Goal: Task Accomplishment & Management: Manage account settings

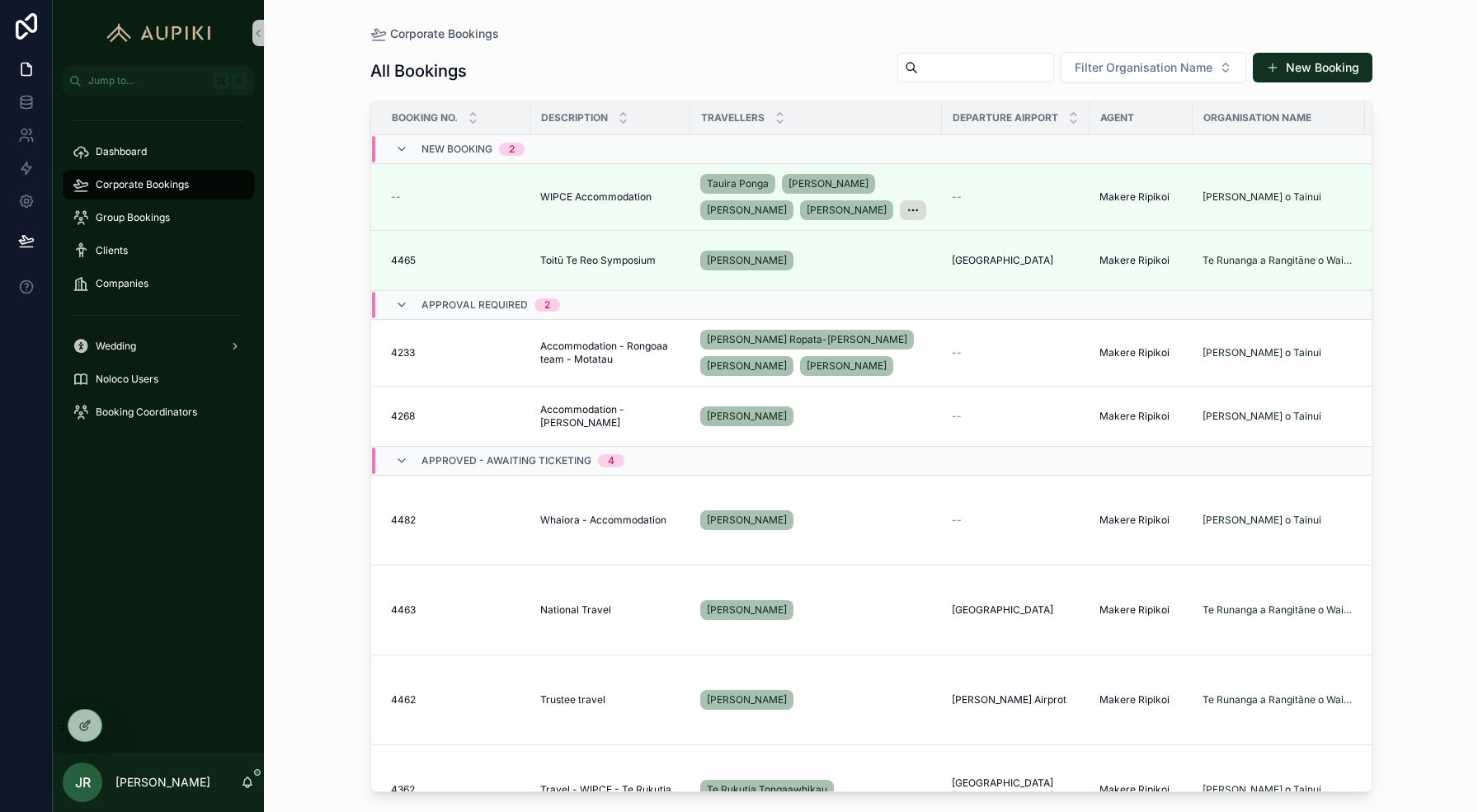
click at [334, 238] on div "Corporate Bookings All Bookings Filter Organisation Name New Booking Booking No…" at bounding box center [870, 406] width 1213 height 812
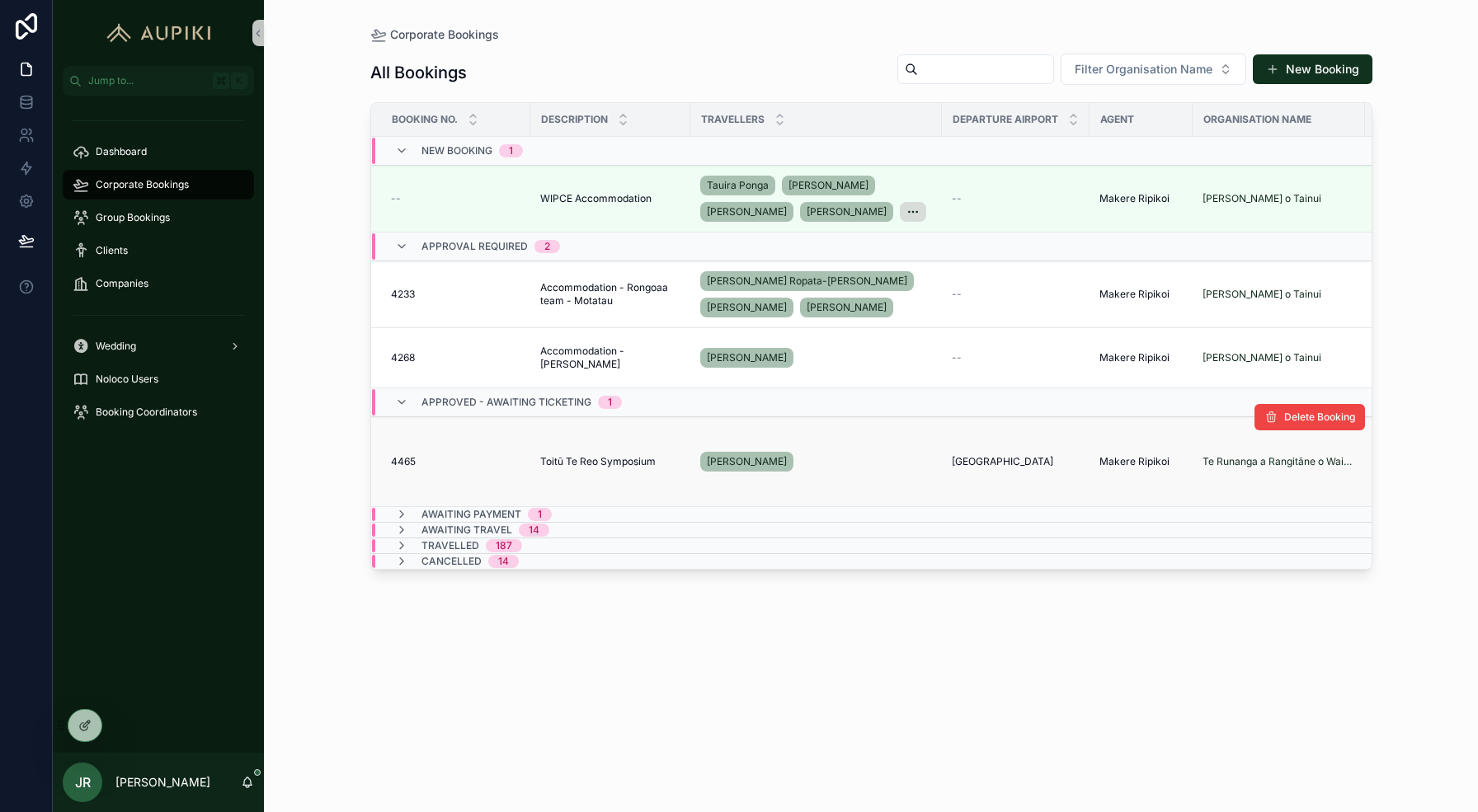
click at [839, 466] on div "[PERSON_NAME]" at bounding box center [815, 462] width 231 height 26
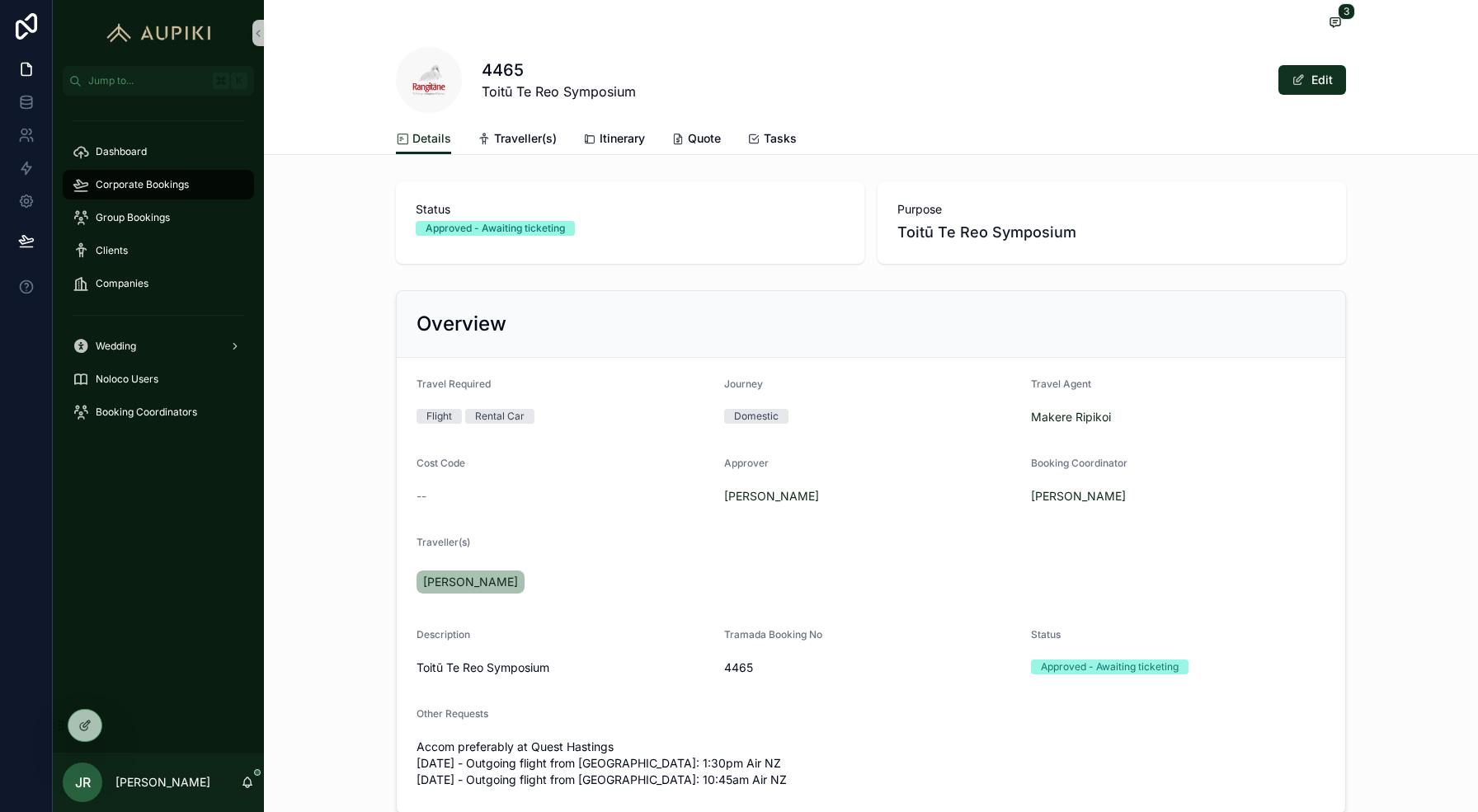
click at [606, 120] on div "3 4465 Toitū Te Reo Symposium Edit" at bounding box center [870, 61] width 950 height 123
click at [610, 138] on span "Itinerary" at bounding box center [622, 138] width 45 height 17
click at [88, 721] on icon at bounding box center [89, 722] width 2 height 2
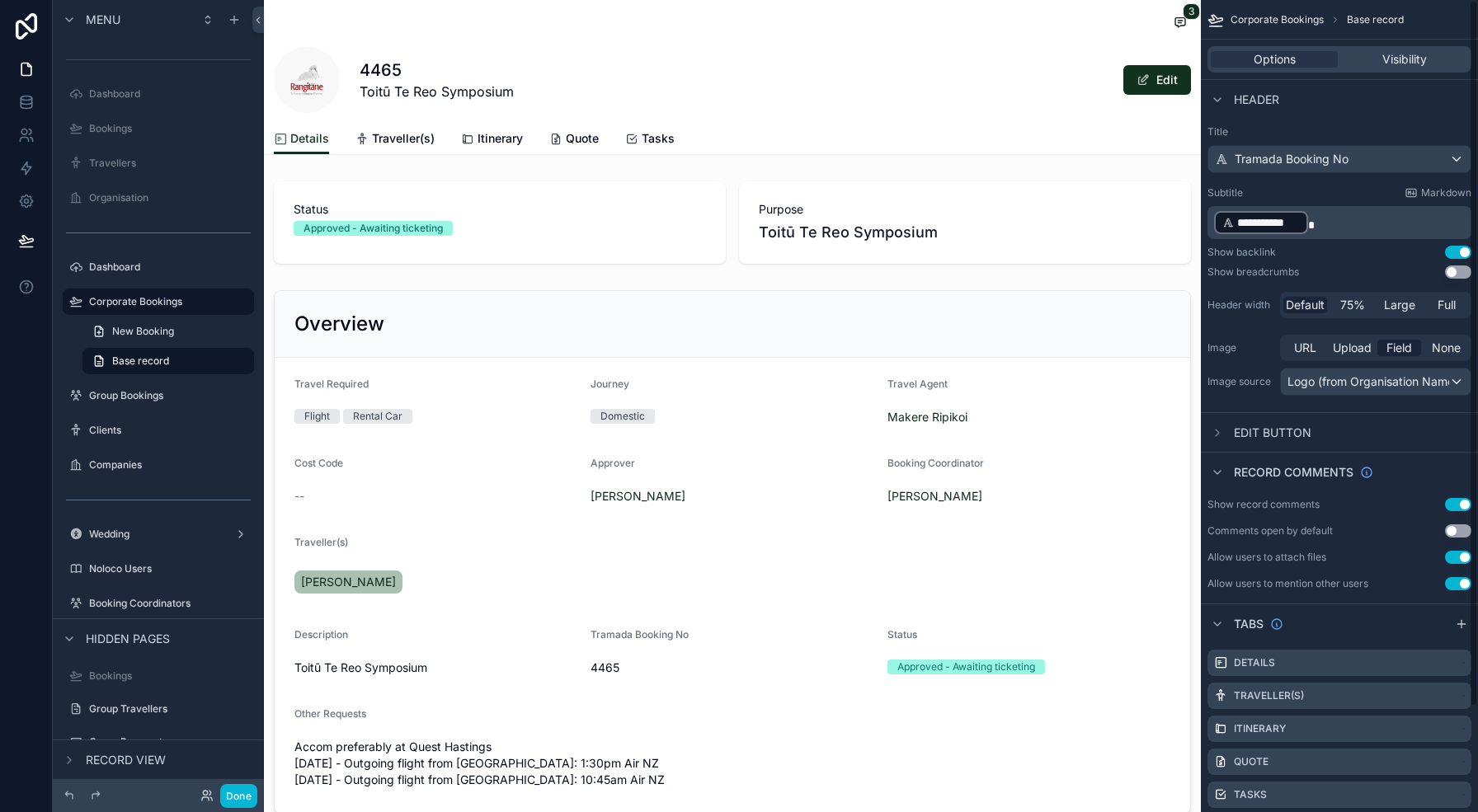
click at [1030, 71] on div "4465 Toitū Te Reo Symposium Edit" at bounding box center [731, 80] width 917 height 66
click at [1218, 432] on icon "scrollable content" at bounding box center [1216, 432] width 3 height 7
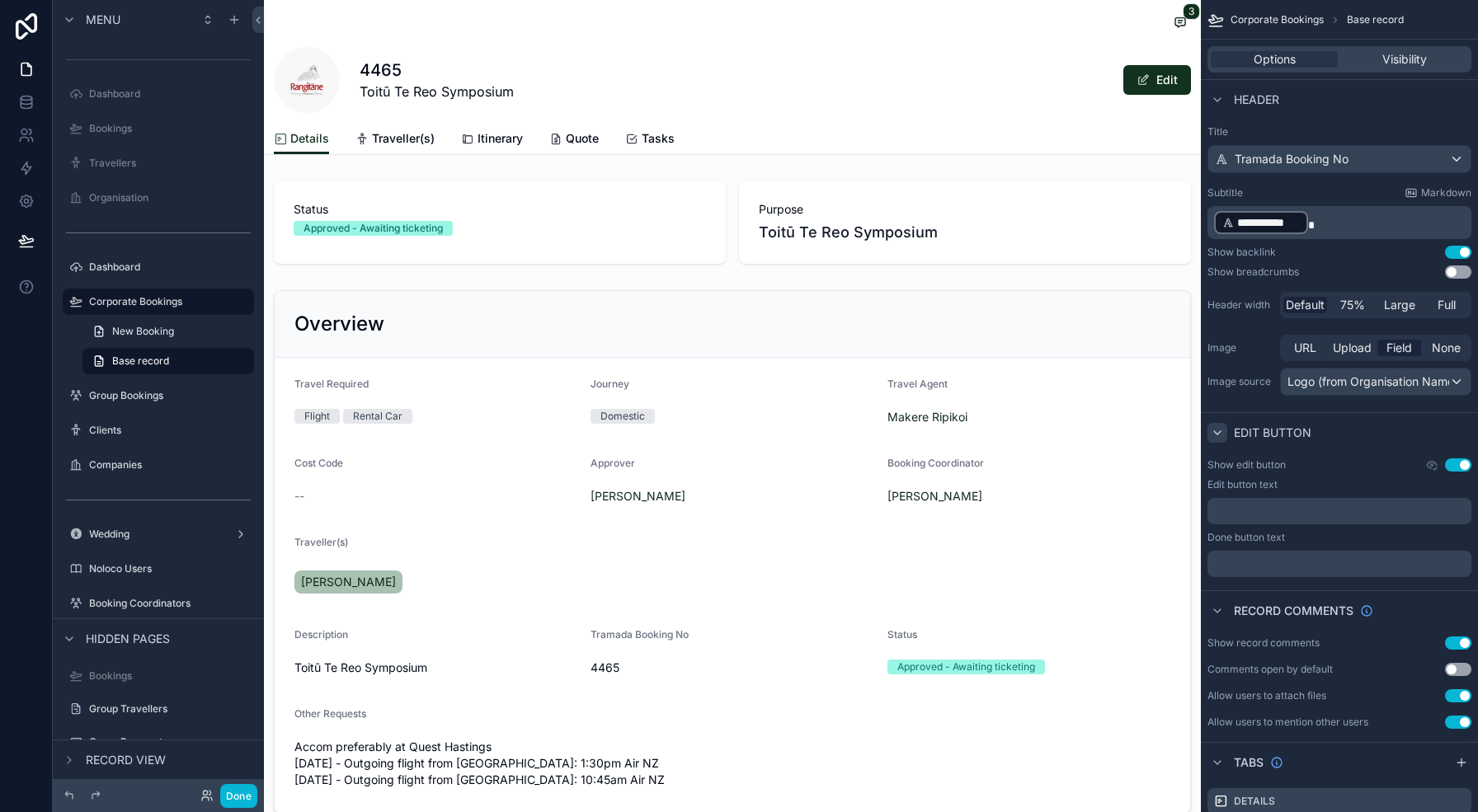
click at [1218, 432] on icon "scrollable content" at bounding box center [1216, 432] width 7 height 3
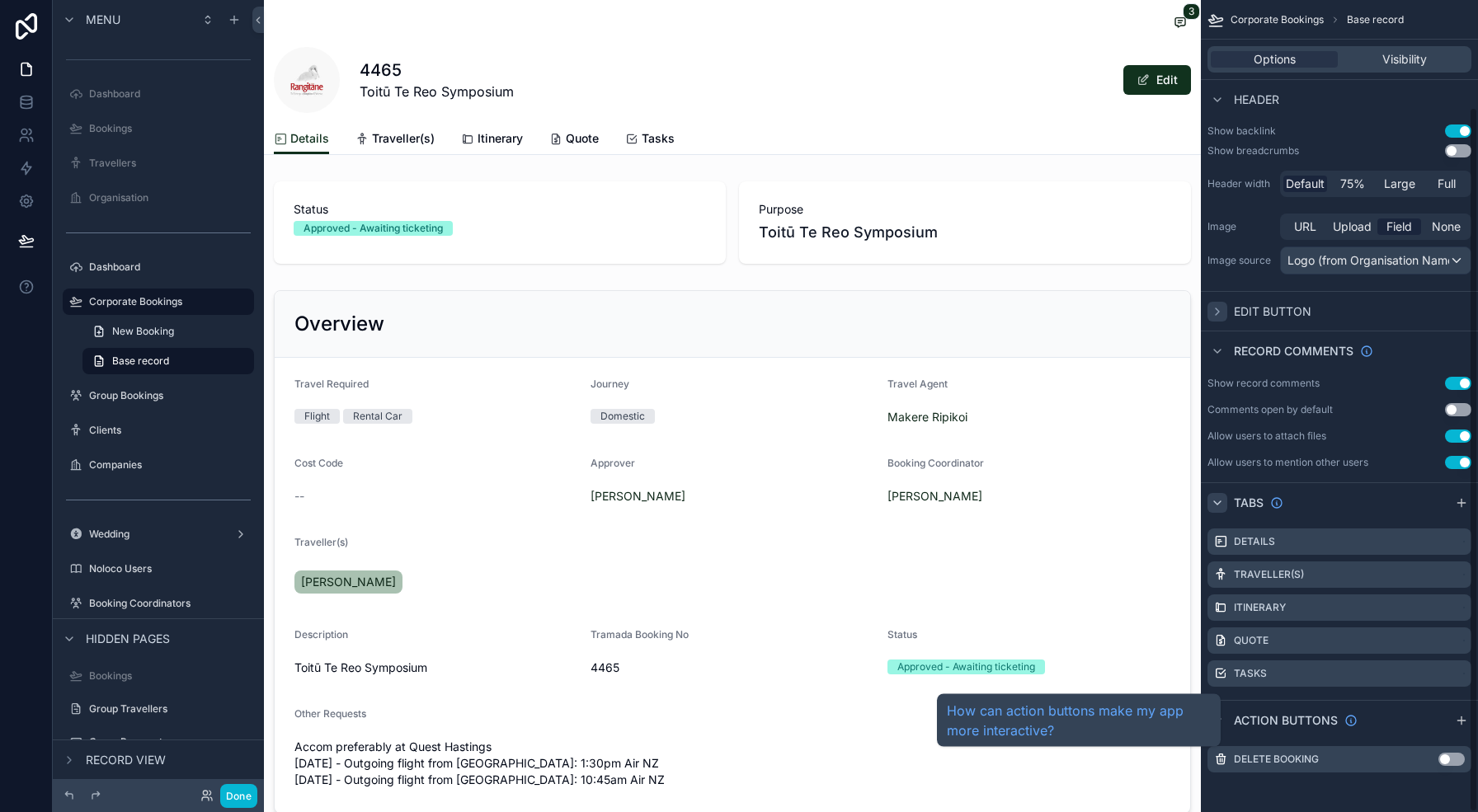
scroll to position [121, 0]
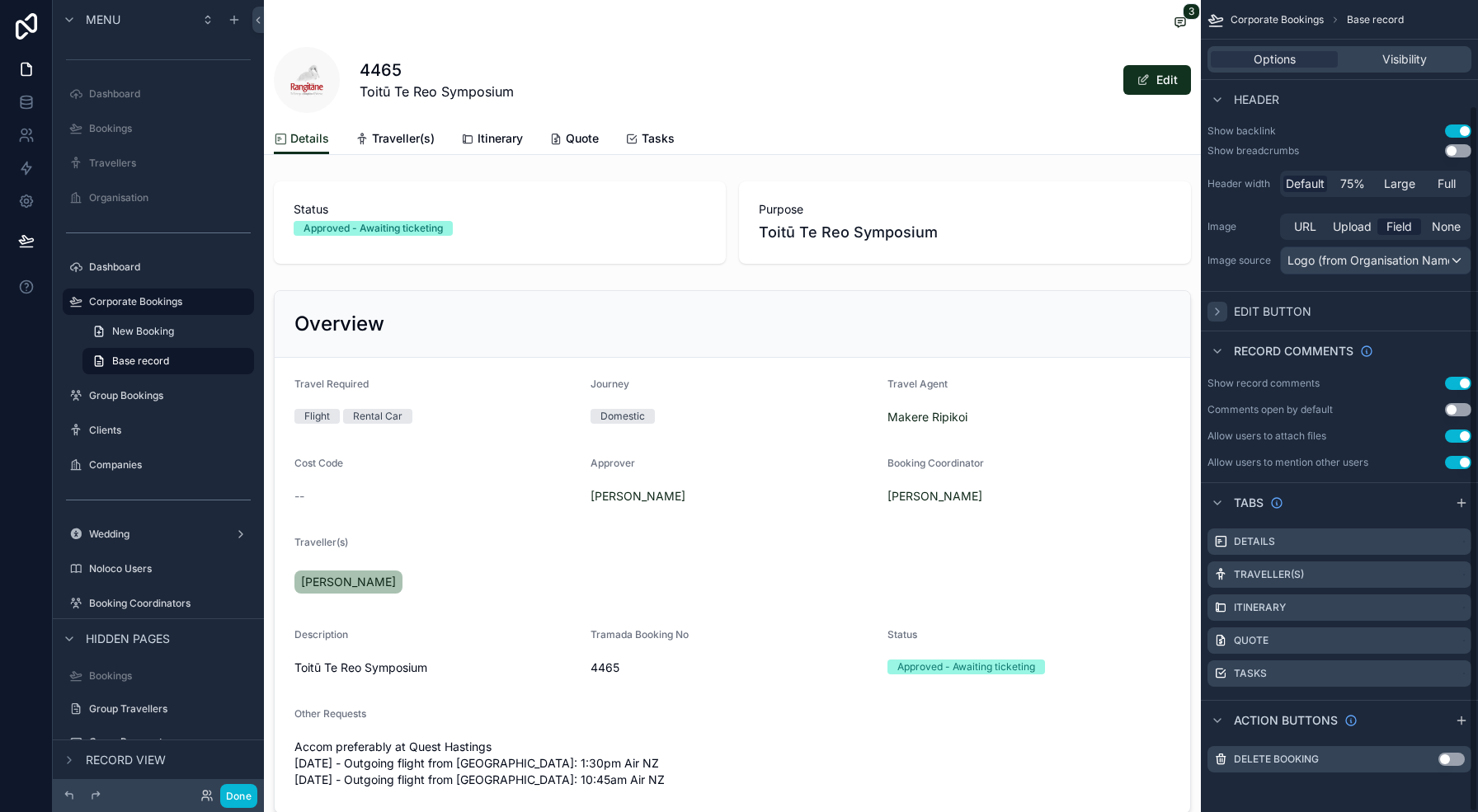
click at [970, 103] on div "4465 Toitū Te Reo Symposium Edit" at bounding box center [731, 80] width 917 height 66
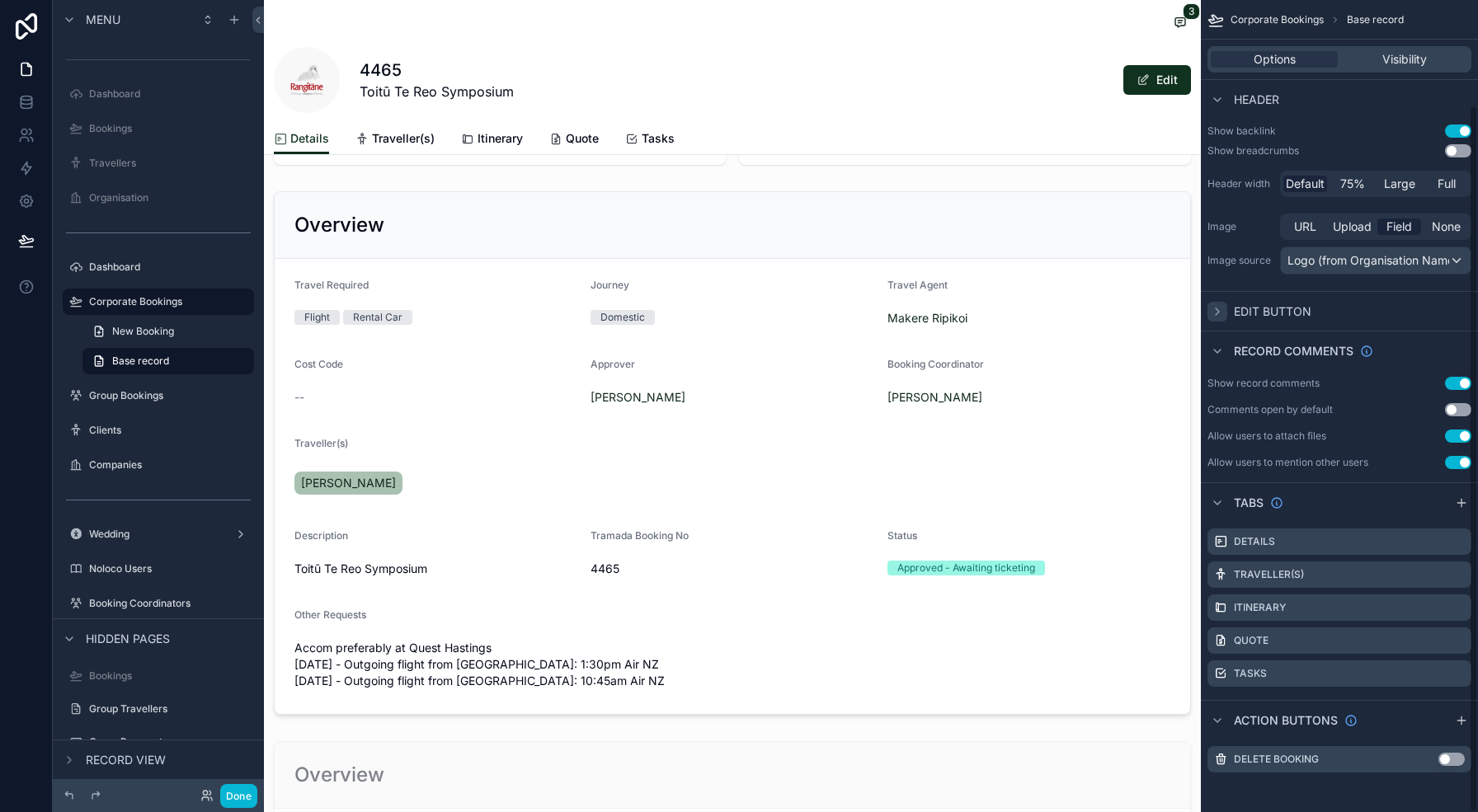
scroll to position [0, 0]
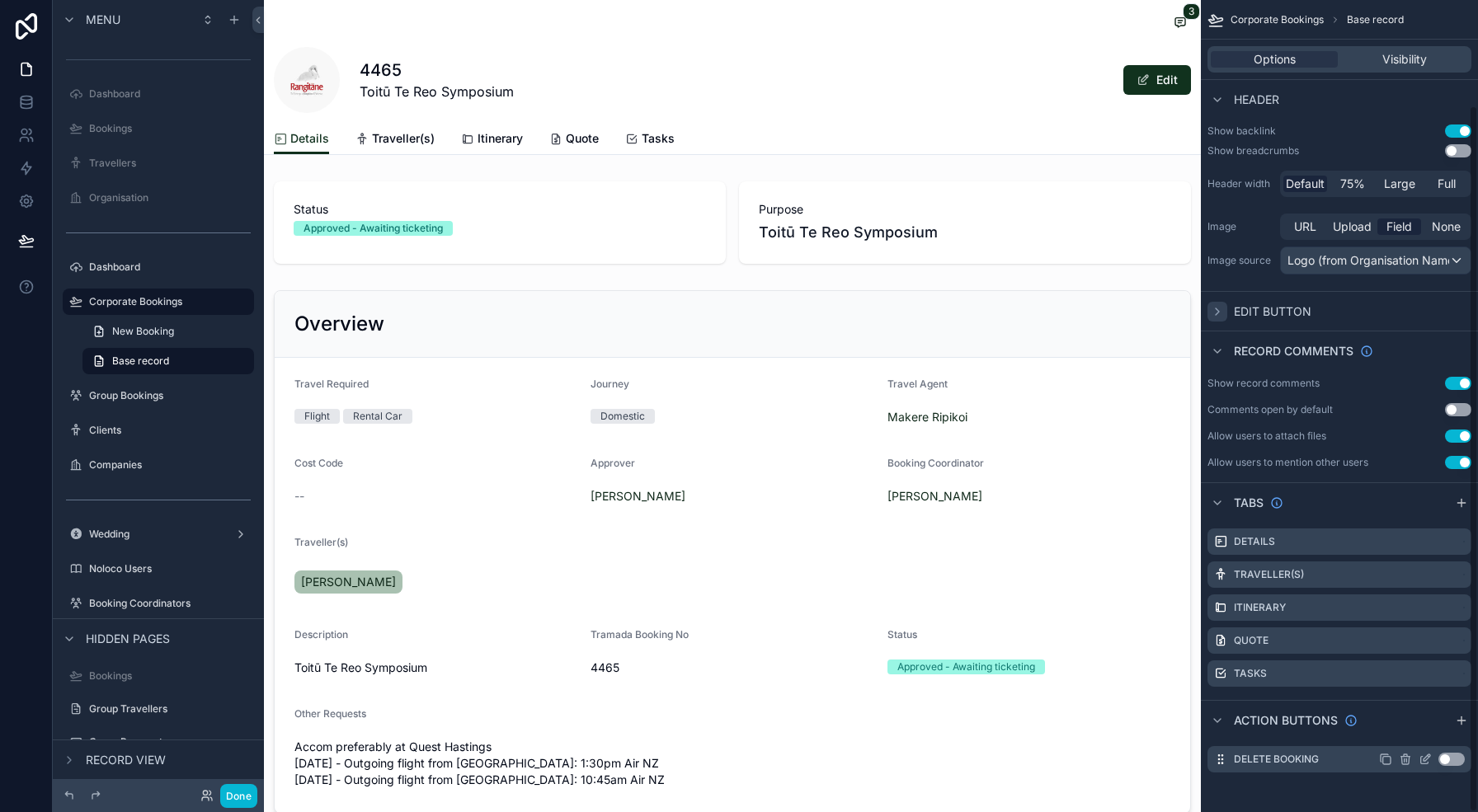
click at [1452, 757] on button "Use setting" at bounding box center [1451, 759] width 26 height 14
click at [1421, 756] on icon "scrollable content" at bounding box center [1424, 760] width 8 height 8
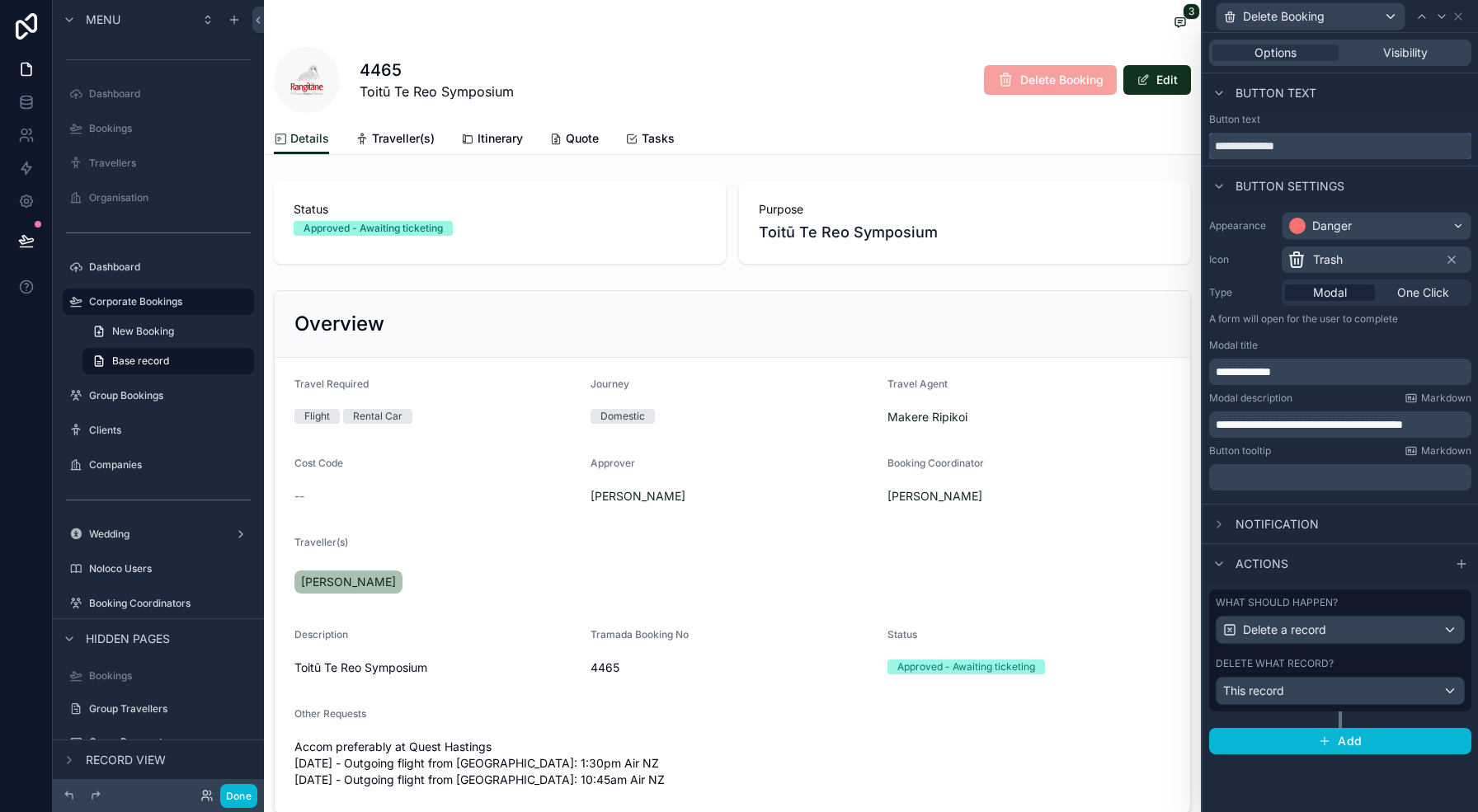
click at [1285, 141] on input "**********" at bounding box center [1339, 145] width 263 height 26
type input "*******"
click at [1364, 215] on div "Danger" at bounding box center [1375, 225] width 188 height 26
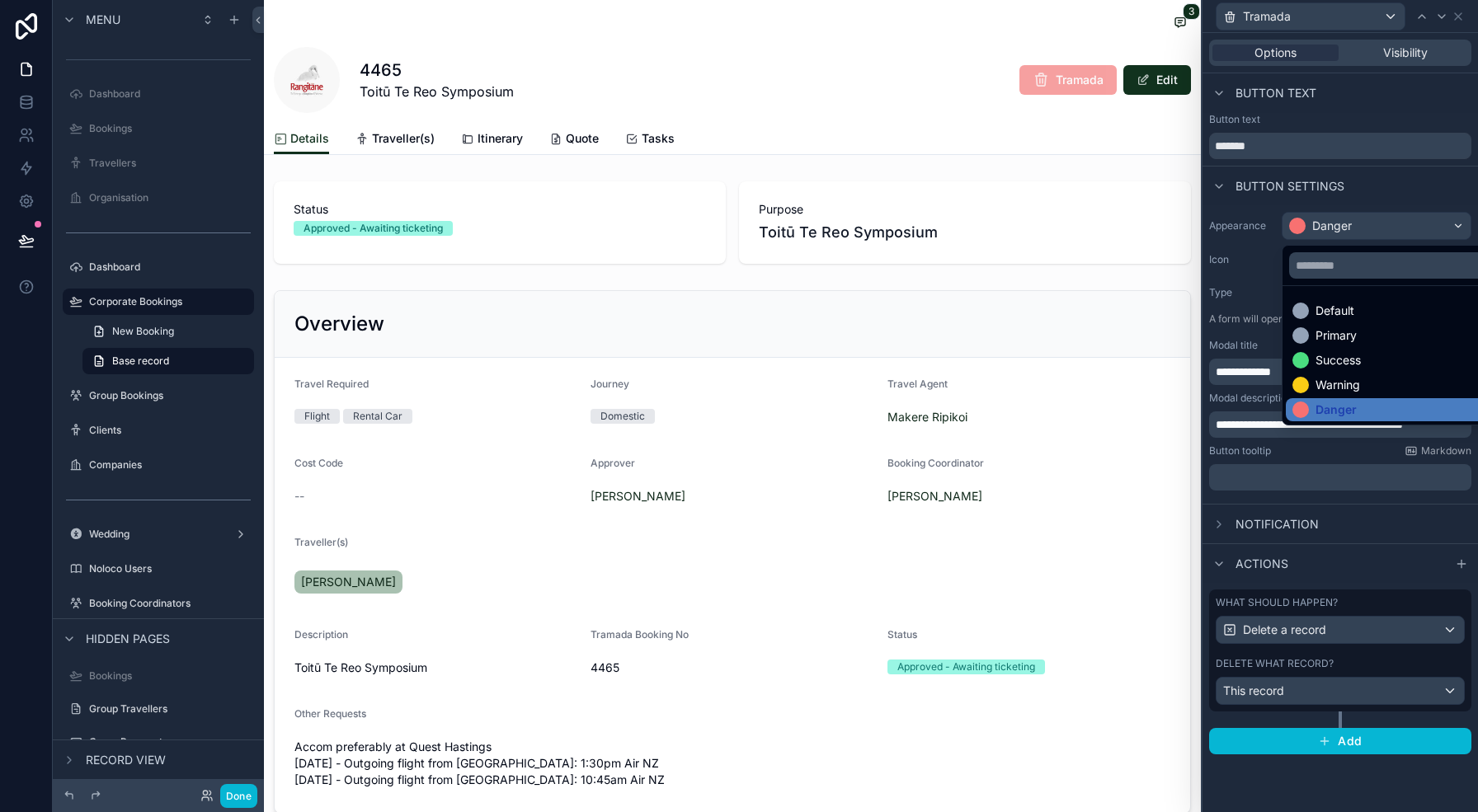
click at [1370, 228] on div at bounding box center [1340, 406] width 275 height 812
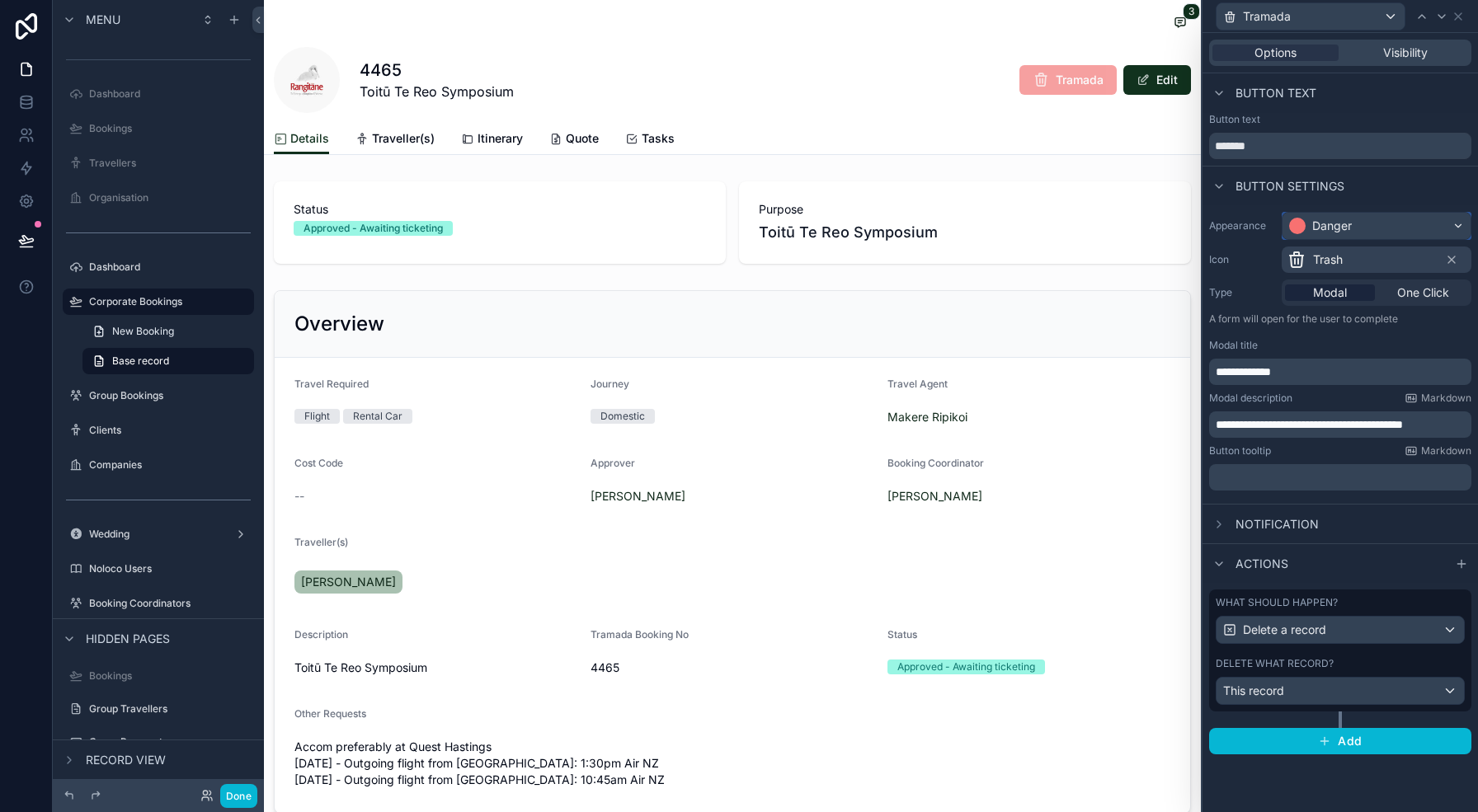
click at [1370, 228] on div "Danger" at bounding box center [1375, 225] width 188 height 26
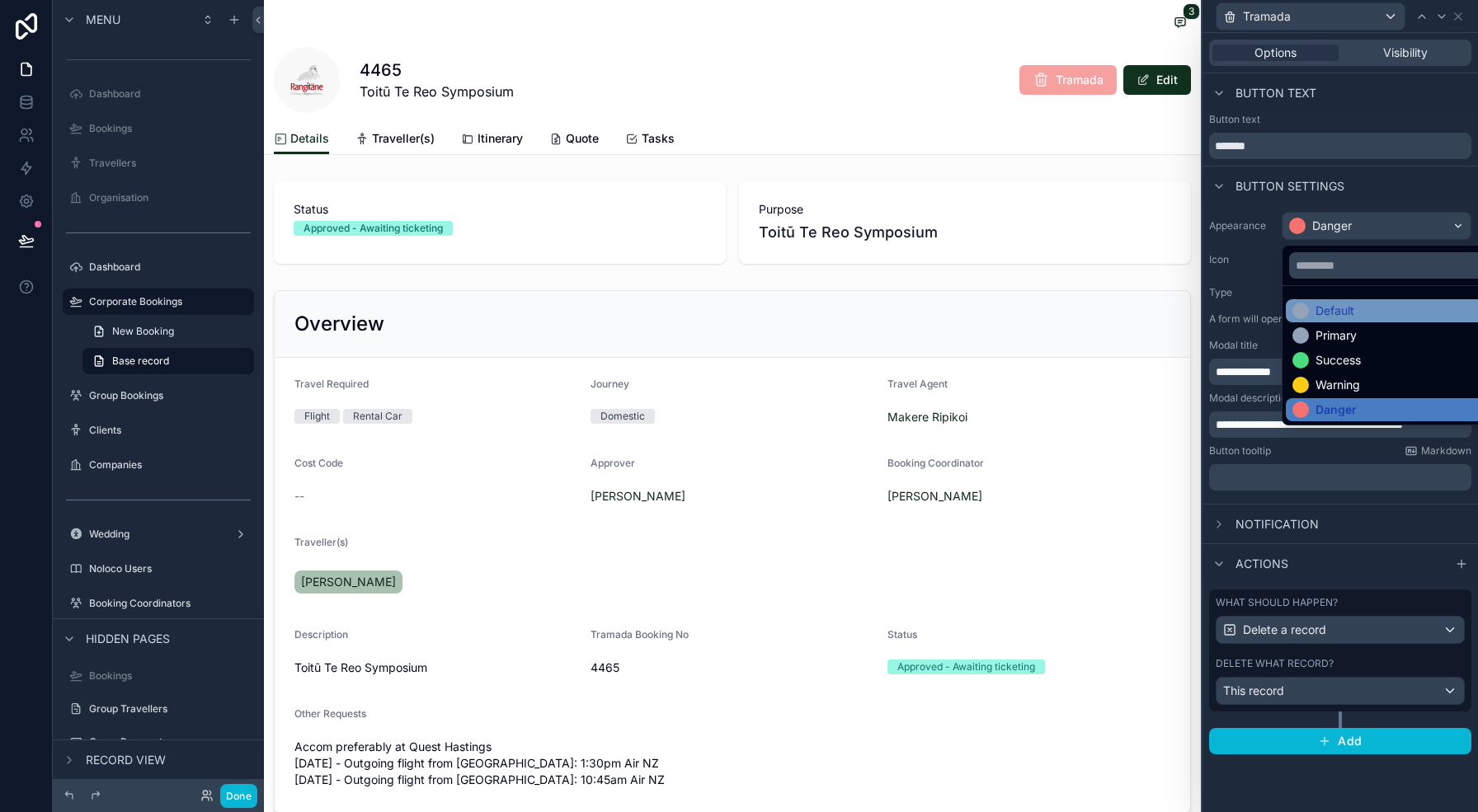
click at [1365, 303] on div "Default" at bounding box center [1395, 310] width 206 height 17
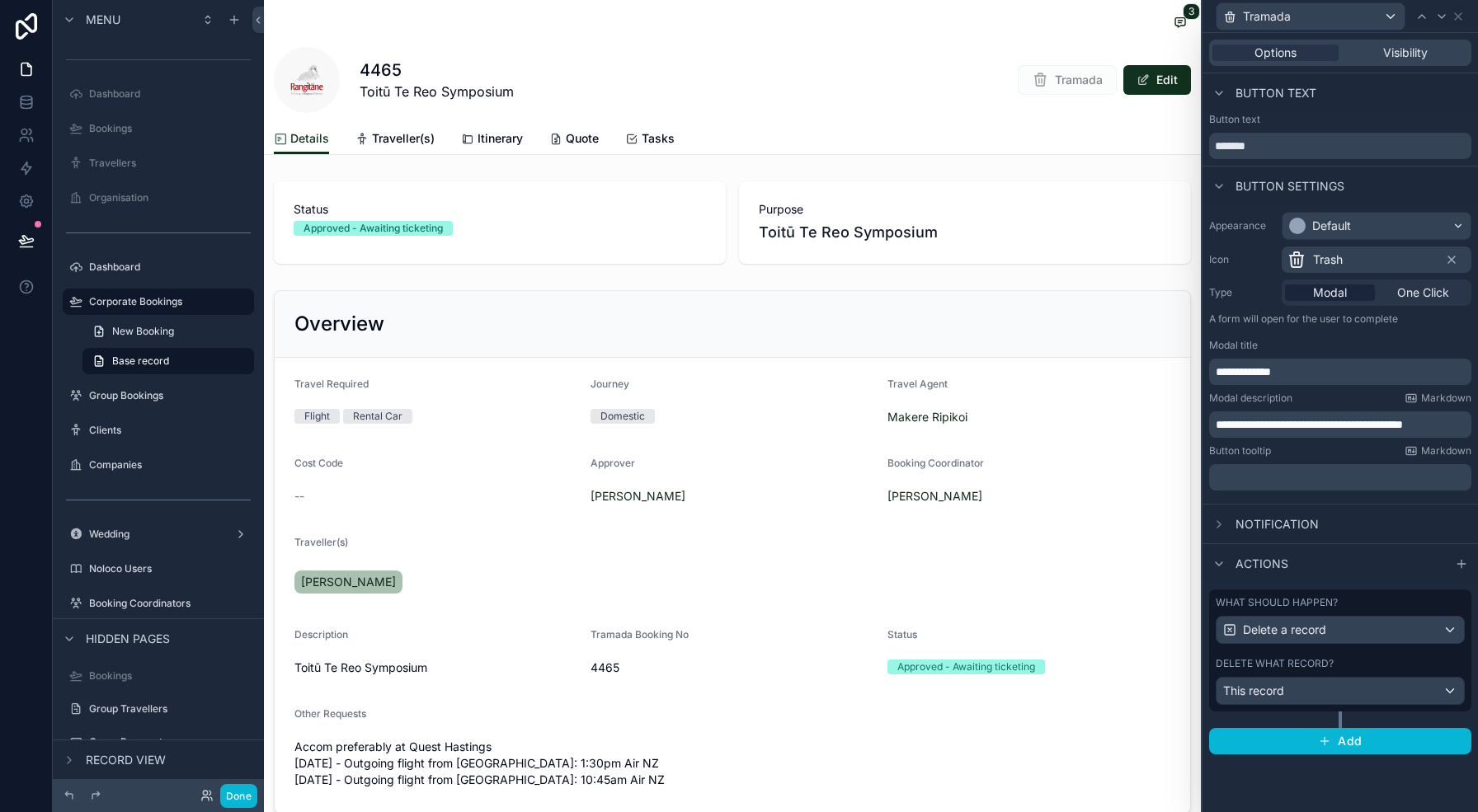
click at [1357, 255] on div "Trash" at bounding box center [1376, 260] width 189 height 26
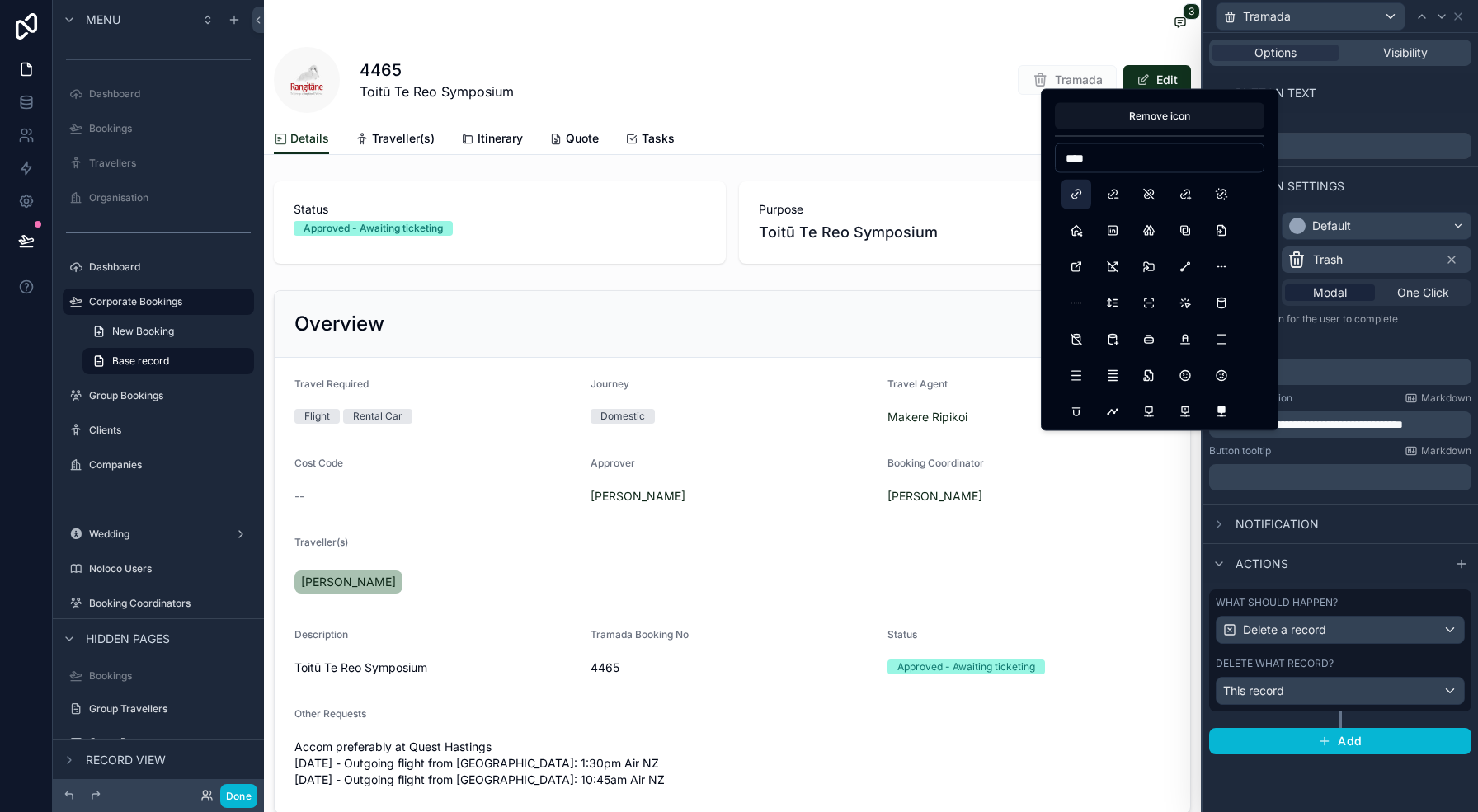
type input "****"
click at [1073, 192] on button "Link" at bounding box center [1076, 194] width 29 height 29
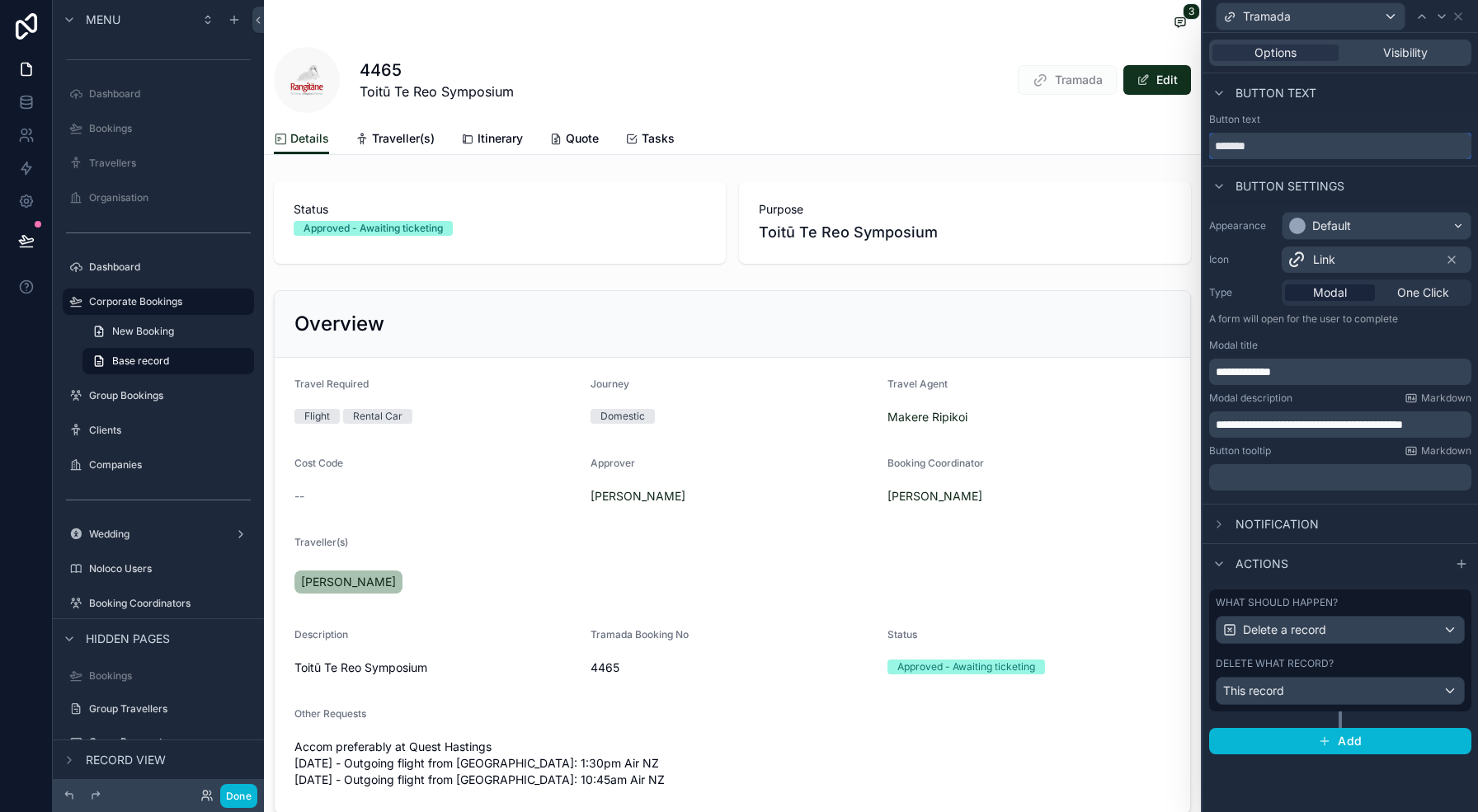
click at [1211, 144] on input "*******" at bounding box center [1339, 145] width 263 height 26
type input "**********"
click at [1334, 256] on span "Link" at bounding box center [1324, 260] width 22 height 17
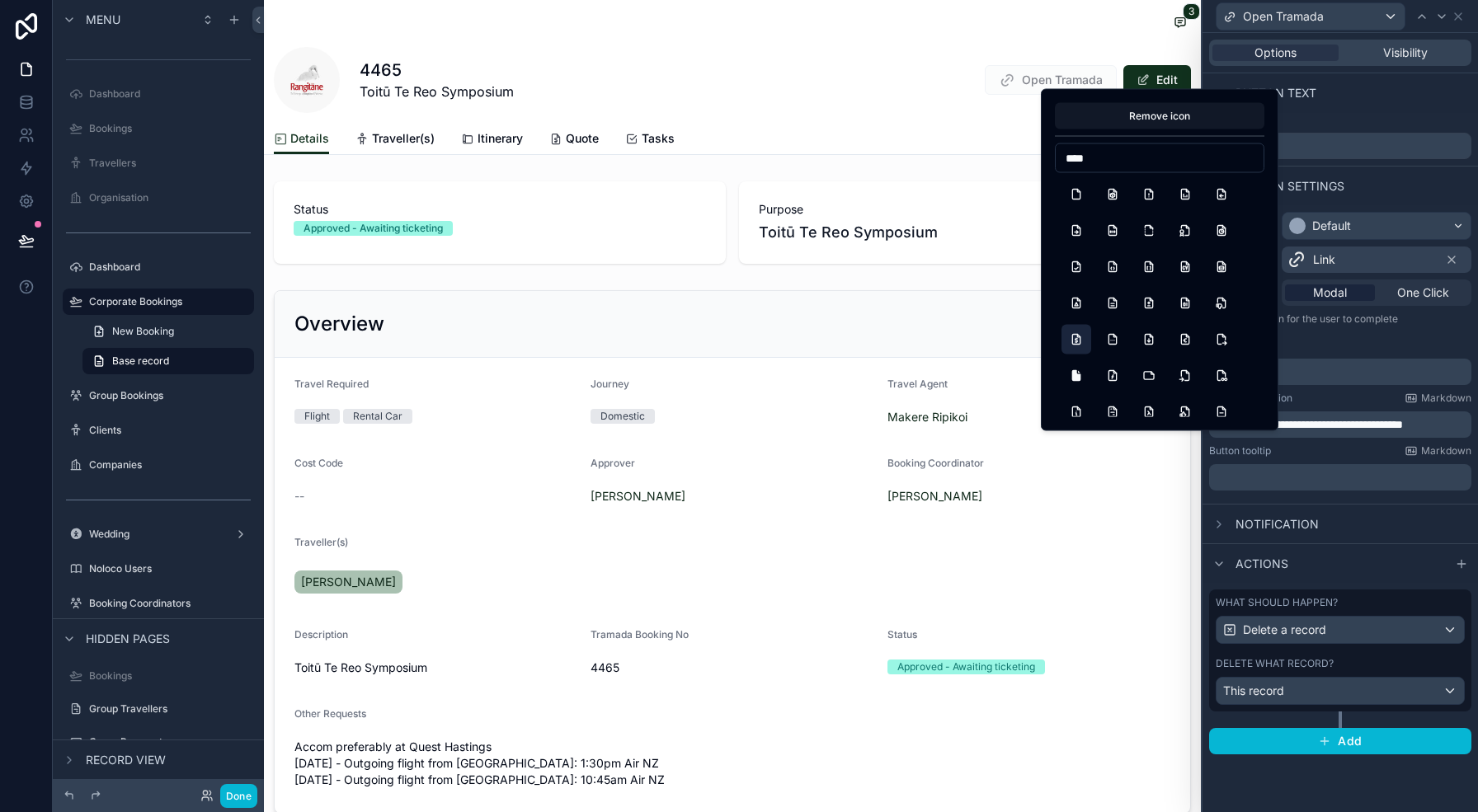
type input "****"
click at [1085, 337] on button "FileDollar" at bounding box center [1076, 340] width 29 height 29
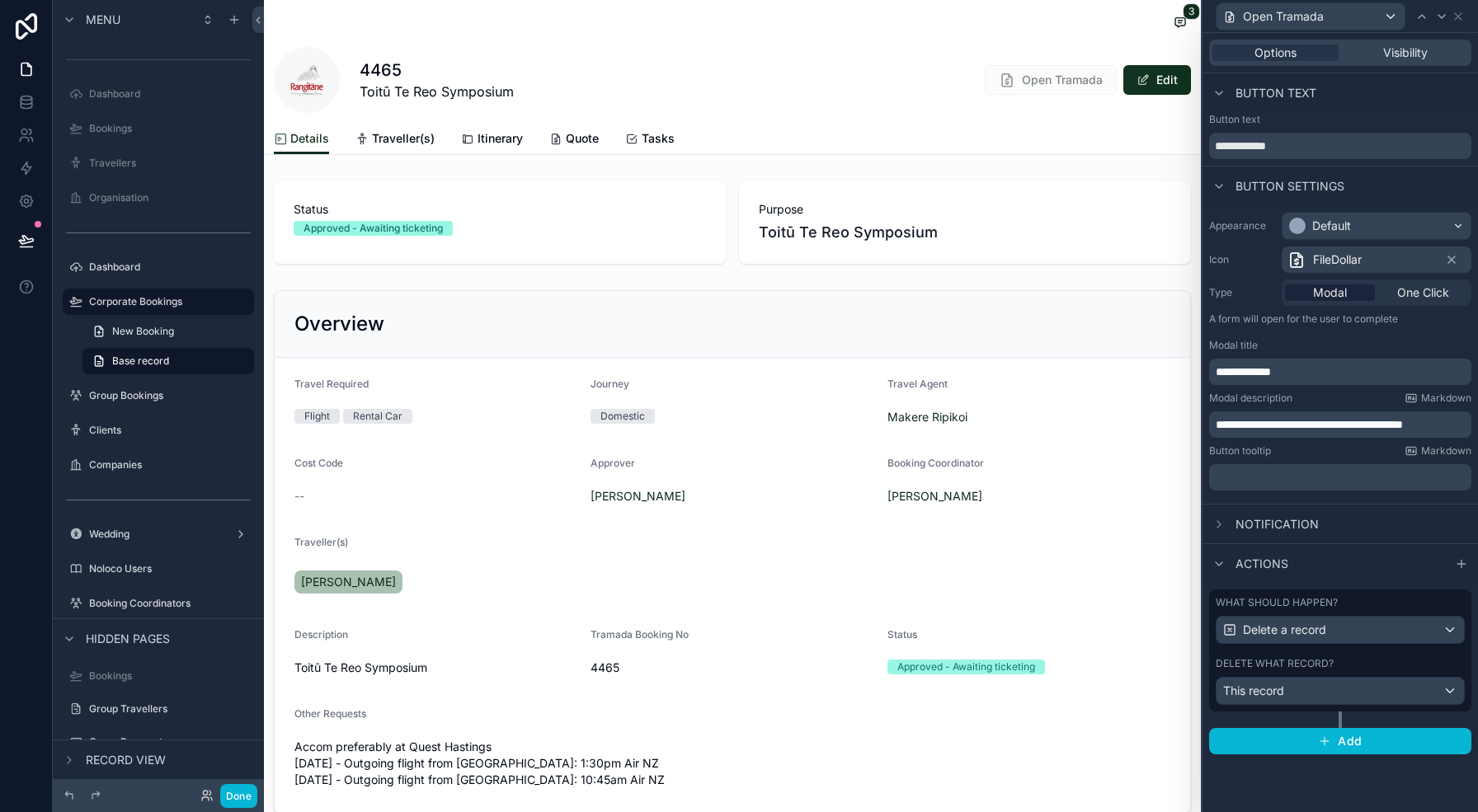
click at [1313, 258] on span "FileDollar" at bounding box center [1337, 260] width 49 height 17
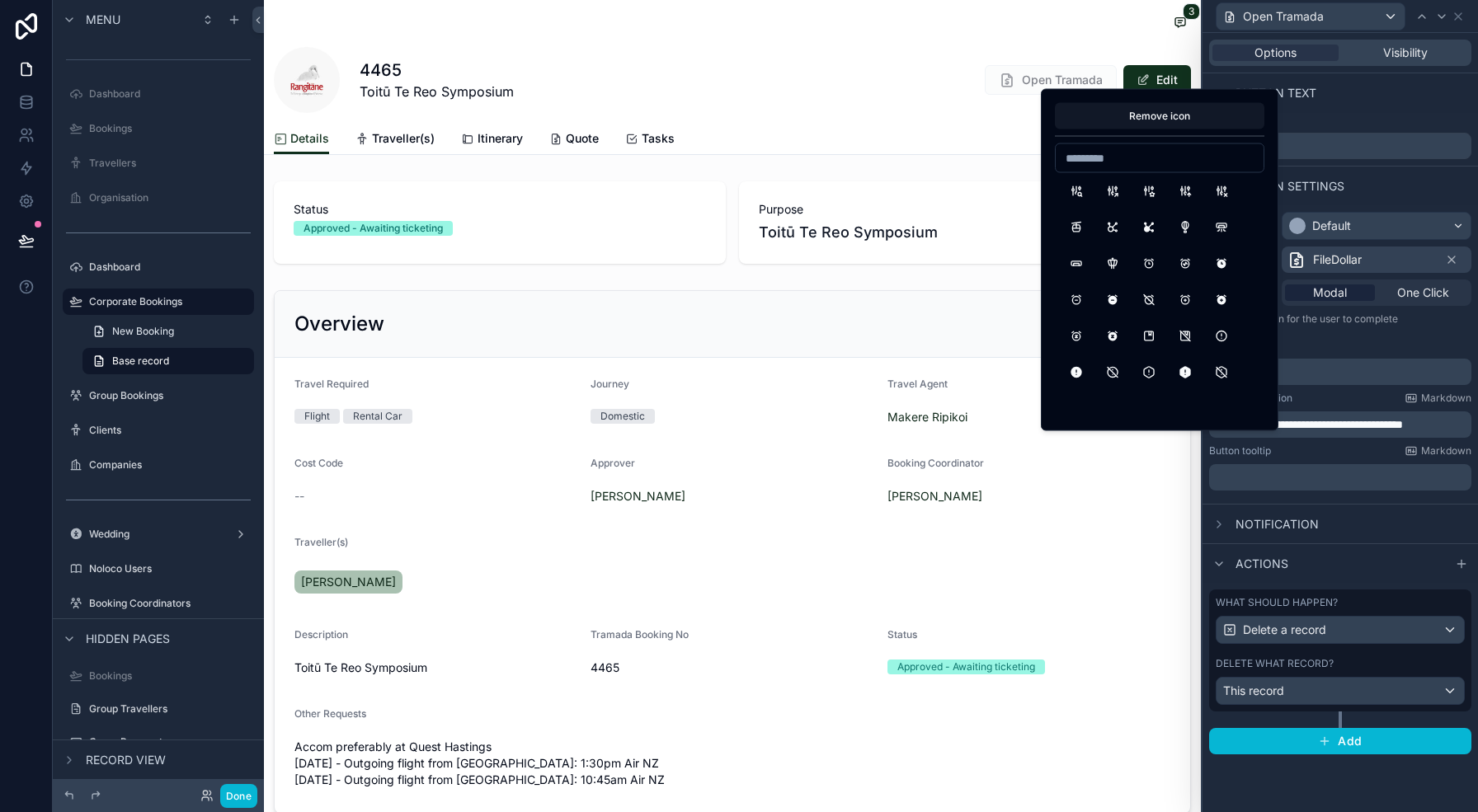
scroll to position [367, 0]
type input "****"
click at [1112, 227] on button "FileSymlink" at bounding box center [1112, 226] width 29 height 29
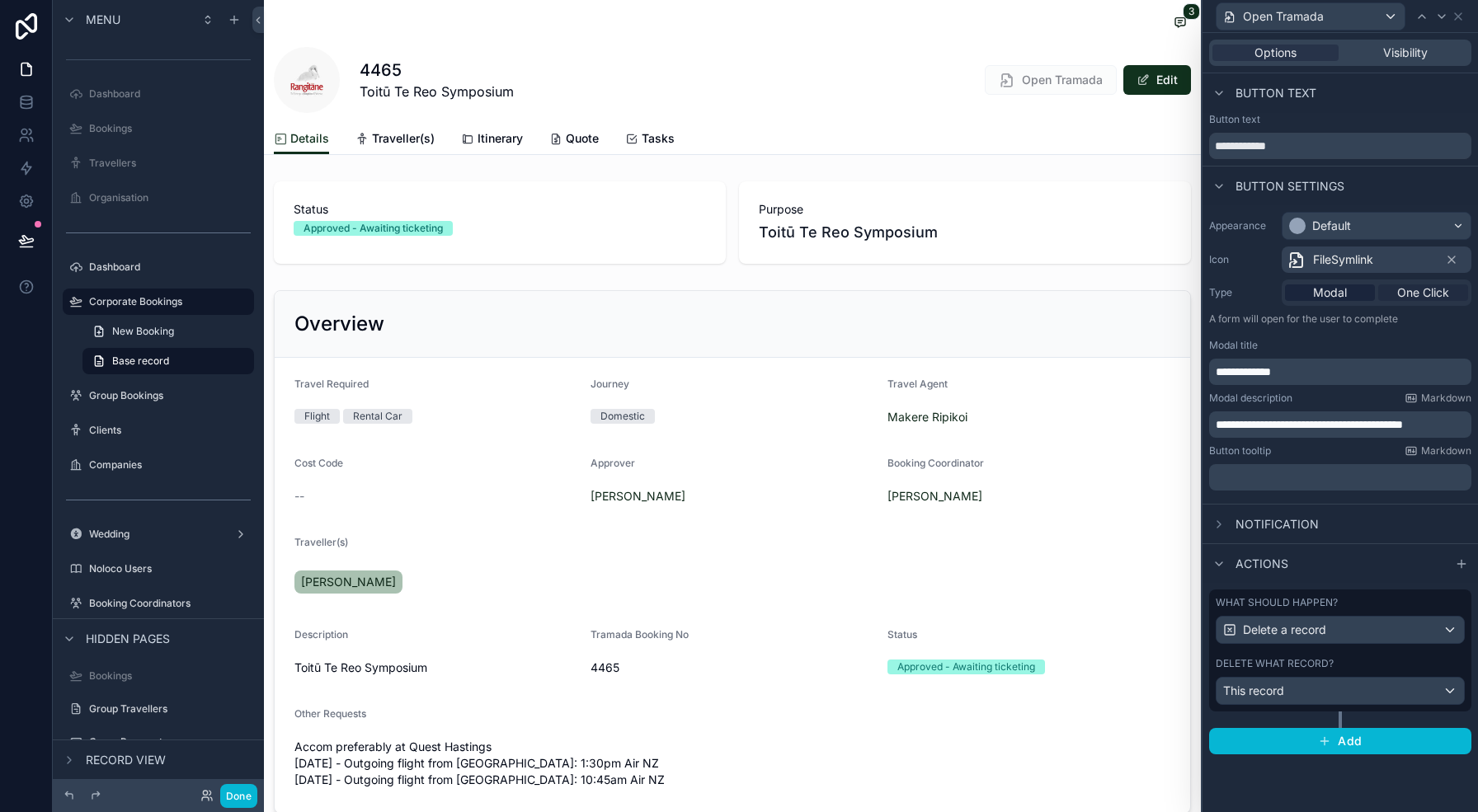
click at [1397, 286] on span "One Click" at bounding box center [1422, 292] width 52 height 17
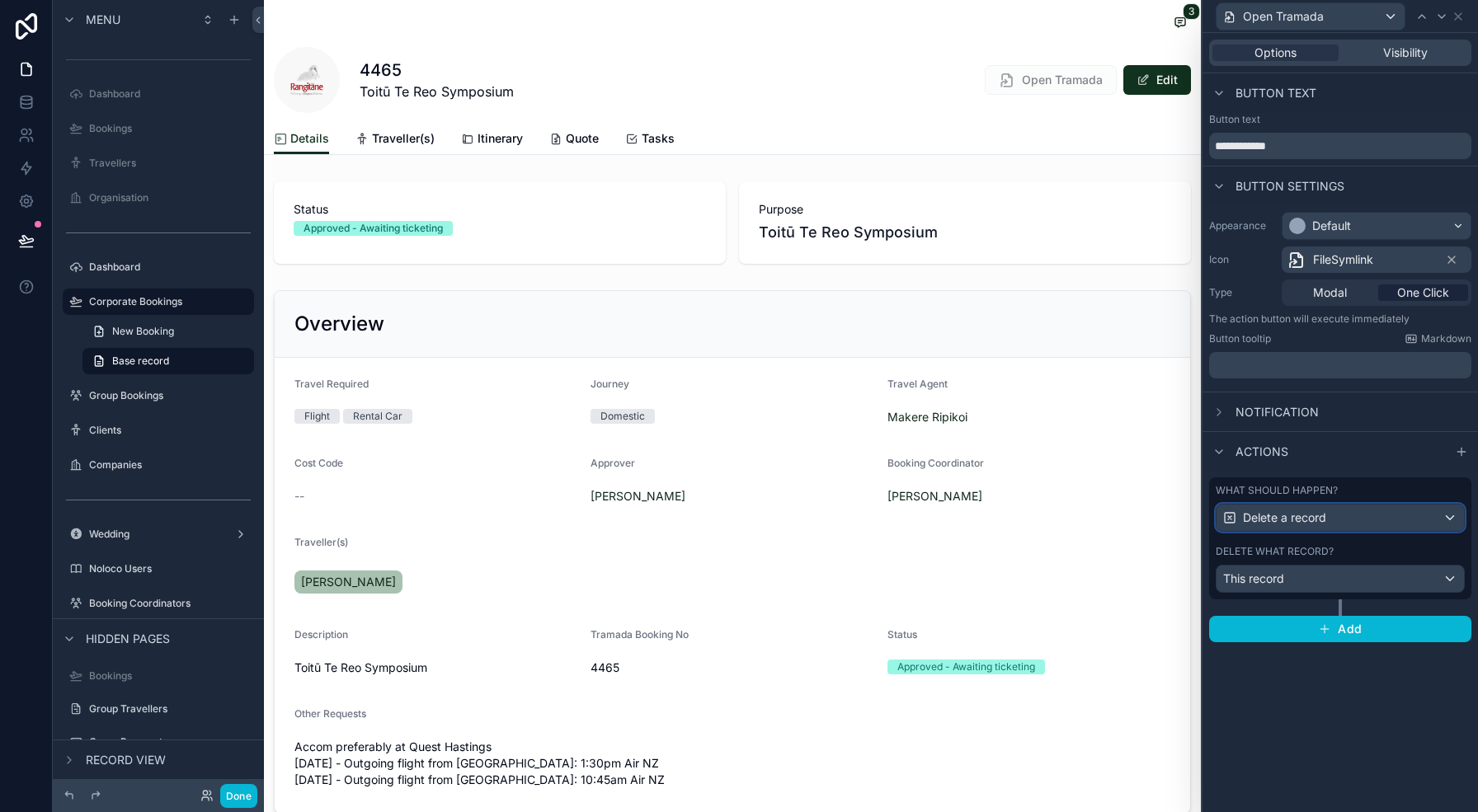
click at [1285, 522] on span "Delete a record" at bounding box center [1284, 517] width 83 height 17
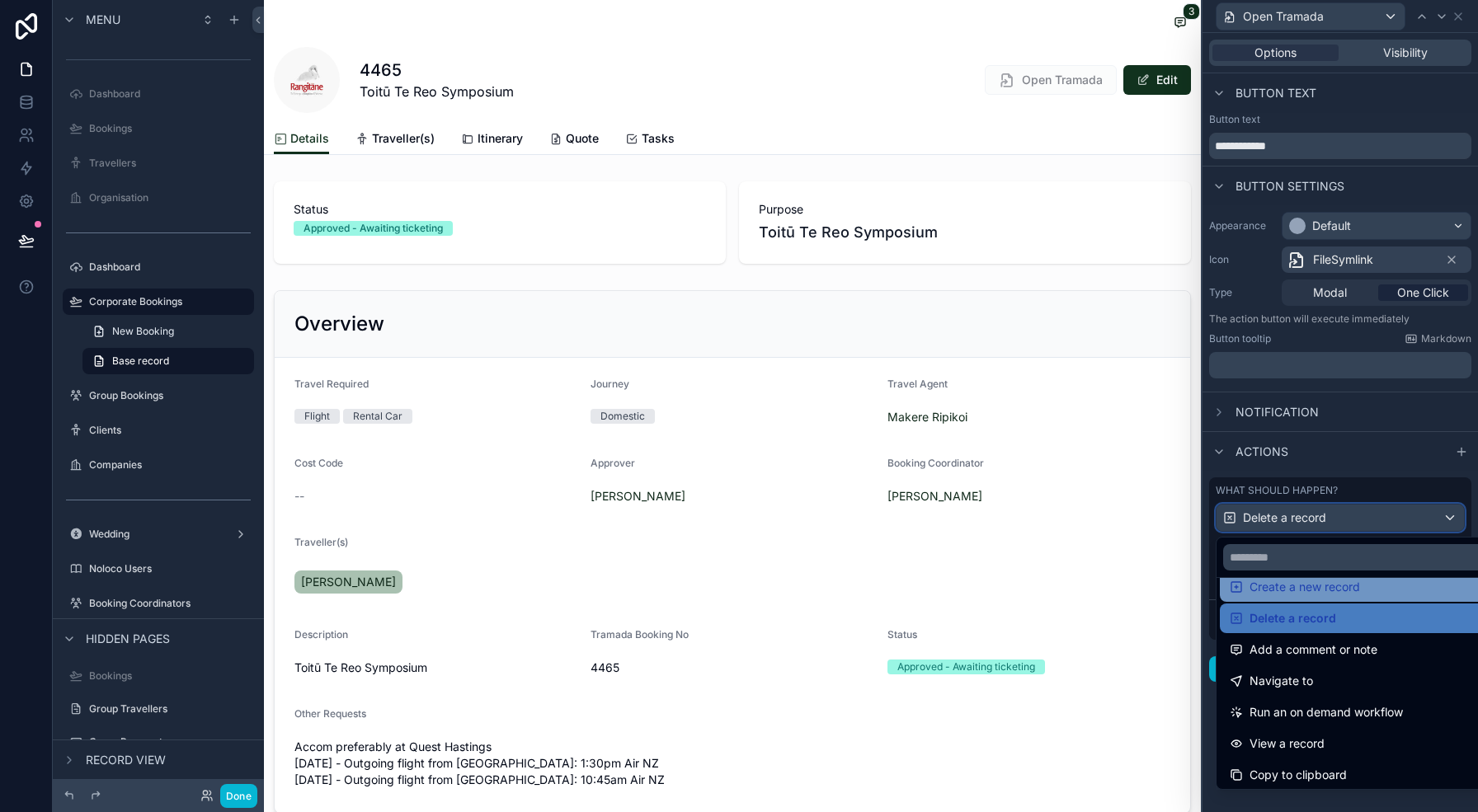
scroll to position [51, 0]
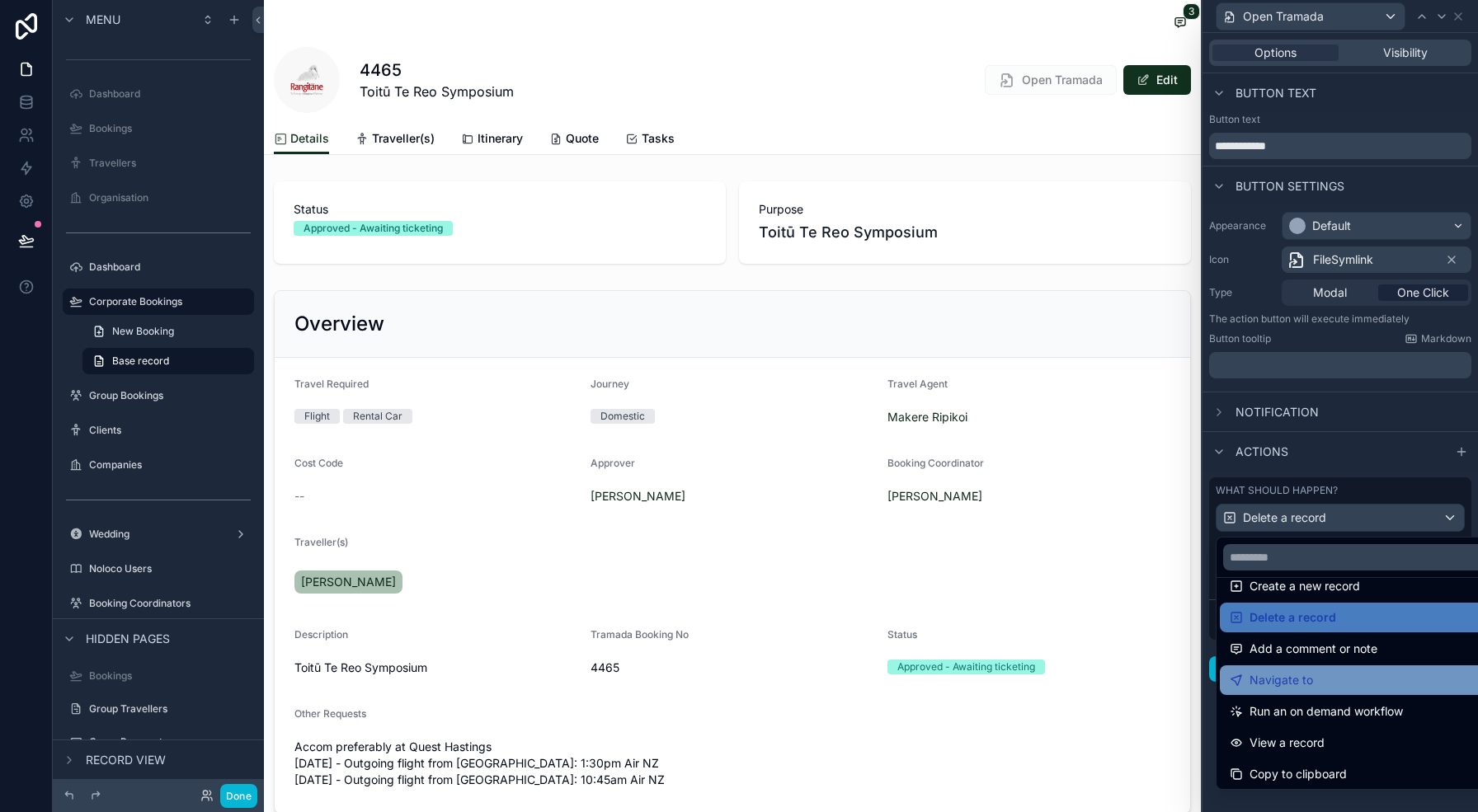
click at [1314, 667] on div "Navigate to" at bounding box center [1359, 680] width 279 height 29
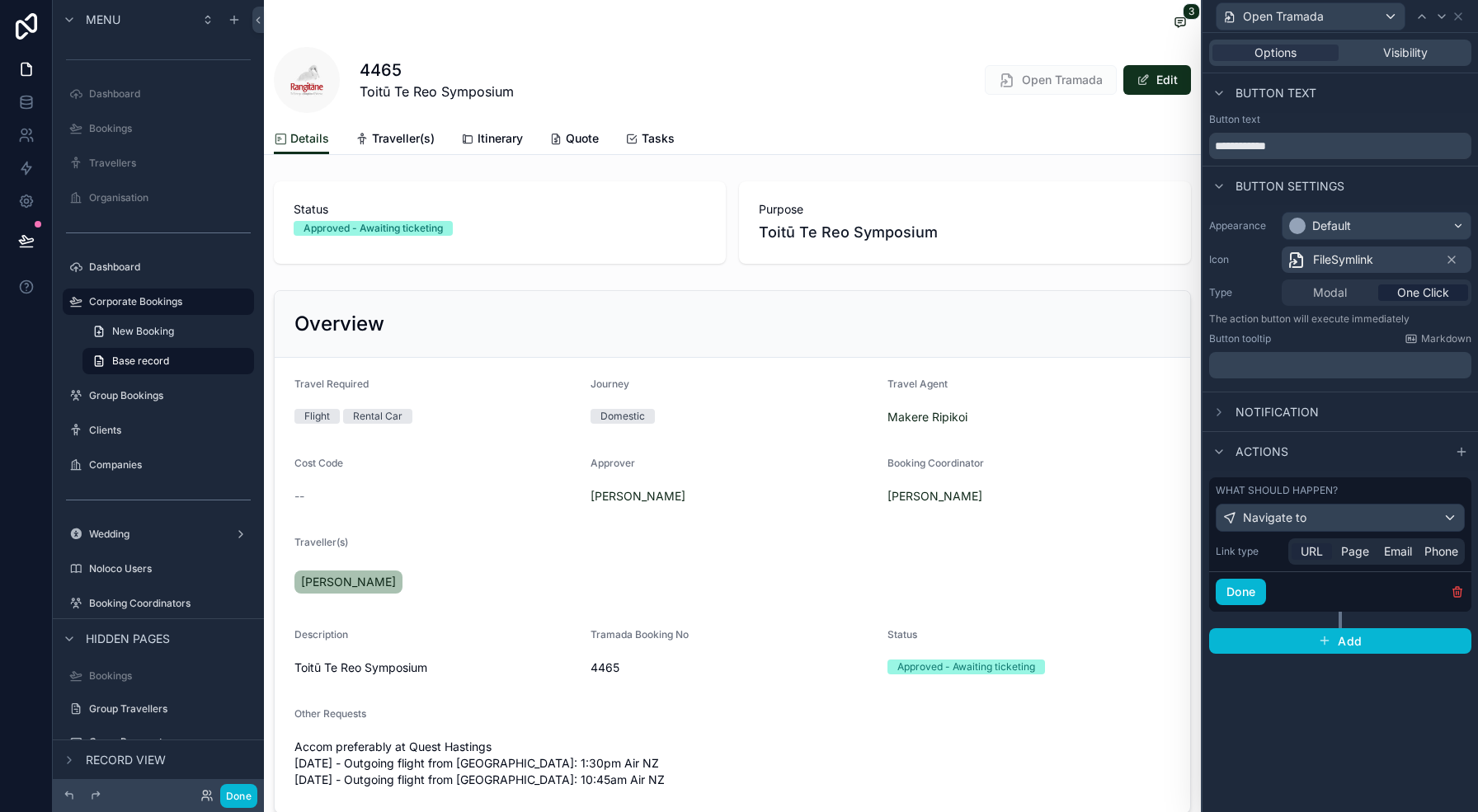
click at [1309, 554] on span "URL" at bounding box center [1311, 551] width 22 height 17
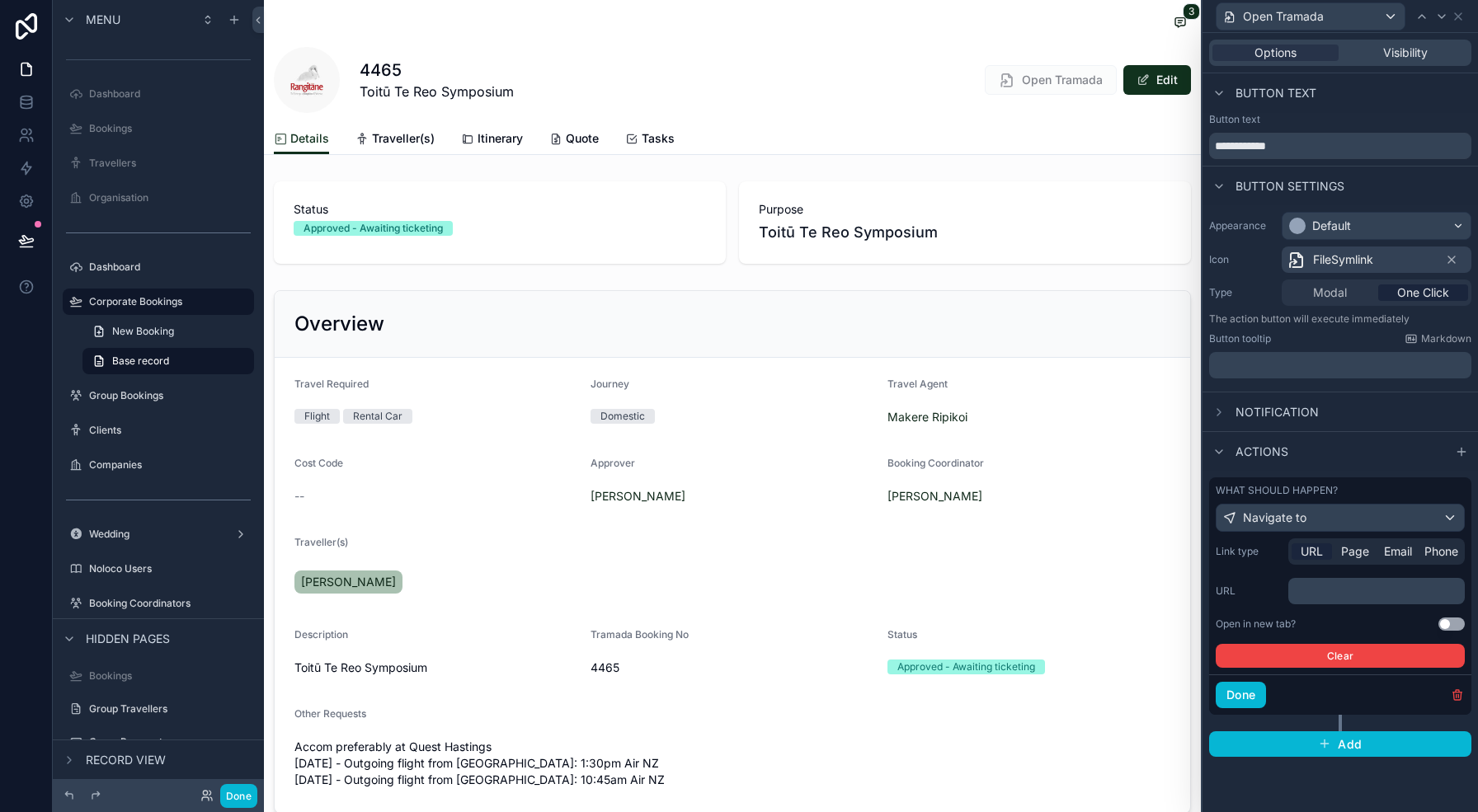
click at [1326, 591] on p "﻿" at bounding box center [1377, 590] width 167 height 17
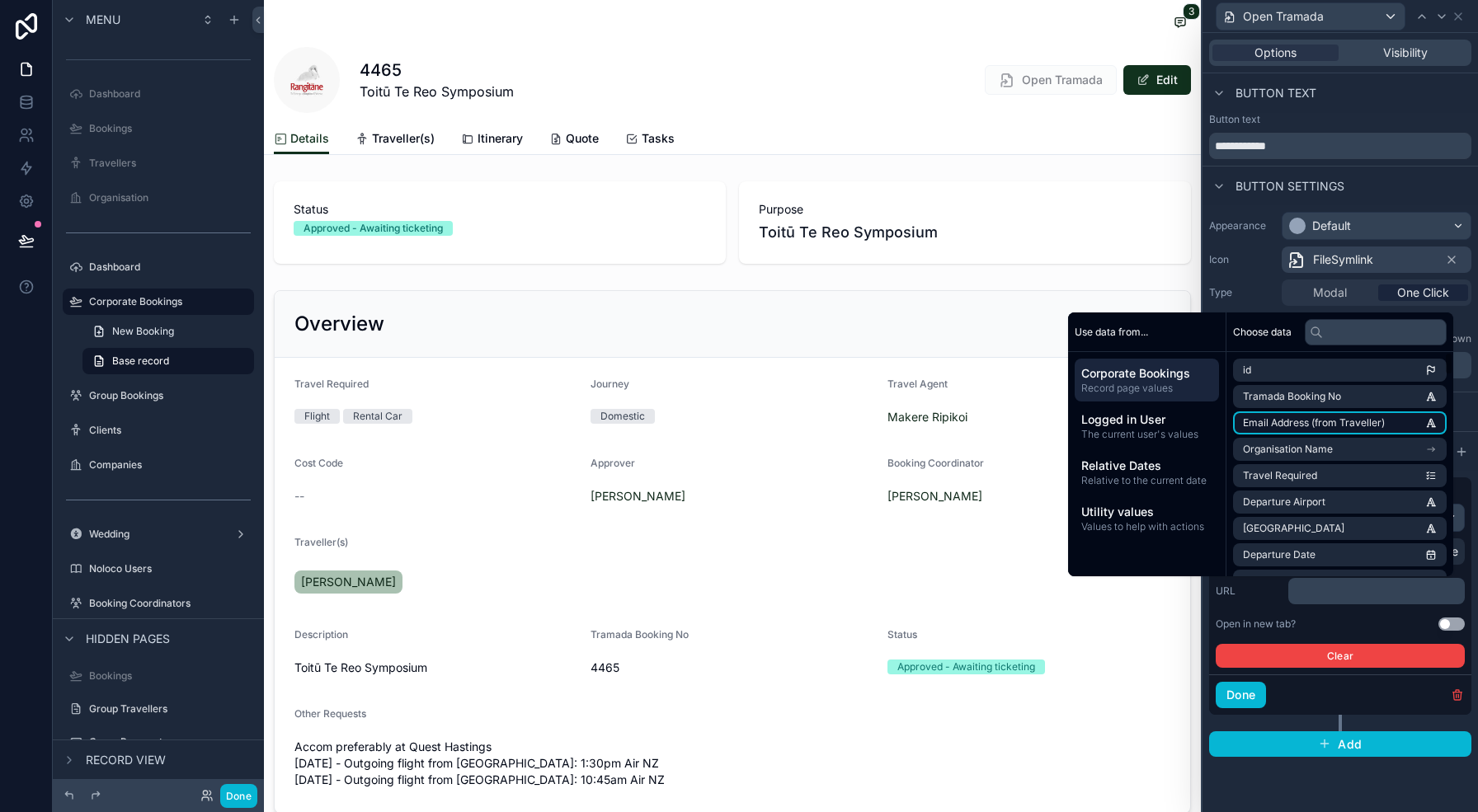
scroll to position [0, 0]
click at [1346, 332] on input "text" at bounding box center [1375, 332] width 142 height 26
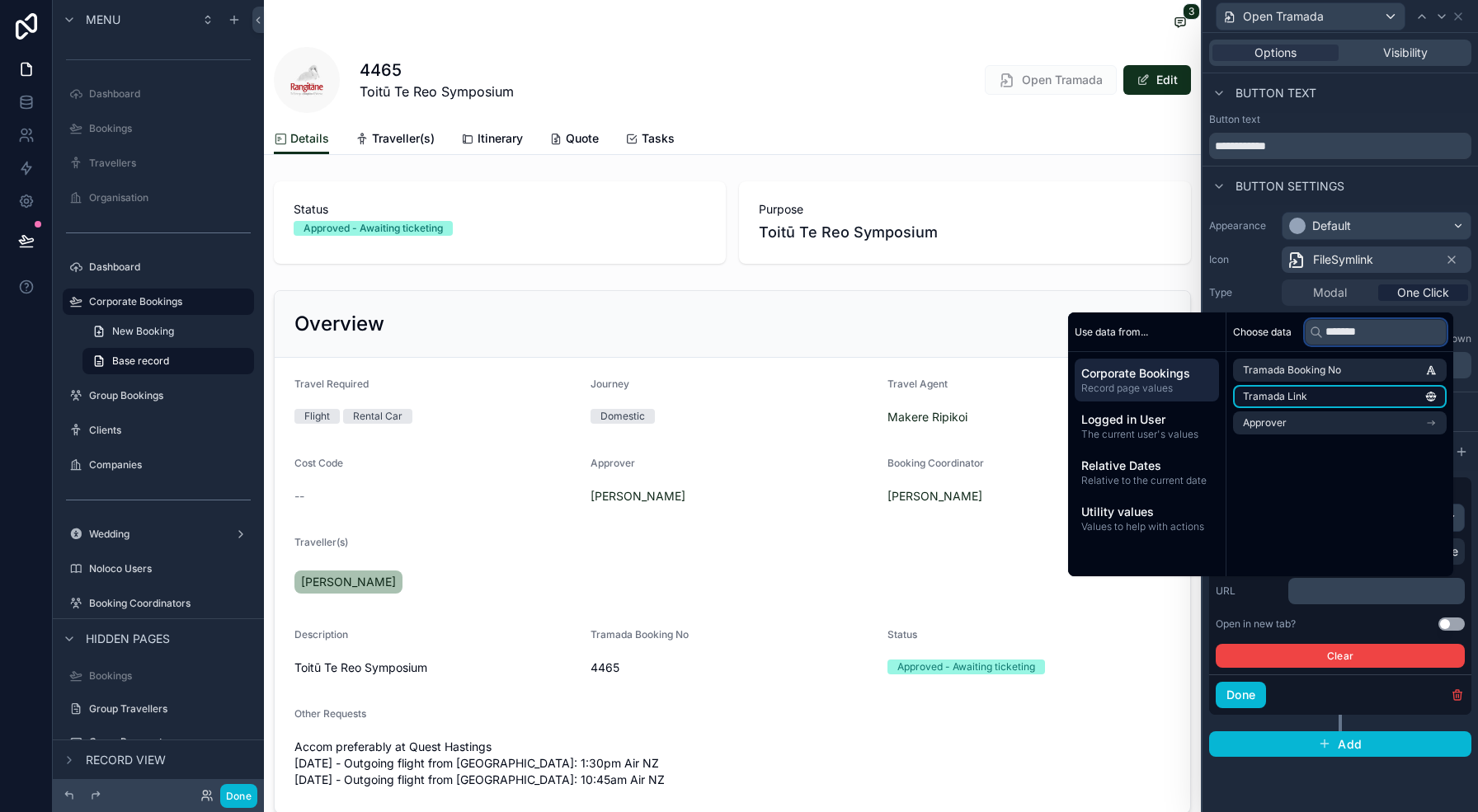
type input "*******"
click at [1301, 388] on li "Tramada Link" at bounding box center [1339, 396] width 214 height 23
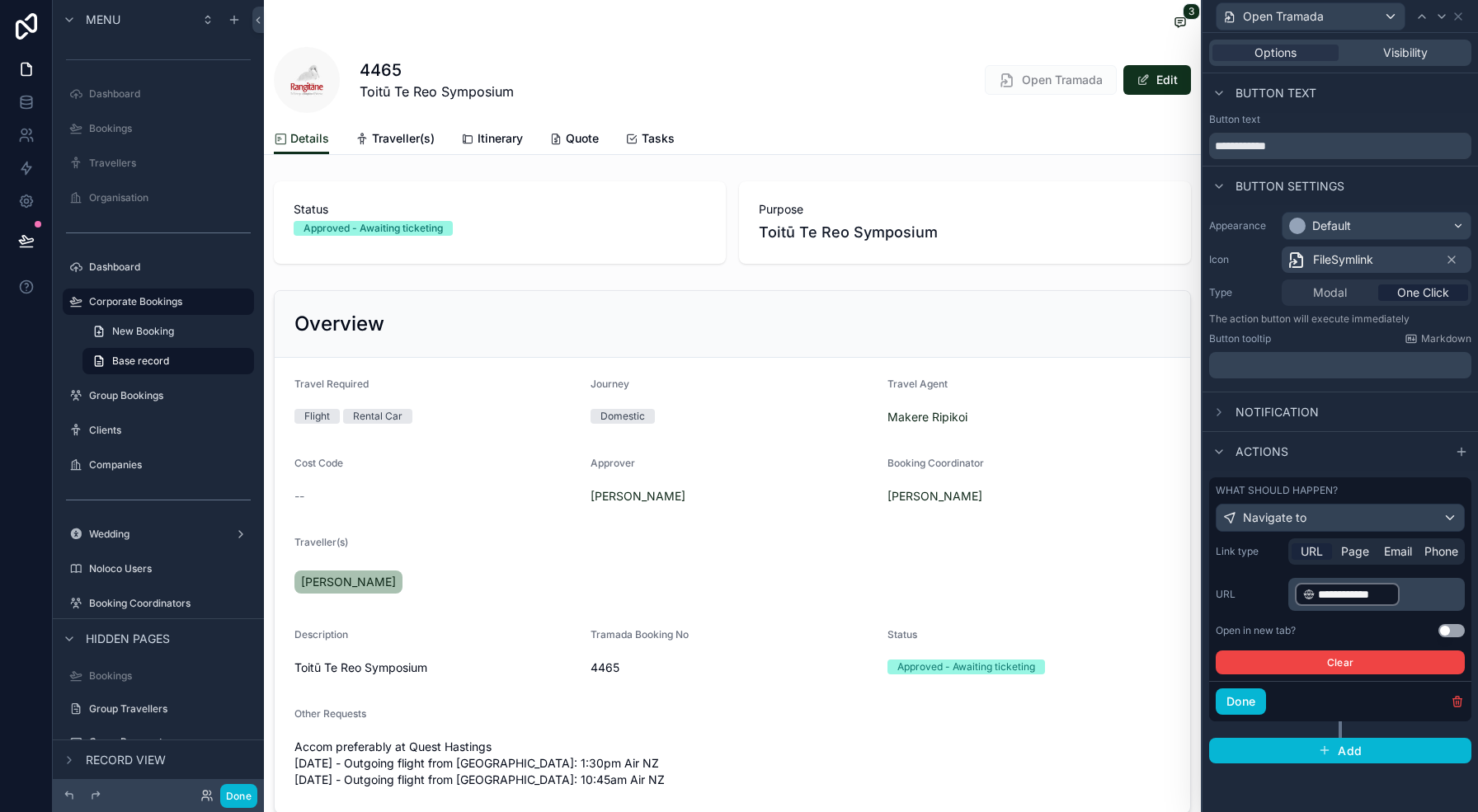
click at [1315, 704] on div "Done" at bounding box center [1339, 701] width 263 height 40
click at [1452, 627] on button "Use setting" at bounding box center [1451, 630] width 26 height 14
click at [1261, 703] on button "Done" at bounding box center [1241, 701] width 51 height 26
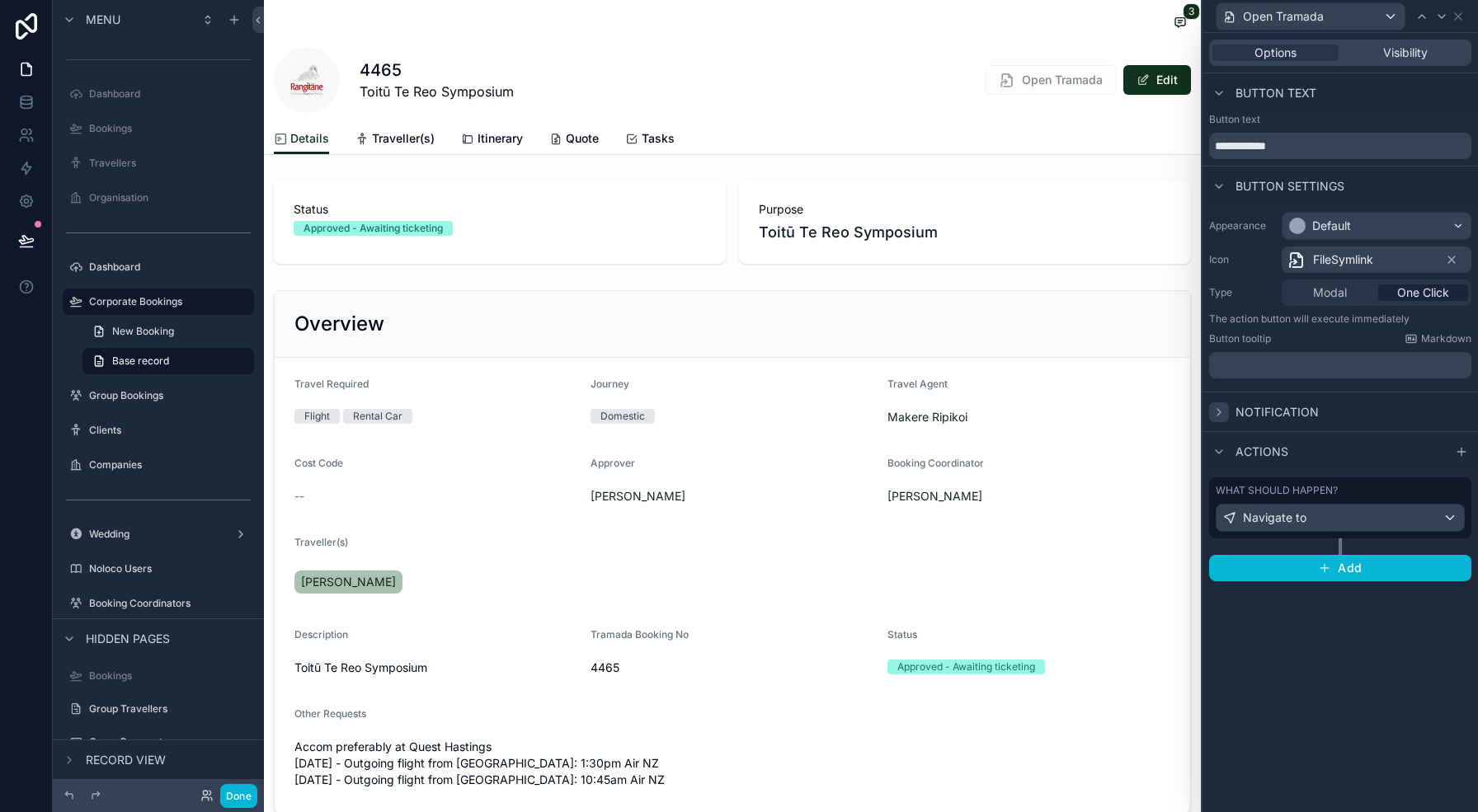
click at [1223, 417] on icon at bounding box center [1219, 413] width 14 height 14
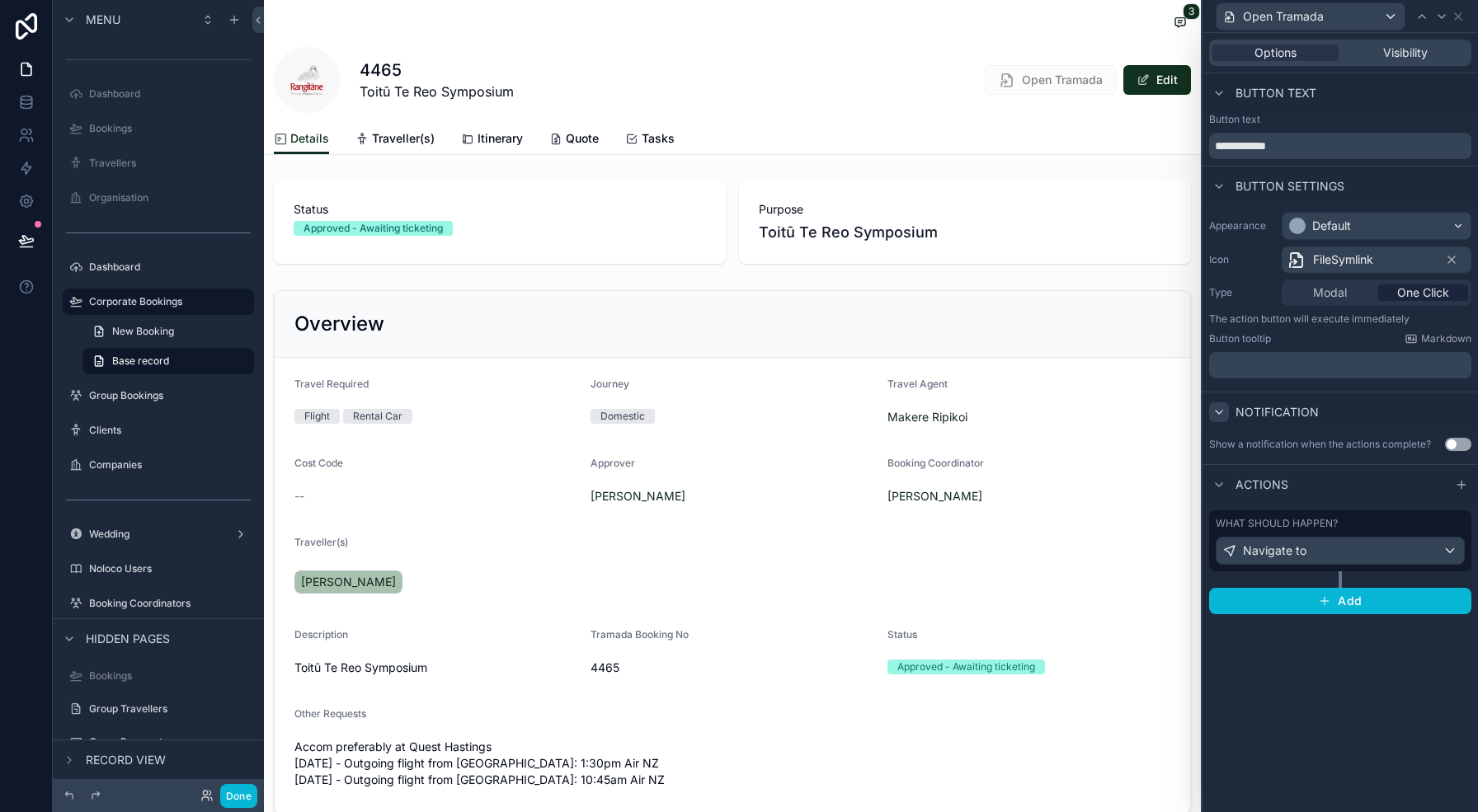
click at [1223, 417] on icon at bounding box center [1219, 413] width 14 height 14
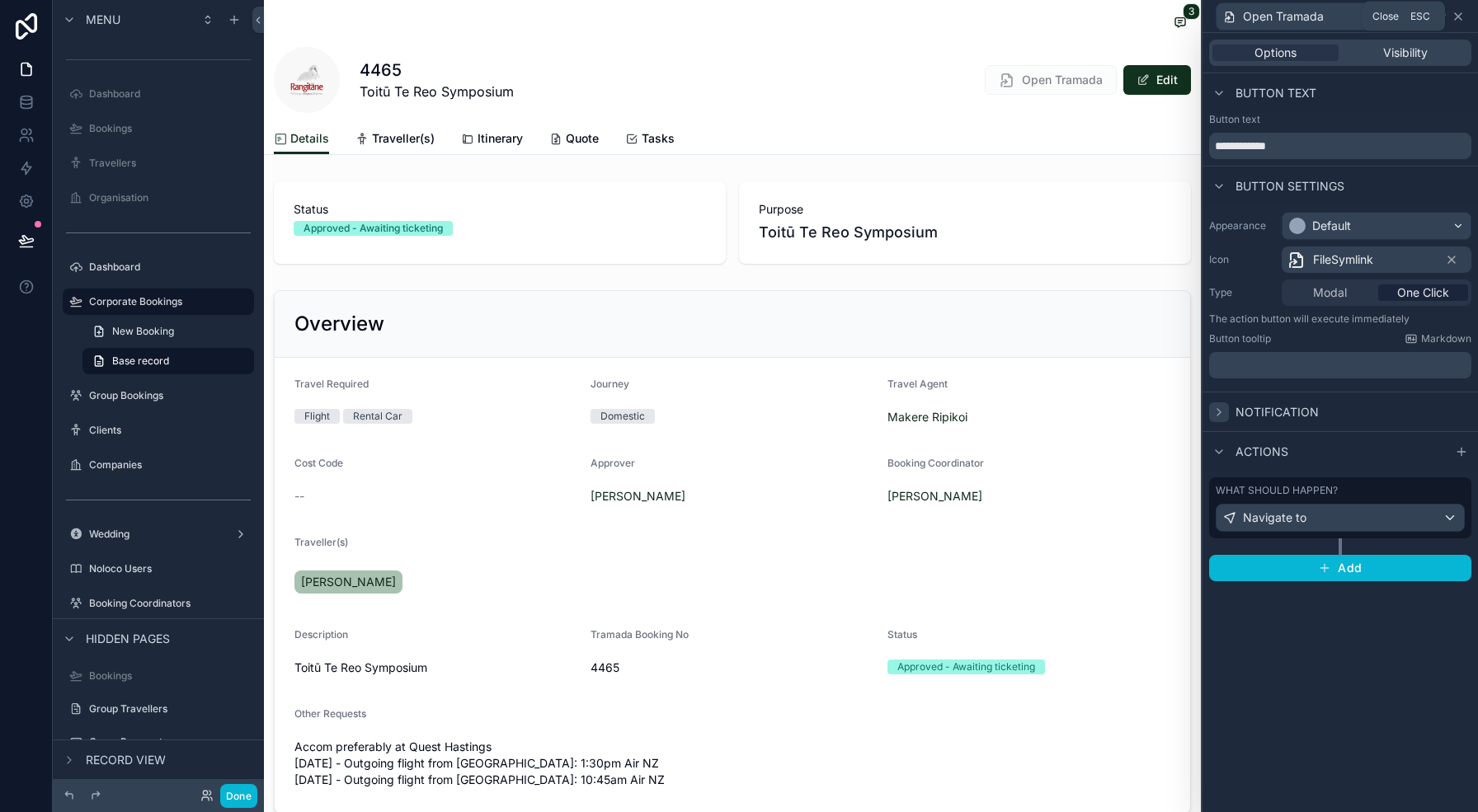
click at [1457, 15] on icon at bounding box center [1457, 17] width 7 height 7
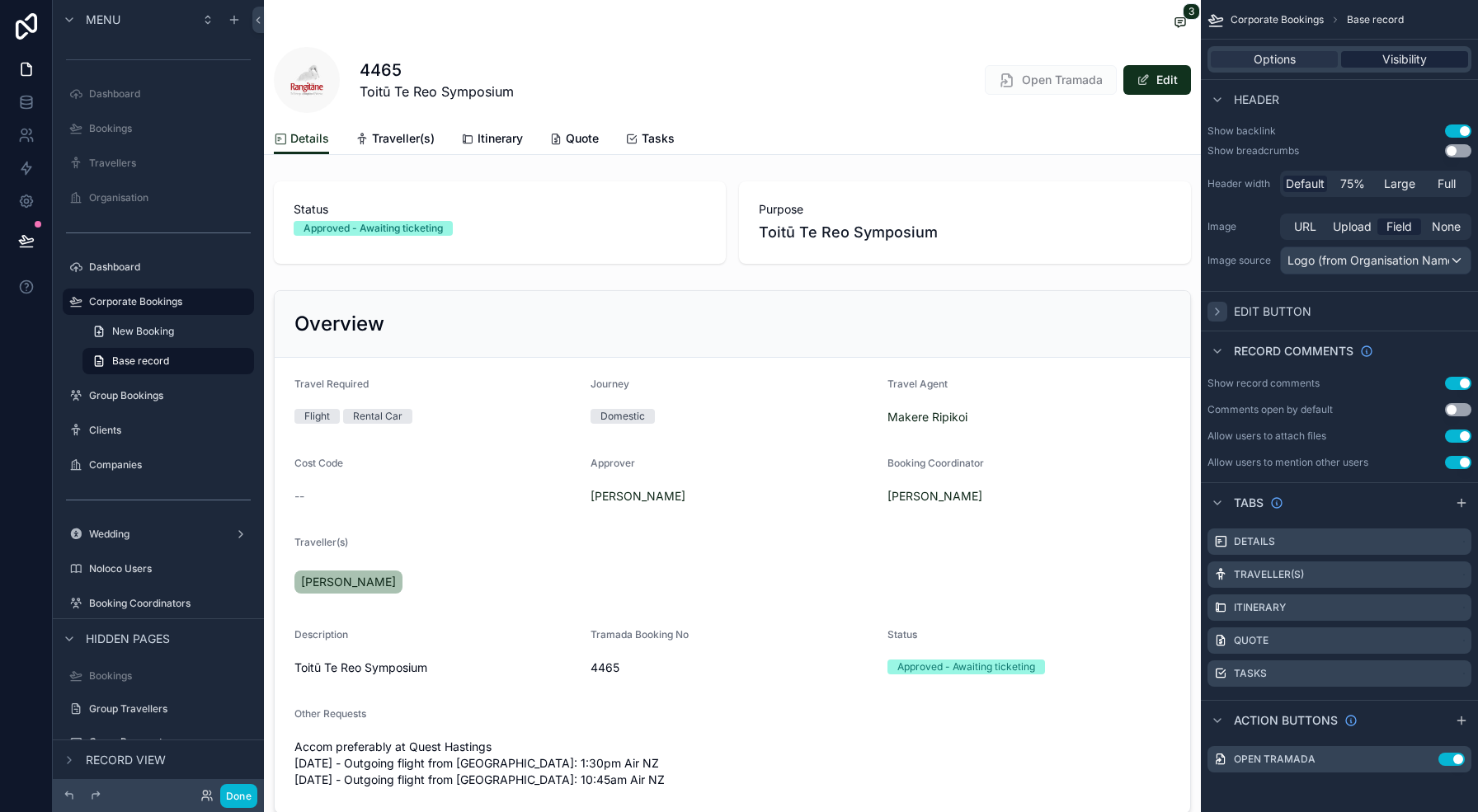
click at [1383, 56] on span "Visibility" at bounding box center [1405, 59] width 45 height 17
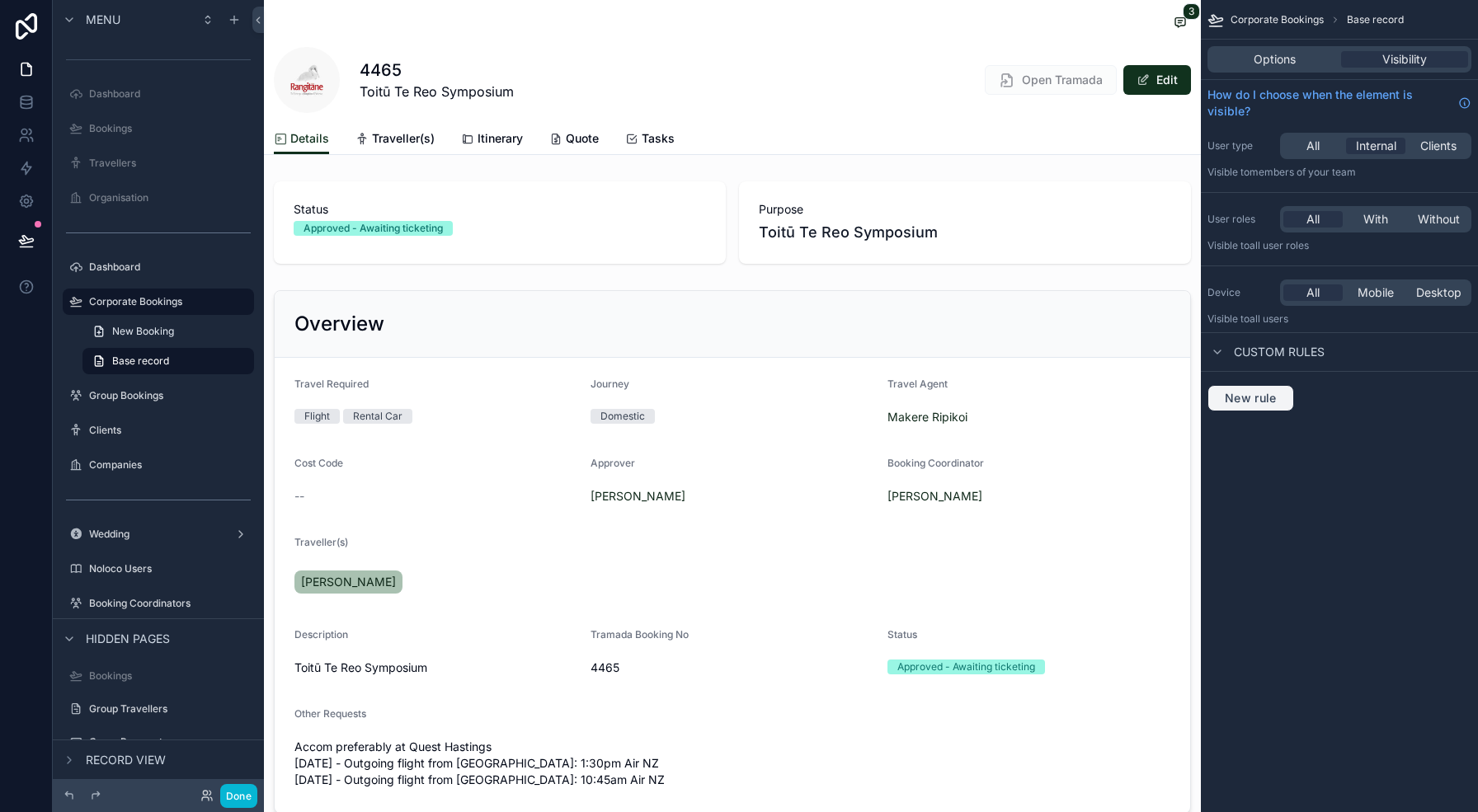
click at [1264, 405] on span "New rule" at bounding box center [1251, 397] width 65 height 15
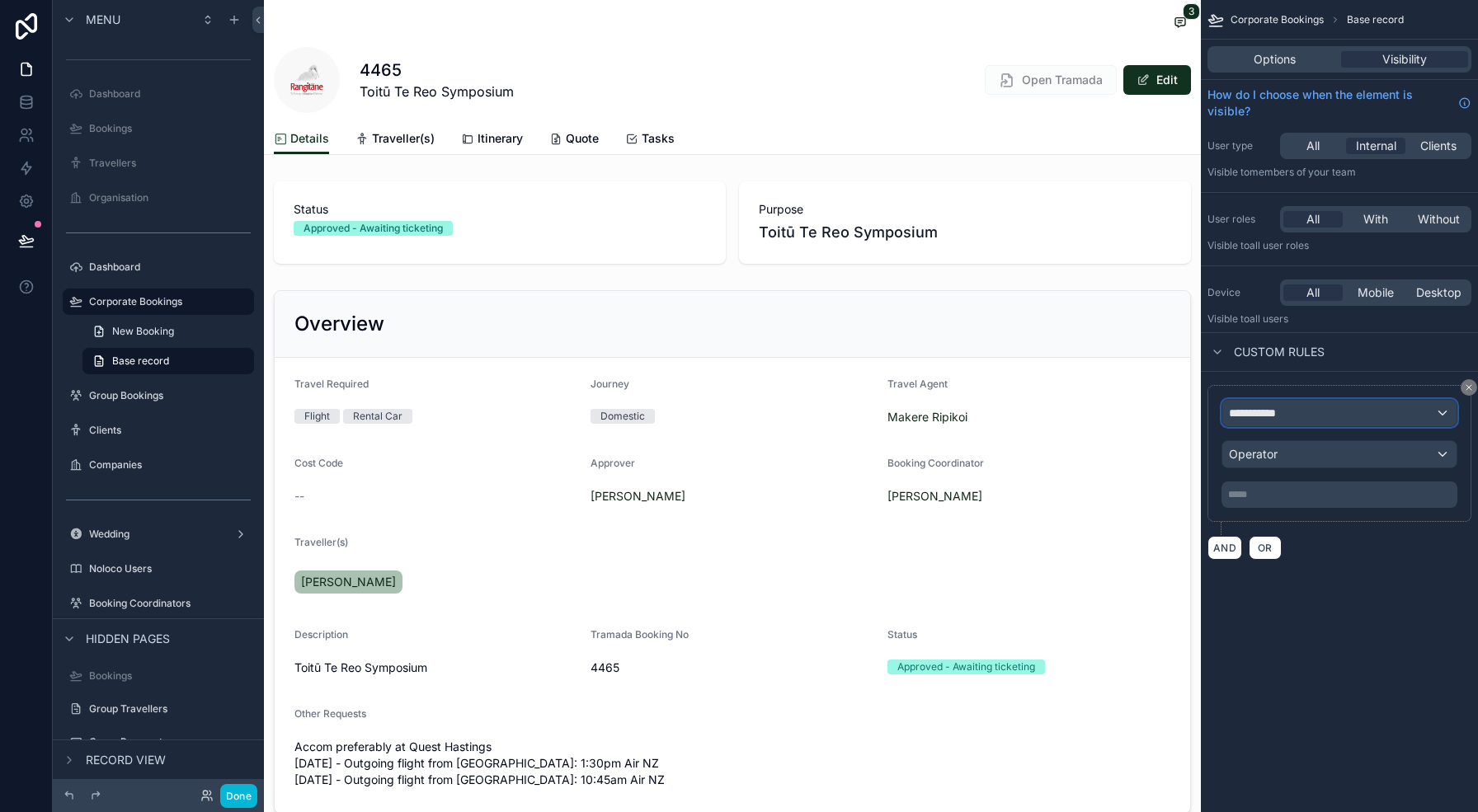
click at [1320, 417] on div "**********" at bounding box center [1339, 413] width 234 height 26
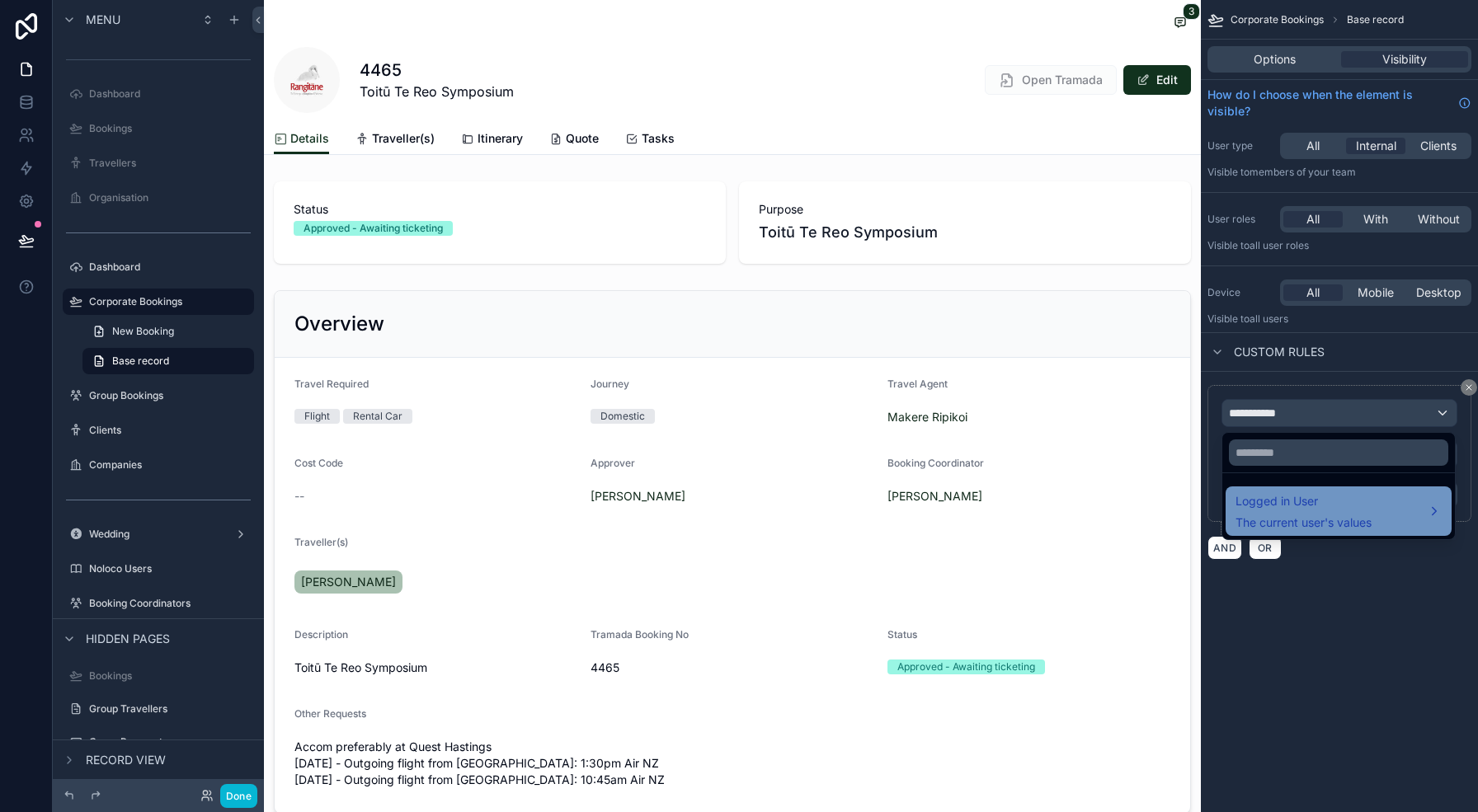
click at [1298, 497] on span "Logged in User" at bounding box center [1302, 501] width 136 height 20
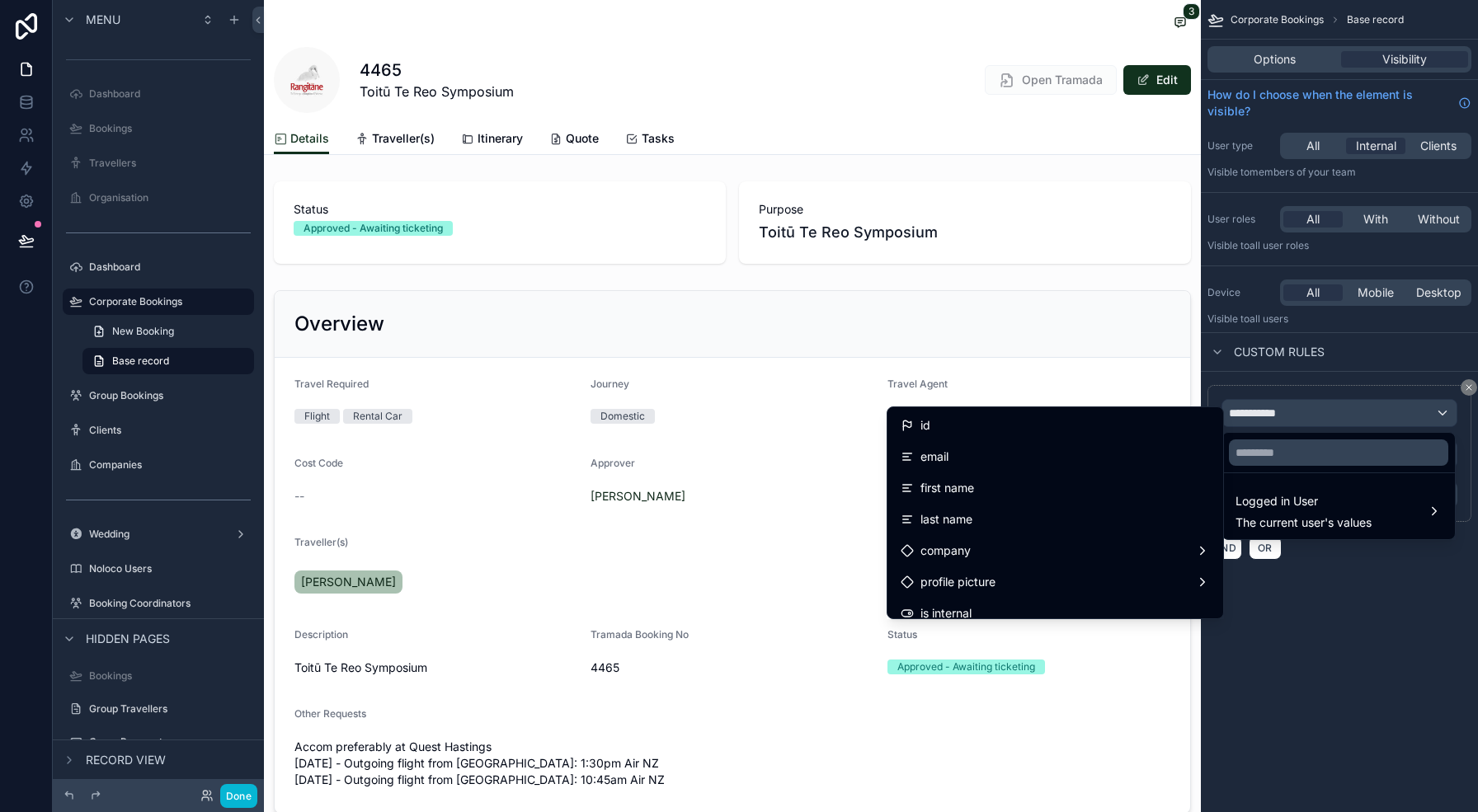
click at [1291, 380] on div "scrollable content" at bounding box center [739, 406] width 1478 height 812
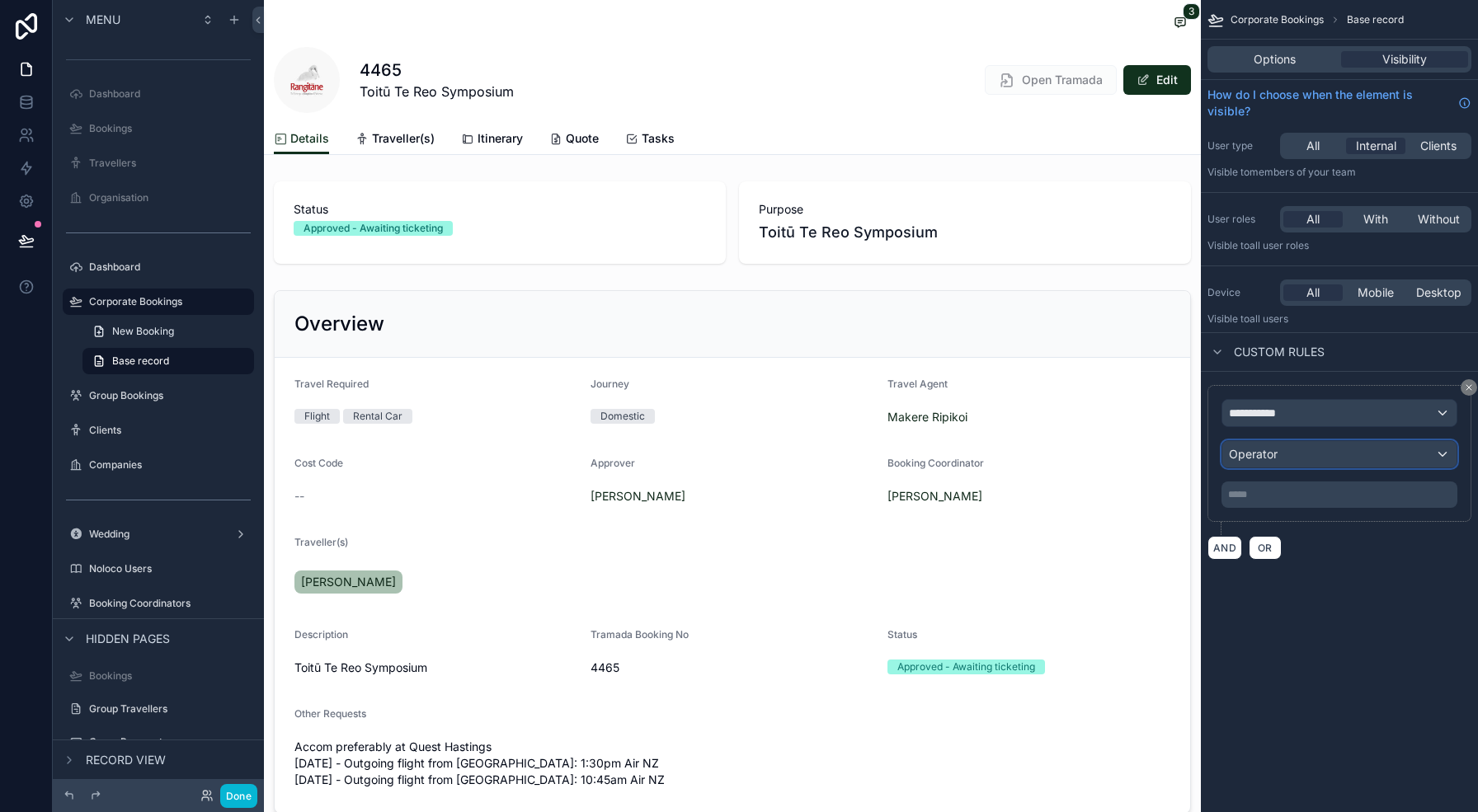
click at [1287, 462] on div "Operator" at bounding box center [1339, 454] width 234 height 26
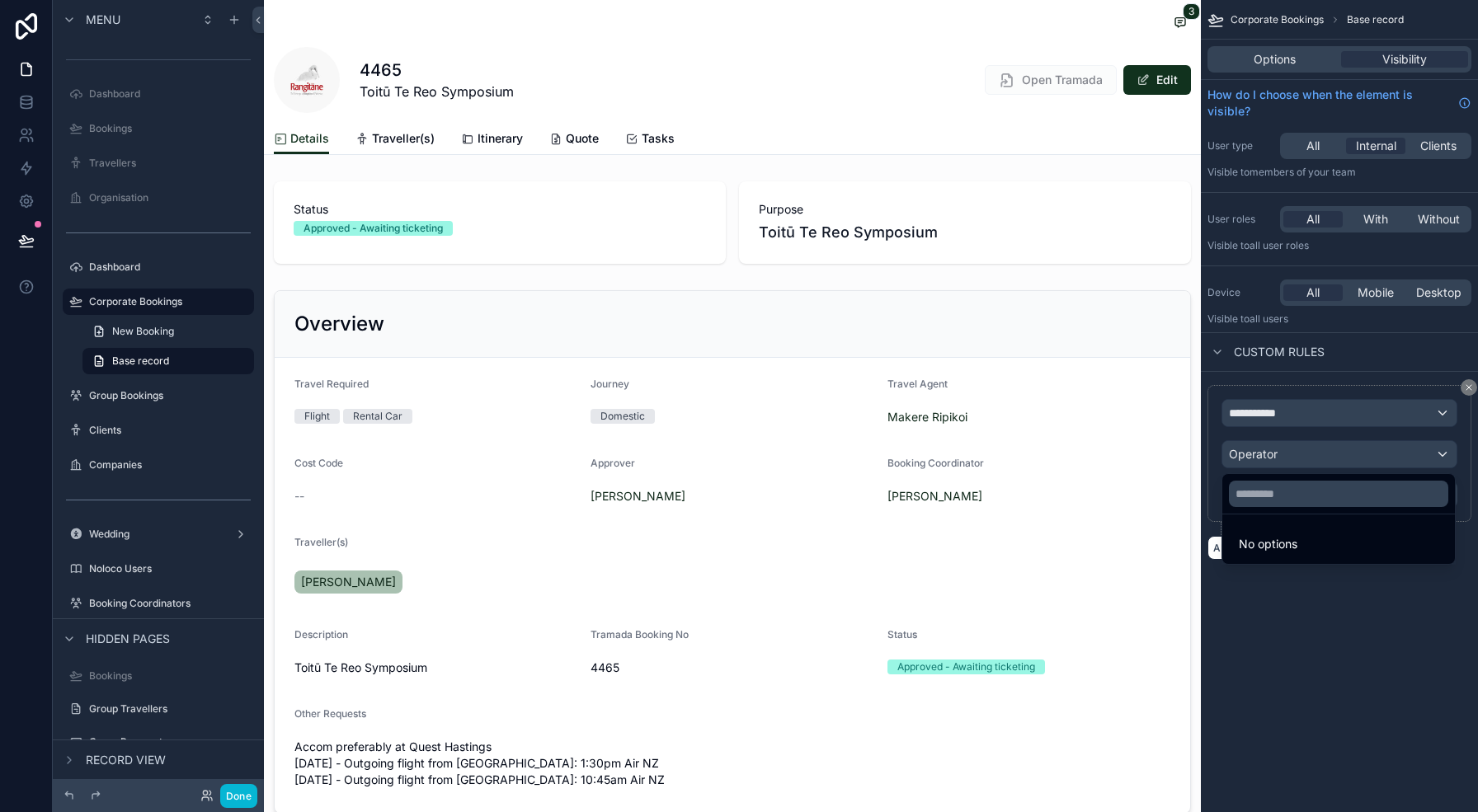
click at [1282, 419] on div "scrollable content" at bounding box center [739, 406] width 1478 height 812
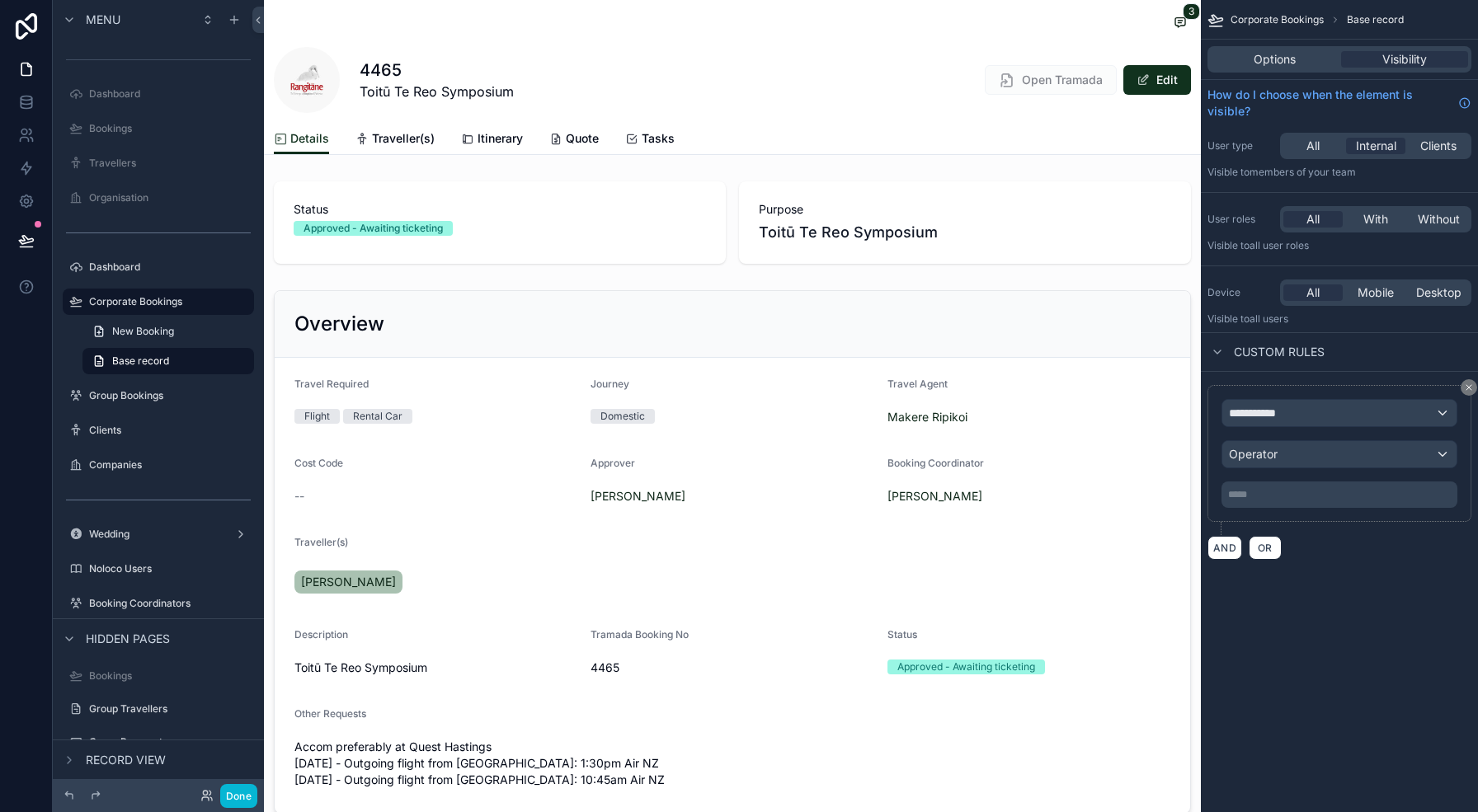
click at [1040, 119] on div "3 4465 Toitū Te Reo Symposium Open Tramada Edit" at bounding box center [731, 61] width 917 height 123
click at [1290, 52] on span "Options" at bounding box center [1274, 59] width 42 height 17
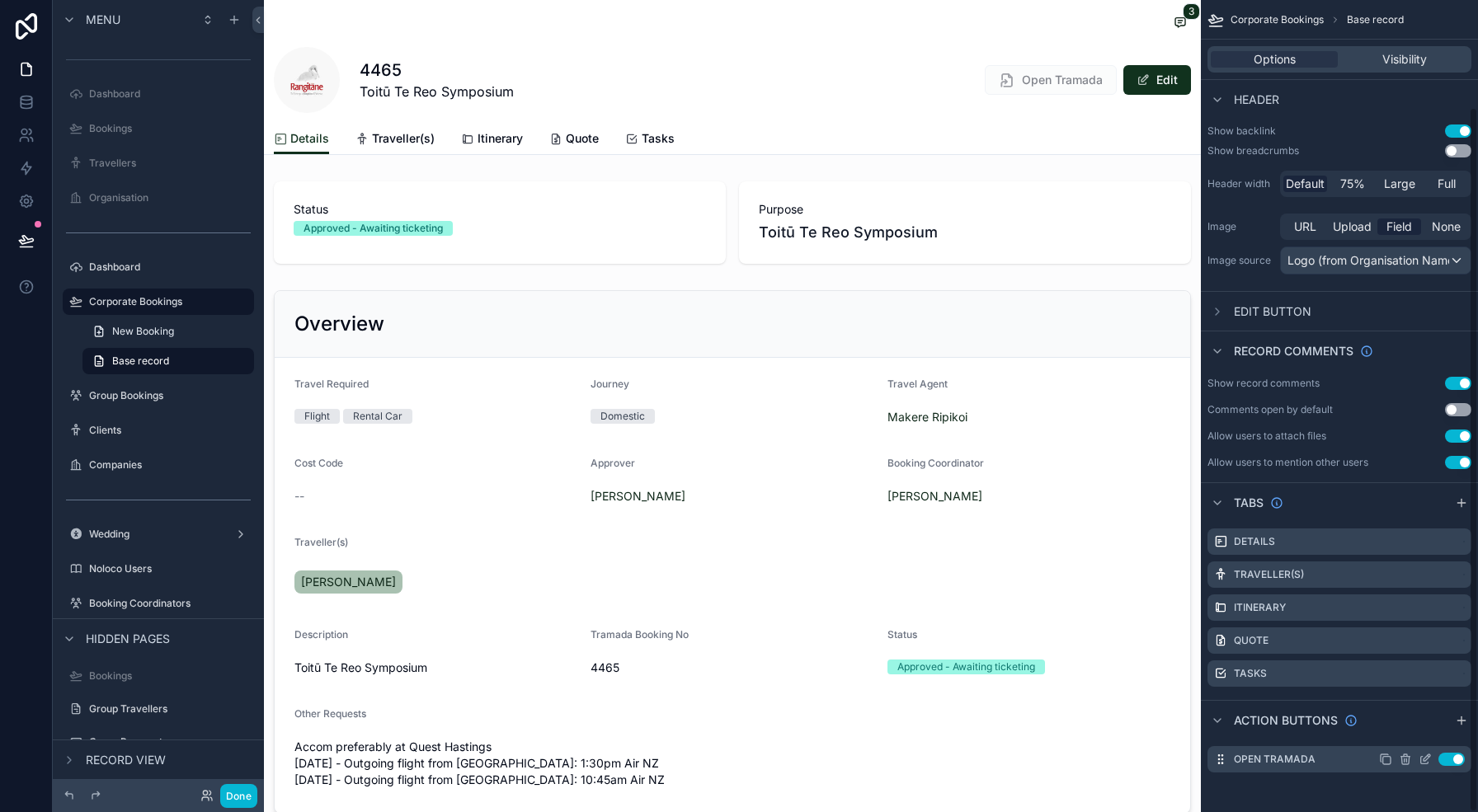
scroll to position [121, 0]
click at [1421, 754] on icon "scrollable content" at bounding box center [1425, 759] width 14 height 14
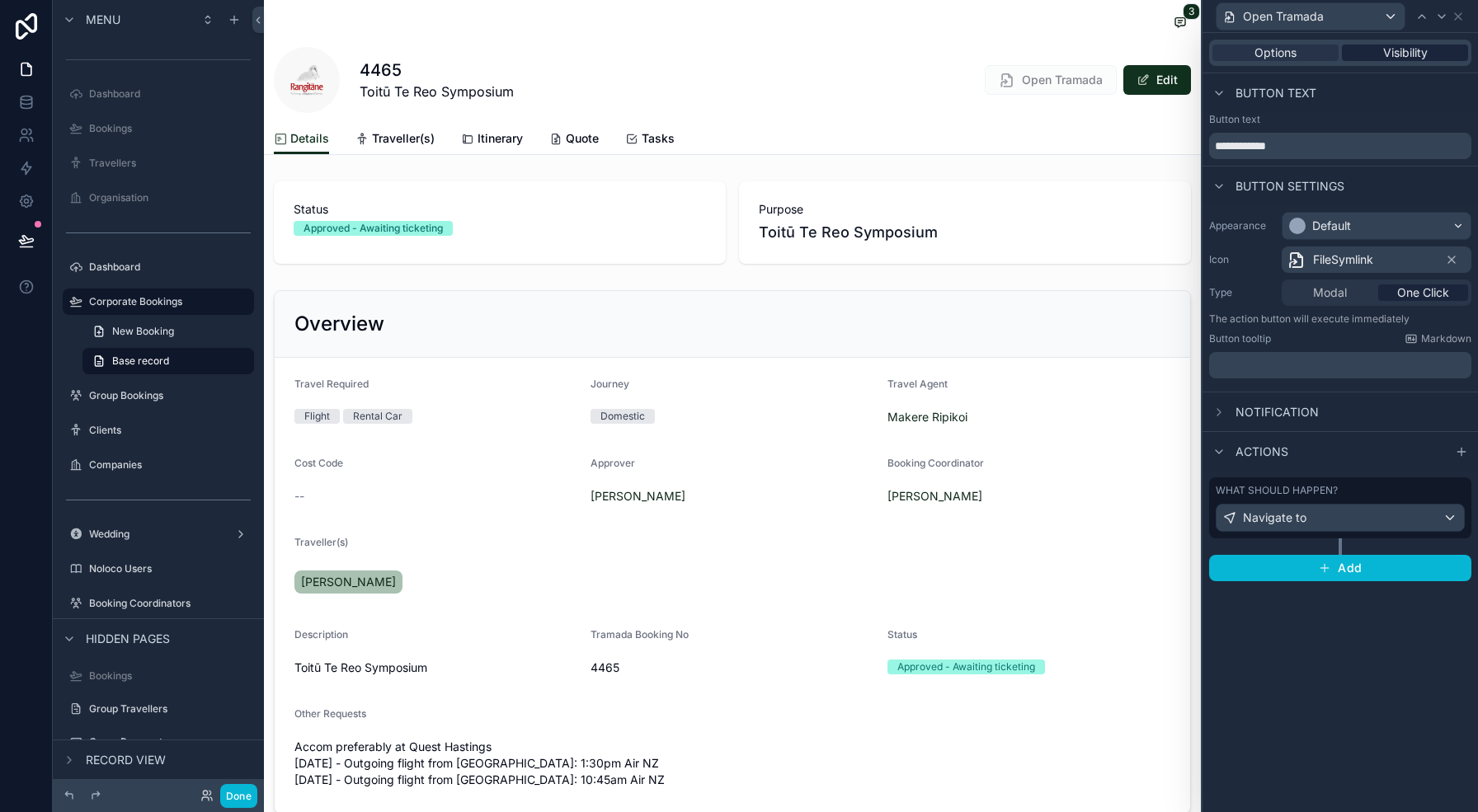
click at [1404, 50] on span "Visibility" at bounding box center [1406, 53] width 45 height 17
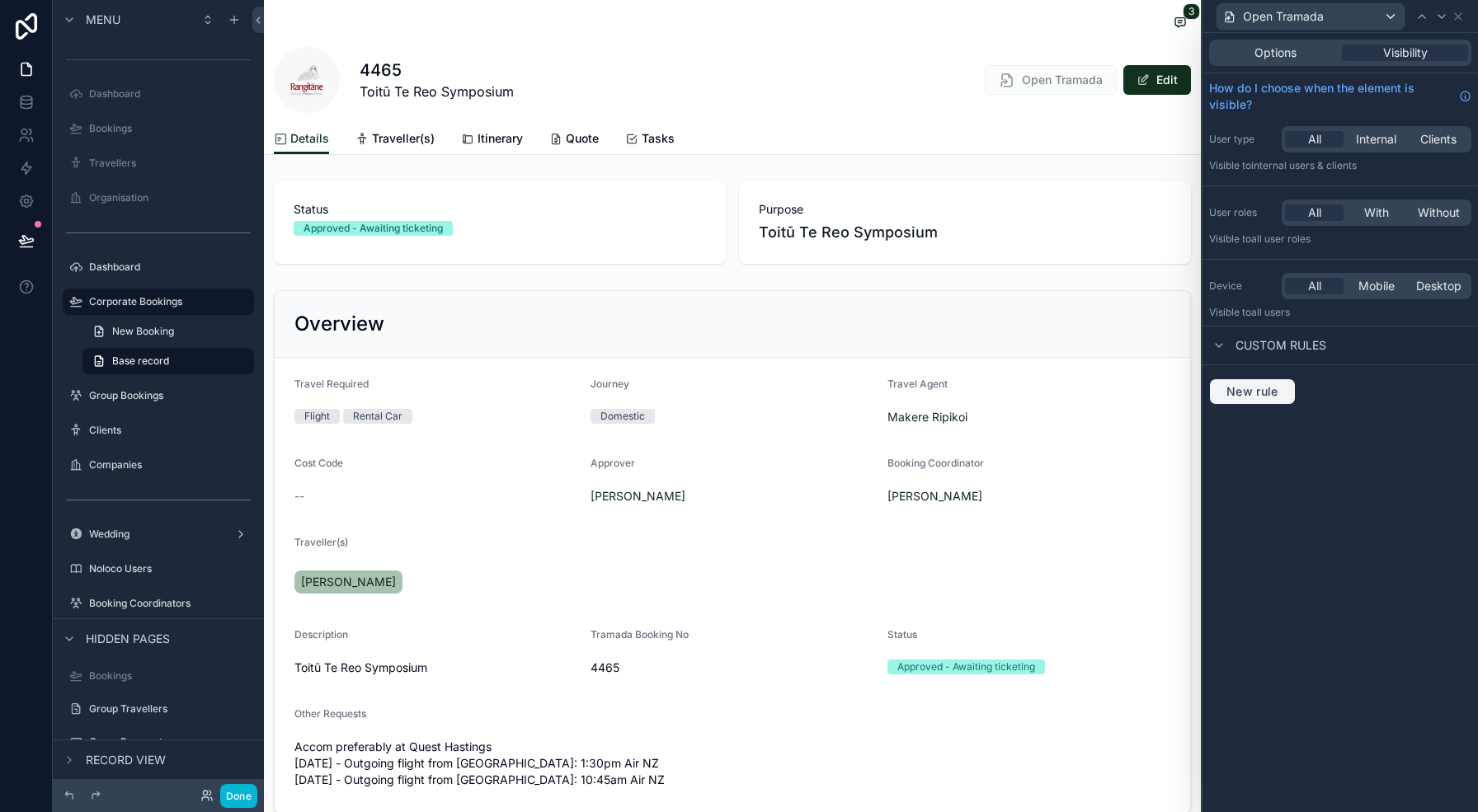
click at [1264, 394] on span "New rule" at bounding box center [1252, 391] width 65 height 15
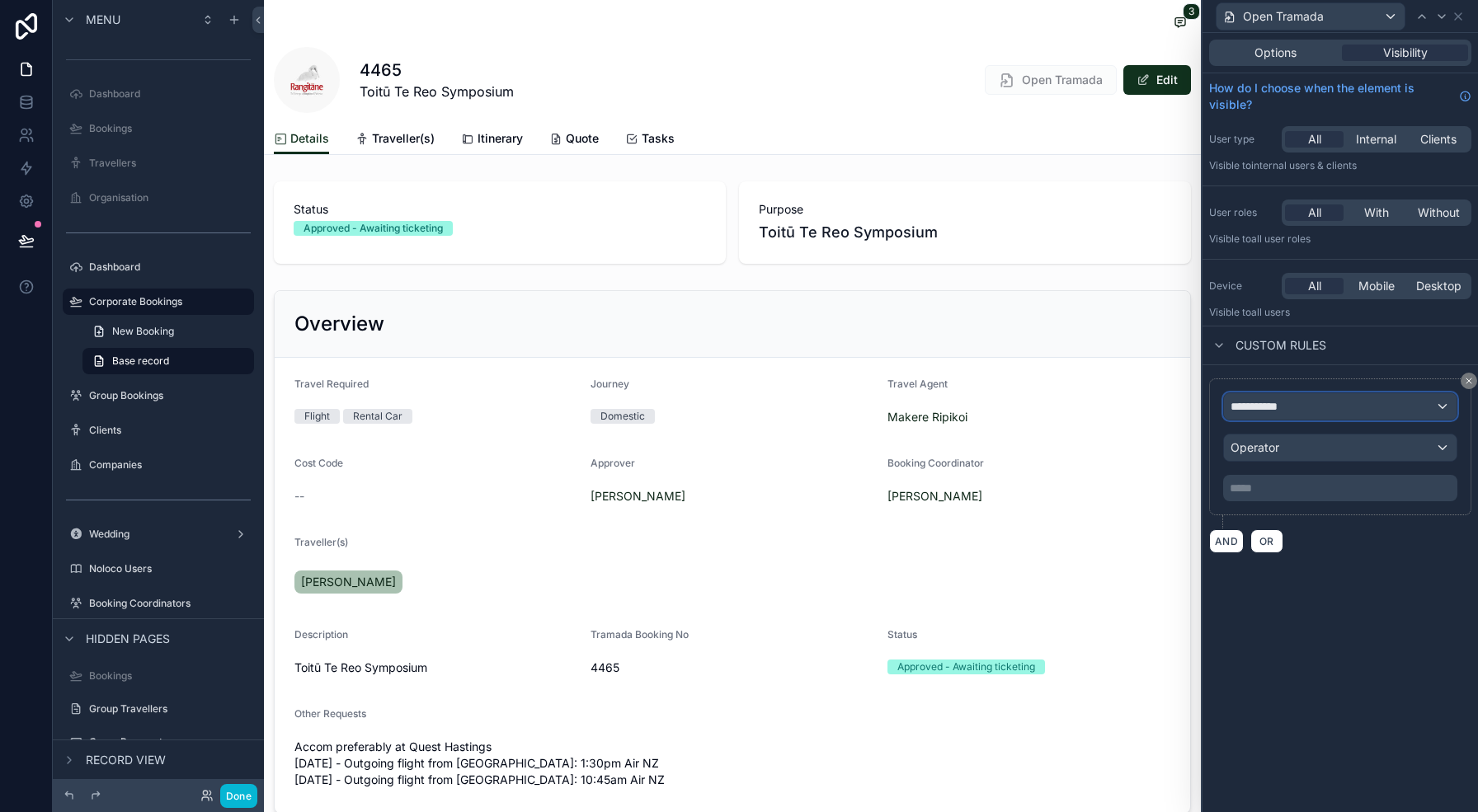
click at [1286, 402] on span "**********" at bounding box center [1260, 406] width 62 height 17
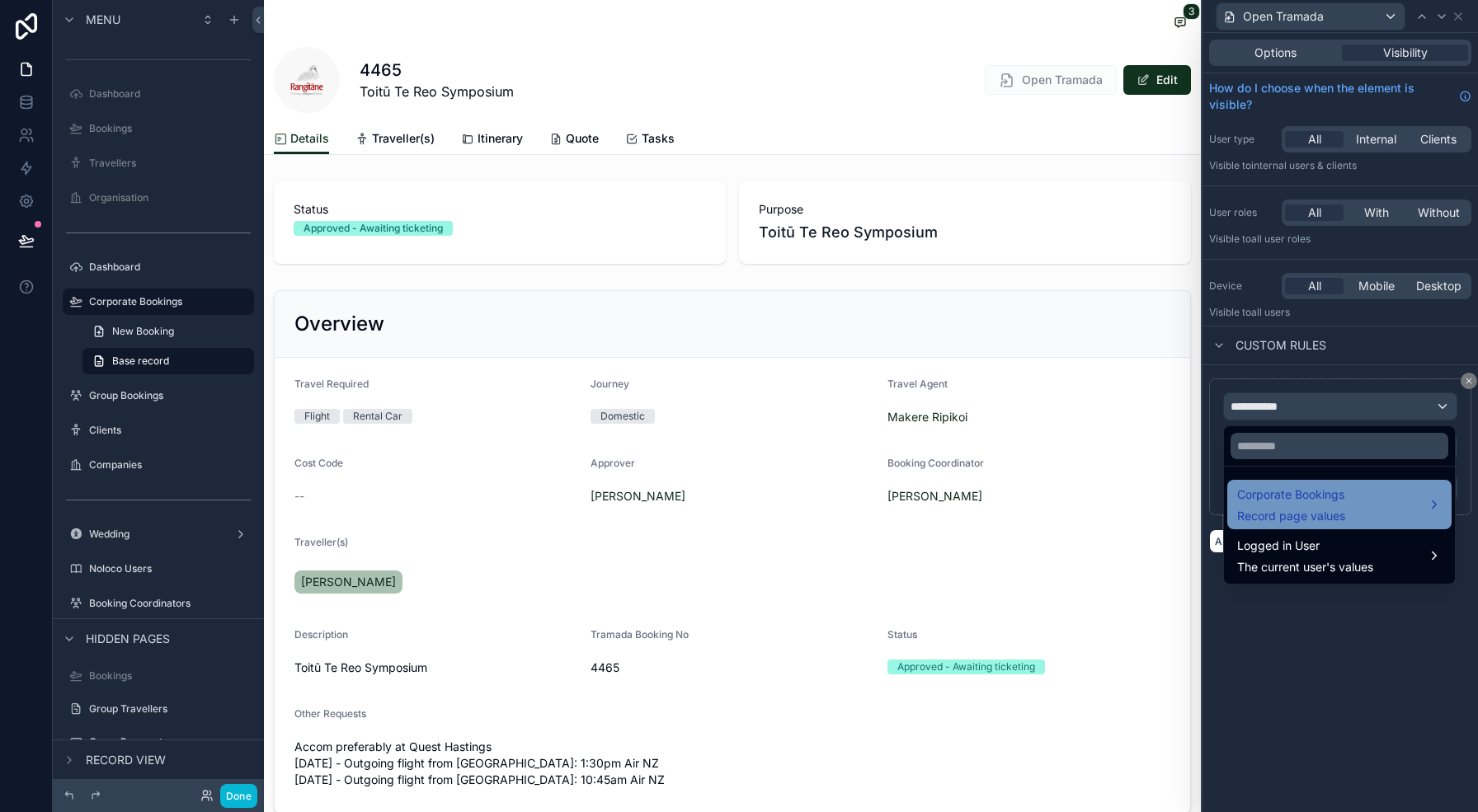
click at [1291, 528] on div "Corporate Bookings Record page values" at bounding box center [1339, 505] width 225 height 50
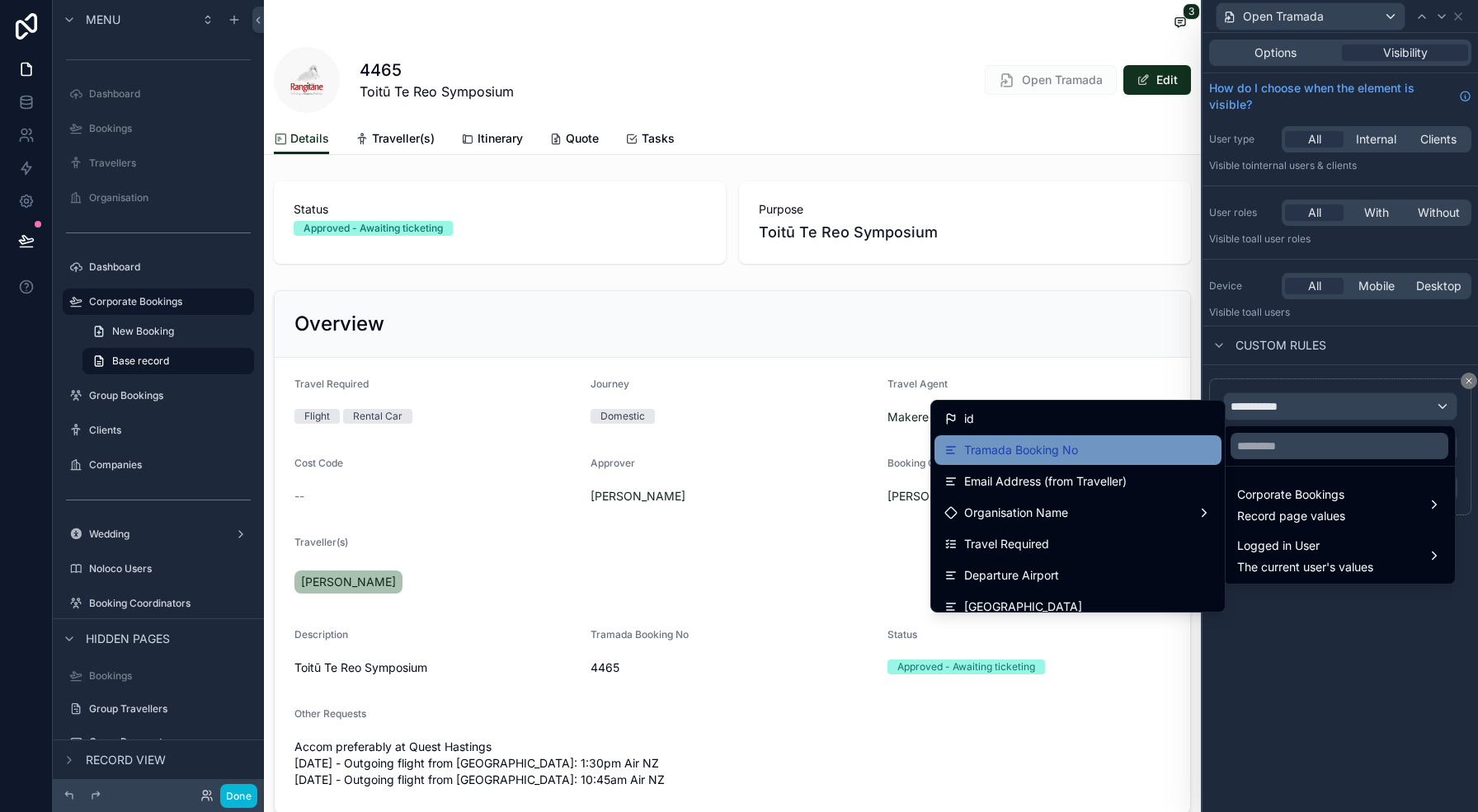
click at [1129, 448] on div "Tramada Booking No" at bounding box center [1078, 450] width 267 height 20
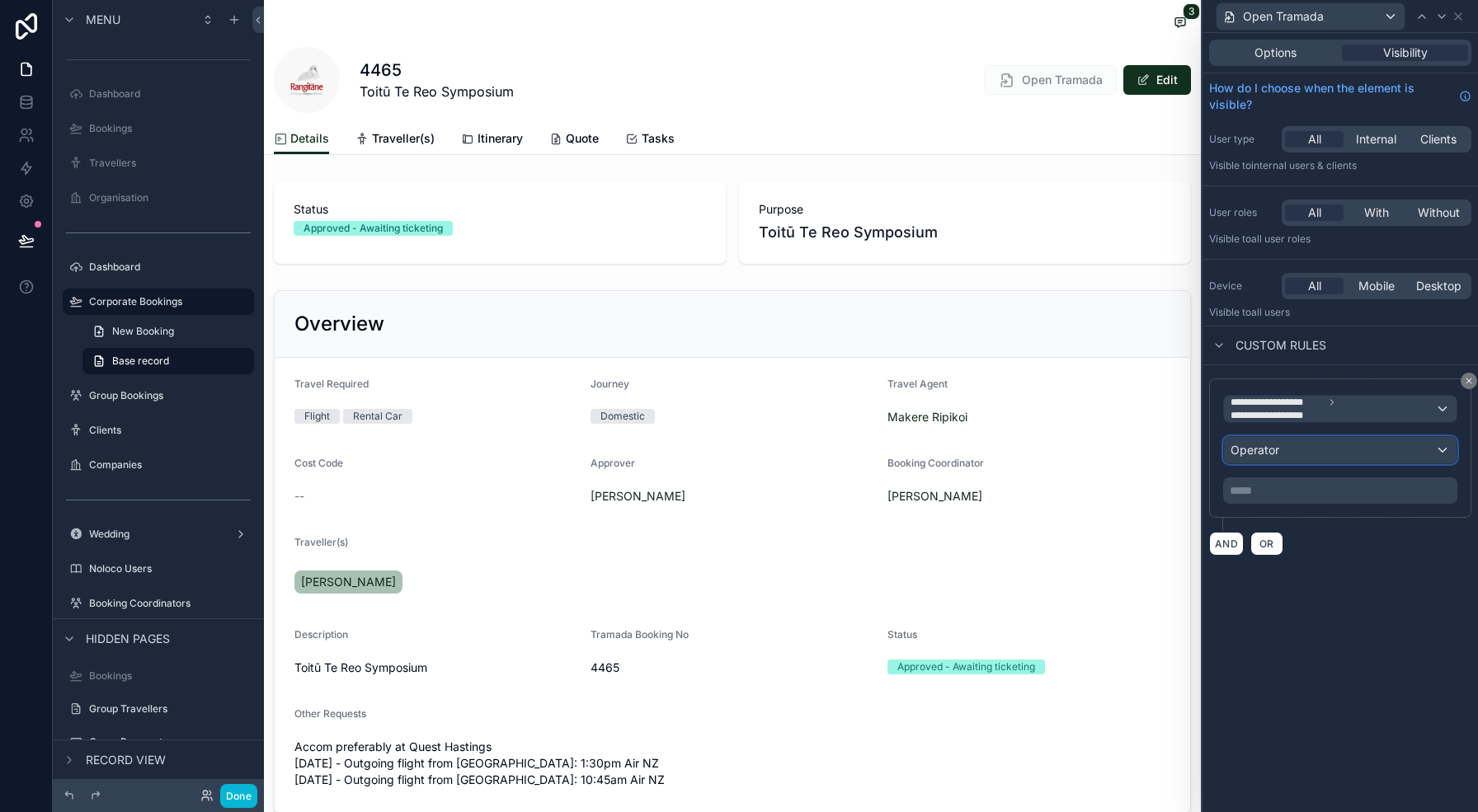
click at [1282, 443] on div "Operator" at bounding box center [1340, 450] width 232 height 26
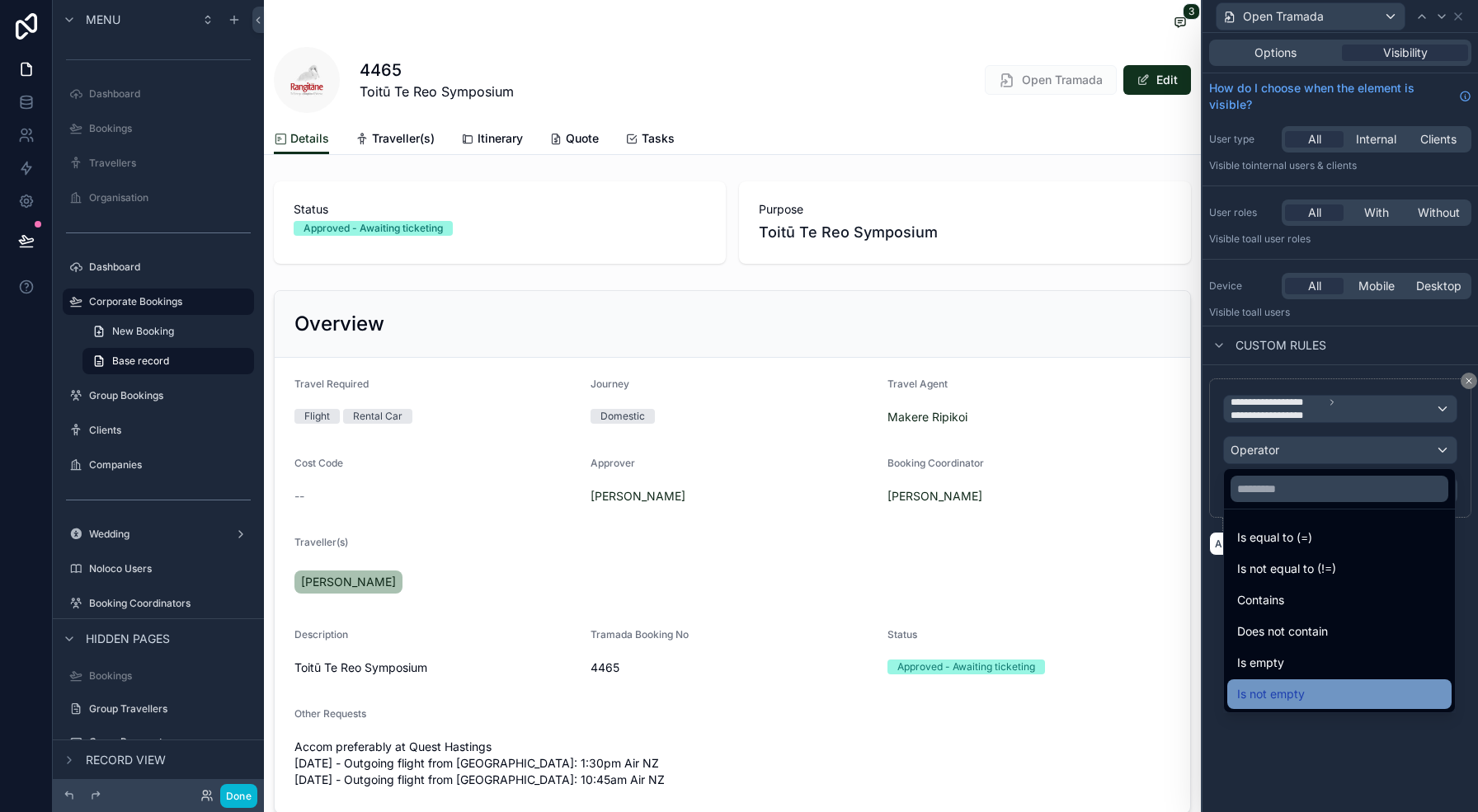
click at [1297, 680] on div "Is not empty" at bounding box center [1339, 694] width 225 height 29
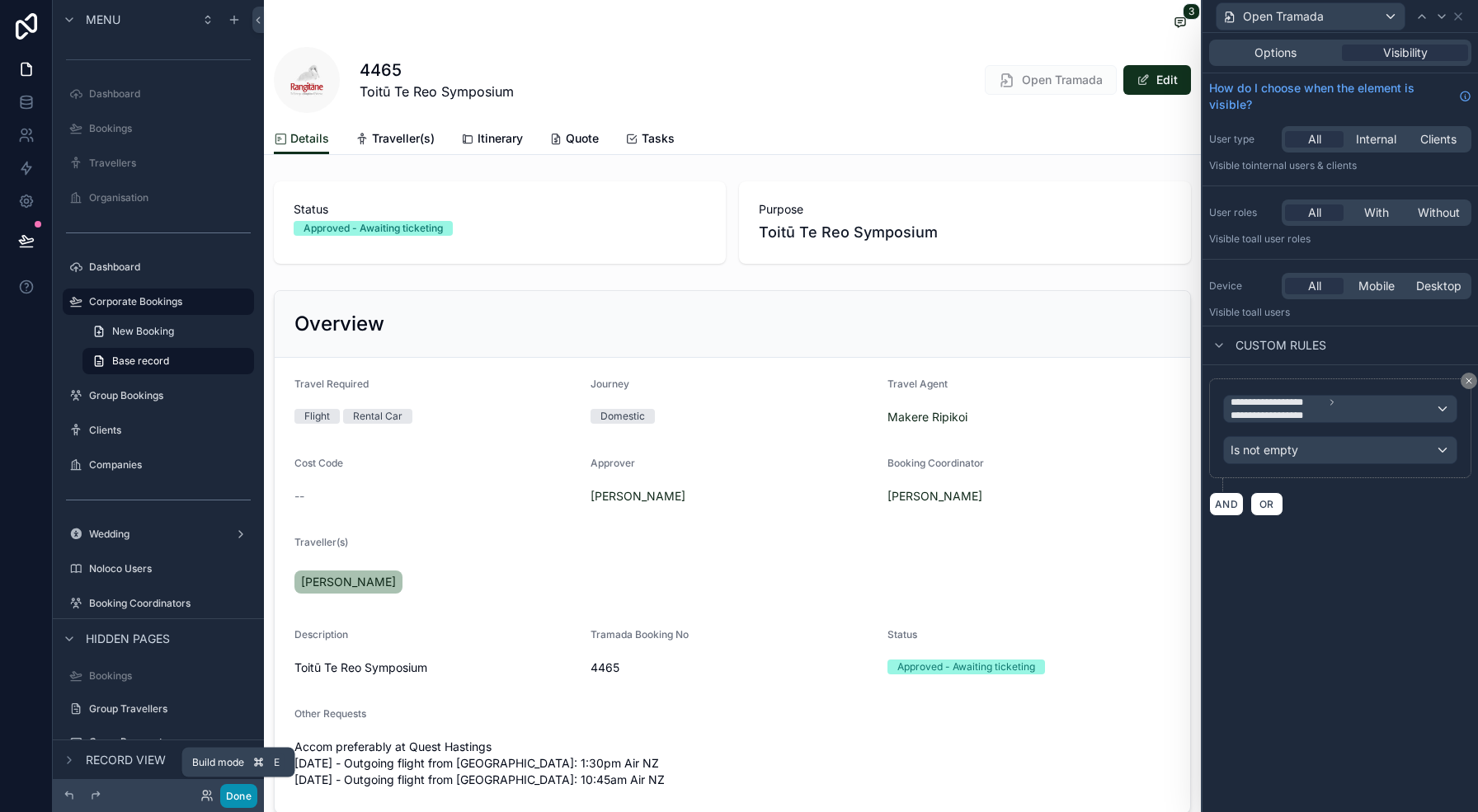
click at [233, 795] on button "Done" at bounding box center [239, 795] width 37 height 23
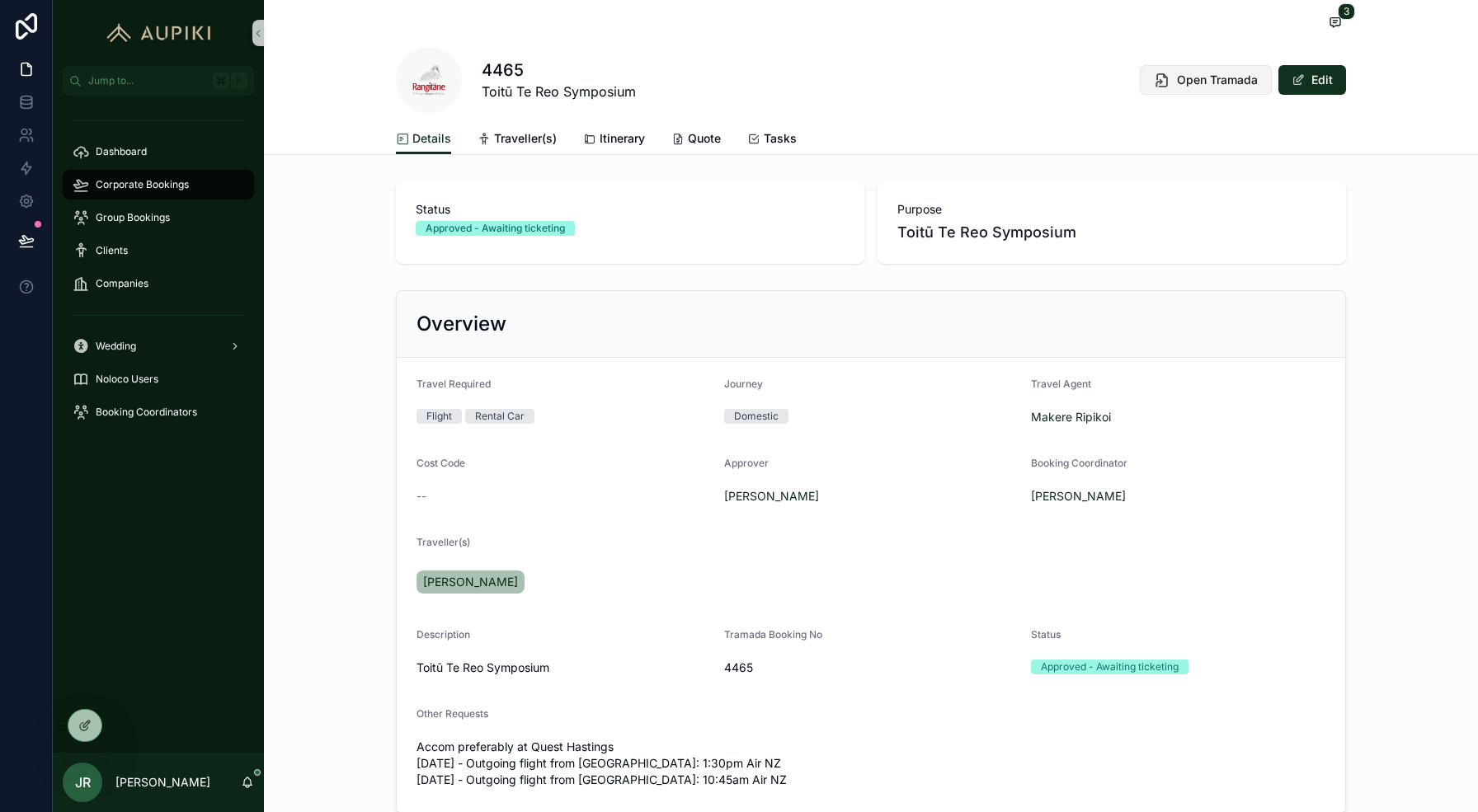
click at [1218, 89] on button "Open Tramada" at bounding box center [1205, 80] width 132 height 29
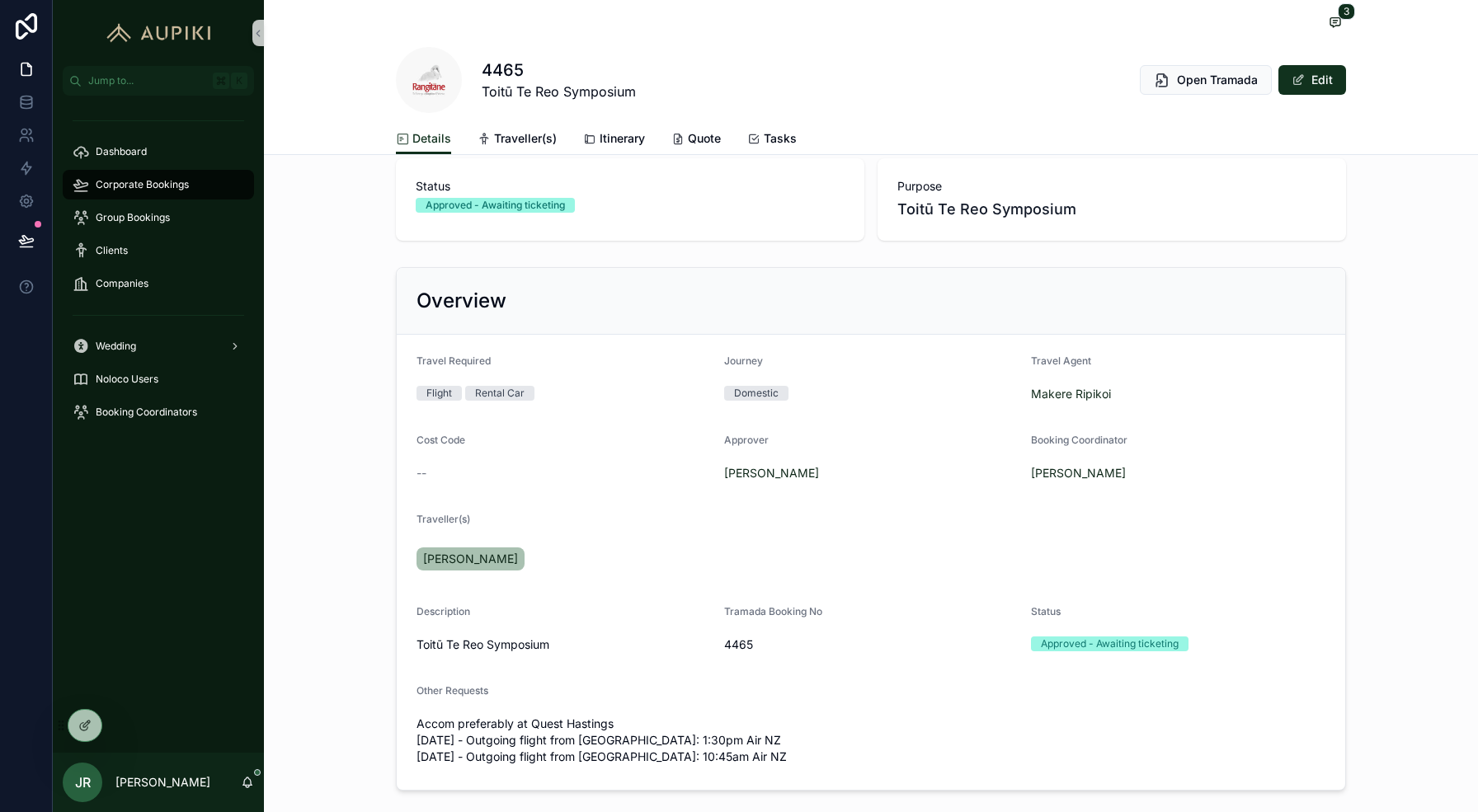
scroll to position [0, 0]
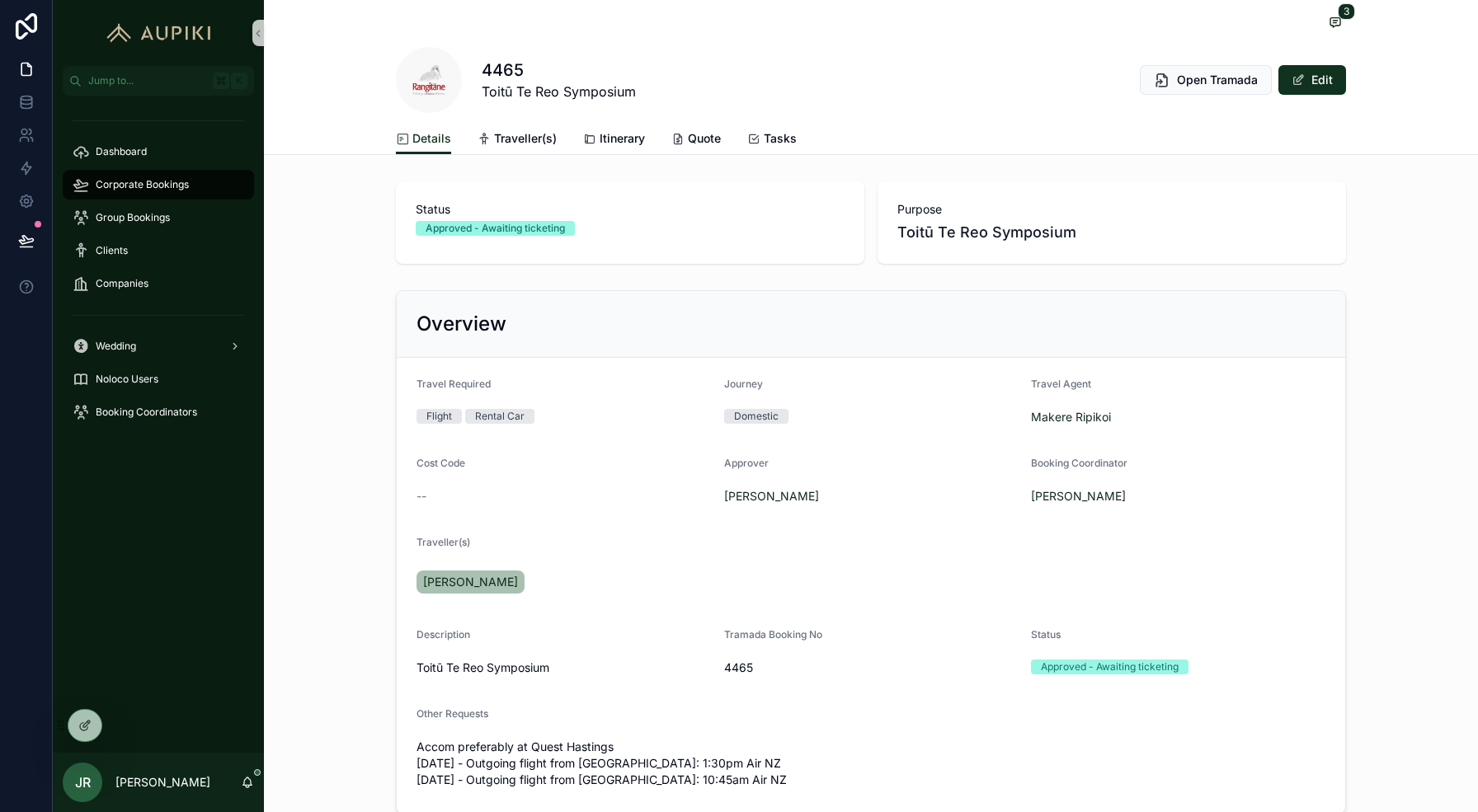
click at [142, 178] on span "Corporate Bookings" at bounding box center [142, 184] width 93 height 14
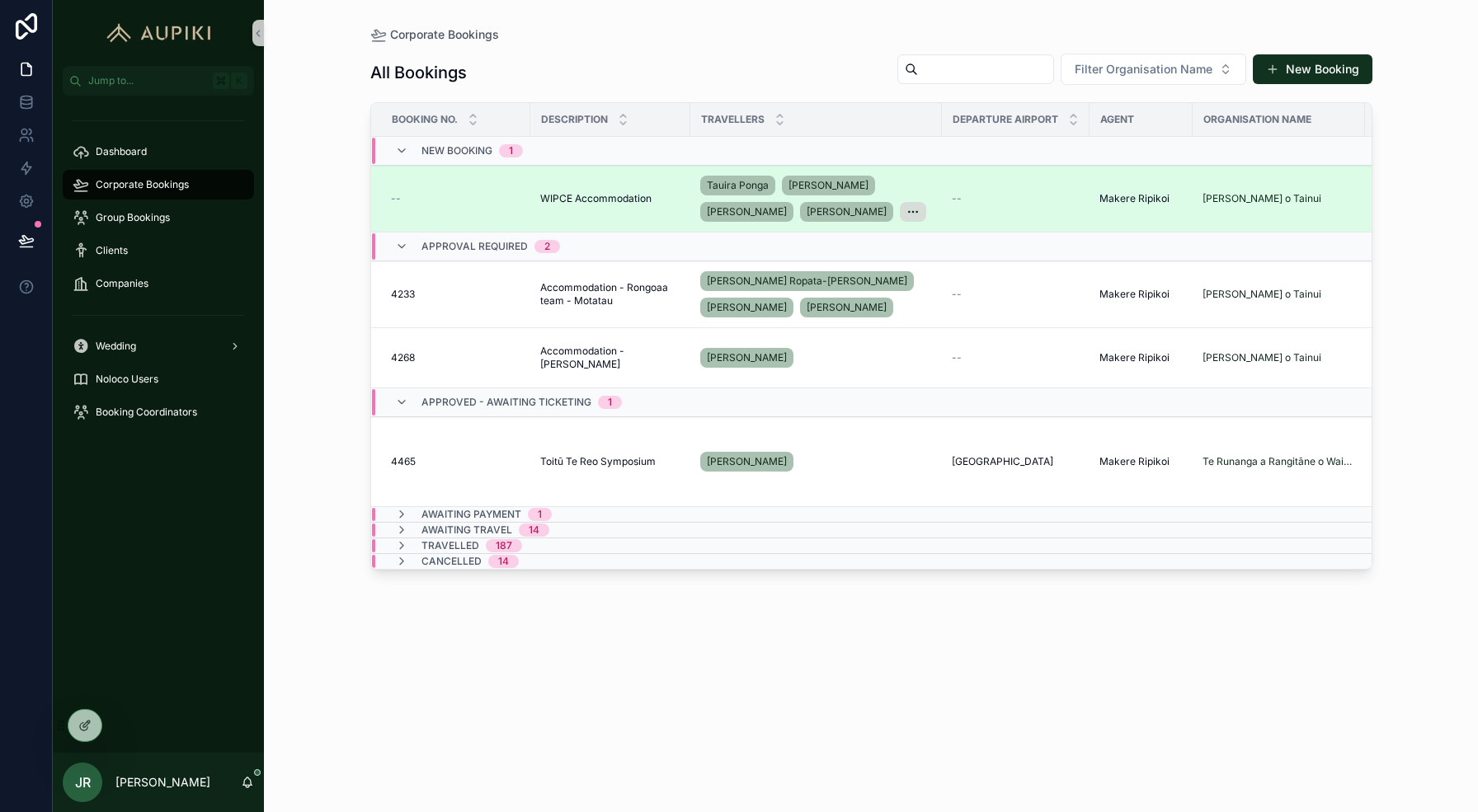
click at [491, 194] on div "--" at bounding box center [455, 199] width 130 height 14
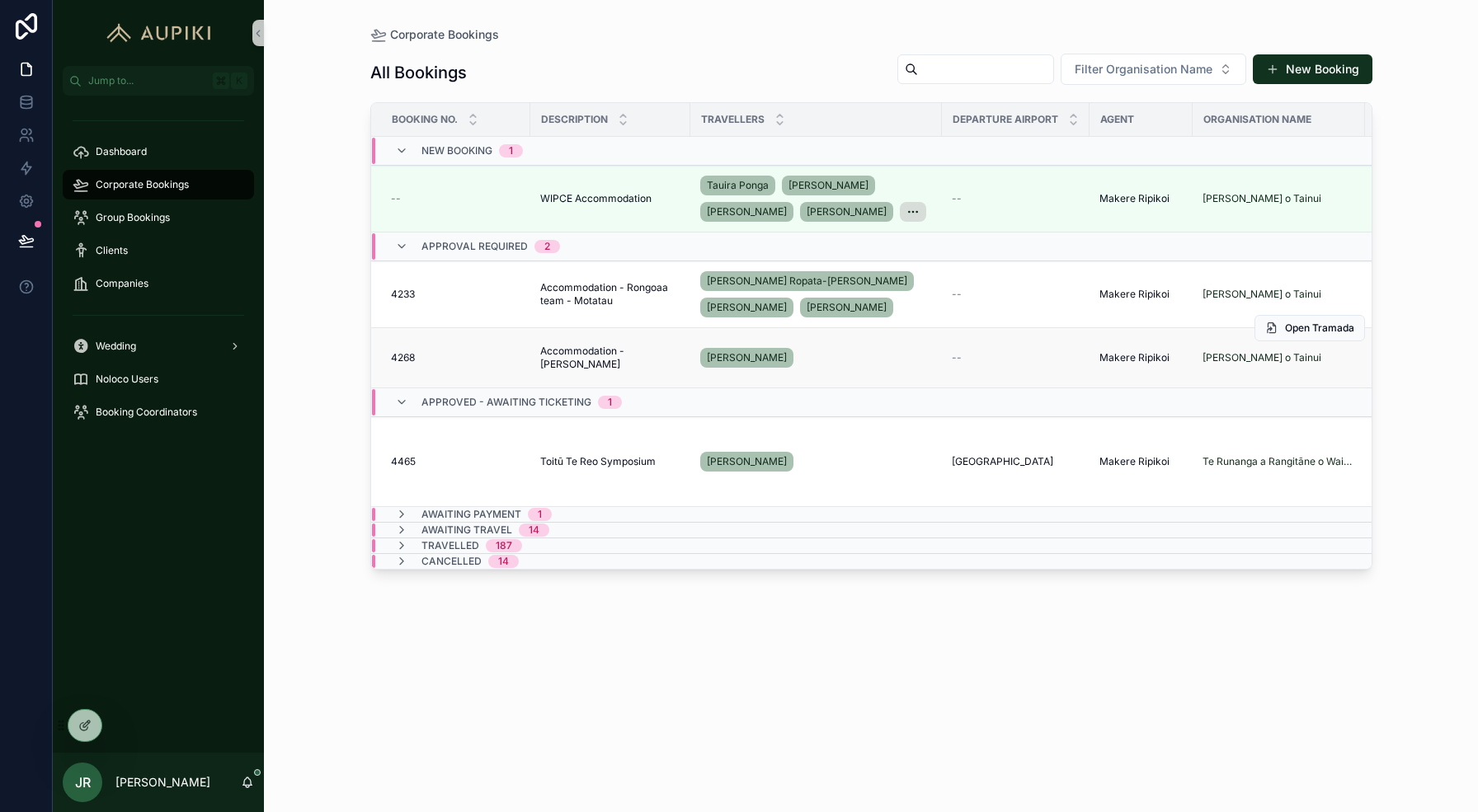
click at [599, 353] on span "Accommodation - [PERSON_NAME]" at bounding box center [610, 357] width 141 height 26
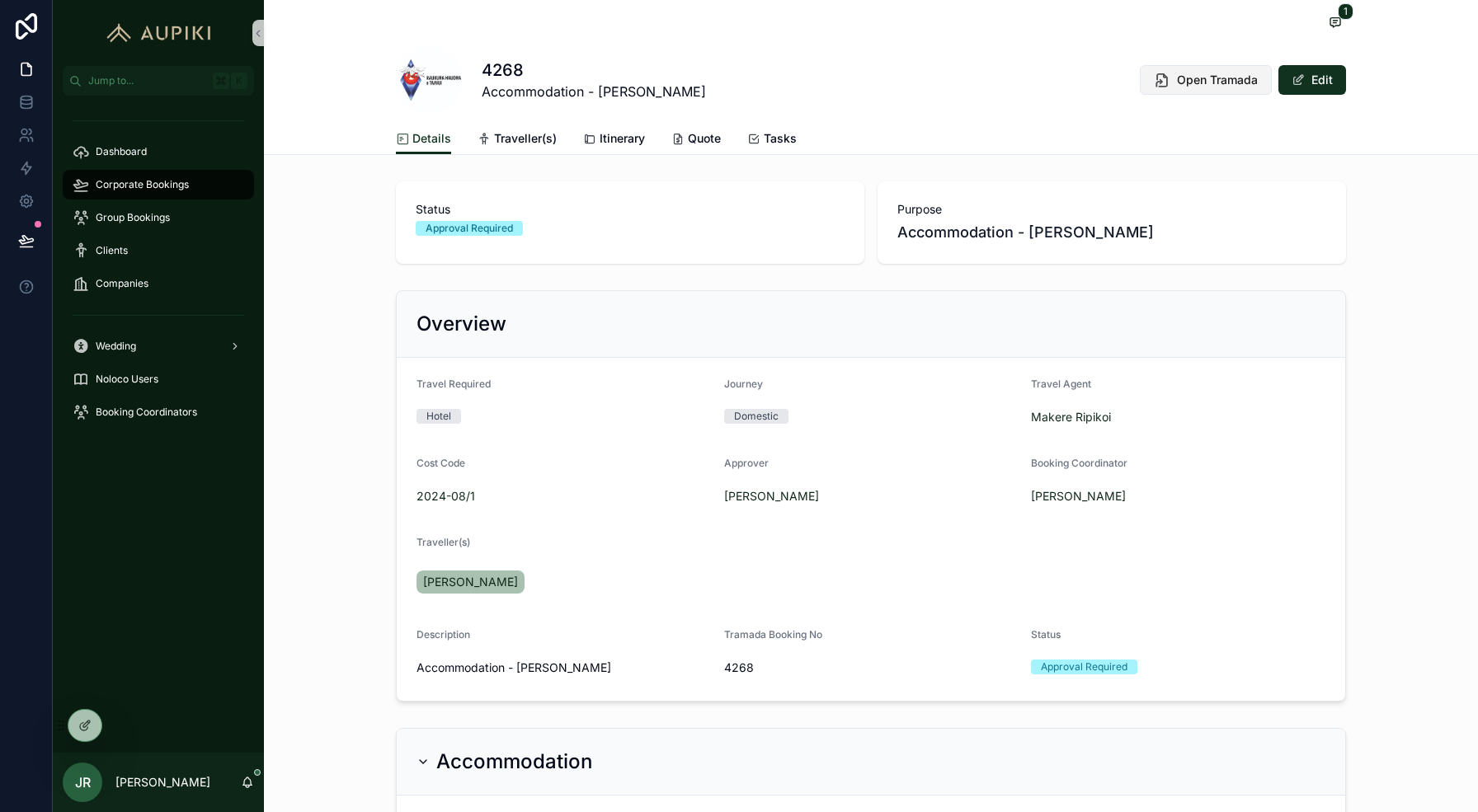
click at [1236, 82] on span "Open Tramada" at bounding box center [1216, 79] width 81 height 17
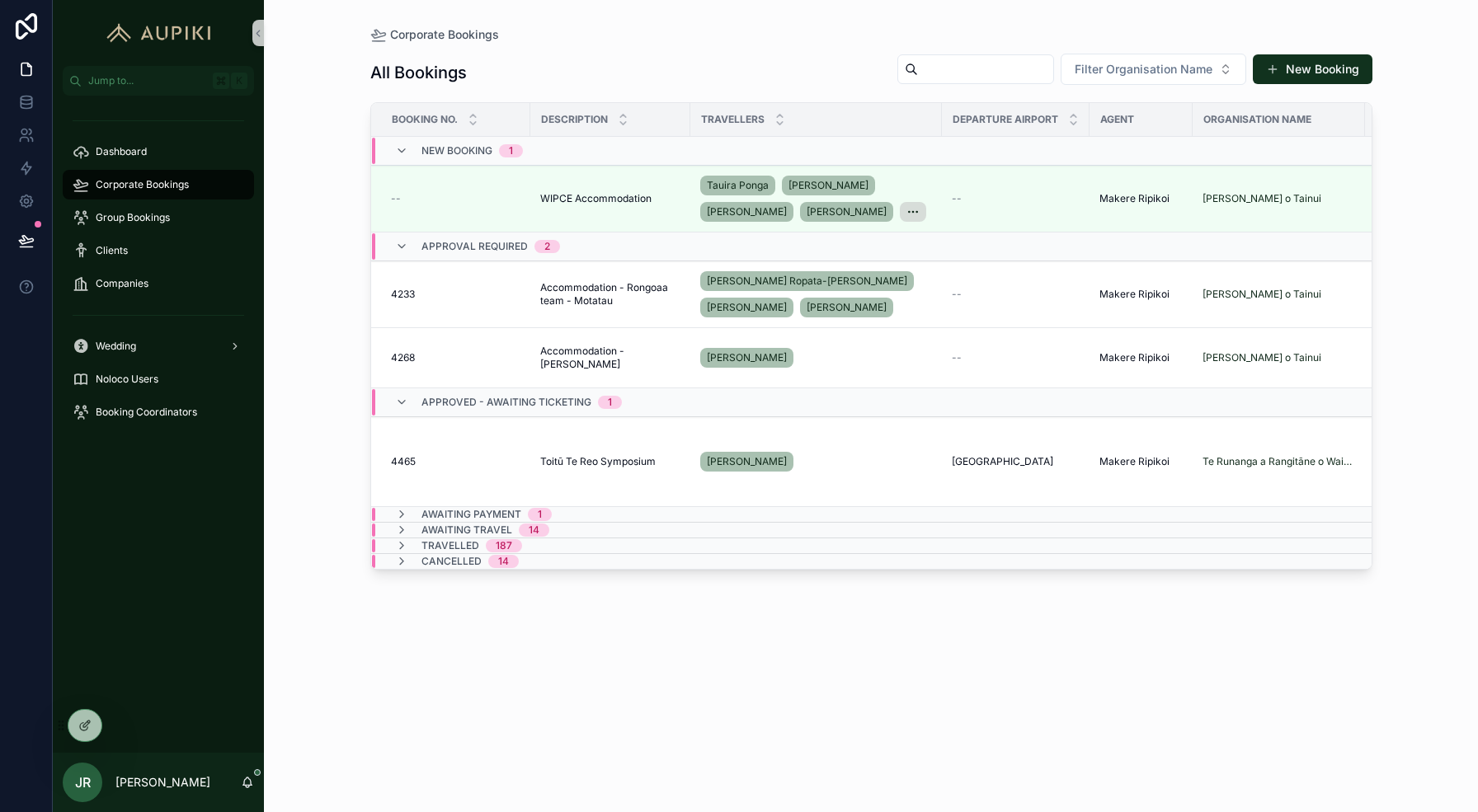
click at [513, 509] on span "Awaiting Payment" at bounding box center [472, 514] width 100 height 14
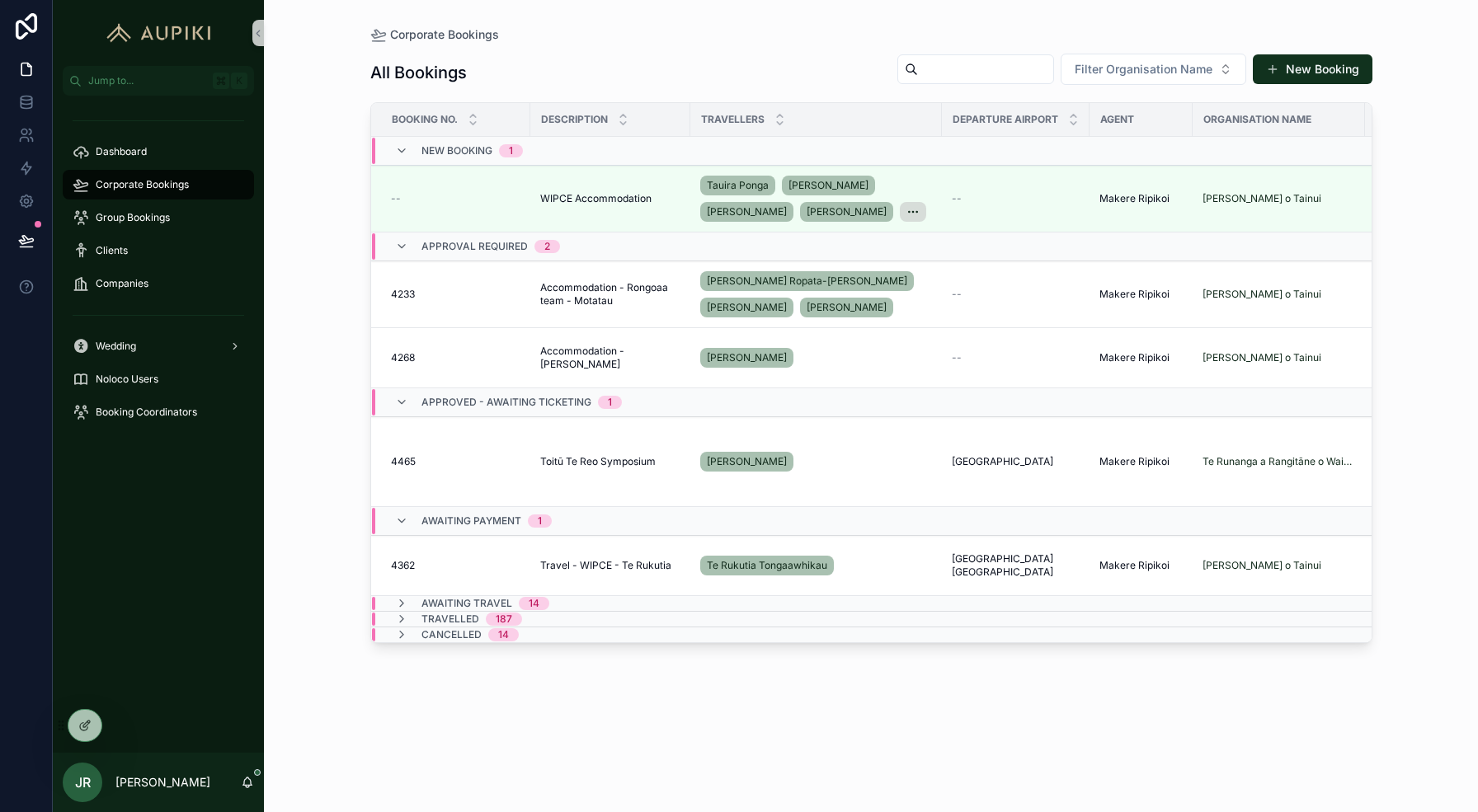
click at [512, 512] on div "Awaiting Payment 1" at bounding box center [486, 520] width 130 height 26
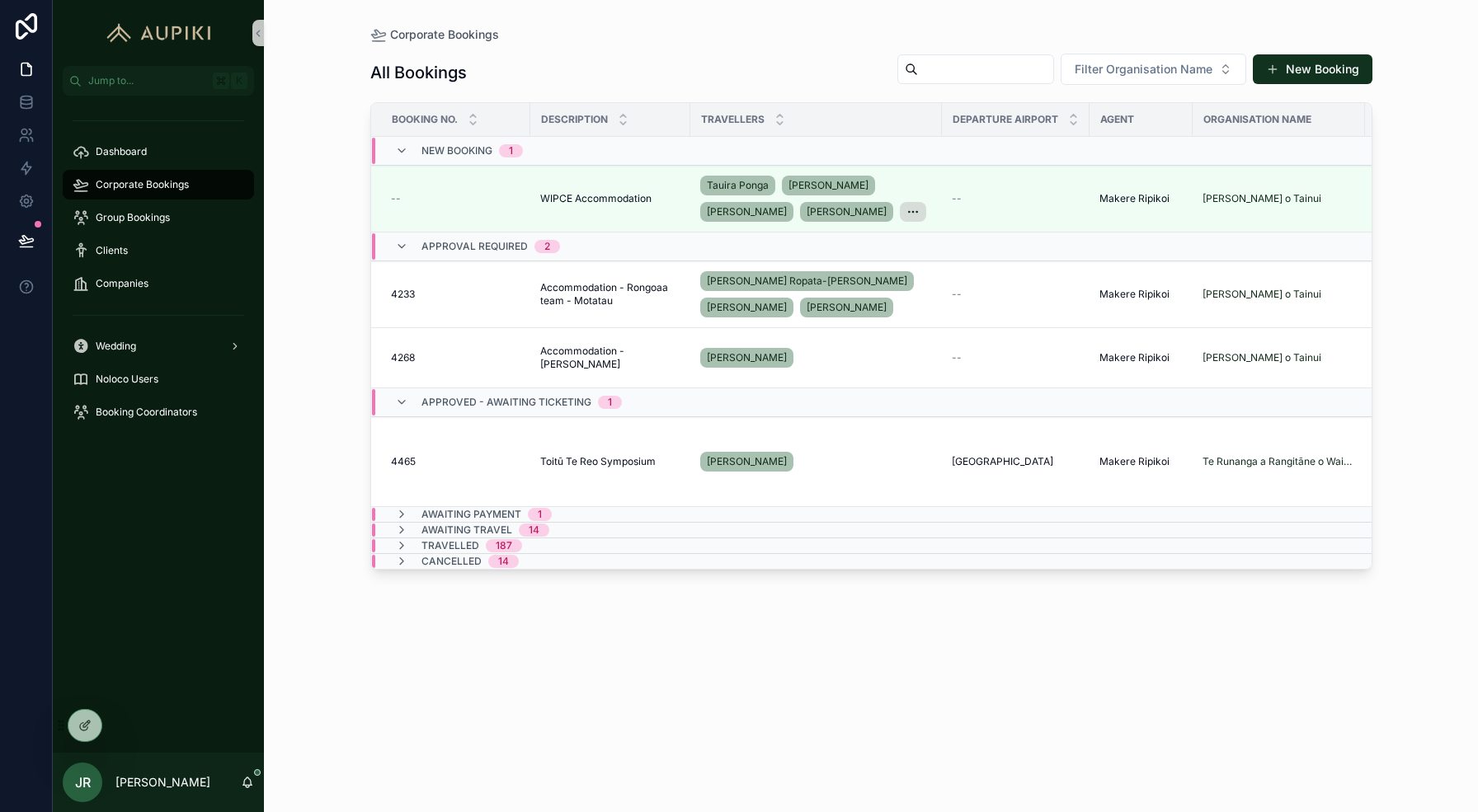
click at [512, 512] on span "Awaiting Payment" at bounding box center [472, 514] width 100 height 14
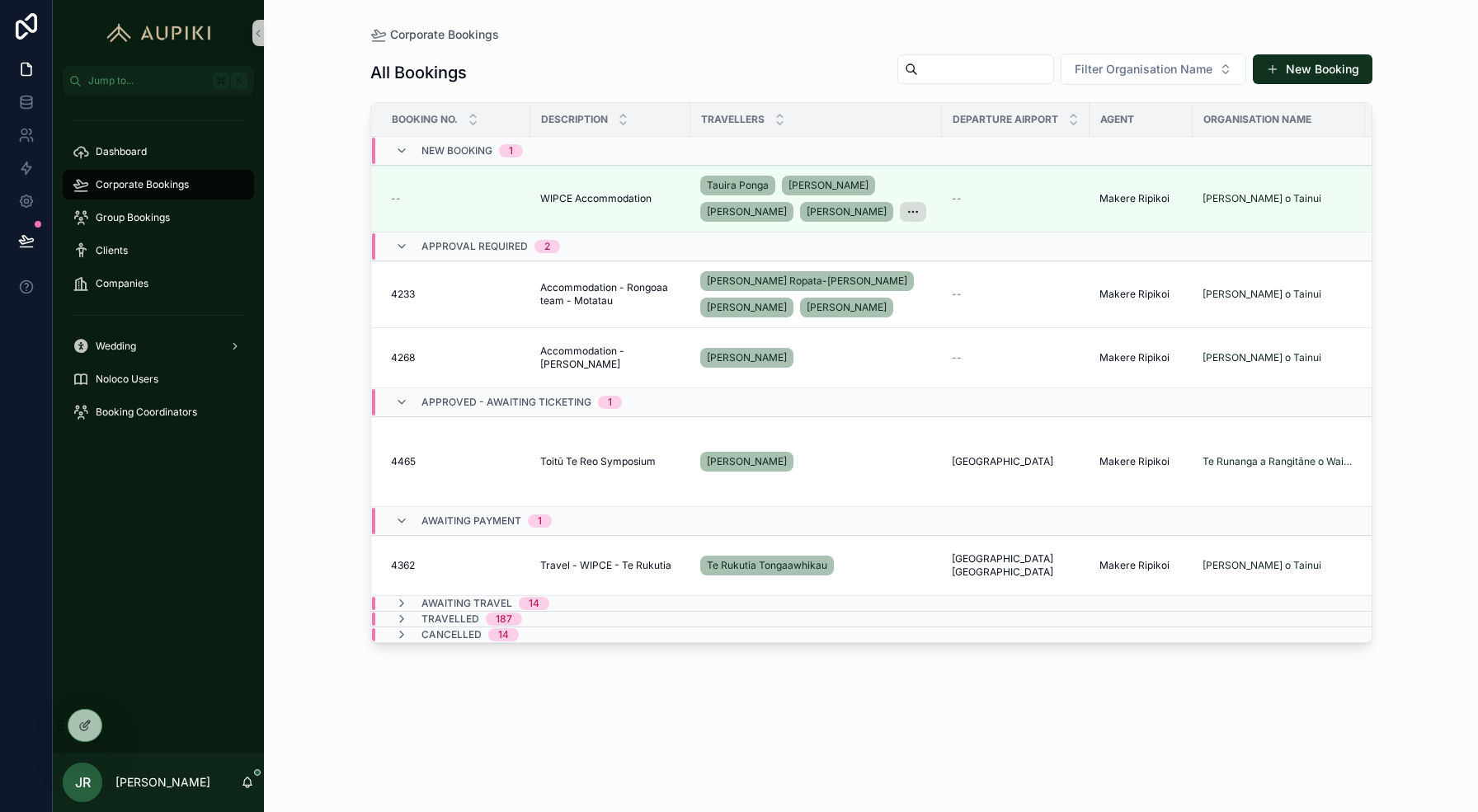
click at [512, 512] on div "Awaiting Payment 1" at bounding box center [486, 520] width 130 height 26
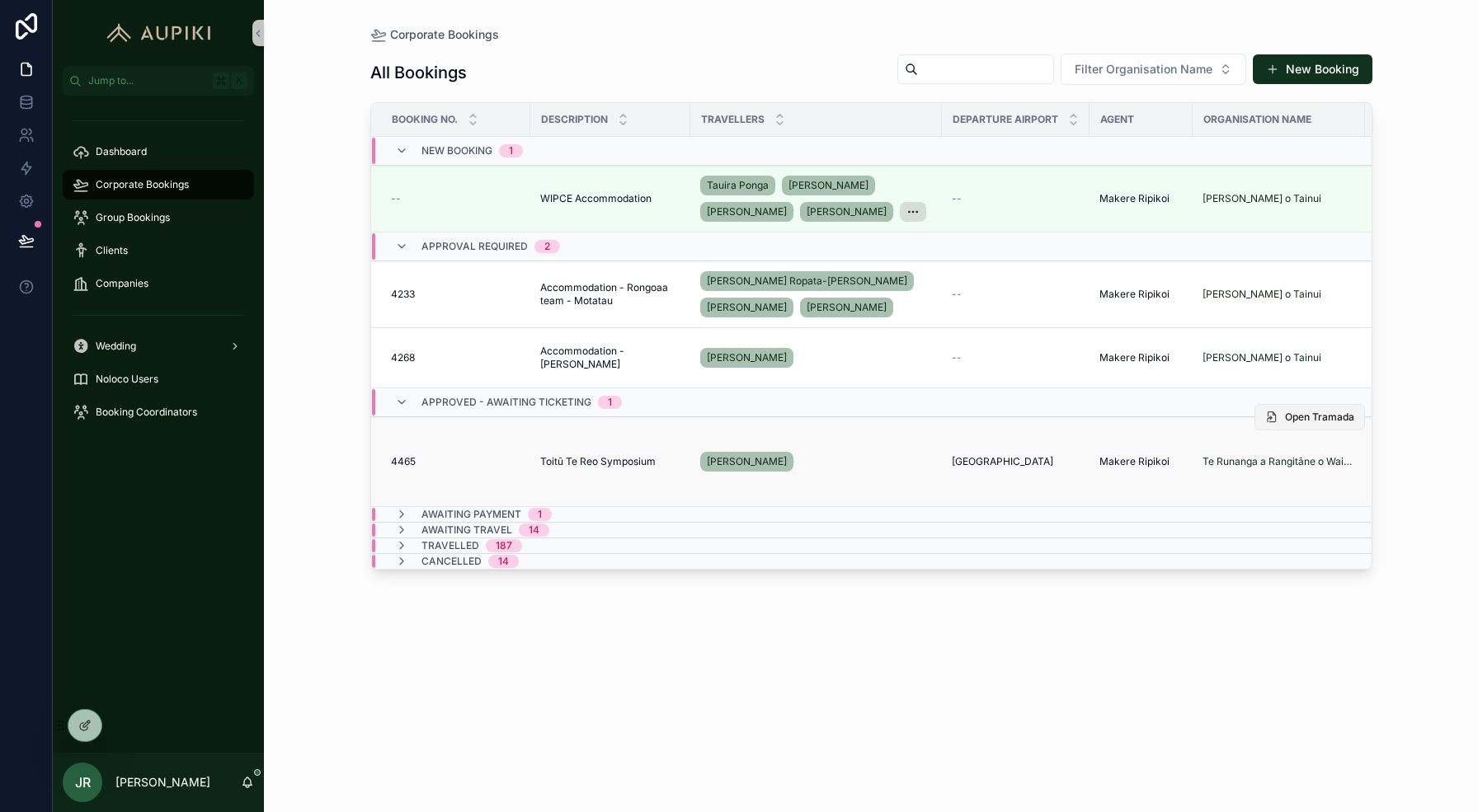
click at [1302, 413] on span "Open Tramada" at bounding box center [1319, 418] width 69 height 14
click at [34, 240] on button at bounding box center [25, 240] width 36 height 46
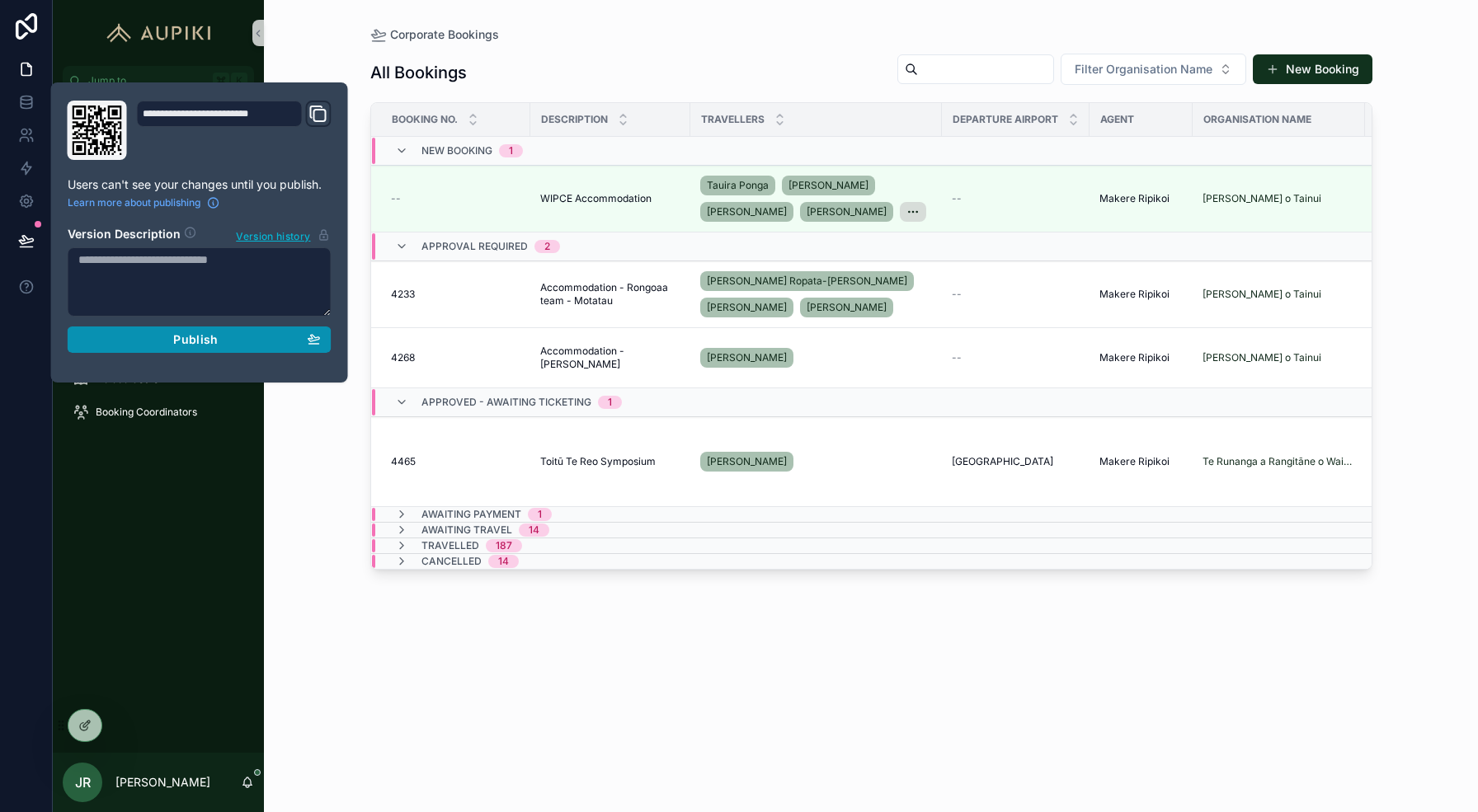
click at [191, 347] on button "Publish" at bounding box center [199, 339] width 264 height 26
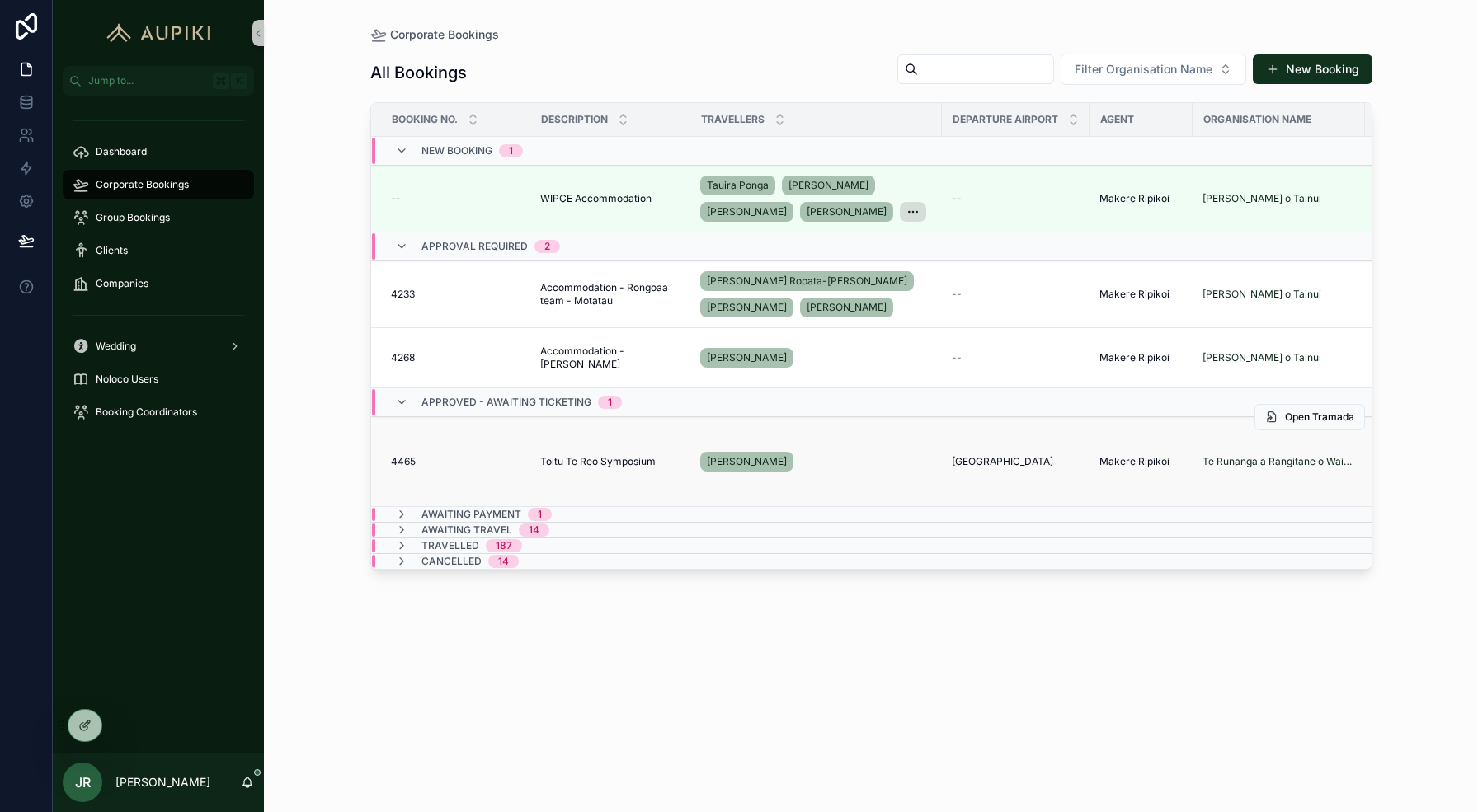
click at [607, 450] on td "Toitū Te Reo Symposium Toitū Te Reo Symposium" at bounding box center [610, 462] width 160 height 90
click at [620, 459] on span "Toitū Te Reo Symposium" at bounding box center [597, 462] width 115 height 14
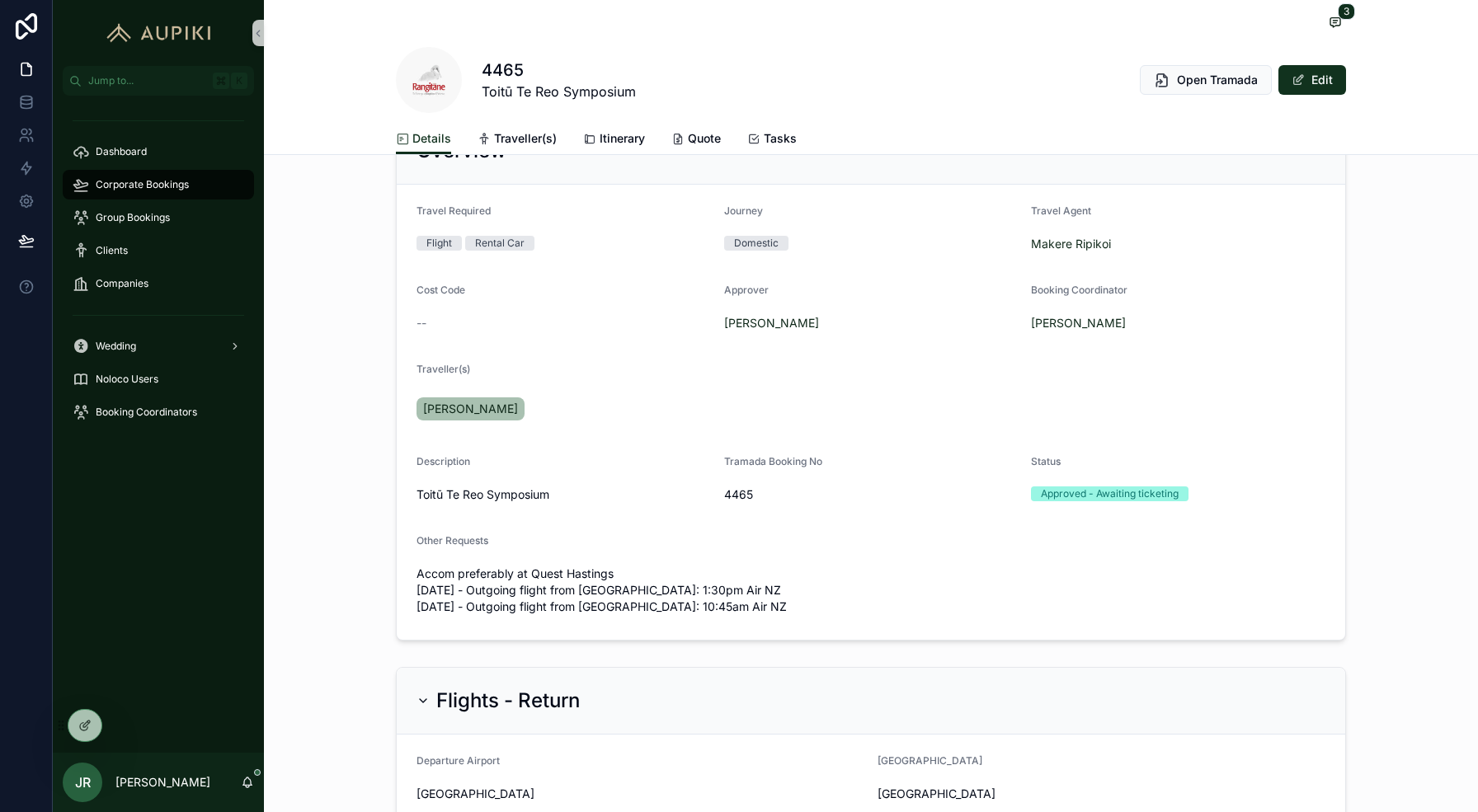
scroll to position [175, 0]
click at [74, 729] on div at bounding box center [85, 725] width 33 height 31
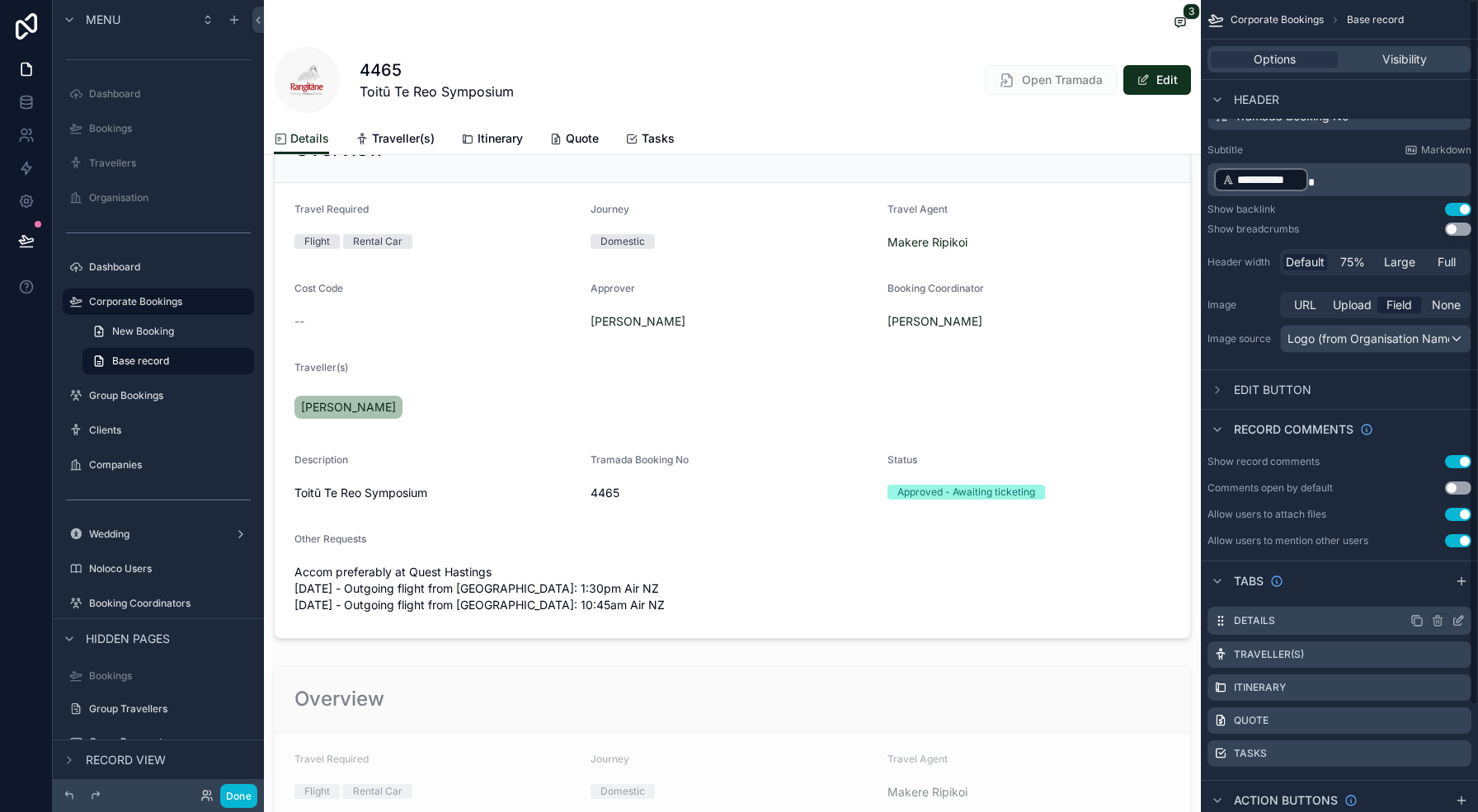
scroll to position [0, 0]
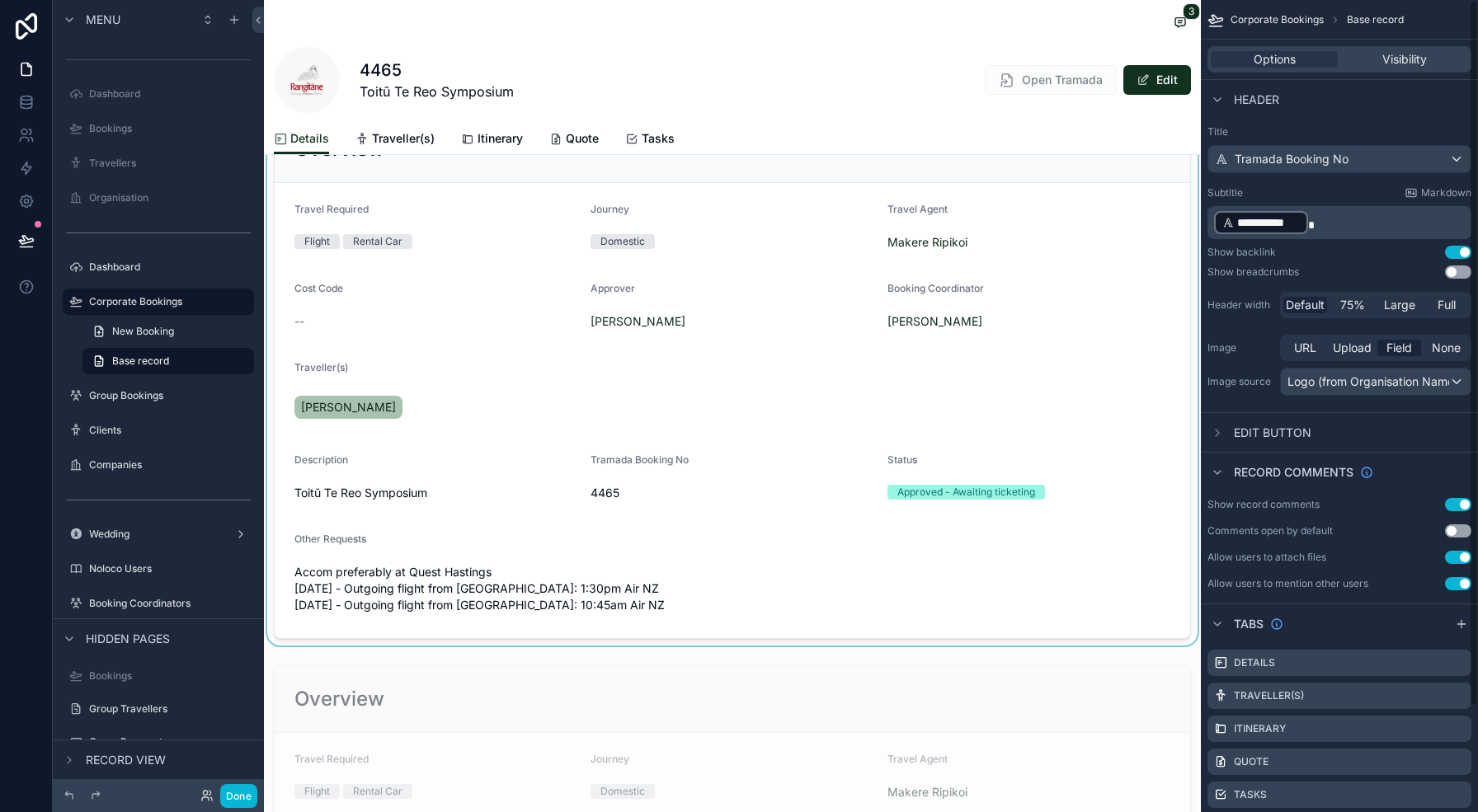
click at [809, 459] on div "scrollable content" at bounding box center [732, 377] width 937 height 537
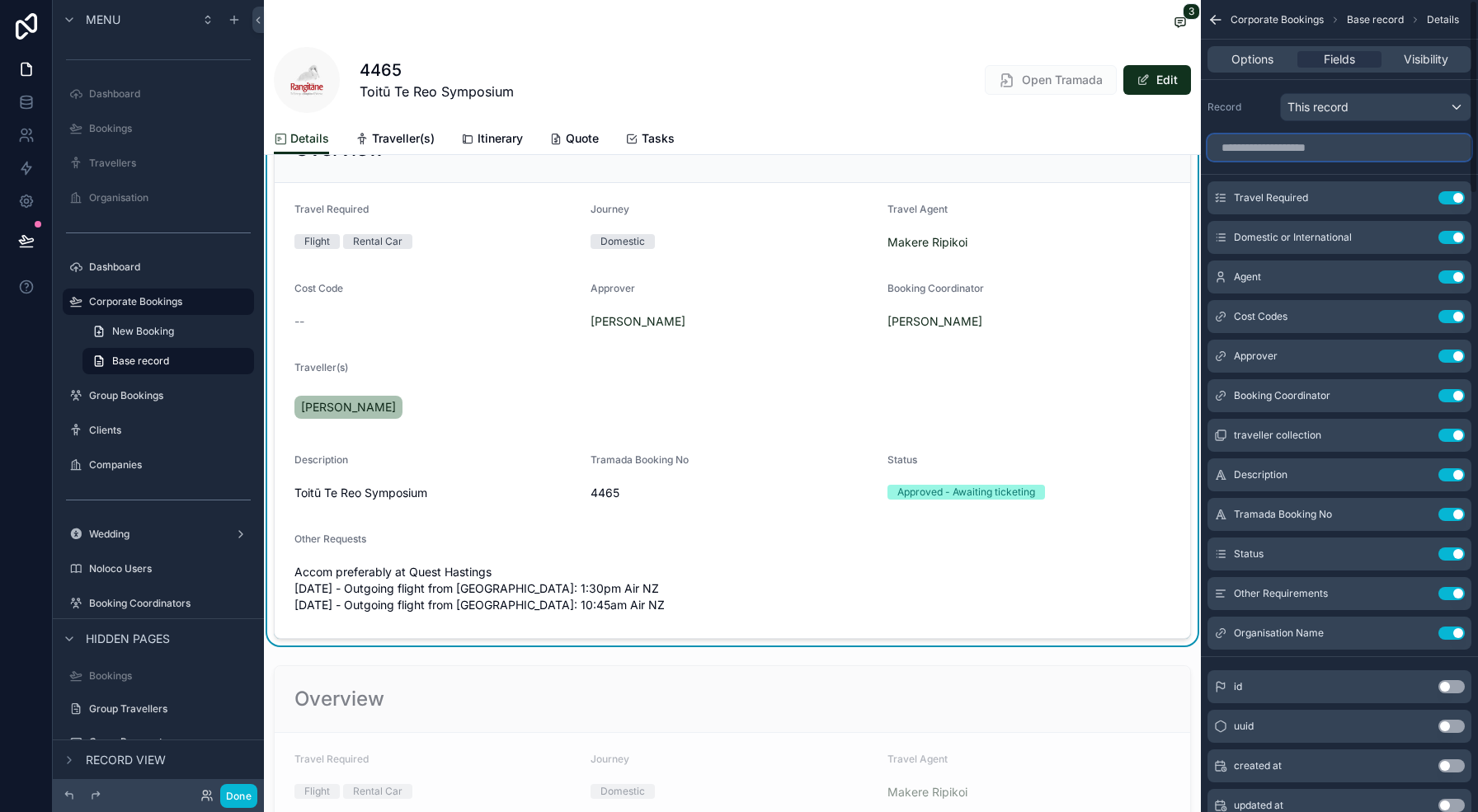
click at [1302, 155] on input "scrollable content" at bounding box center [1339, 147] width 264 height 26
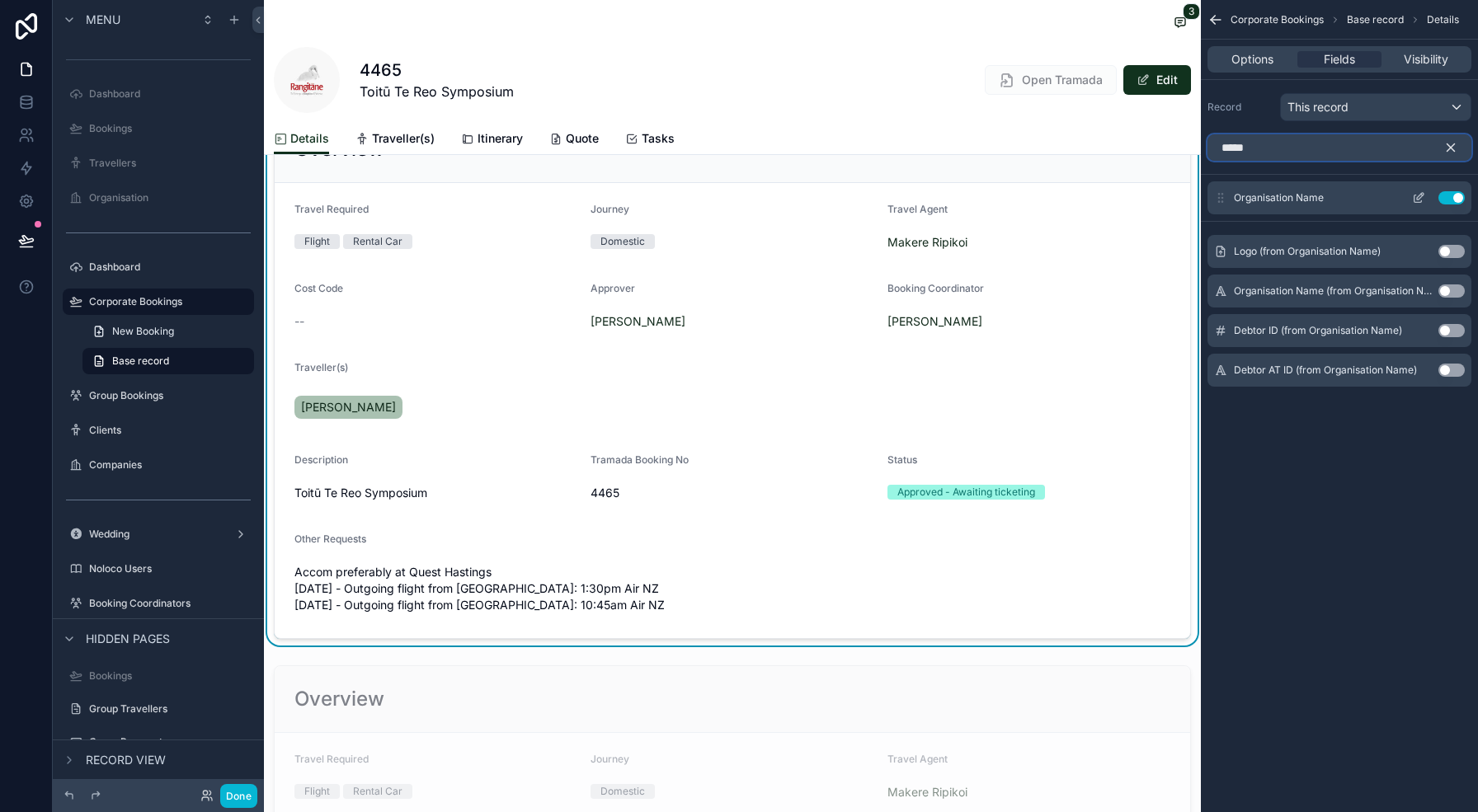
type input "*****"
click at [1416, 197] on icon "scrollable content" at bounding box center [1418, 198] width 14 height 14
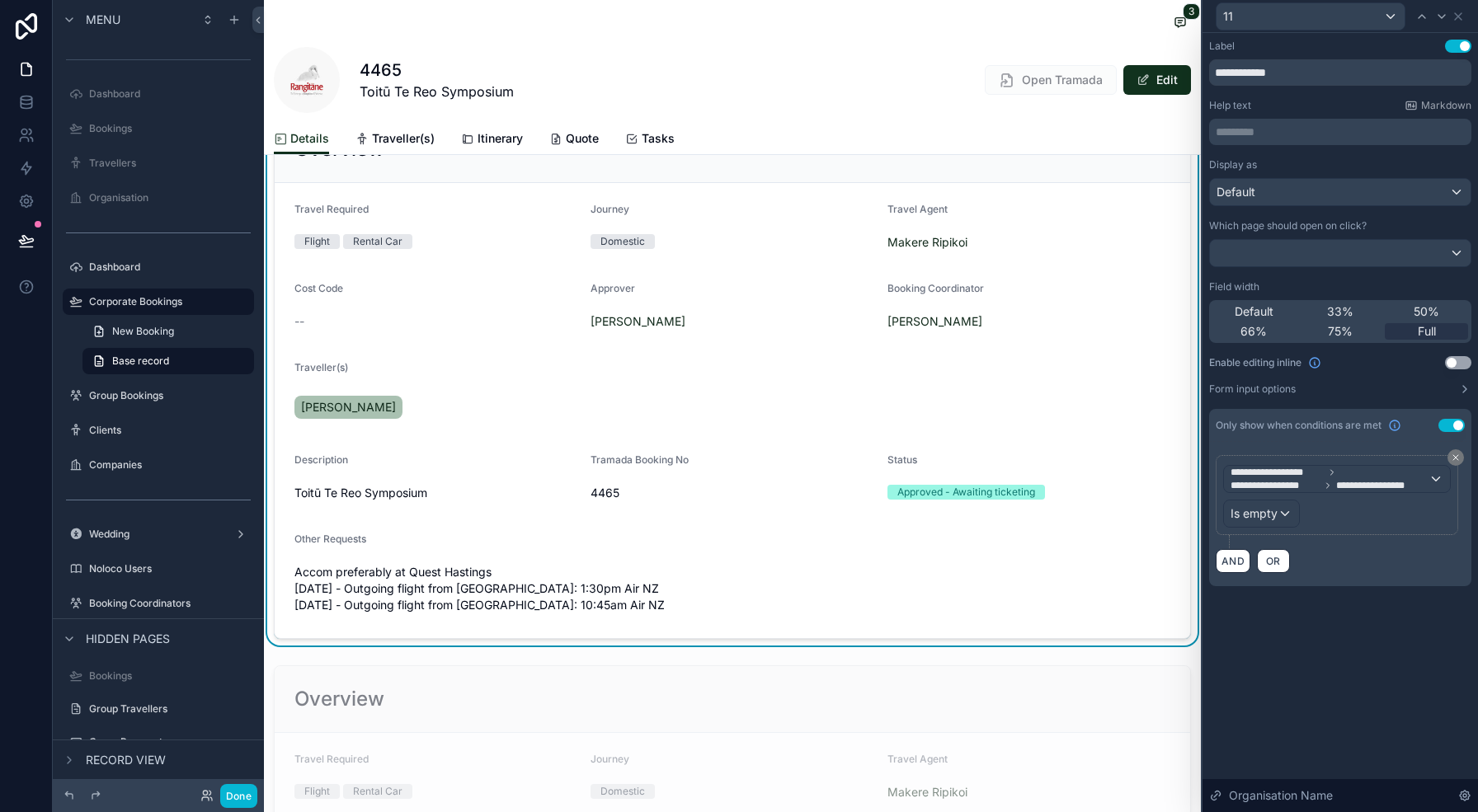
click at [1455, 419] on button "Use setting" at bounding box center [1451, 426] width 26 height 14
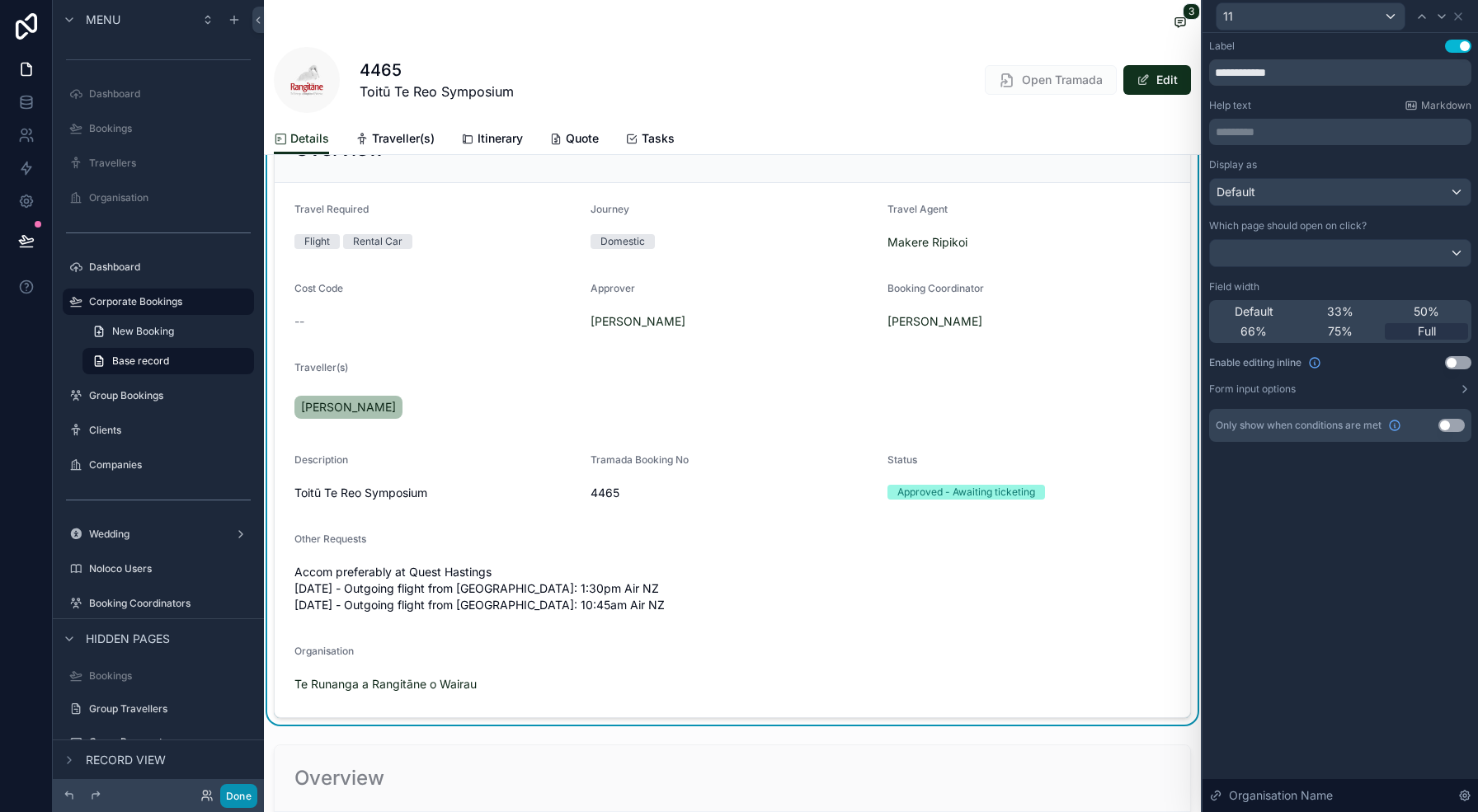
click at [240, 794] on button "Done" at bounding box center [239, 795] width 37 height 23
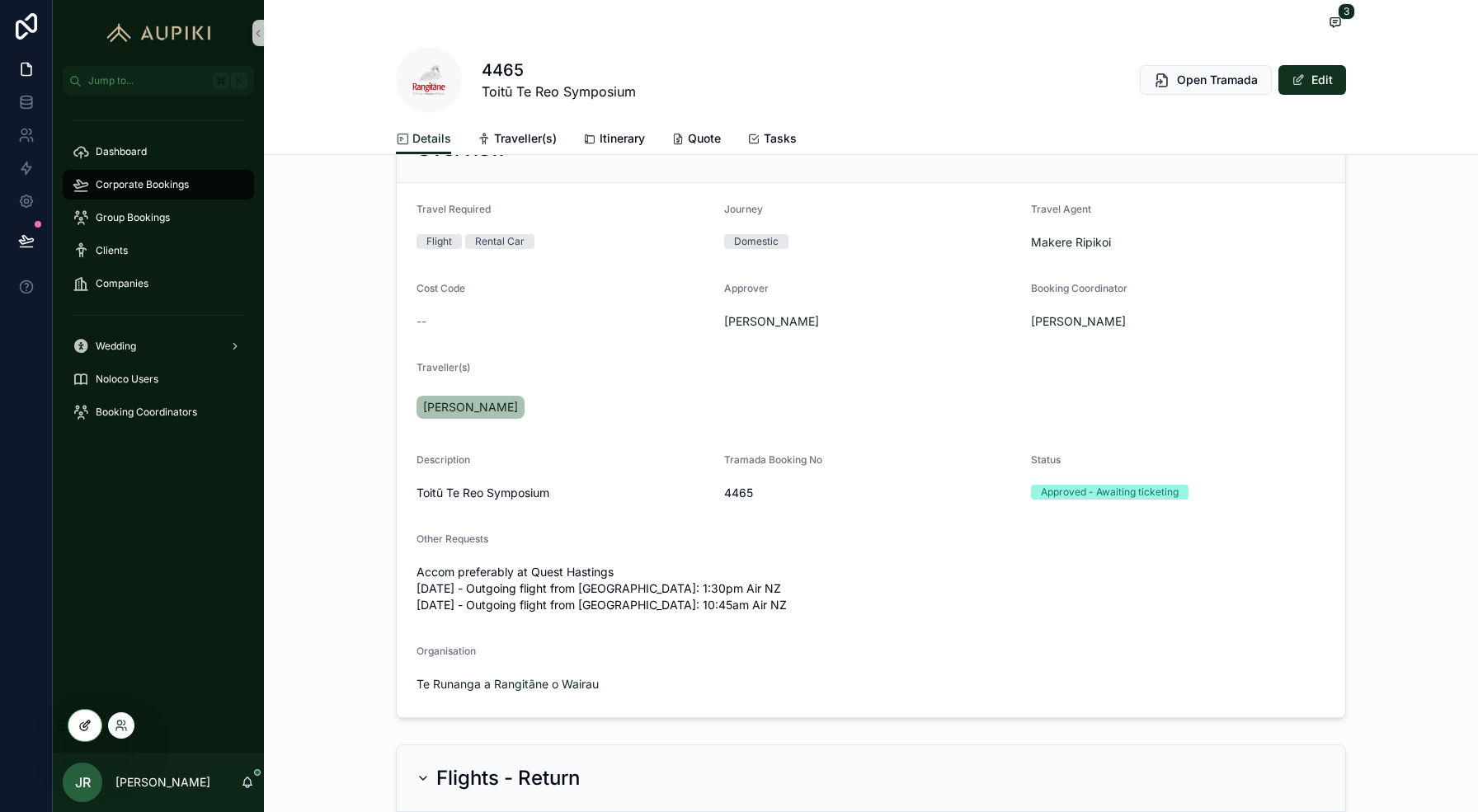
click at [77, 715] on div at bounding box center [85, 725] width 33 height 31
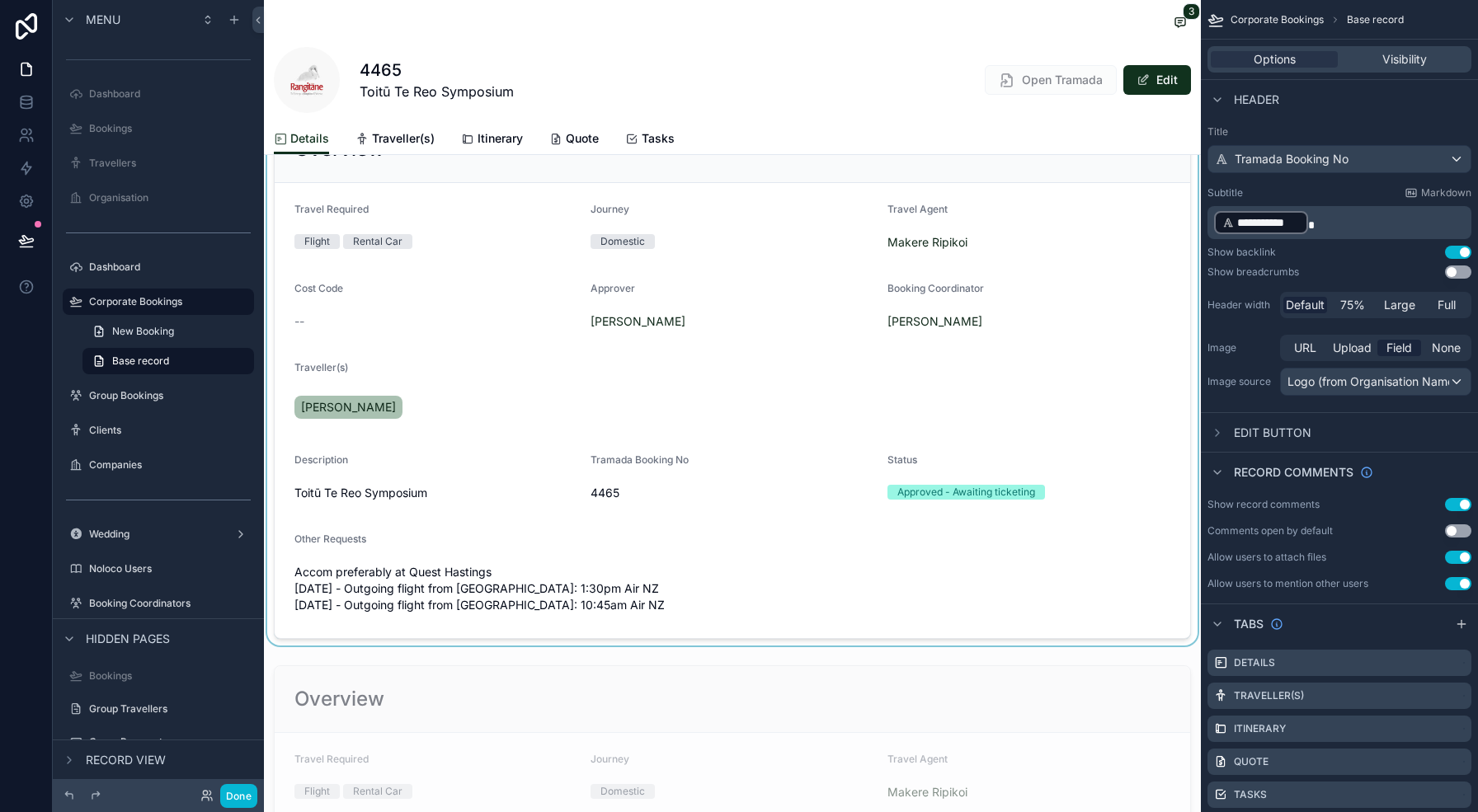
click at [1077, 502] on div "scrollable content" at bounding box center [732, 377] width 937 height 537
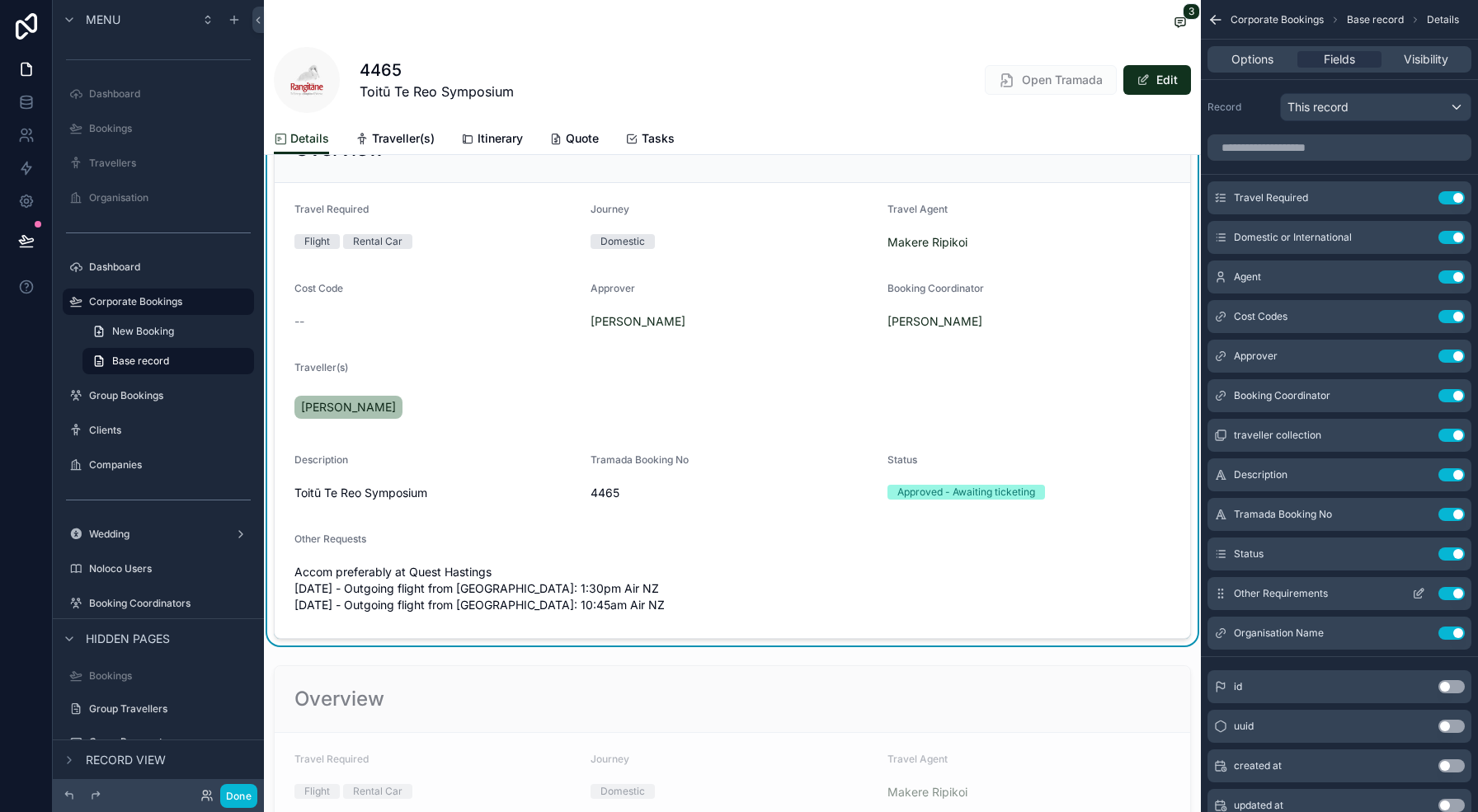
click at [1418, 590] on icon "scrollable content" at bounding box center [1418, 593] width 14 height 14
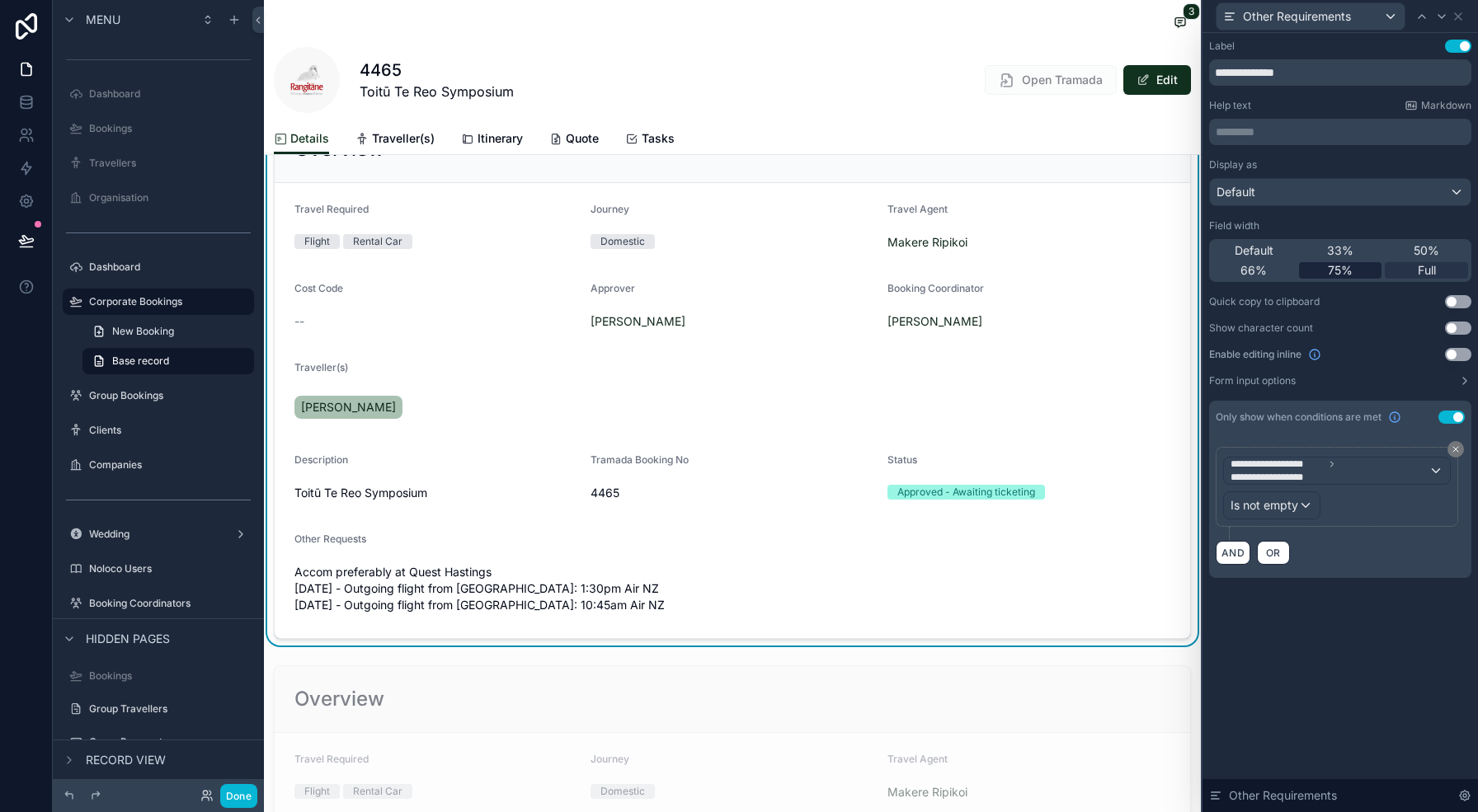
click at [1324, 268] on div "75%" at bounding box center [1339, 270] width 83 height 17
click at [1459, 19] on icon at bounding box center [1458, 17] width 14 height 14
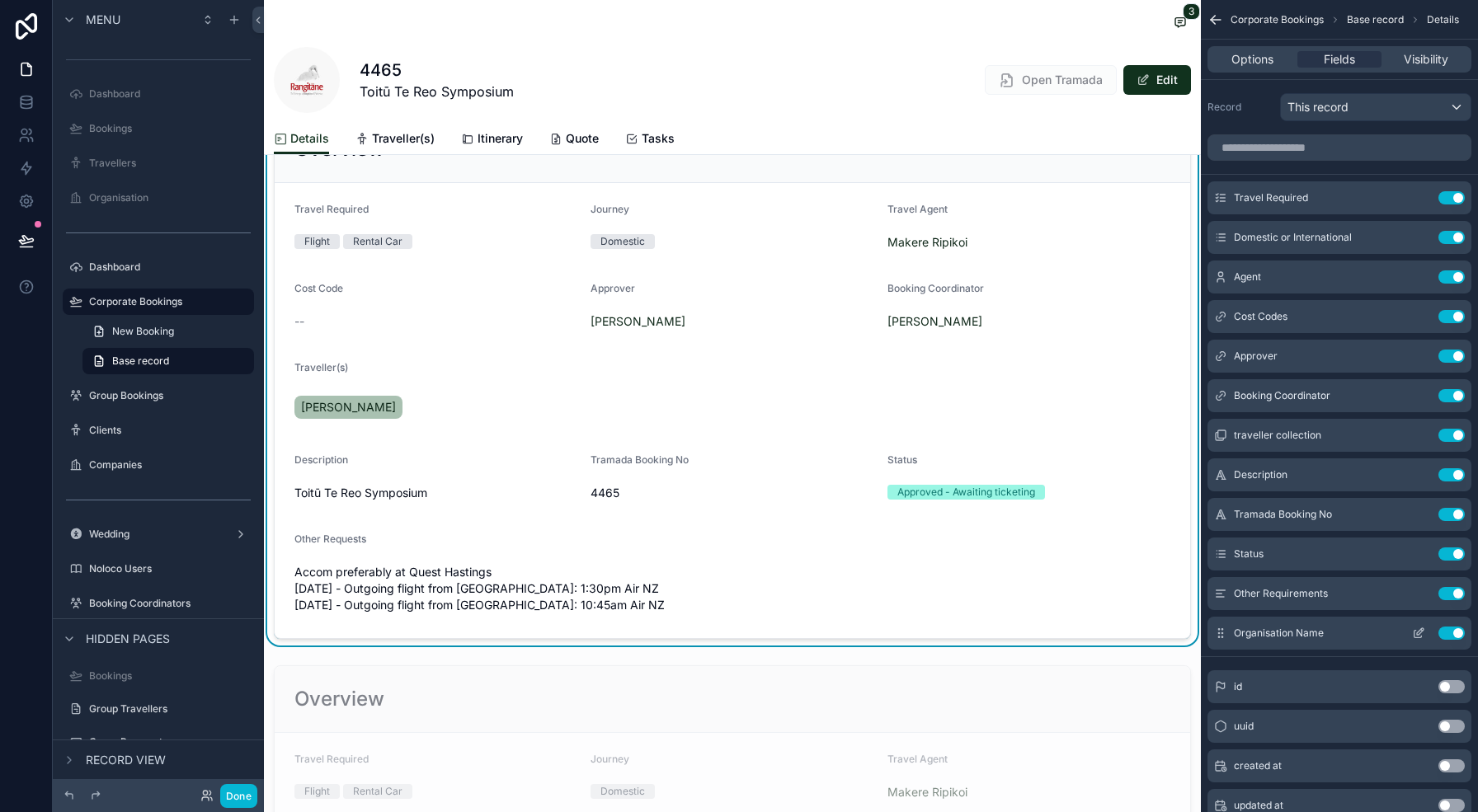
click at [1410, 630] on button "scrollable content" at bounding box center [1417, 633] width 26 height 14
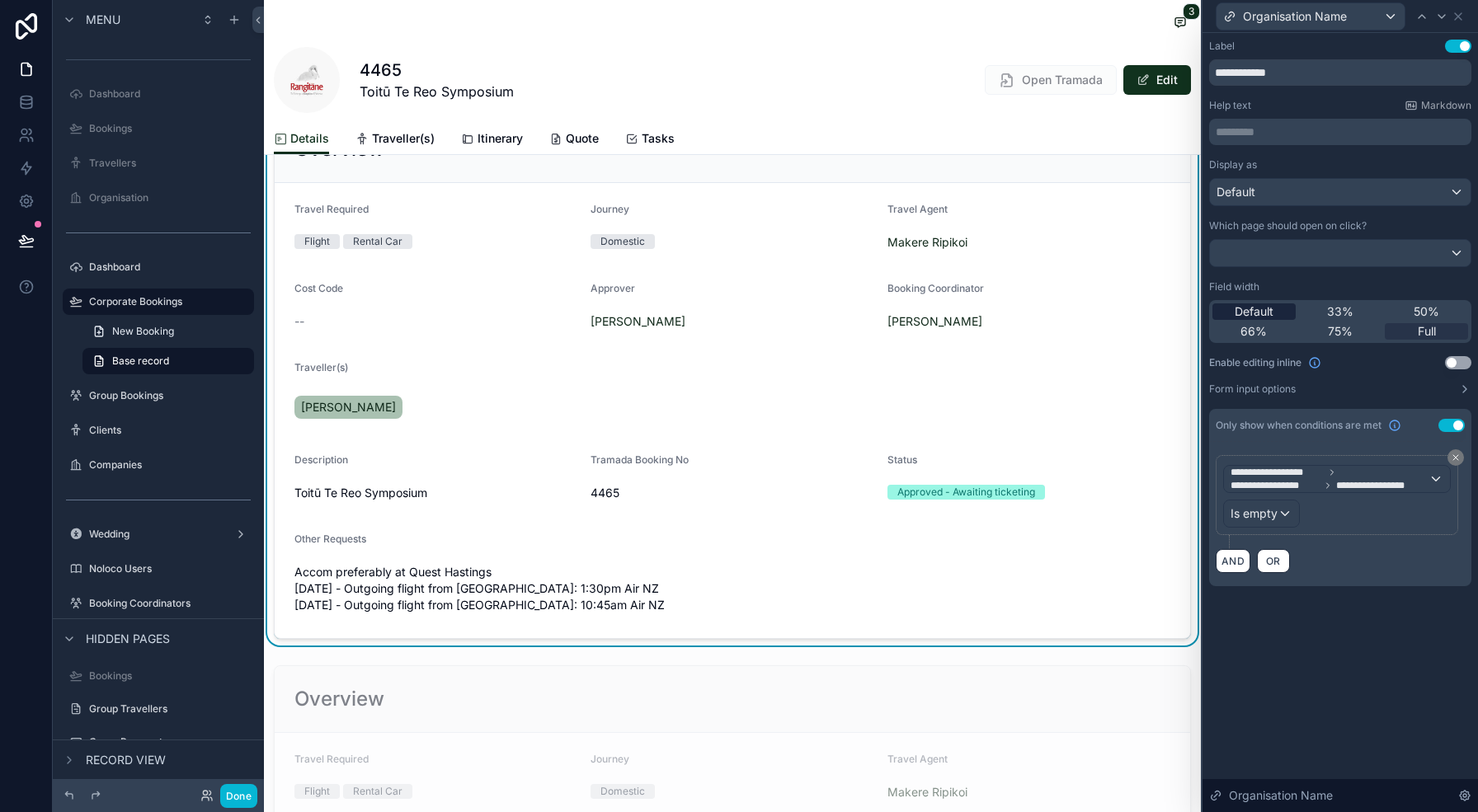
click at [1250, 310] on span "Default" at bounding box center [1253, 311] width 39 height 17
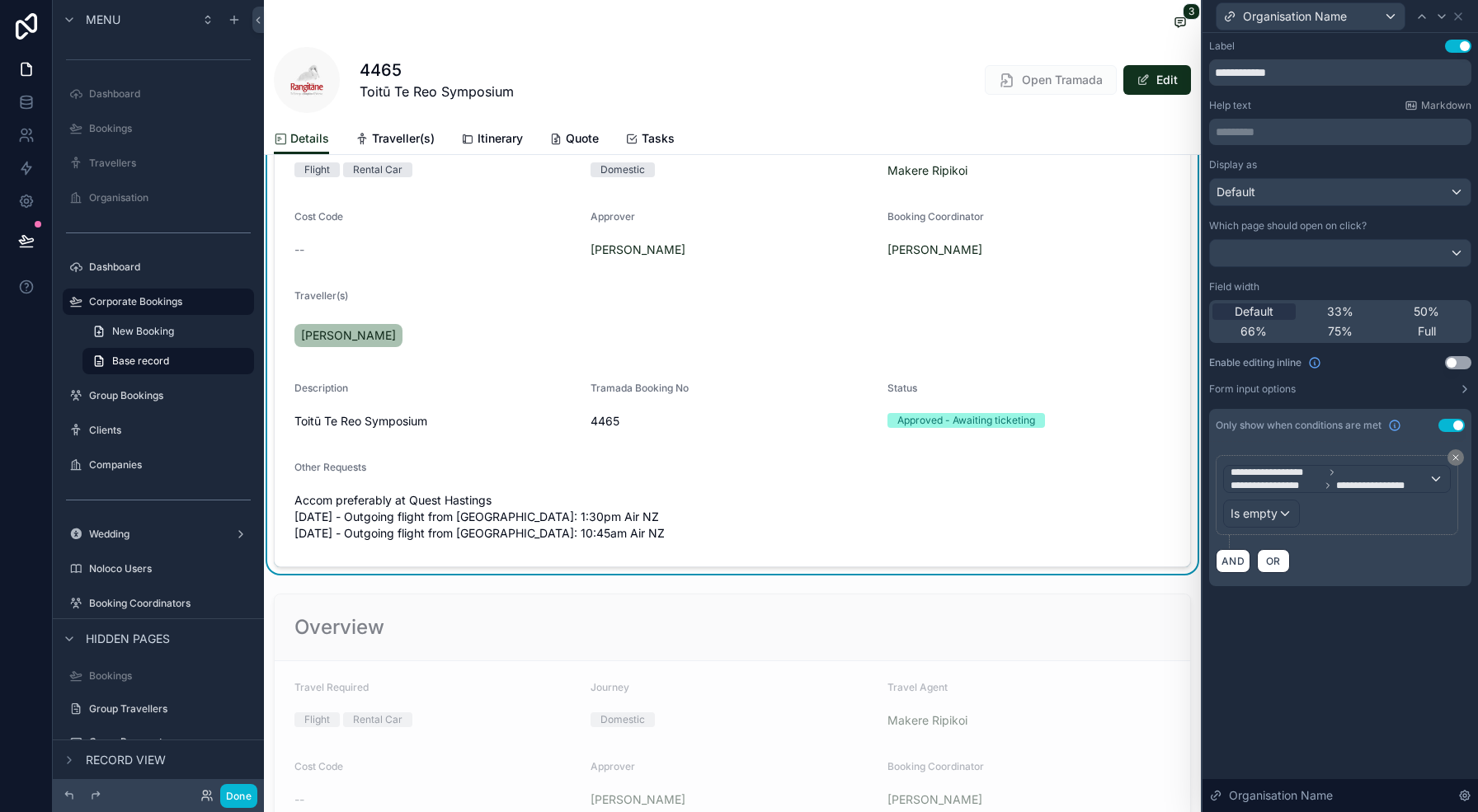
scroll to position [247, 0]
click at [1448, 425] on button "Use setting" at bounding box center [1451, 426] width 26 height 14
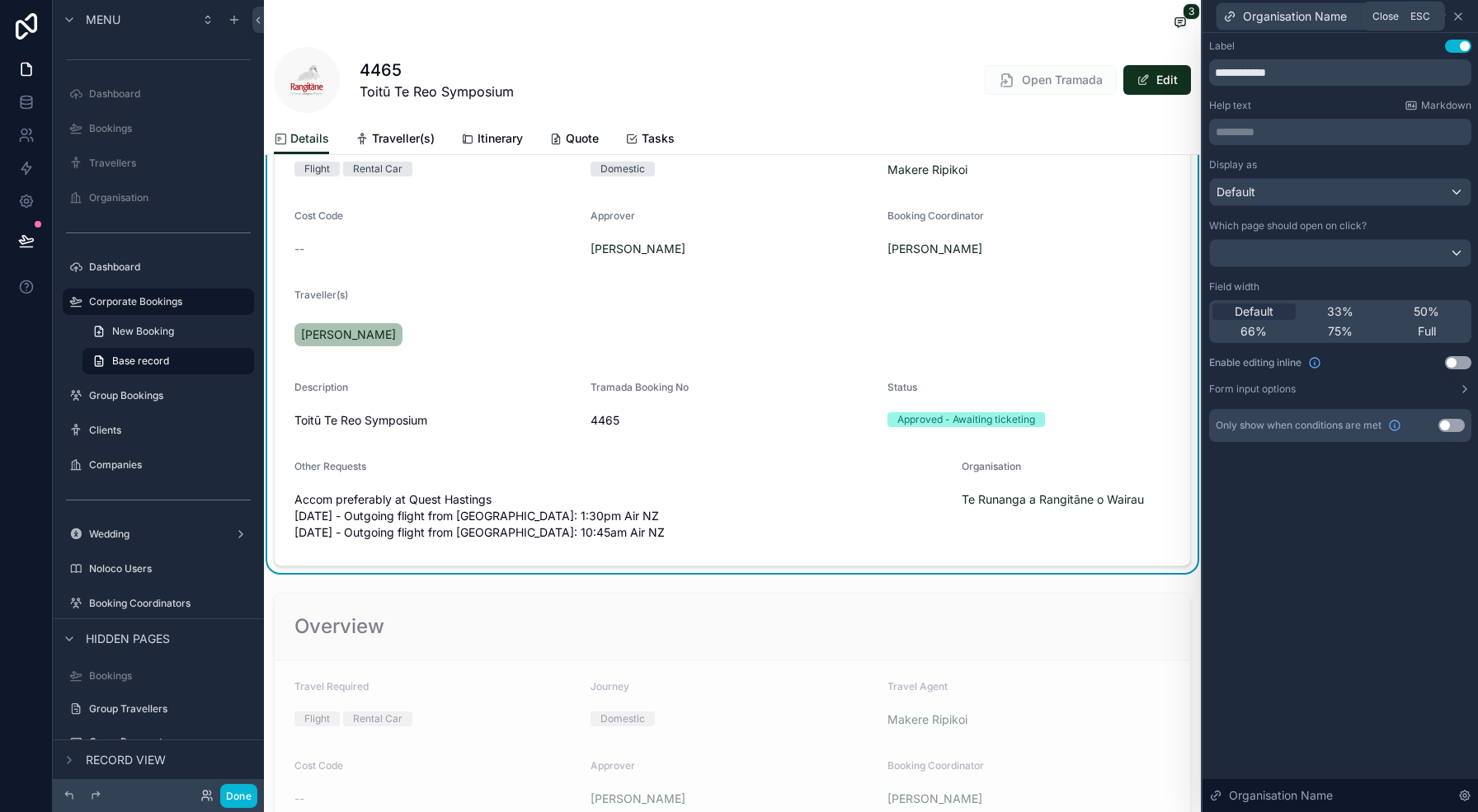
click at [1459, 20] on icon at bounding box center [1458, 17] width 14 height 14
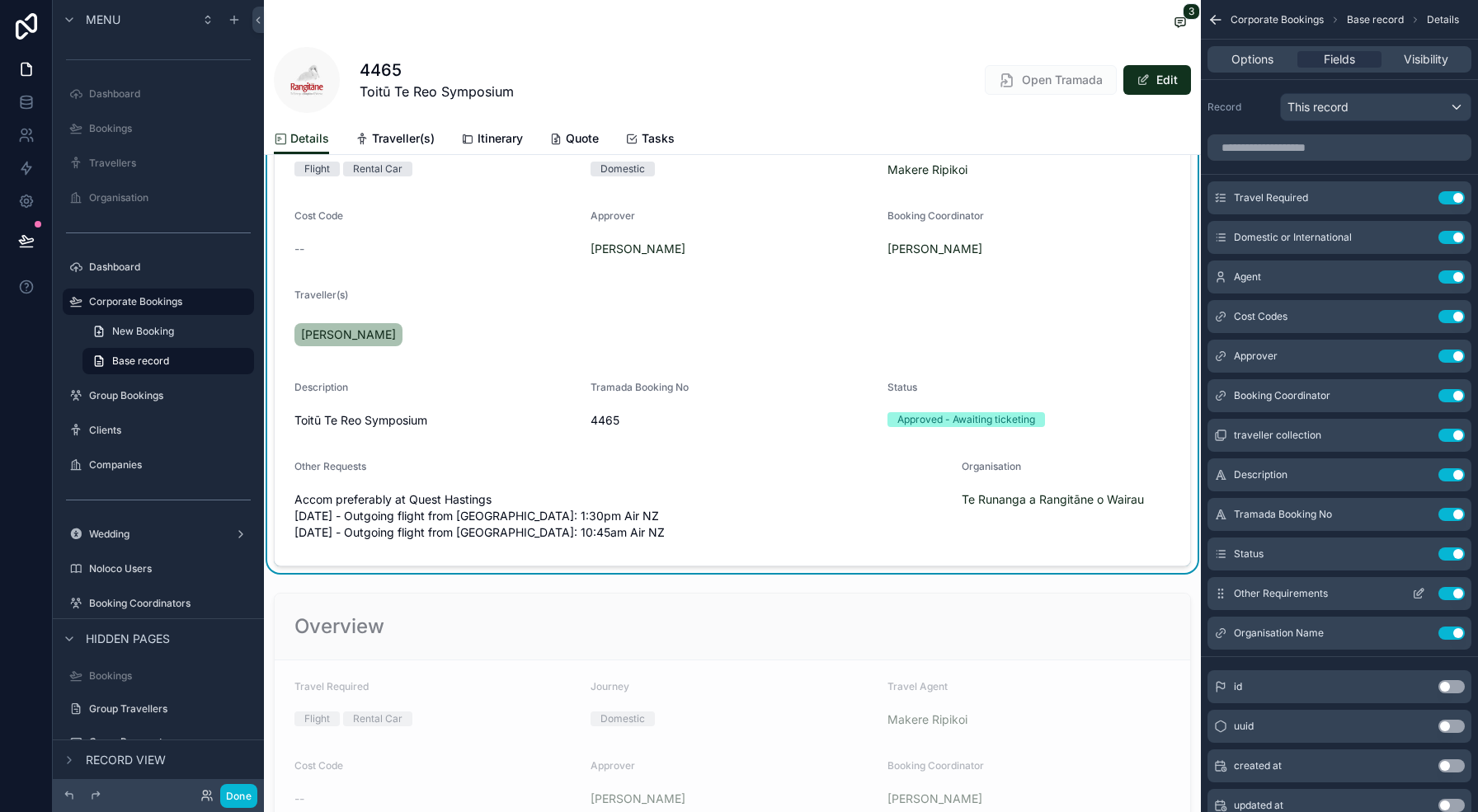
click at [1419, 596] on icon "scrollable content" at bounding box center [1418, 593] width 14 height 14
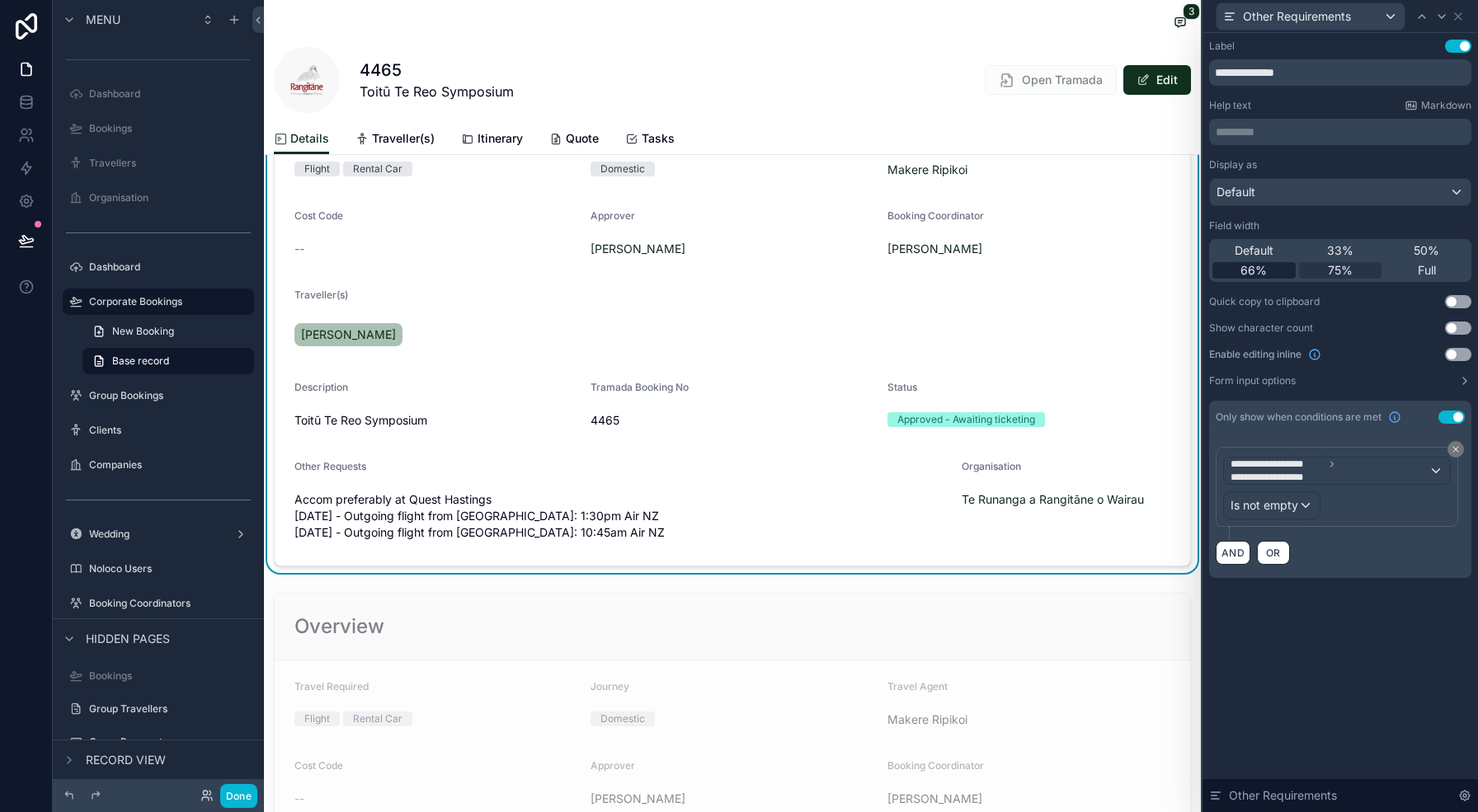
click at [1261, 273] on span "66%" at bounding box center [1252, 270] width 26 height 17
click at [246, 792] on button "Done" at bounding box center [239, 795] width 37 height 23
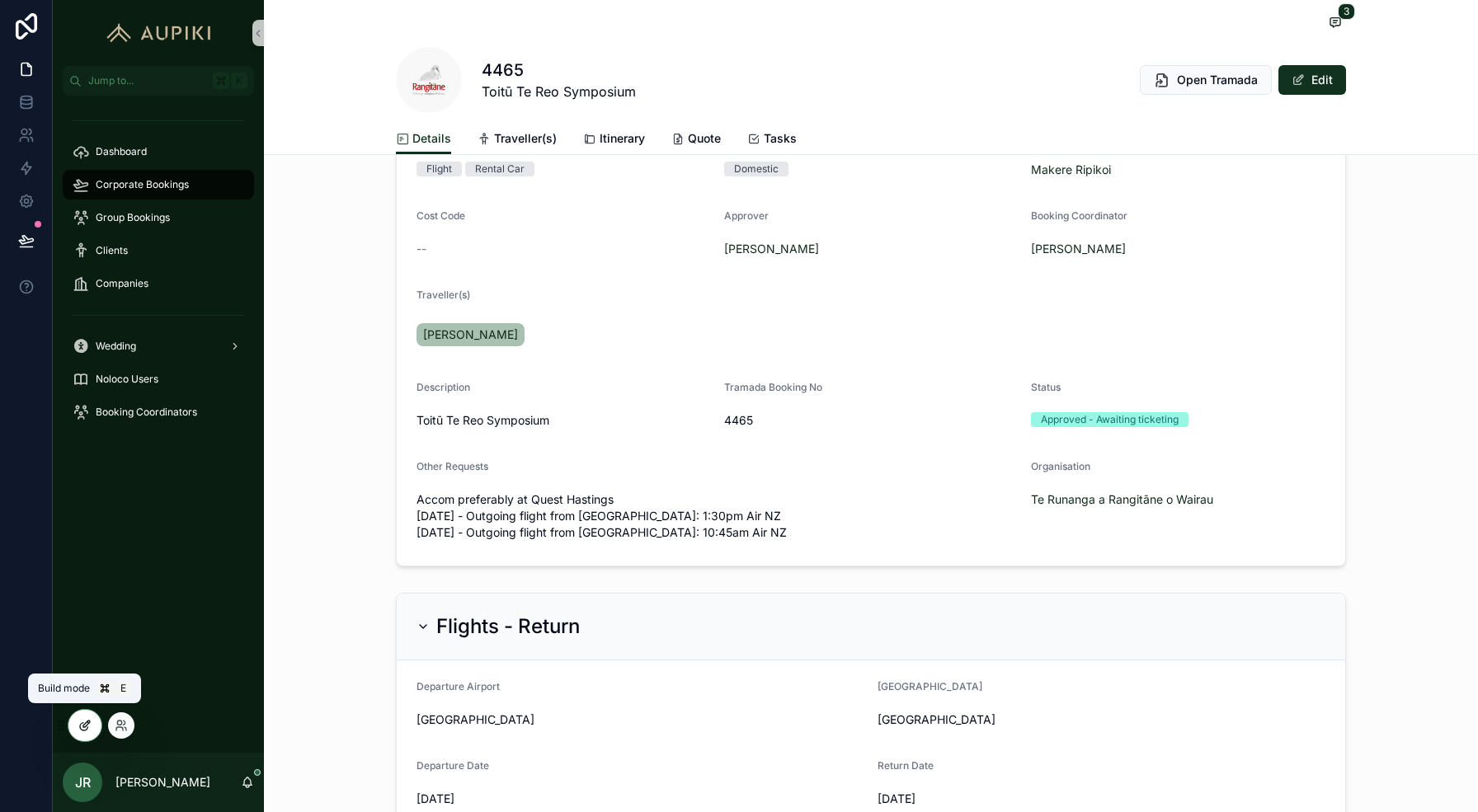
click at [77, 724] on div at bounding box center [85, 725] width 33 height 31
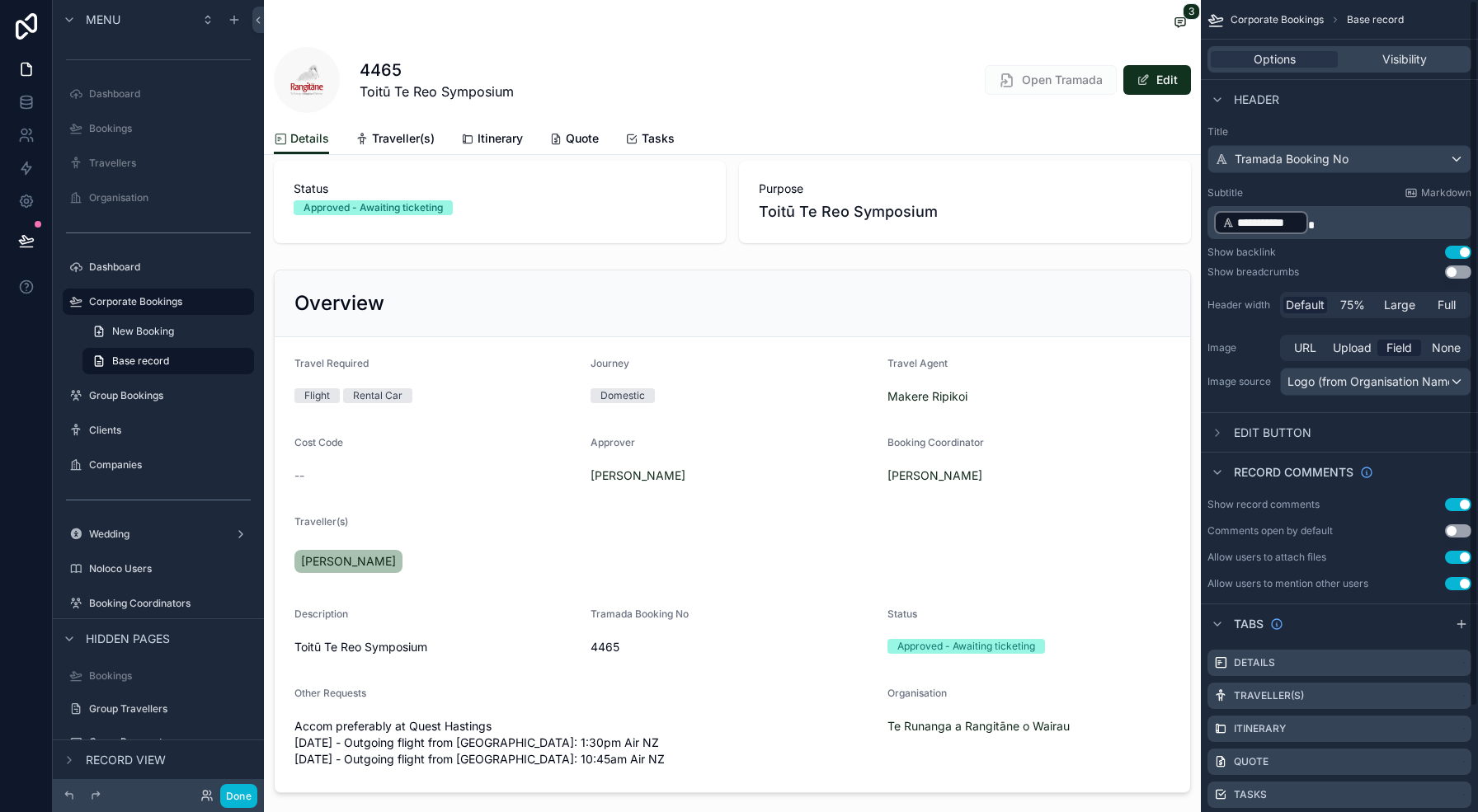
scroll to position [20, 0]
click at [959, 590] on div "scrollable content" at bounding box center [732, 532] width 937 height 537
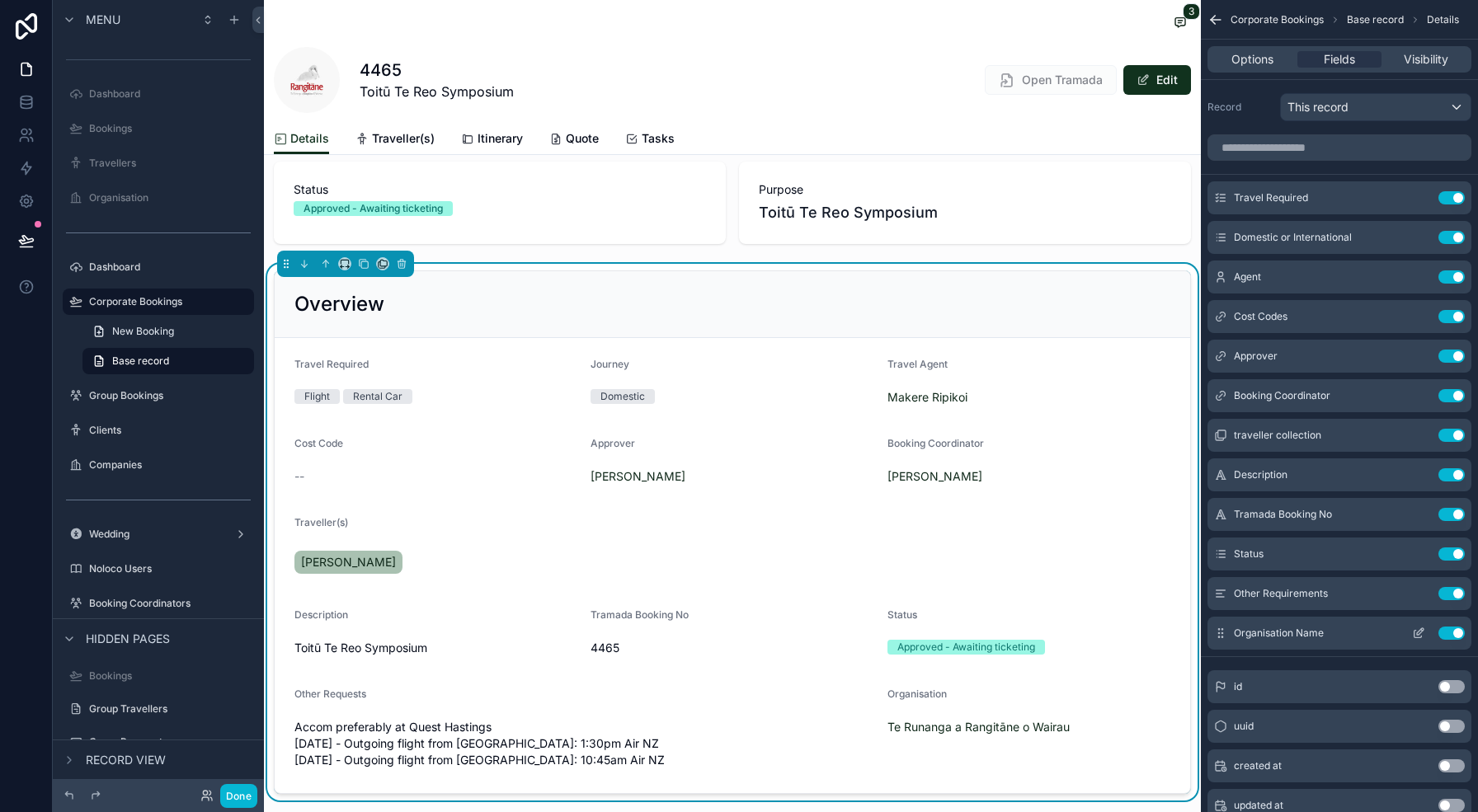
click at [1415, 632] on icon "scrollable content" at bounding box center [1418, 633] width 14 height 14
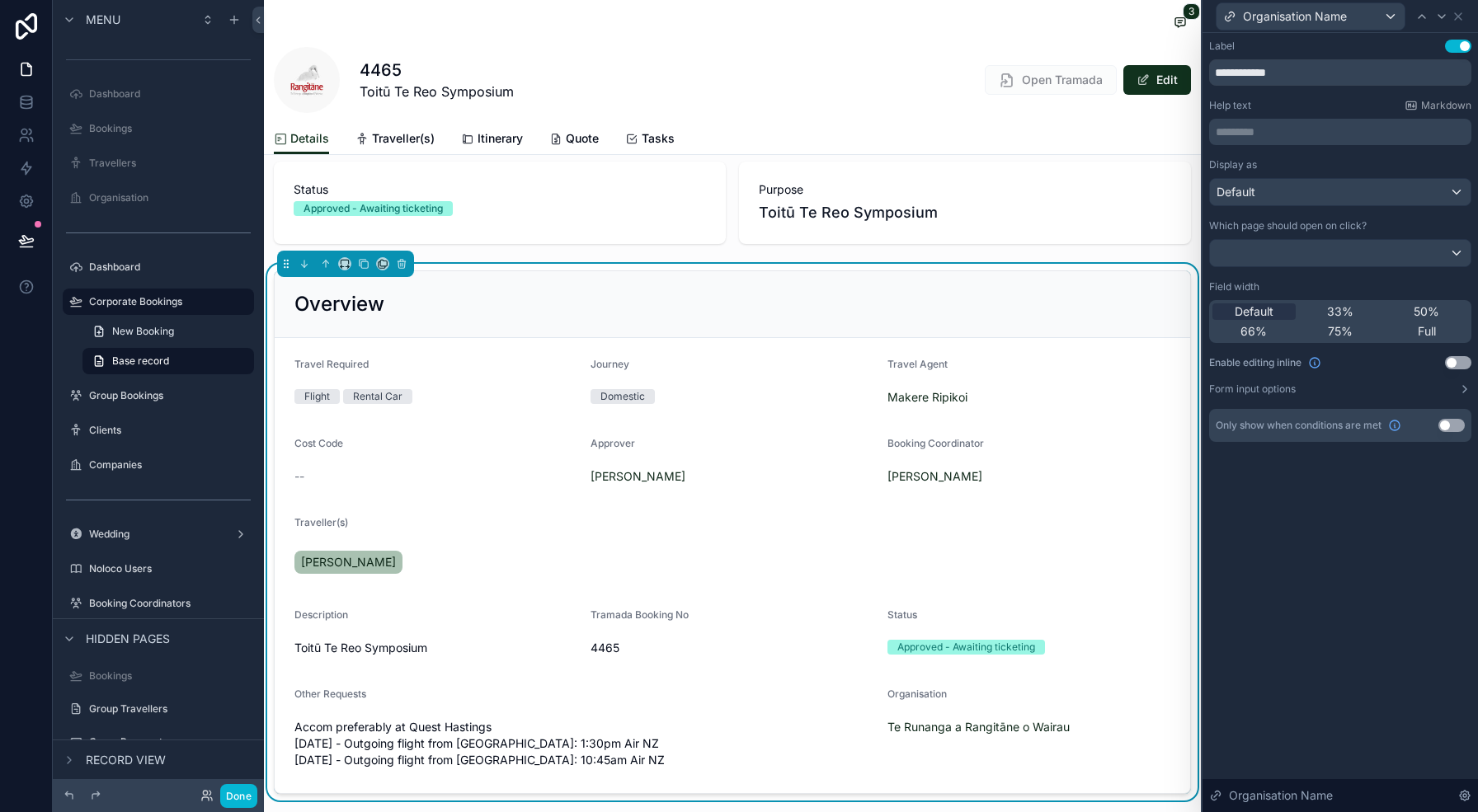
click at [1288, 174] on div "Display as Default" at bounding box center [1339, 182] width 263 height 48
click at [1290, 188] on div "Default" at bounding box center [1339, 191] width 261 height 26
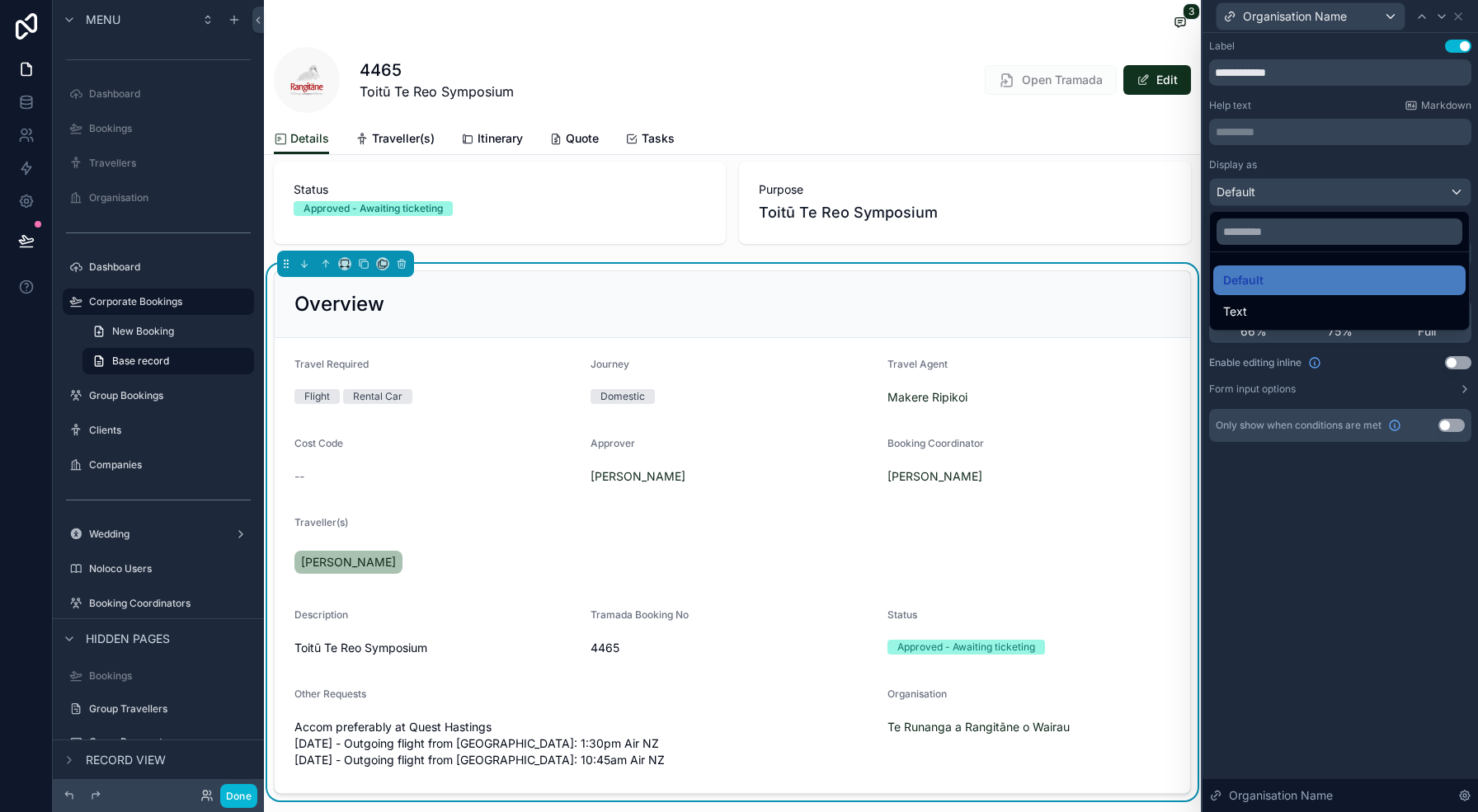
click at [1453, 15] on div at bounding box center [1340, 406] width 275 height 812
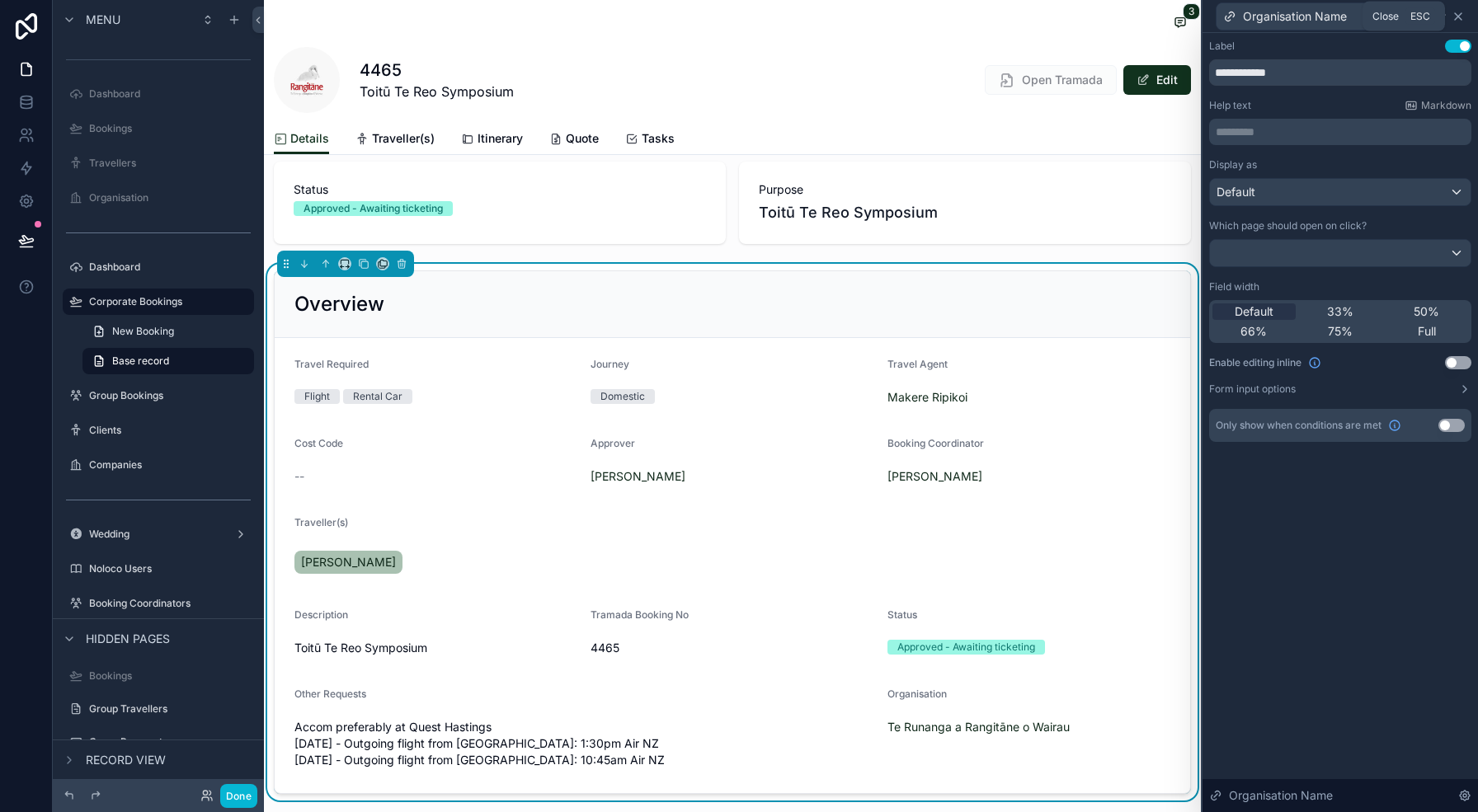
click at [1455, 15] on icon at bounding box center [1458, 17] width 14 height 14
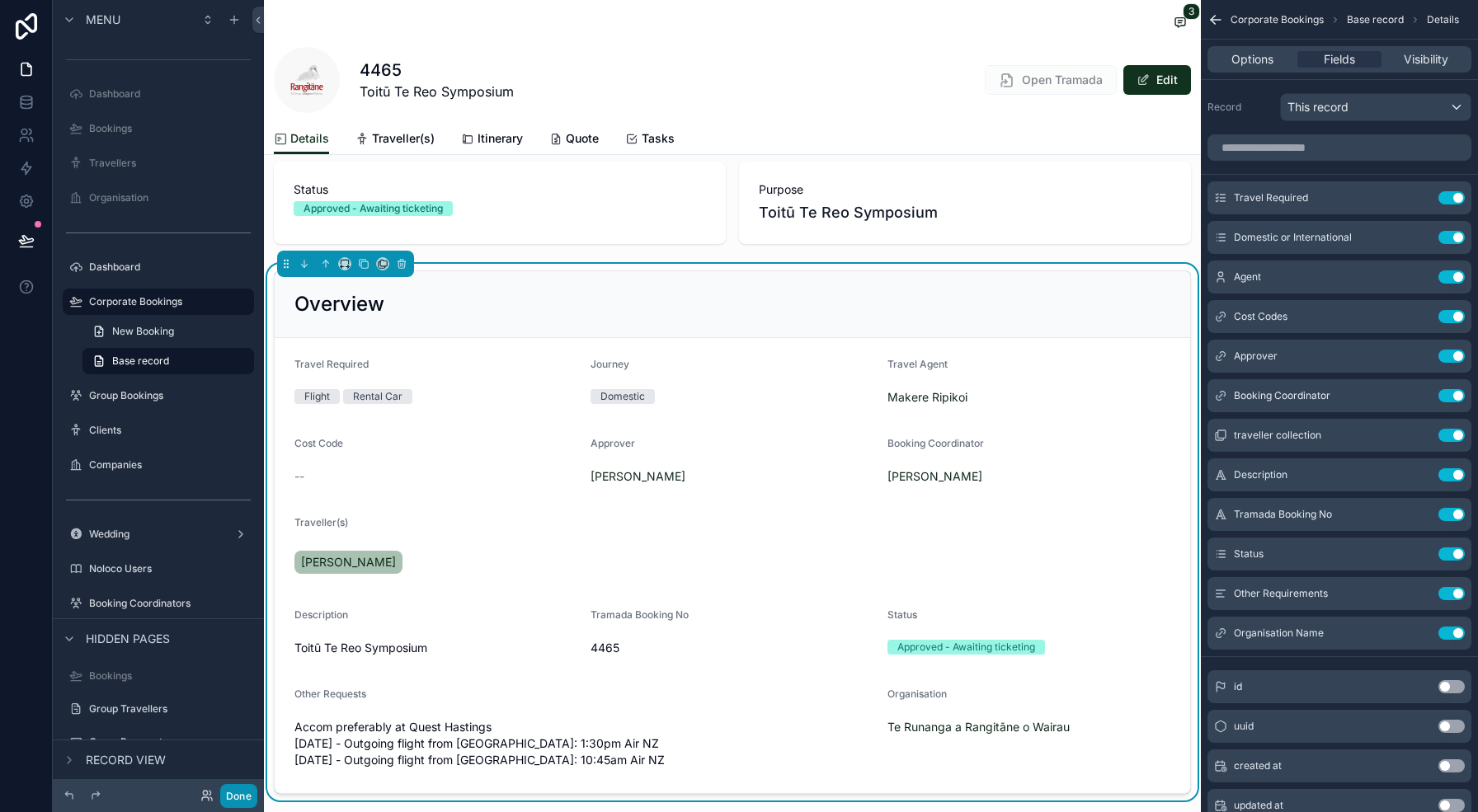
click at [232, 798] on button "Done" at bounding box center [239, 795] width 37 height 23
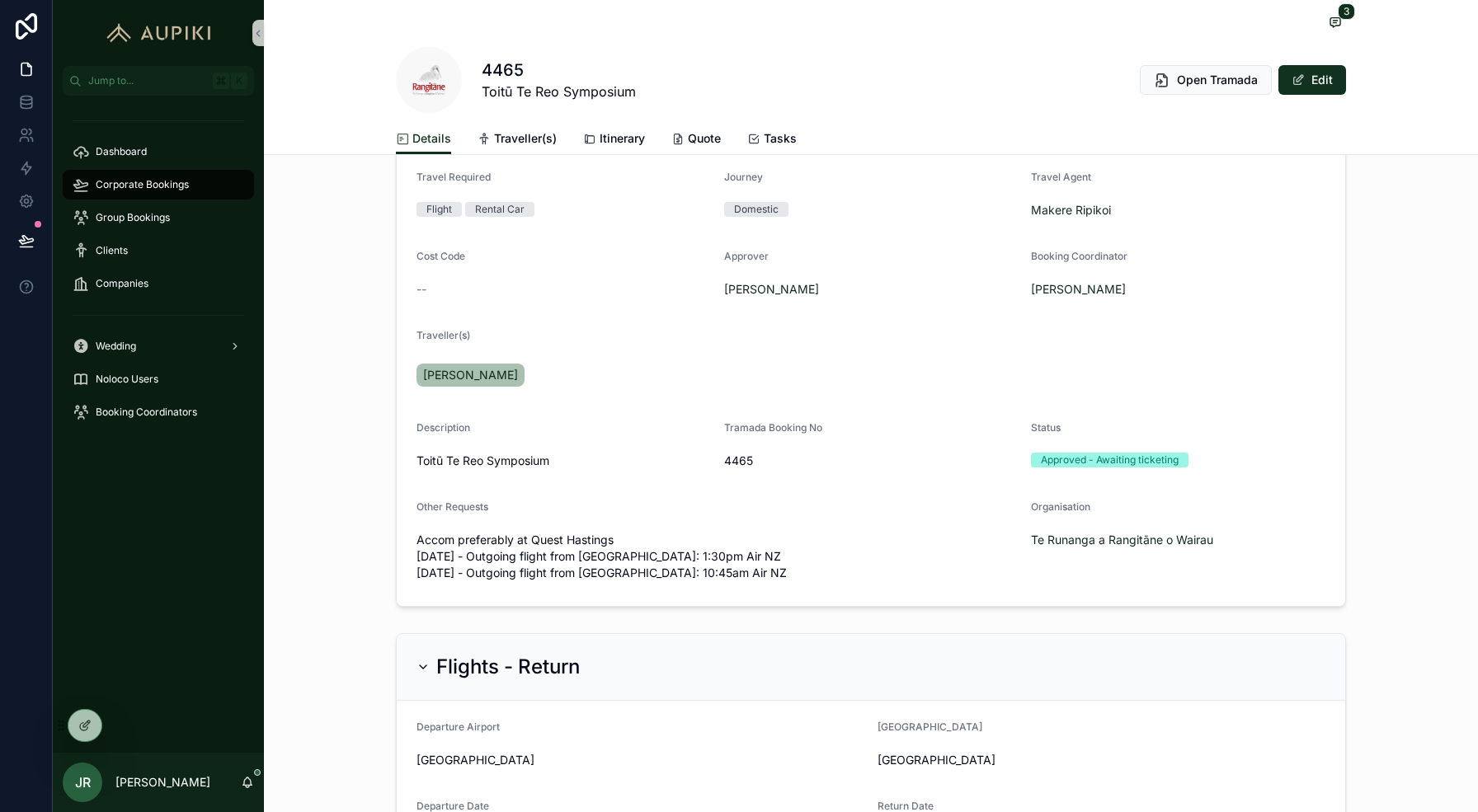
scroll to position [212, 0]
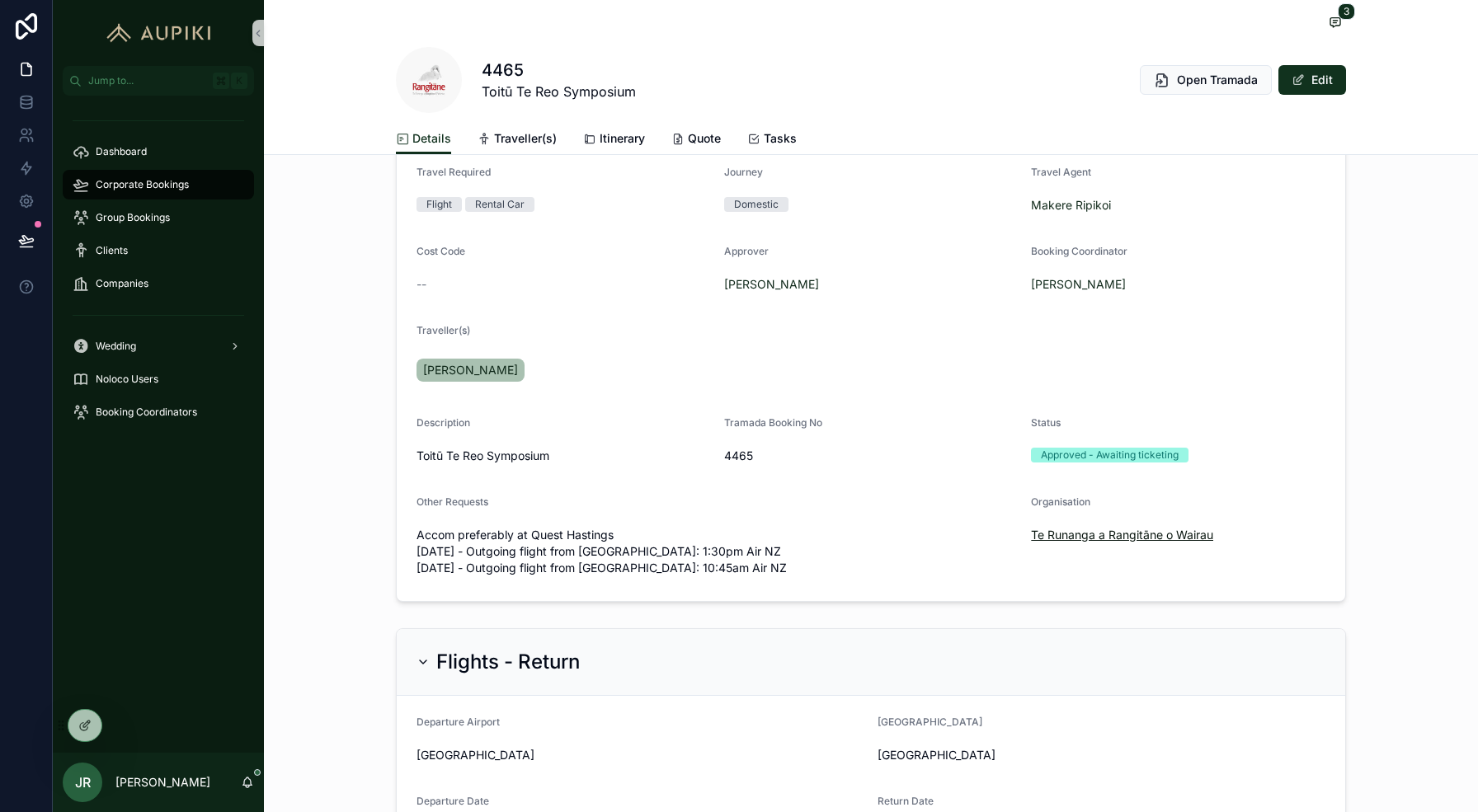
click at [1052, 530] on span "Te Runanga a Rangitāne o Wairau" at bounding box center [1122, 535] width 183 height 17
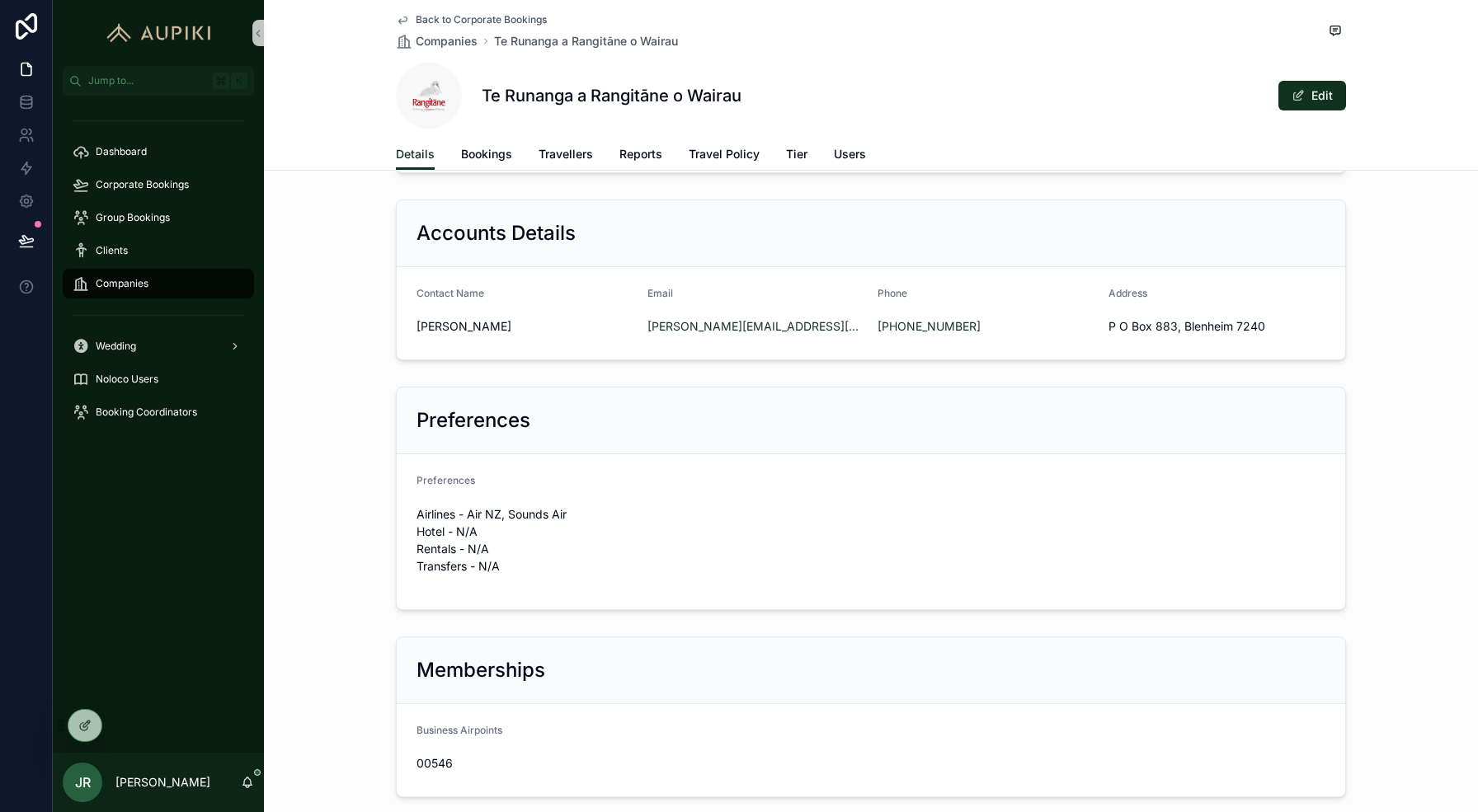
scroll to position [455, 0]
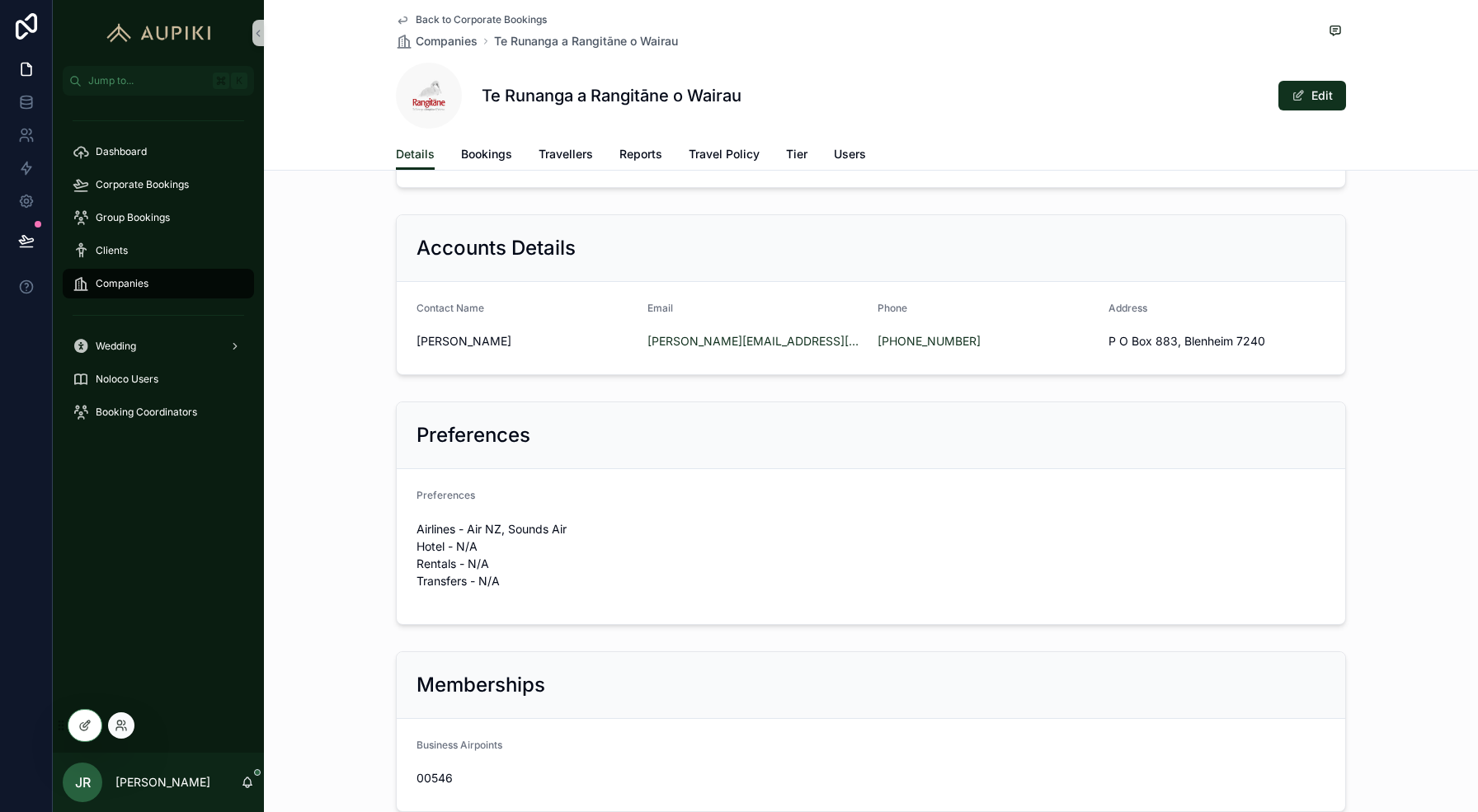
click at [85, 741] on div at bounding box center [84, 725] width 34 height 33
click at [88, 721] on icon at bounding box center [89, 722] width 2 height 2
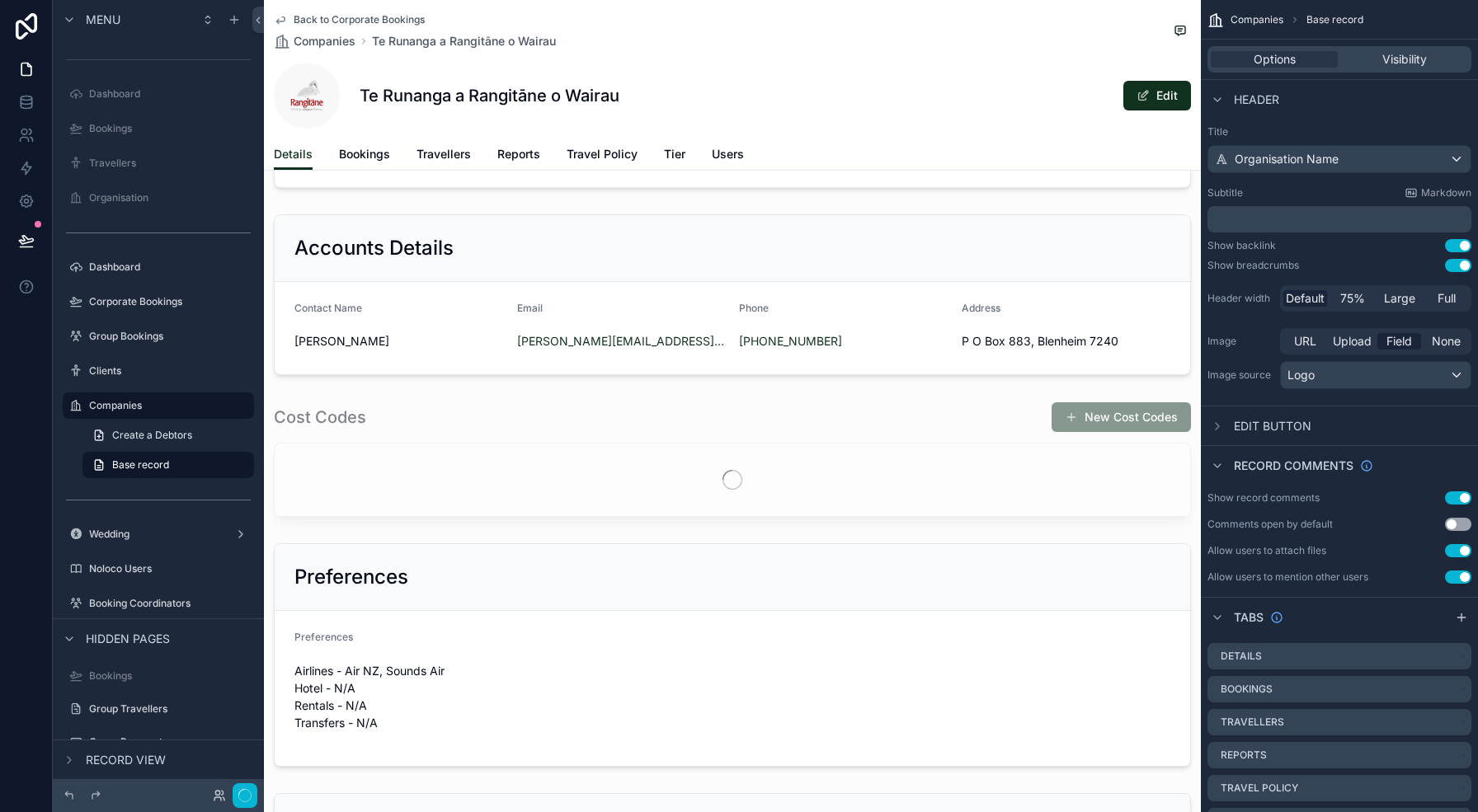
click at [723, 277] on div "scrollable content" at bounding box center [732, 295] width 937 height 174
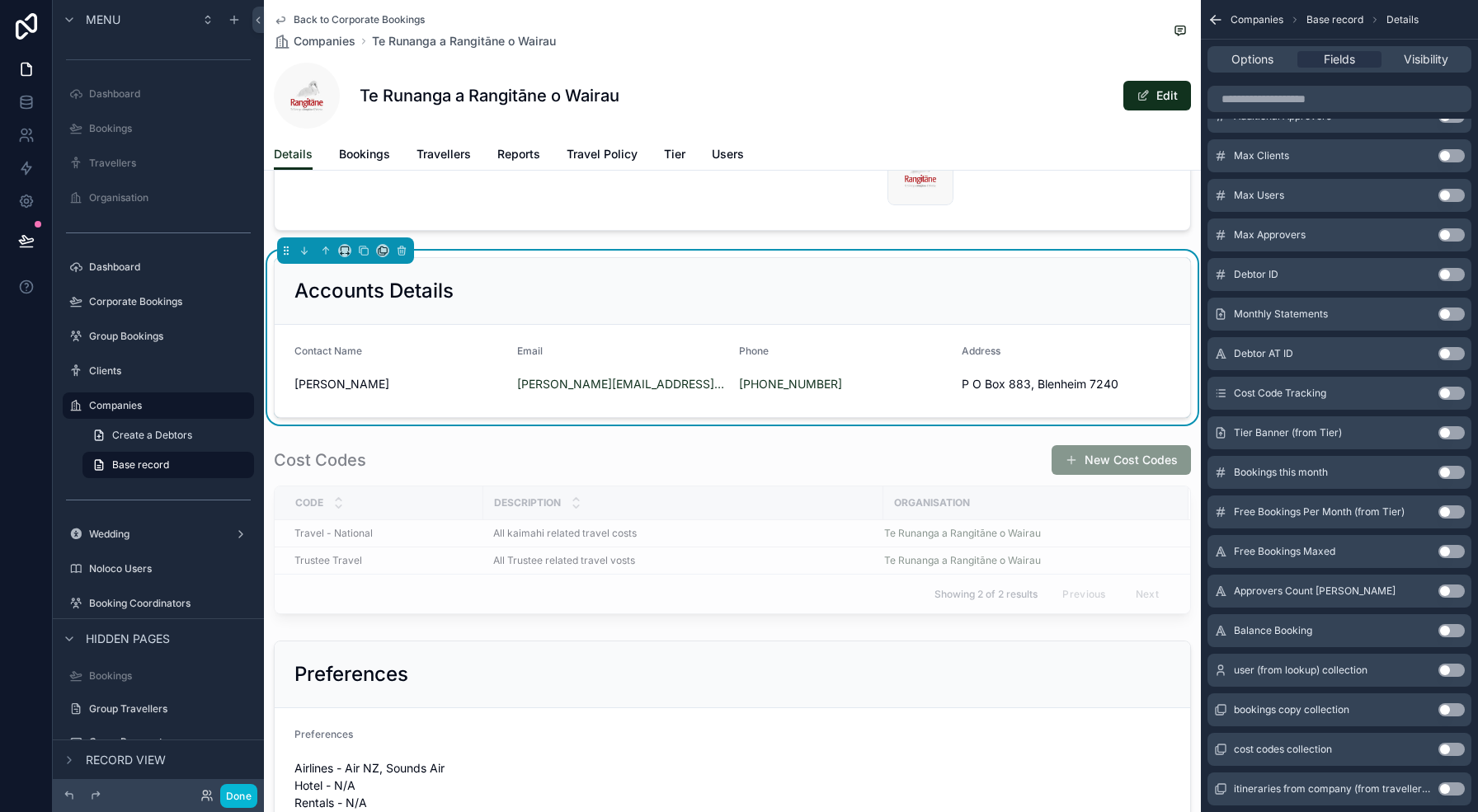
scroll to position [398, 0]
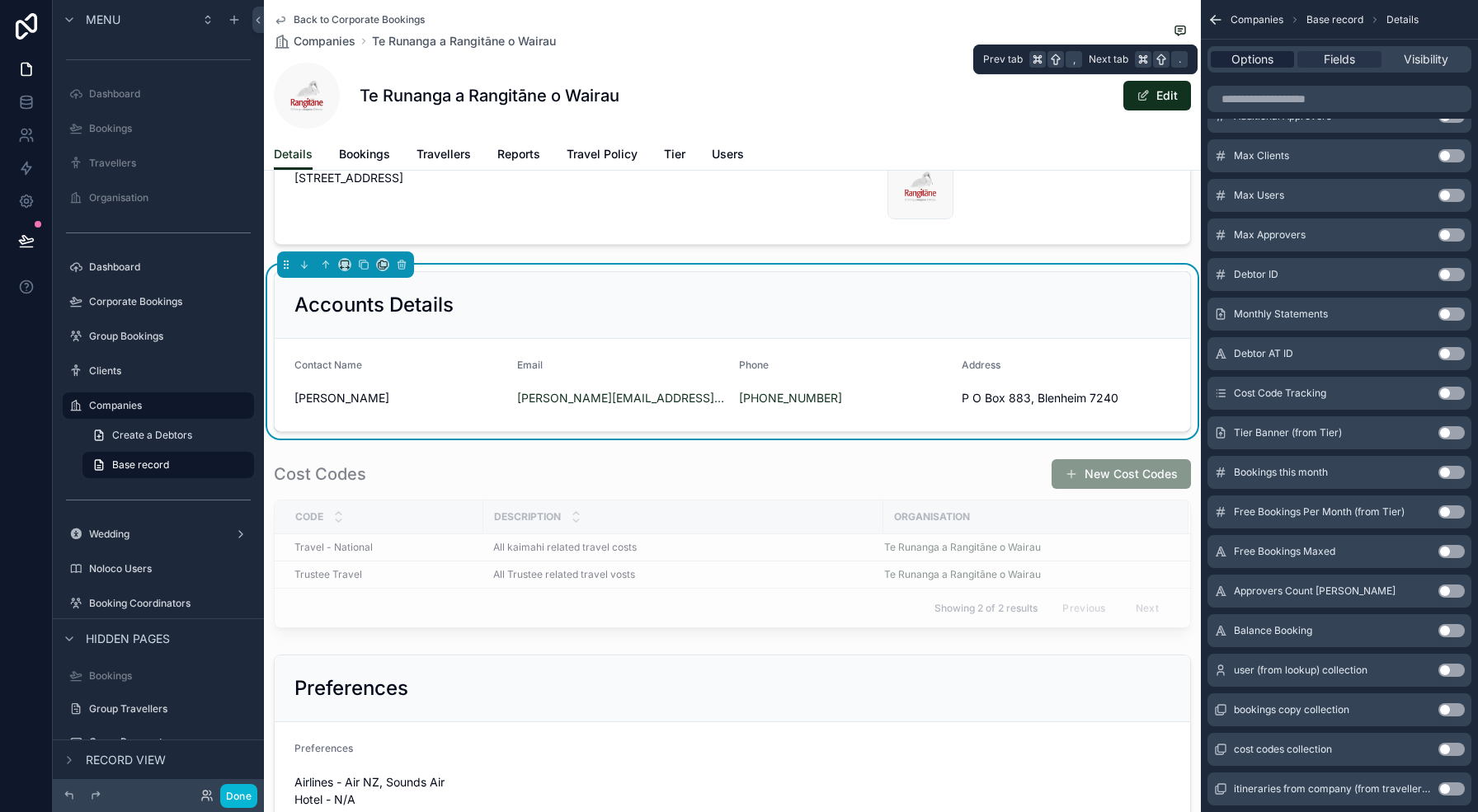
click at [1259, 60] on span "Options" at bounding box center [1252, 59] width 42 height 17
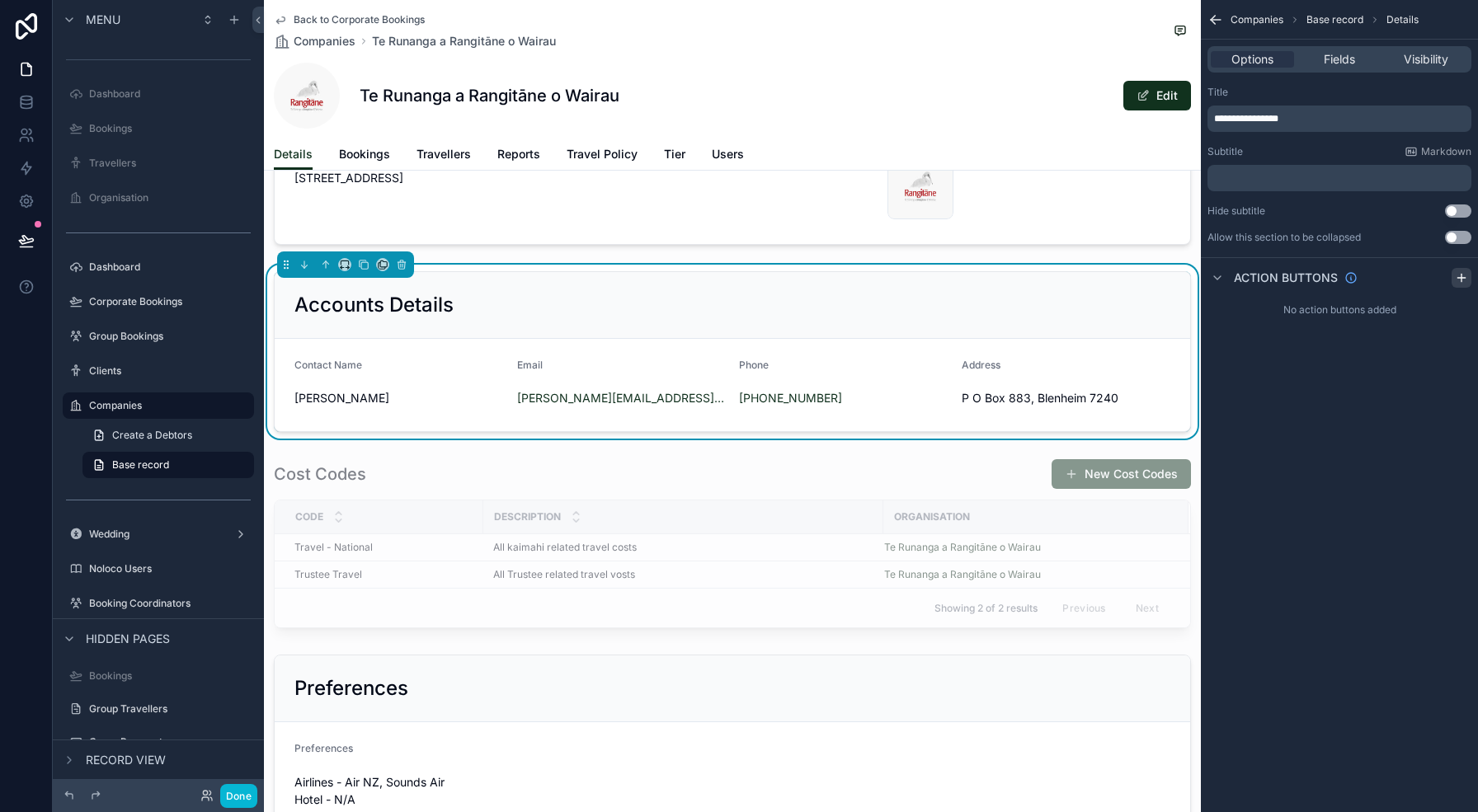
click at [1464, 279] on icon "scrollable content" at bounding box center [1461, 278] width 14 height 14
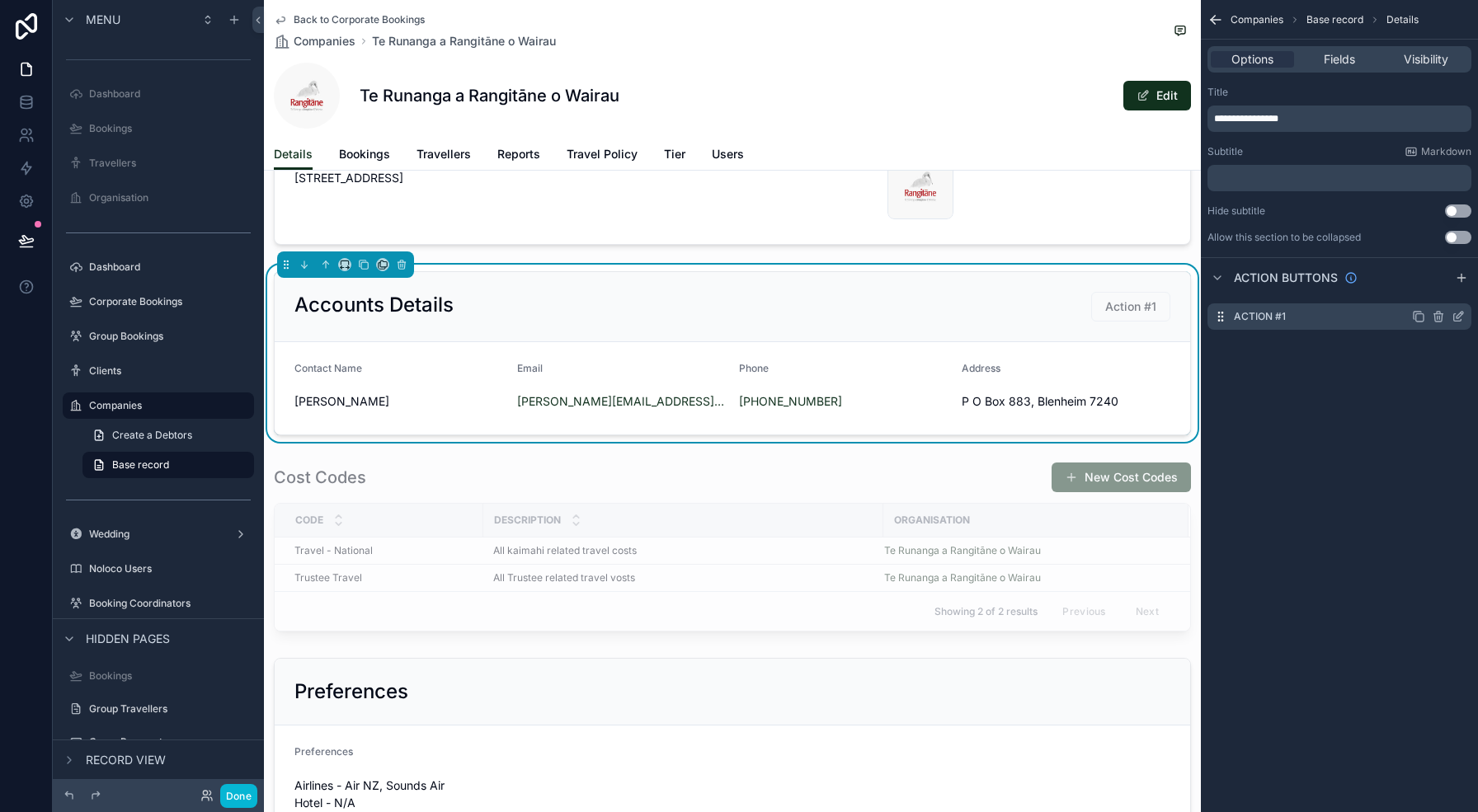
click at [1457, 318] on icon "scrollable content" at bounding box center [1459, 314] width 7 height 7
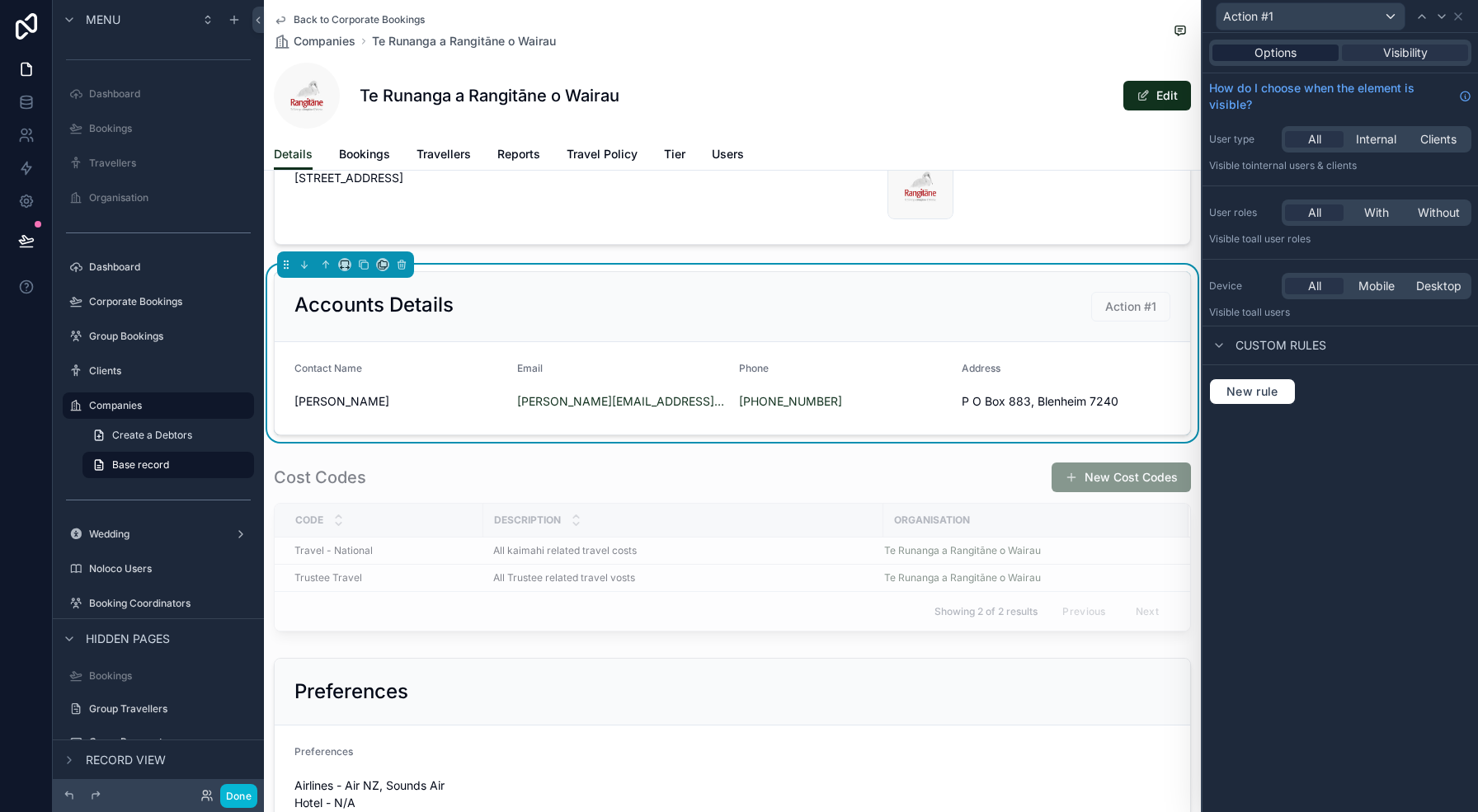
click at [1320, 61] on div "Options" at bounding box center [1275, 53] width 126 height 17
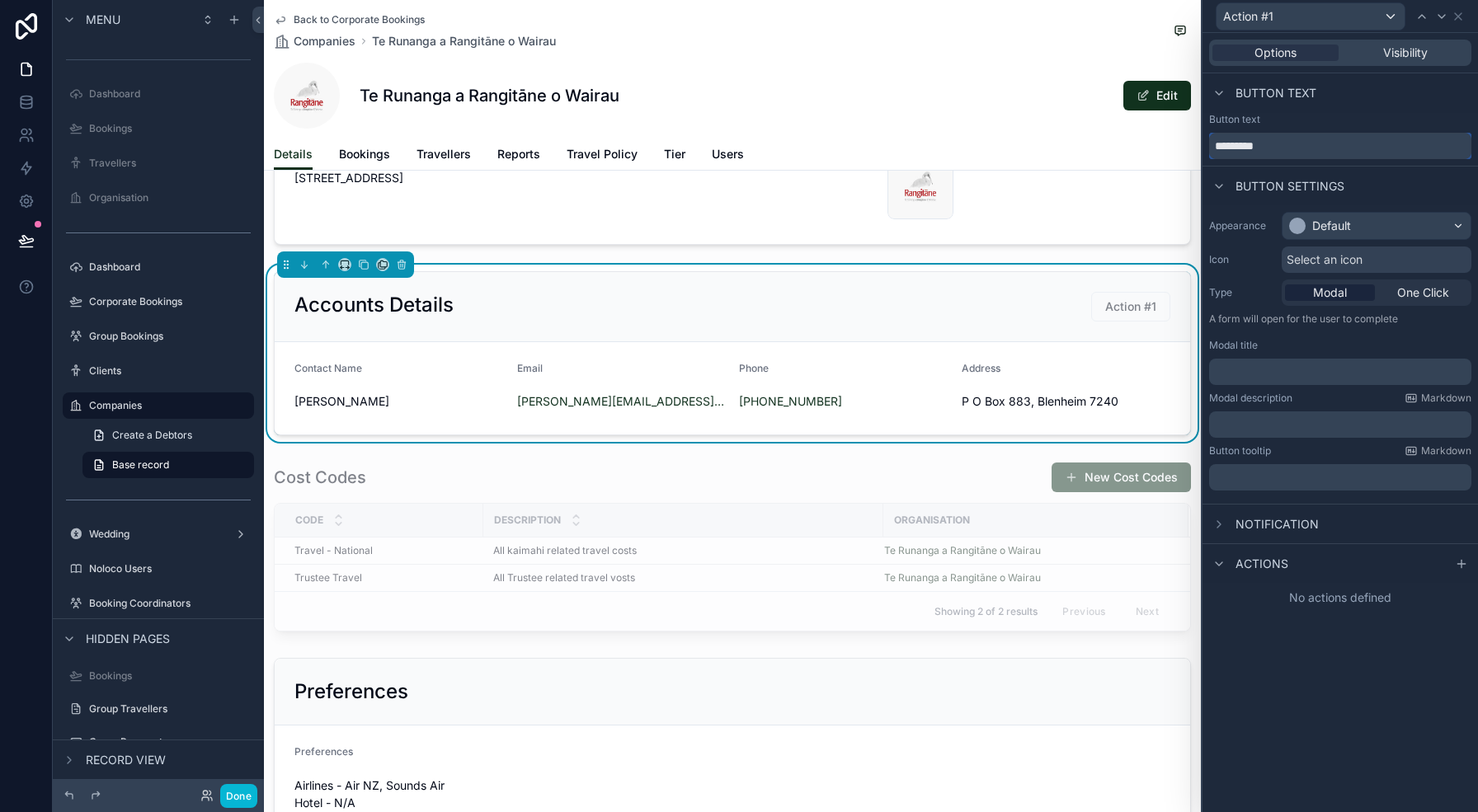
click at [1252, 152] on input "*********" at bounding box center [1339, 145] width 263 height 26
type input "**********"
click at [1330, 253] on span "Select an icon" at bounding box center [1325, 260] width 76 height 17
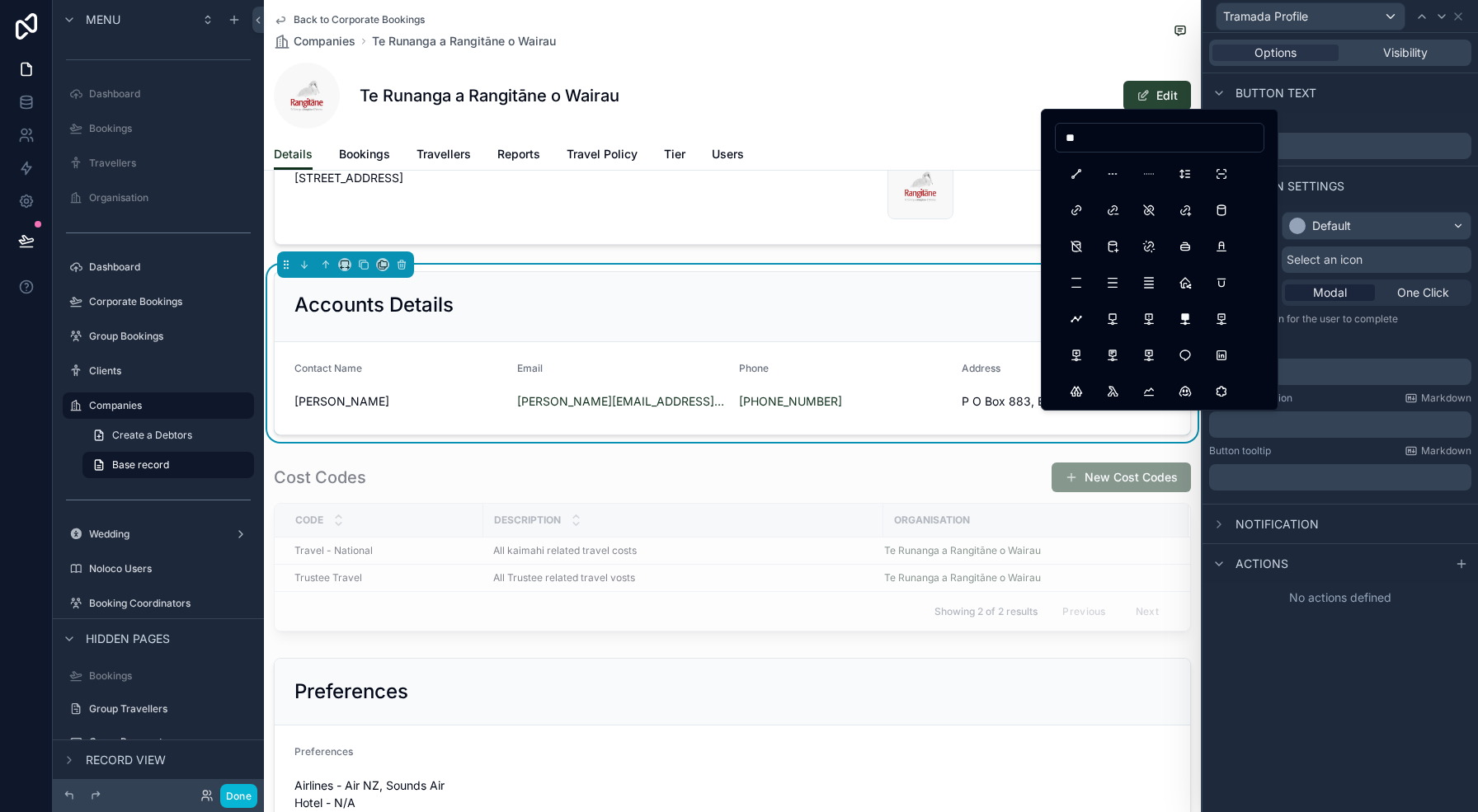
type input "*"
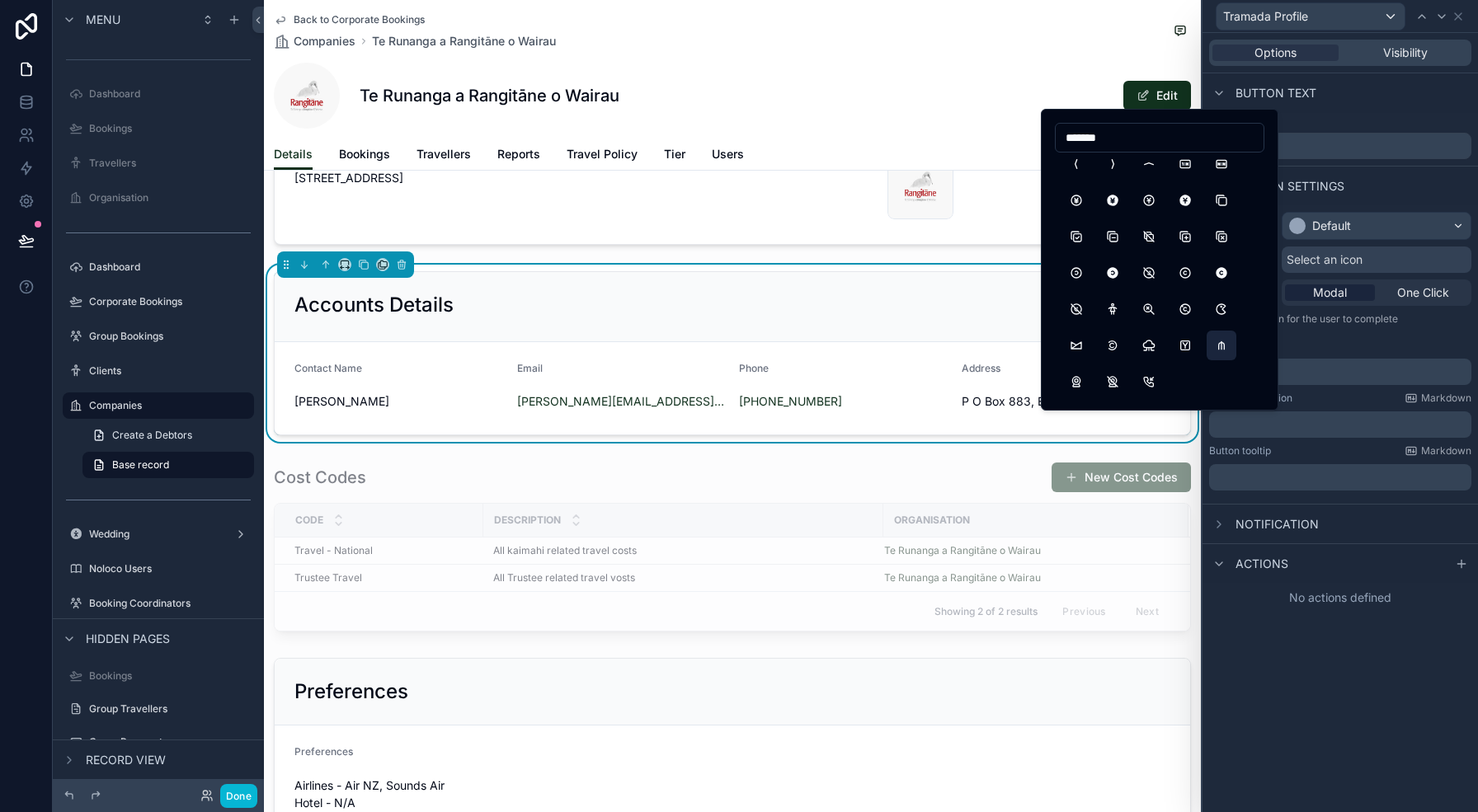
type input "*******"
click at [1228, 341] on button "CurrencyManat" at bounding box center [1221, 345] width 29 height 29
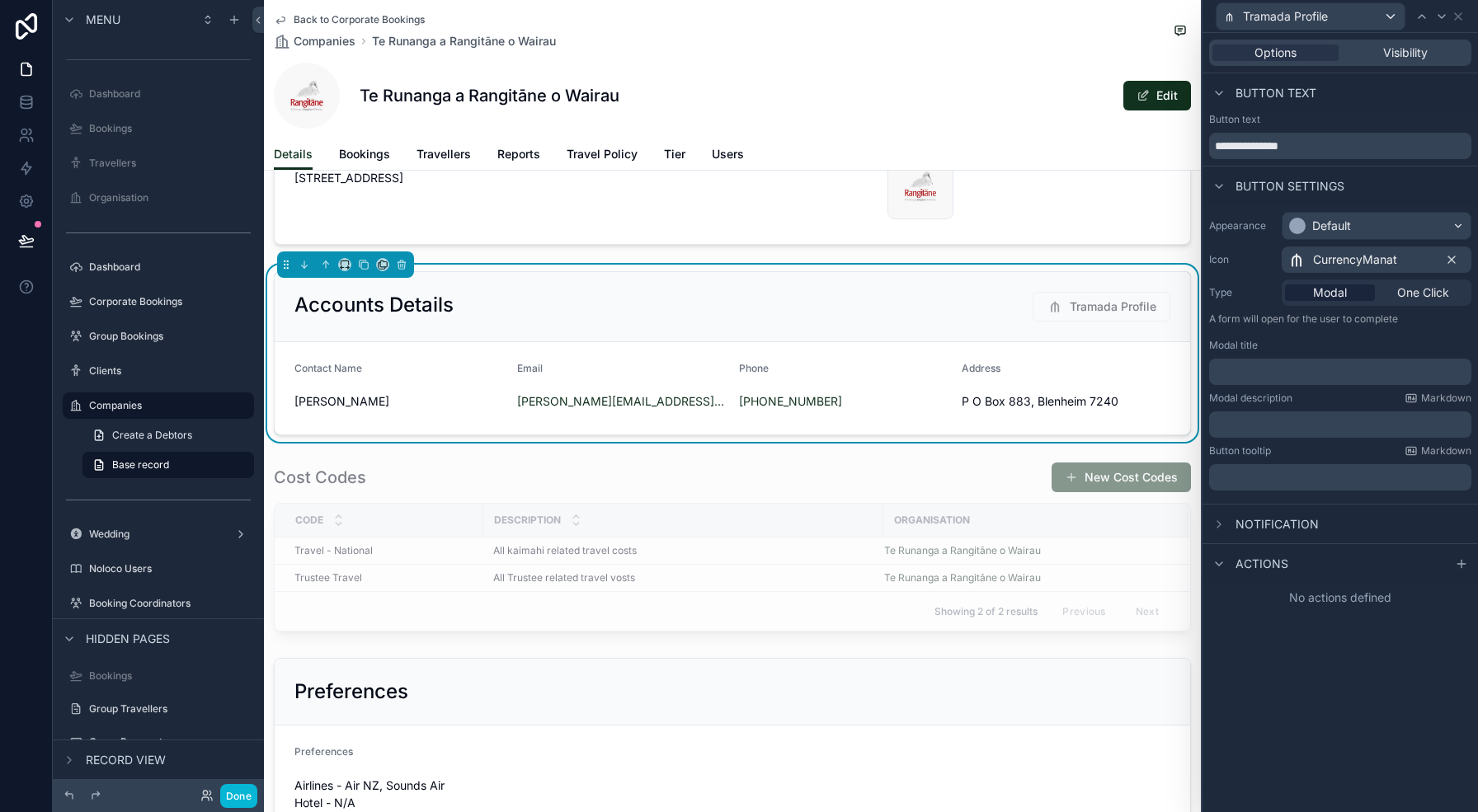
click at [1453, 259] on icon at bounding box center [1452, 260] width 14 height 14
click at [1436, 298] on span "One Click" at bounding box center [1422, 292] width 52 height 17
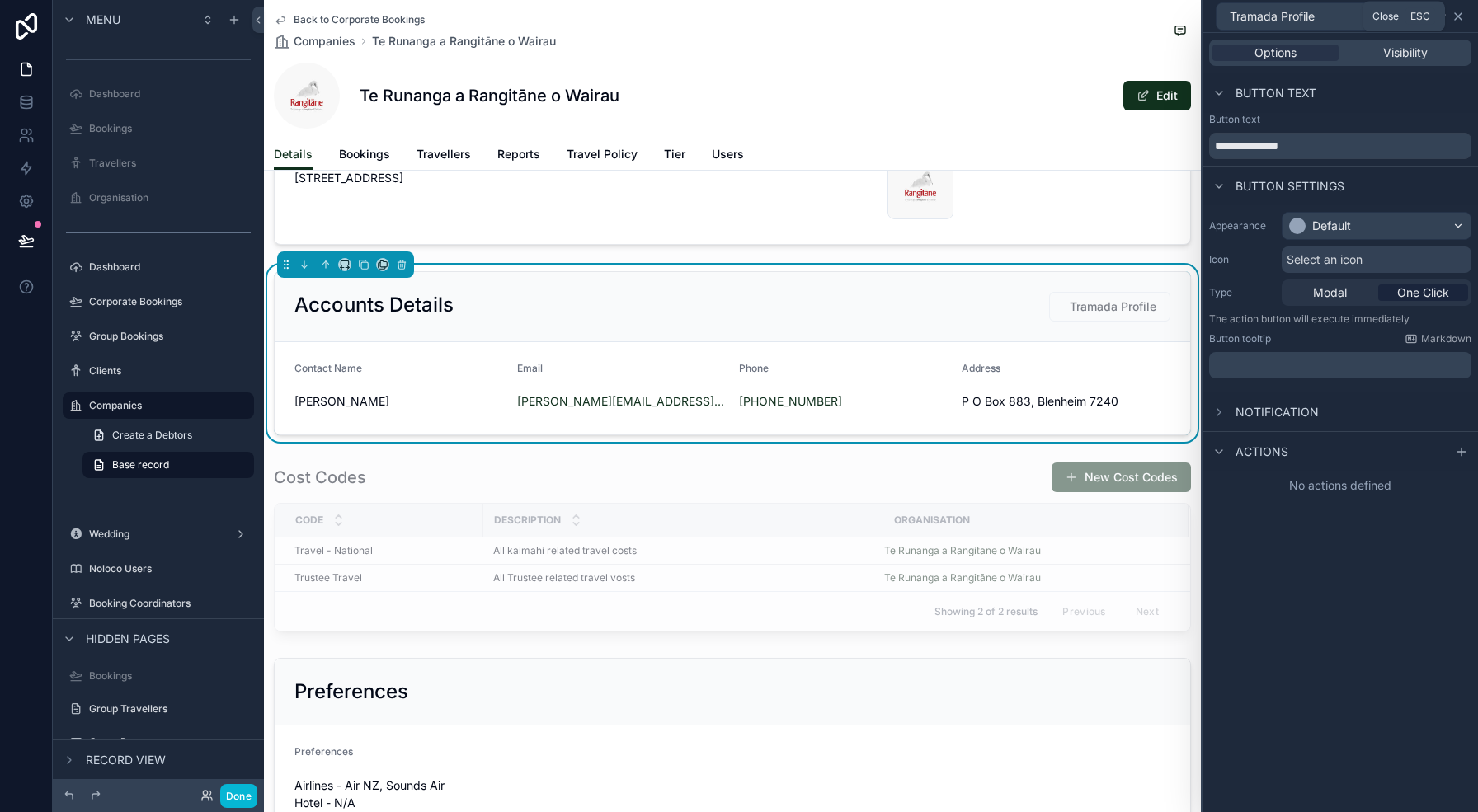
click at [1458, 21] on icon at bounding box center [1458, 17] width 14 height 14
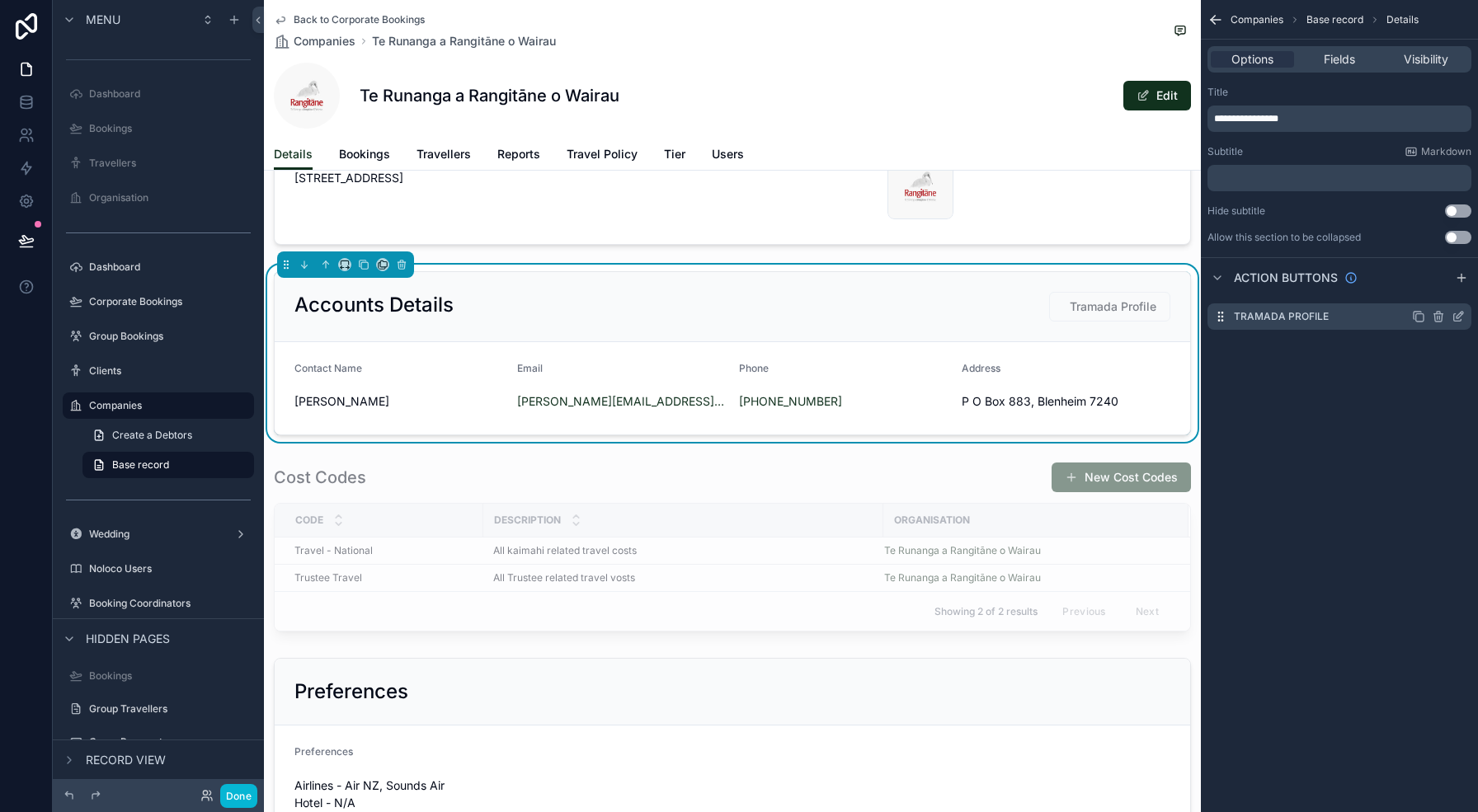
click at [1431, 312] on icon "scrollable content" at bounding box center [1438, 317] width 14 height 14
click at [1435, 288] on icon at bounding box center [1431, 292] width 8 height 8
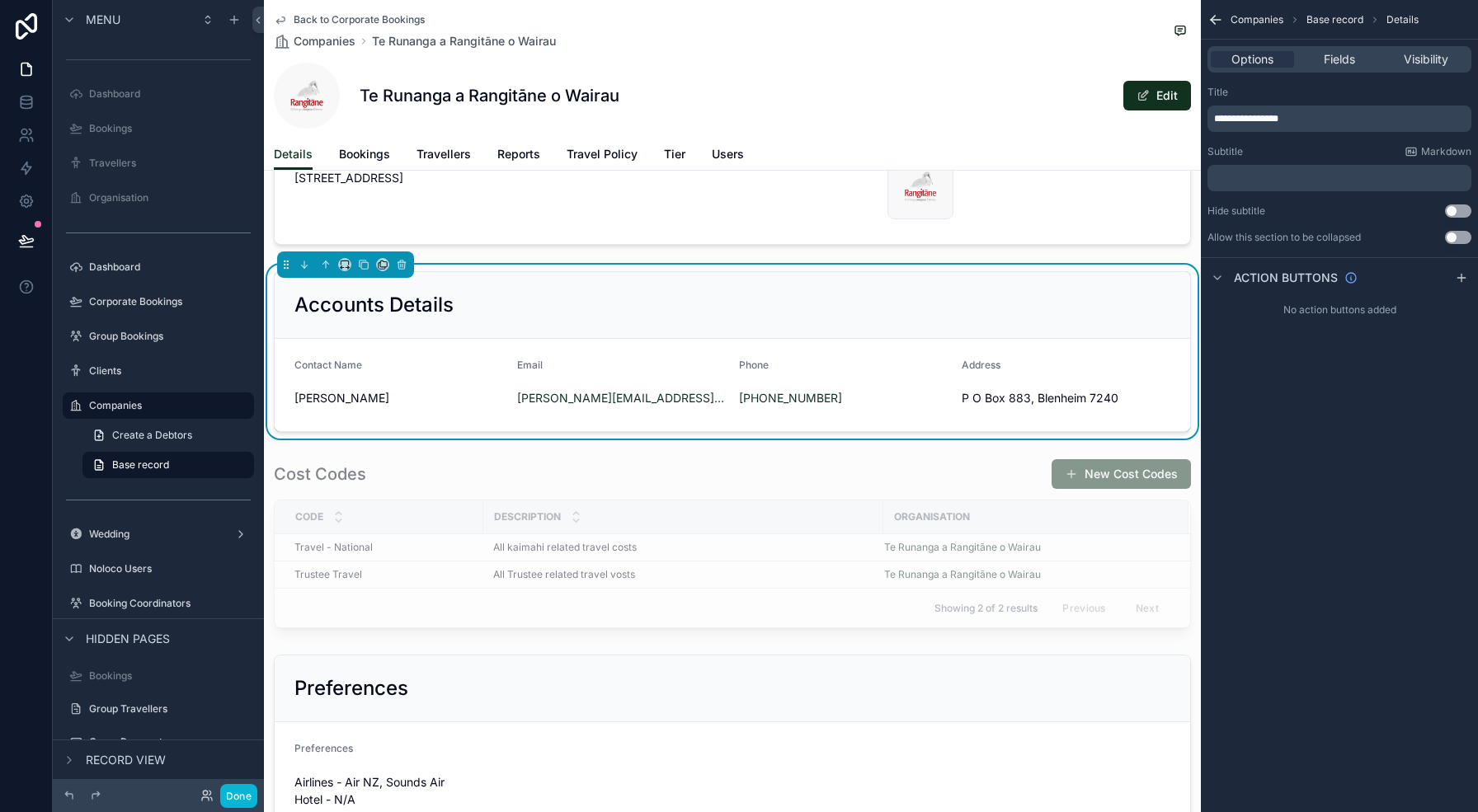
click at [1263, 189] on div "﻿" at bounding box center [1339, 178] width 264 height 26
click at [1263, 183] on p "﻿" at bounding box center [1340, 179] width 254 height 14
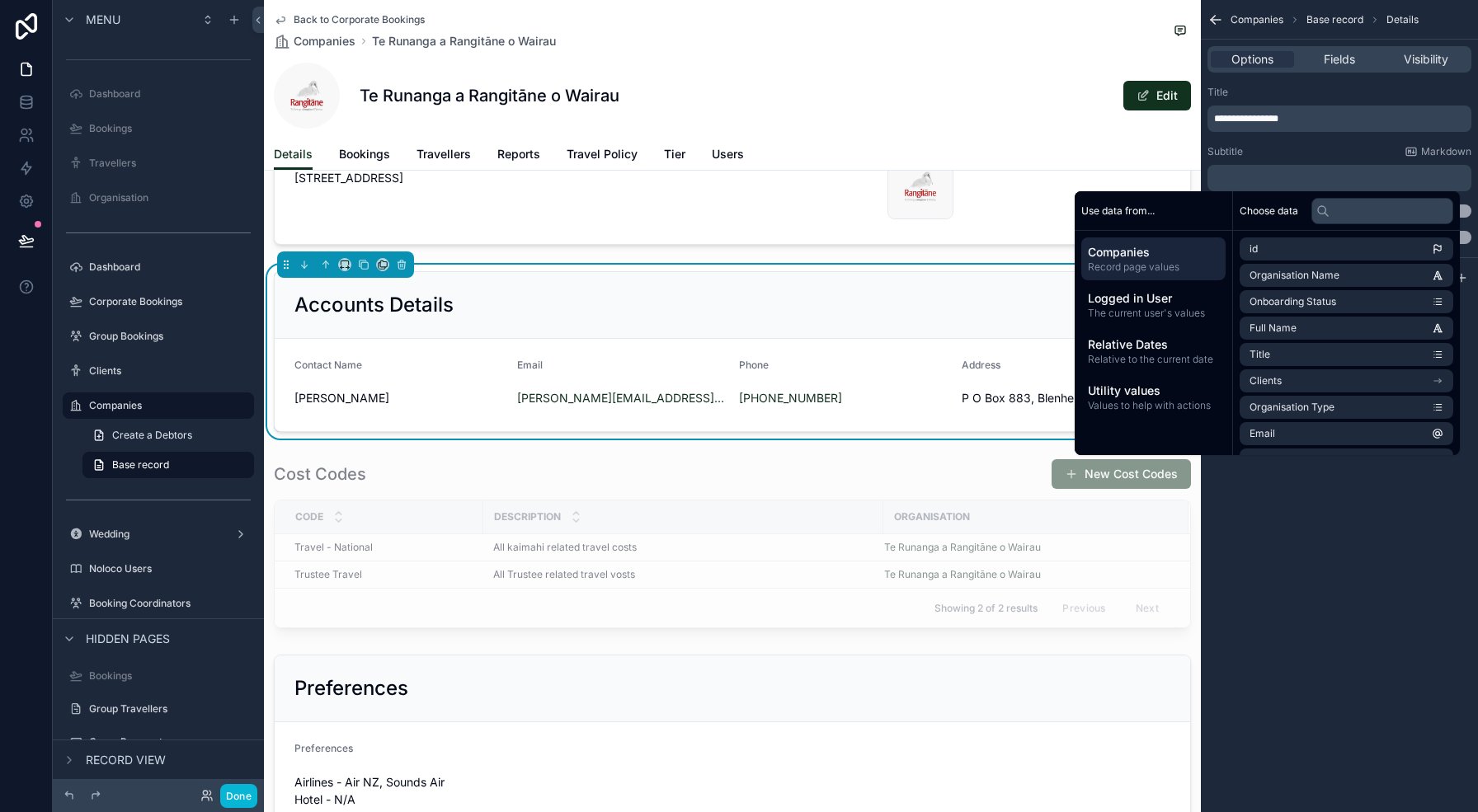
click at [1266, 155] on div "Subtitle Markdown" at bounding box center [1339, 152] width 264 height 14
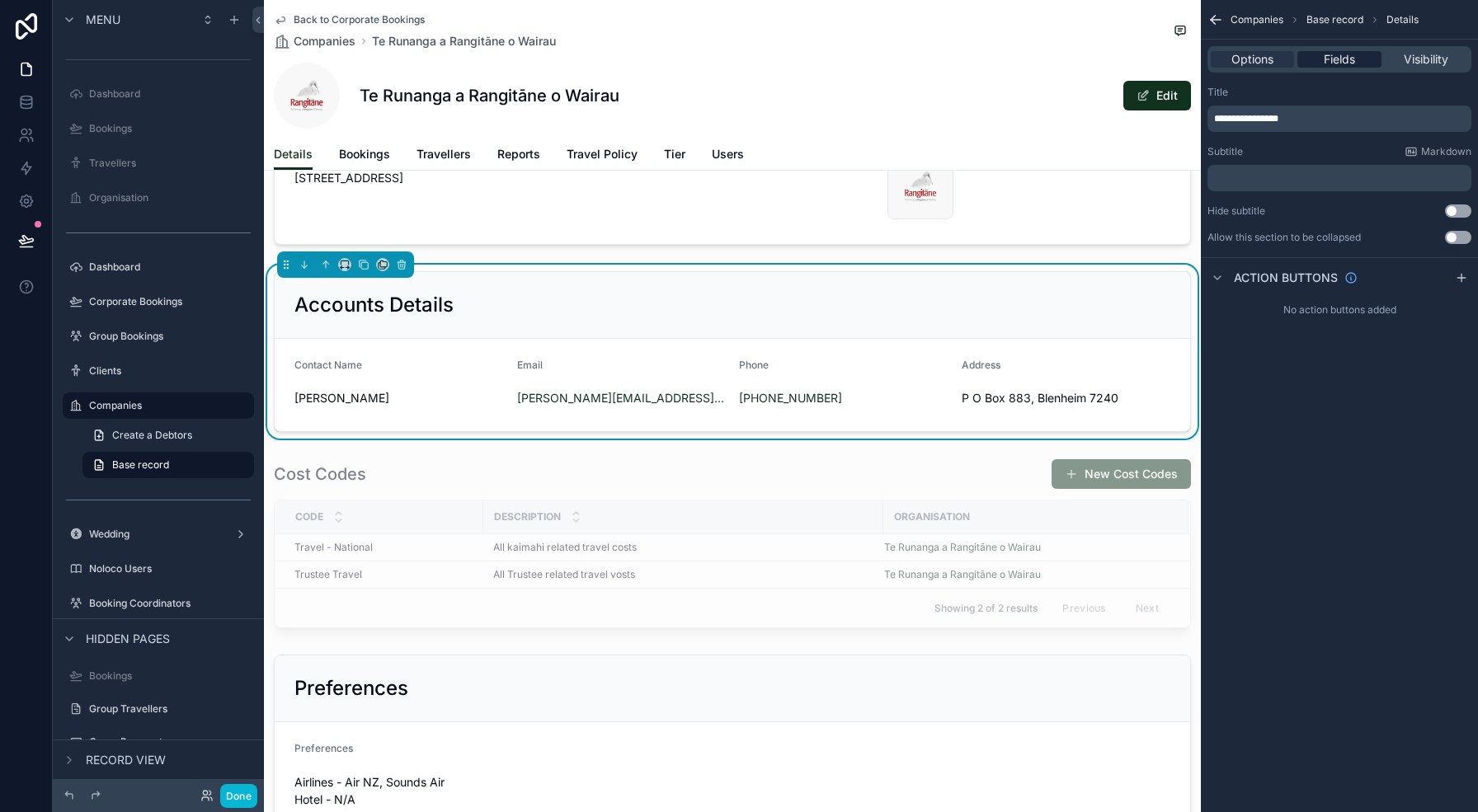
click at [1341, 65] on span "Fields" at bounding box center [1339, 59] width 31 height 17
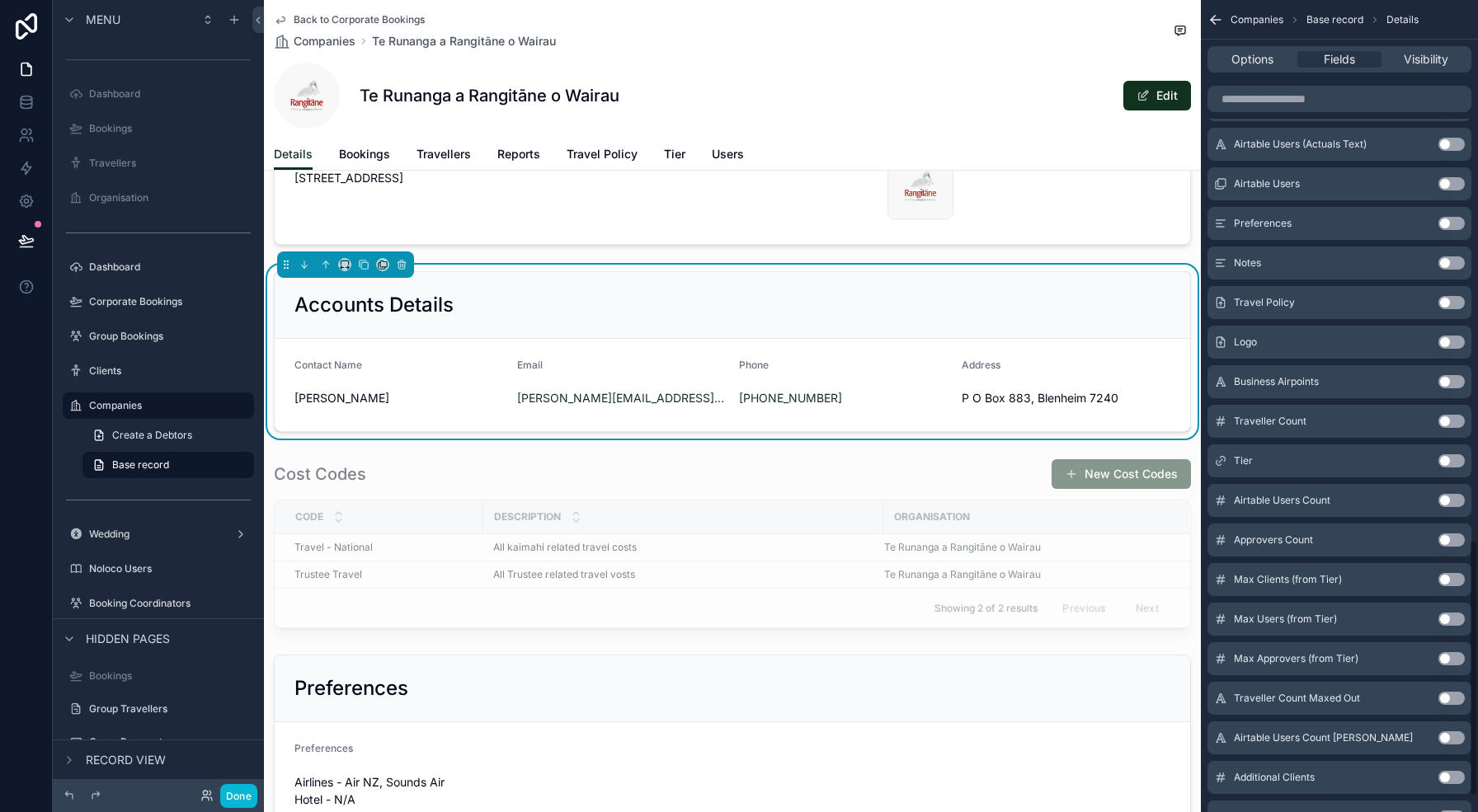
scroll to position [1758, 0]
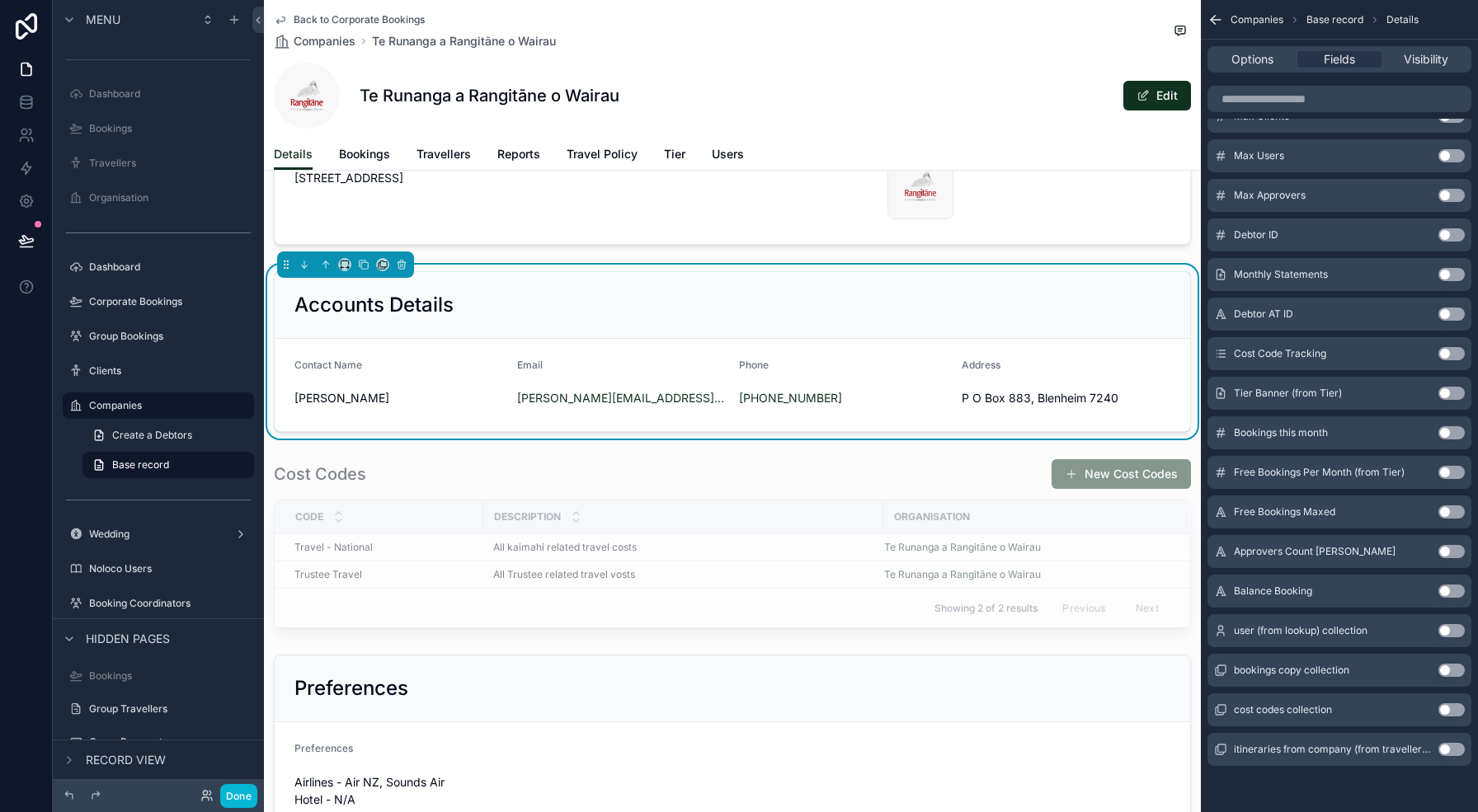
click at [1451, 591] on button "Use setting" at bounding box center [1451, 591] width 26 height 14
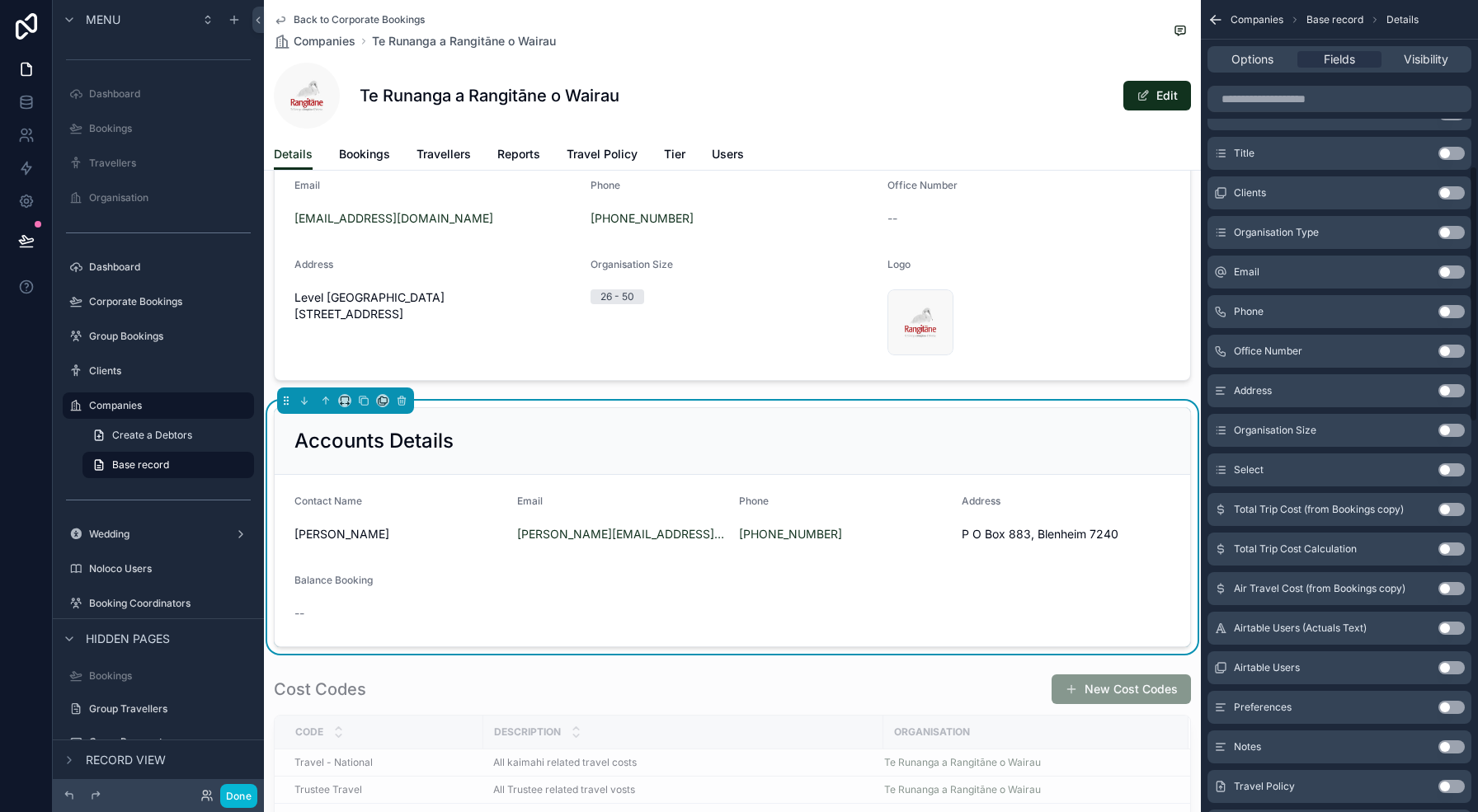
scroll to position [0, 0]
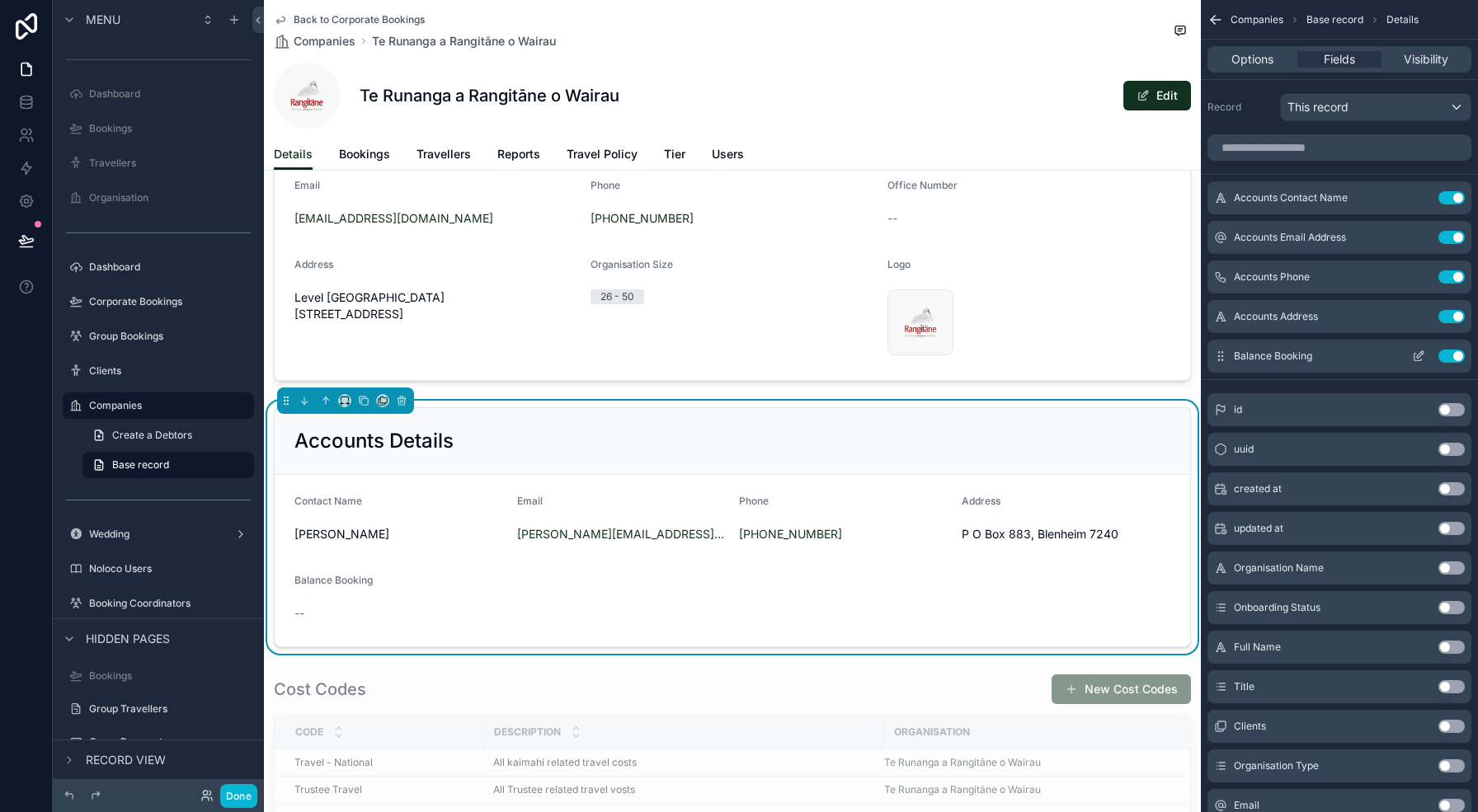
click at [1416, 358] on icon "scrollable content" at bounding box center [1418, 356] width 14 height 14
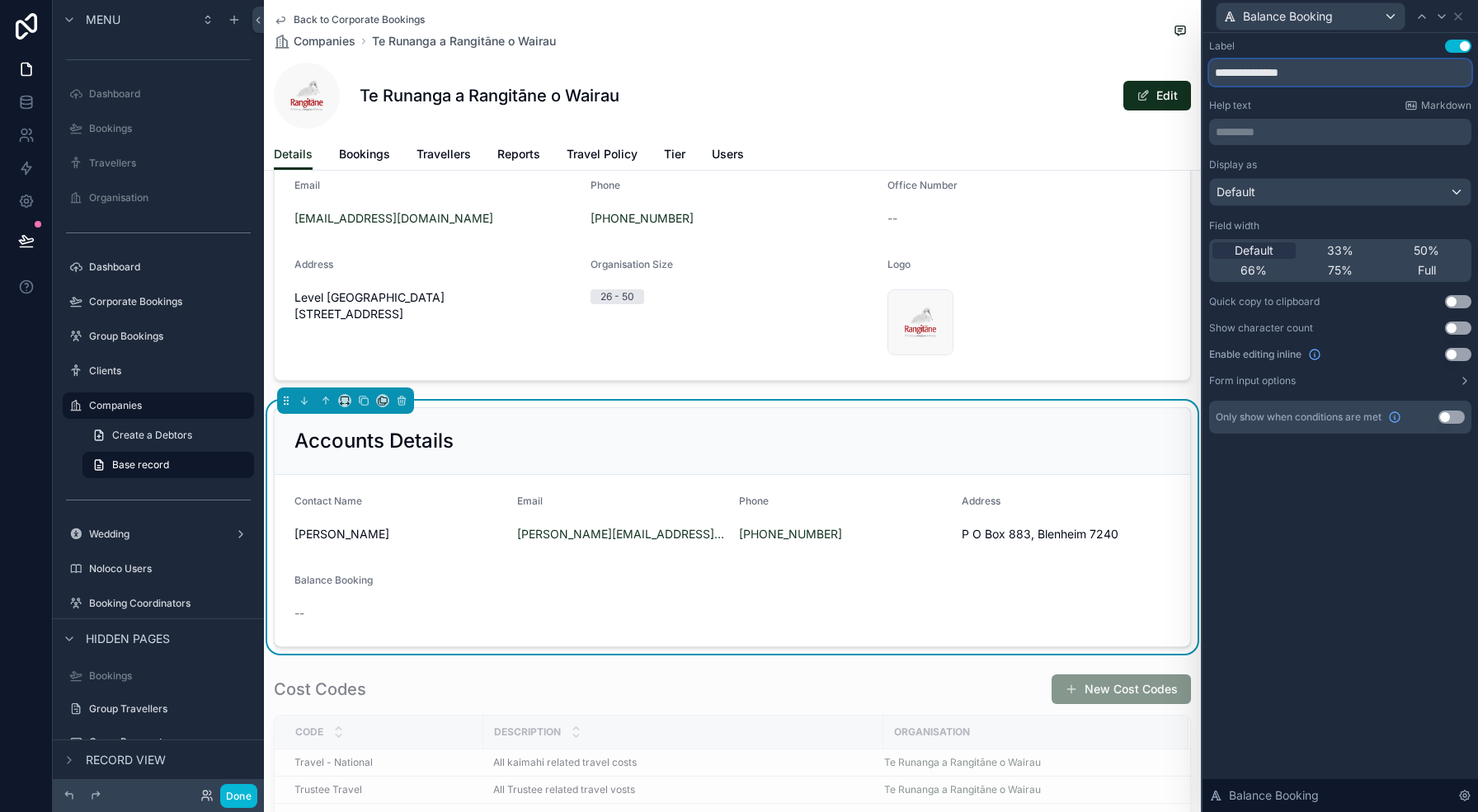
click at [1216, 73] on input "**********" at bounding box center [1339, 72] width 263 height 26
type input "**********"
click at [1317, 533] on div "**********" at bounding box center [1340, 423] width 275 height 779
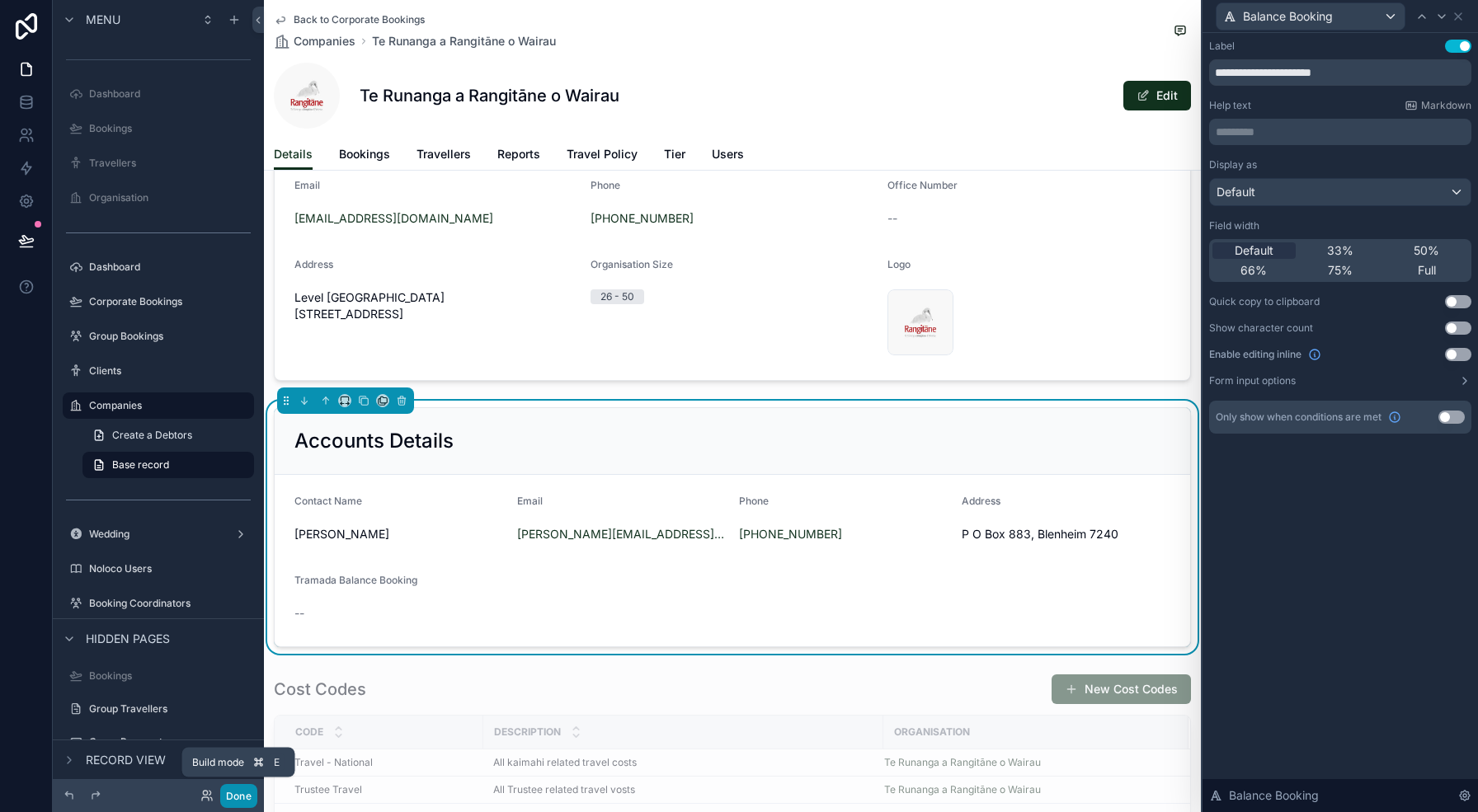
click at [246, 797] on button "Done" at bounding box center [239, 795] width 37 height 23
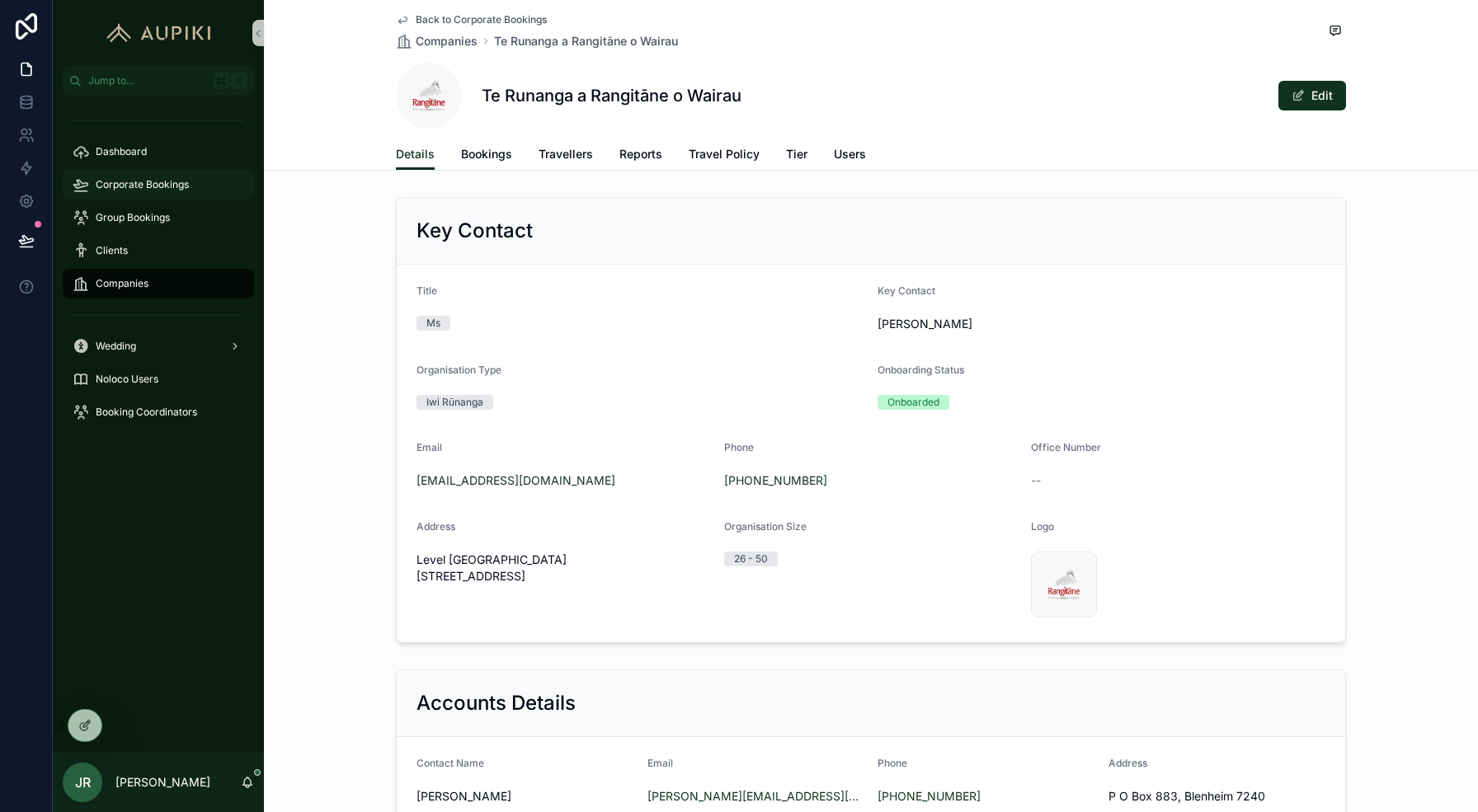
click at [157, 185] on span "Corporate Bookings" at bounding box center [142, 184] width 93 height 14
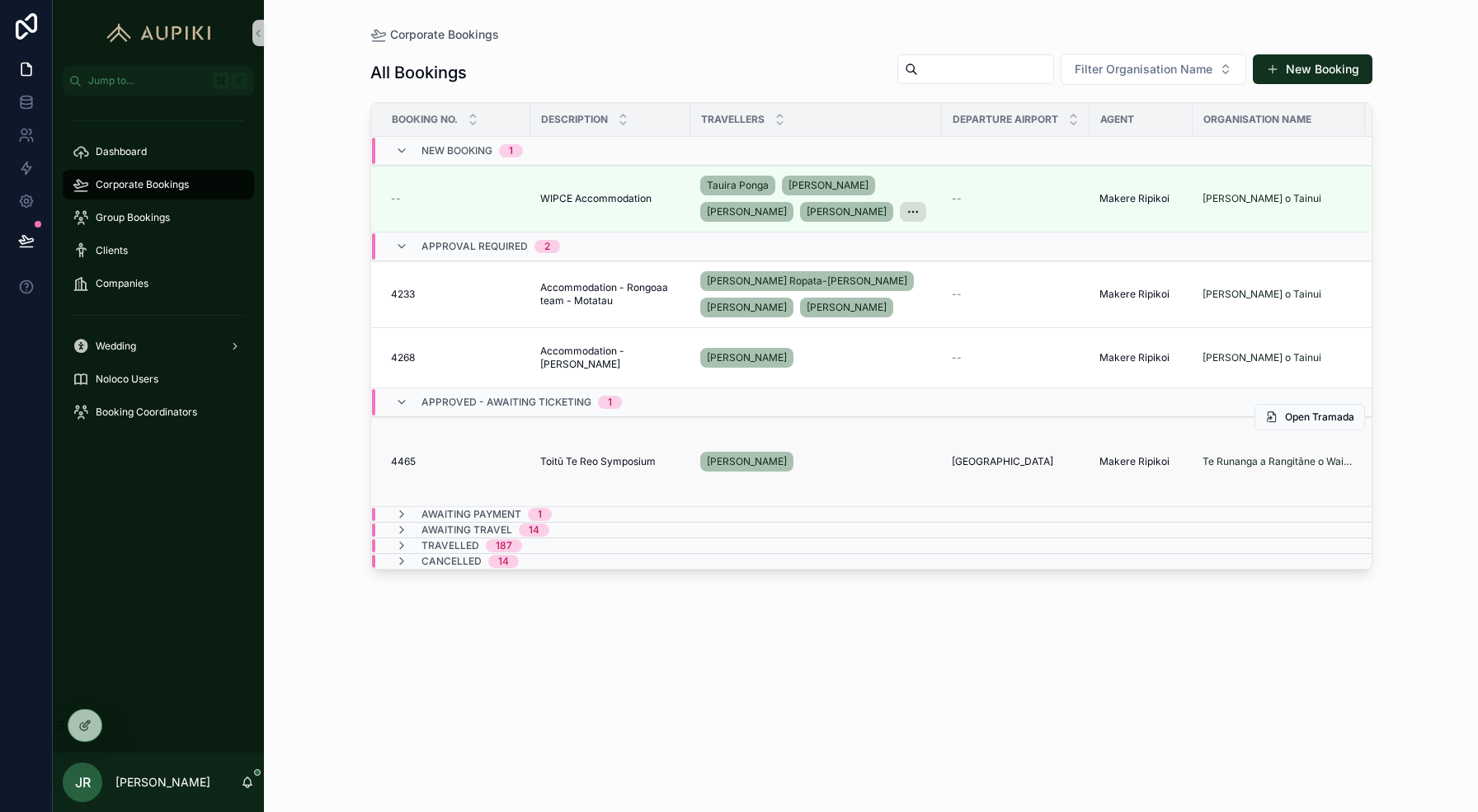
click at [643, 457] on span "Toitū Te Reo Symposium" at bounding box center [597, 462] width 115 height 14
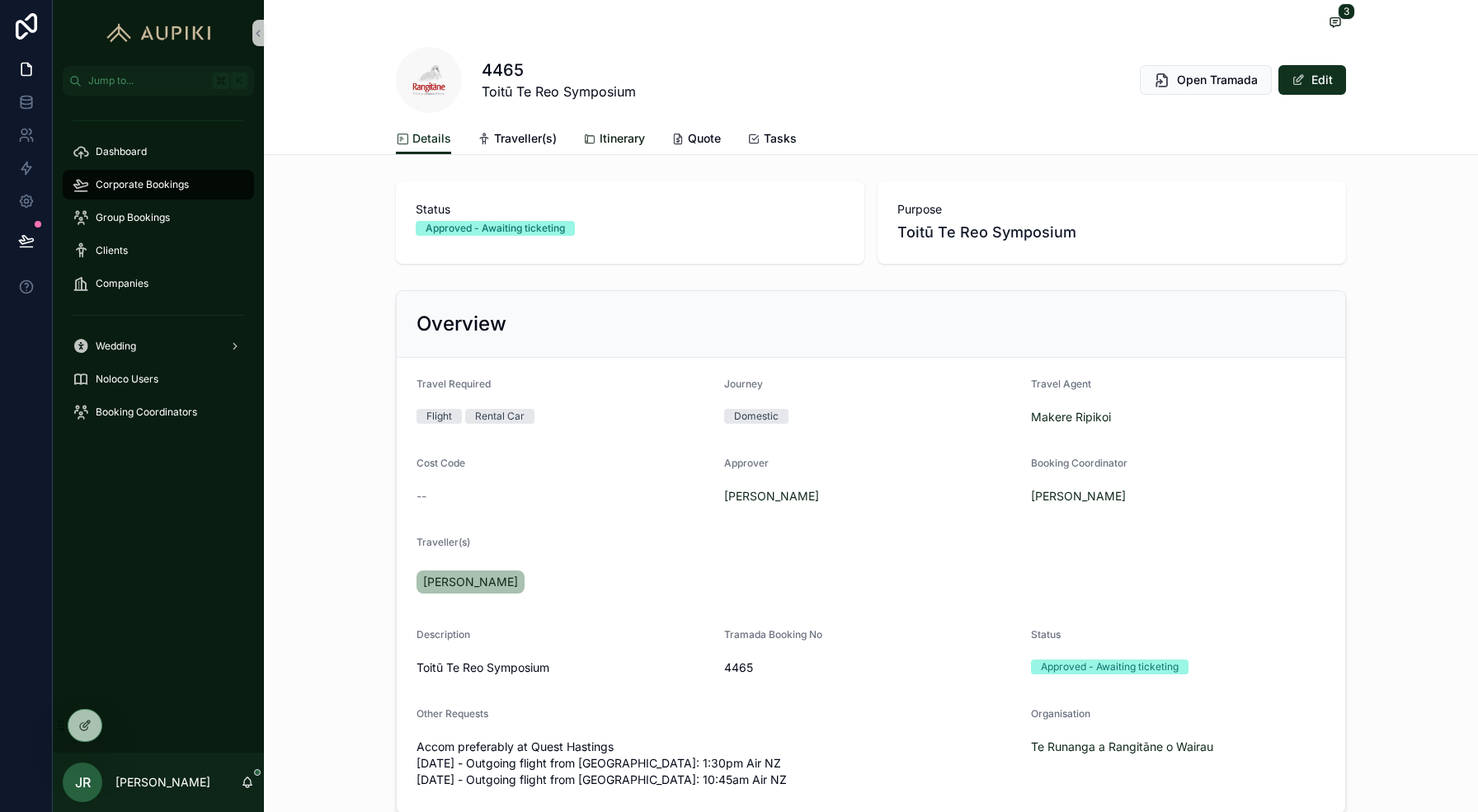
click at [599, 141] on span "Itinerary" at bounding box center [622, 138] width 45 height 17
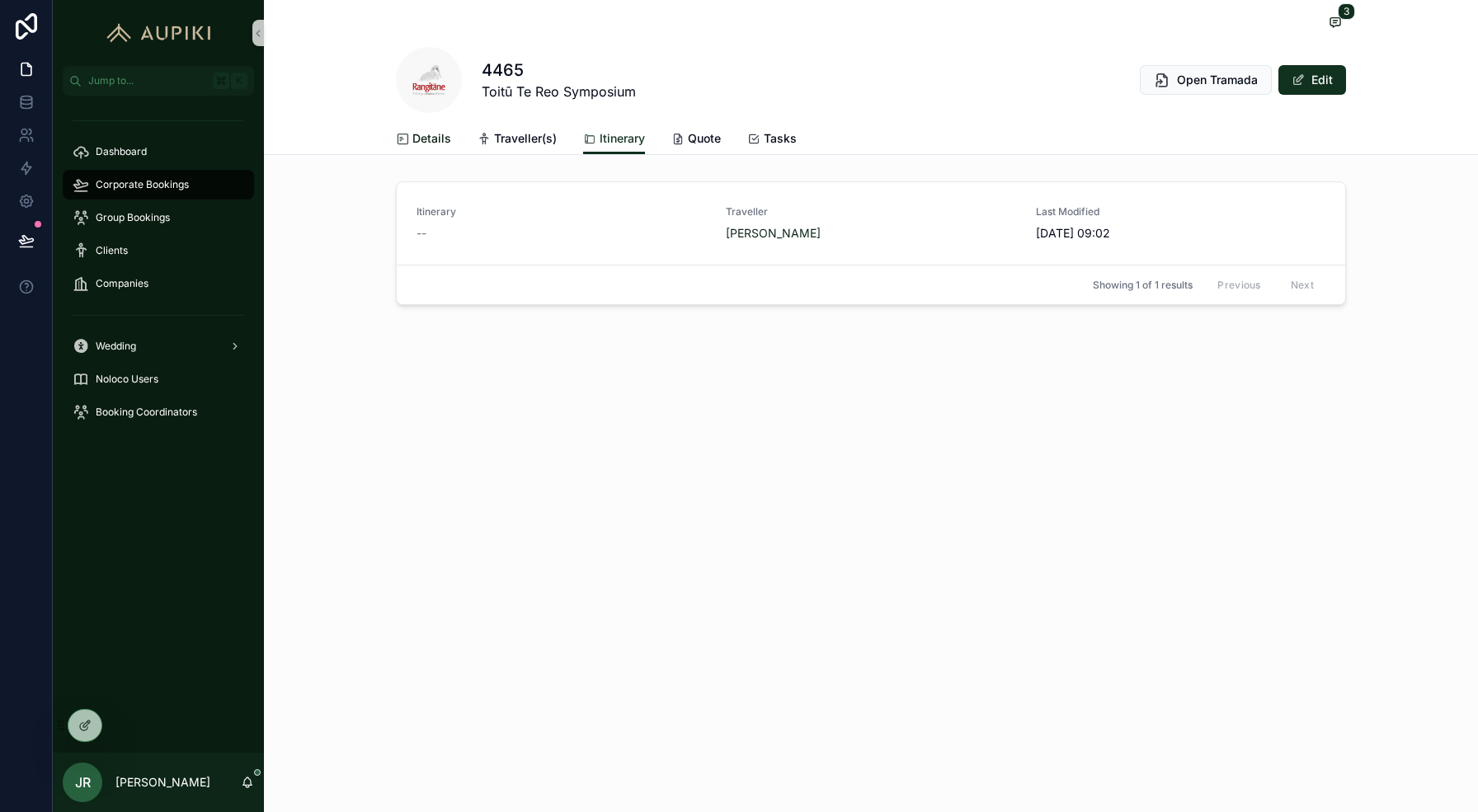
click at [432, 138] on span "Details" at bounding box center [431, 138] width 39 height 17
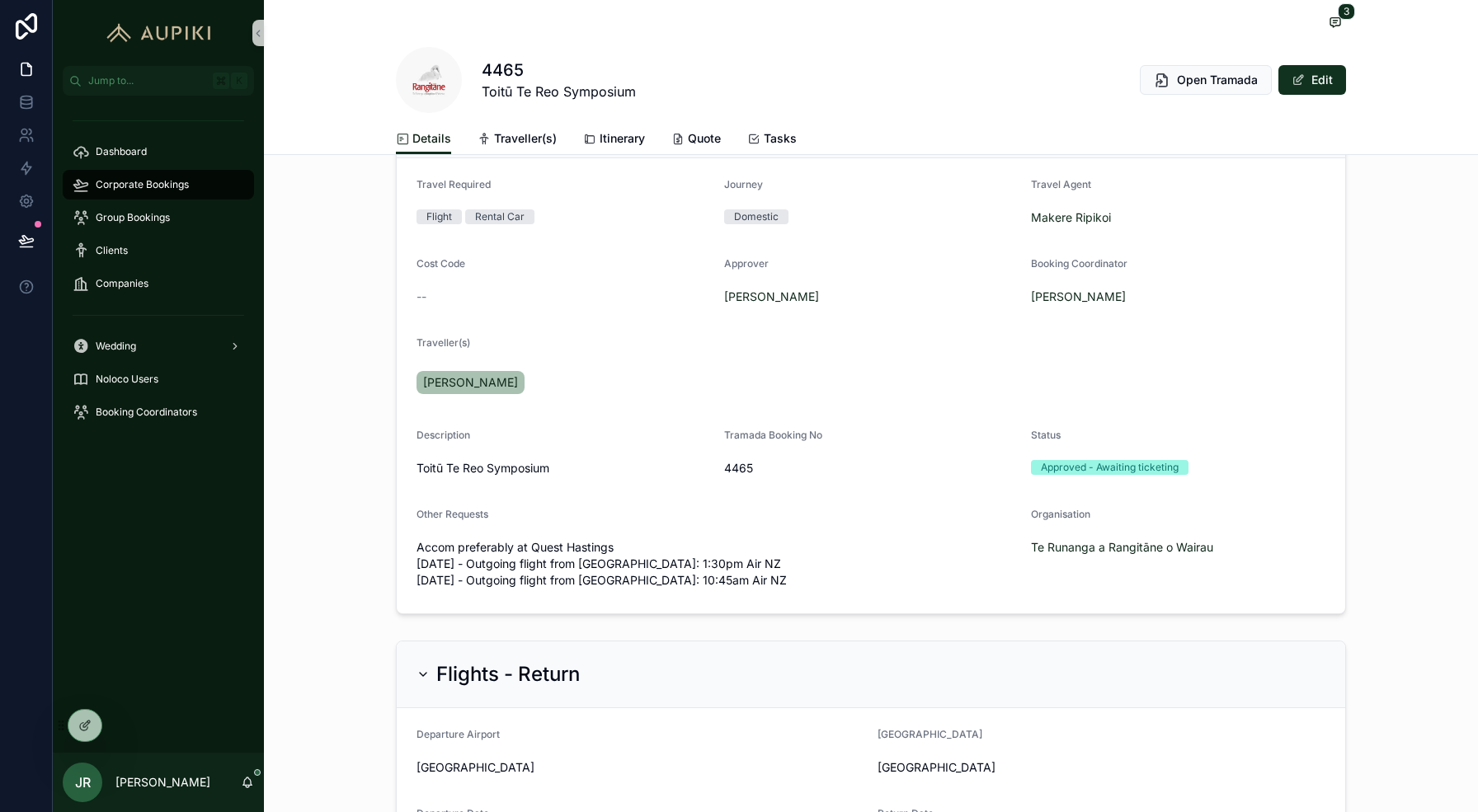
scroll to position [202, 0]
click at [501, 378] on span "[PERSON_NAME]" at bounding box center [470, 380] width 95 height 17
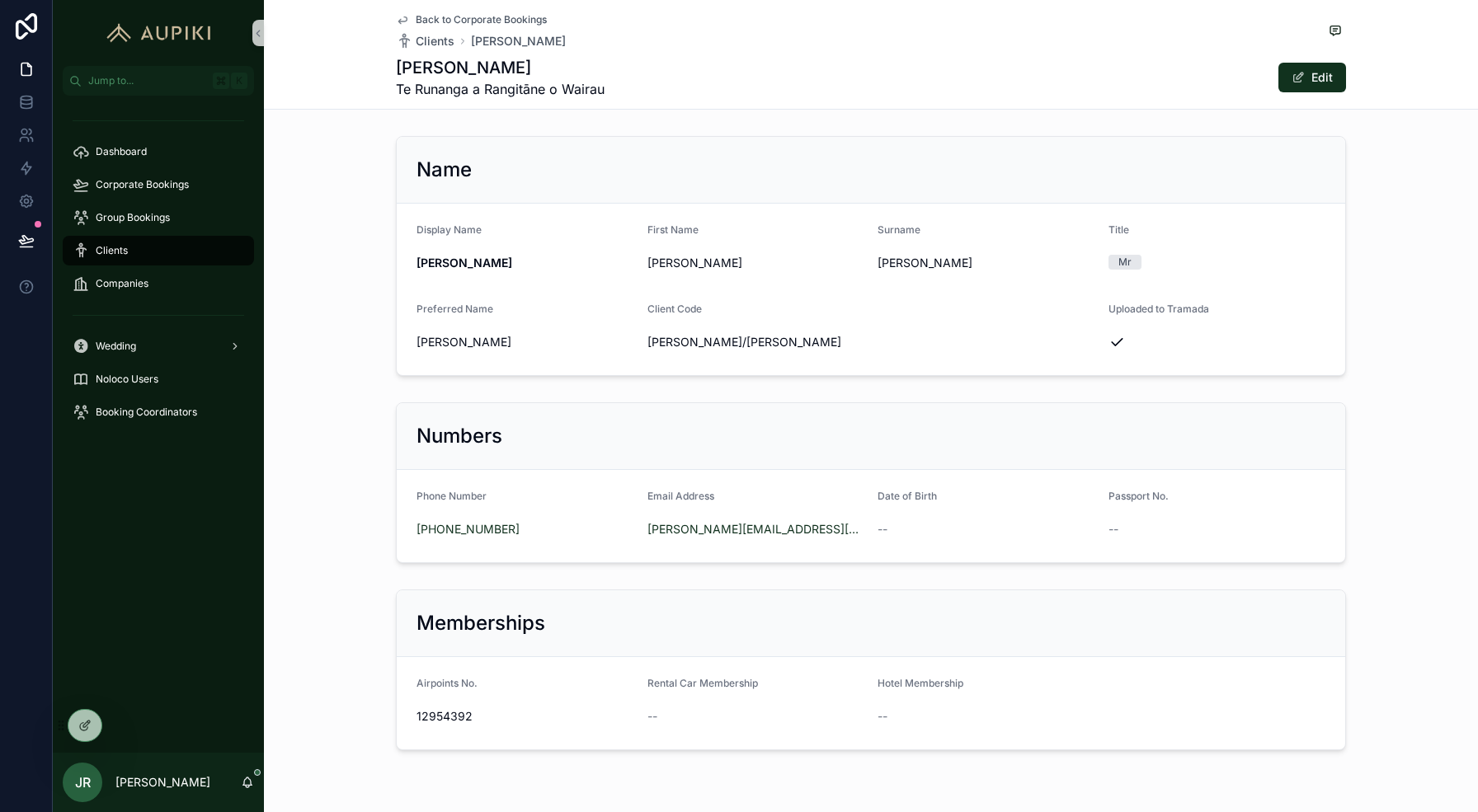
scroll to position [51, 0]
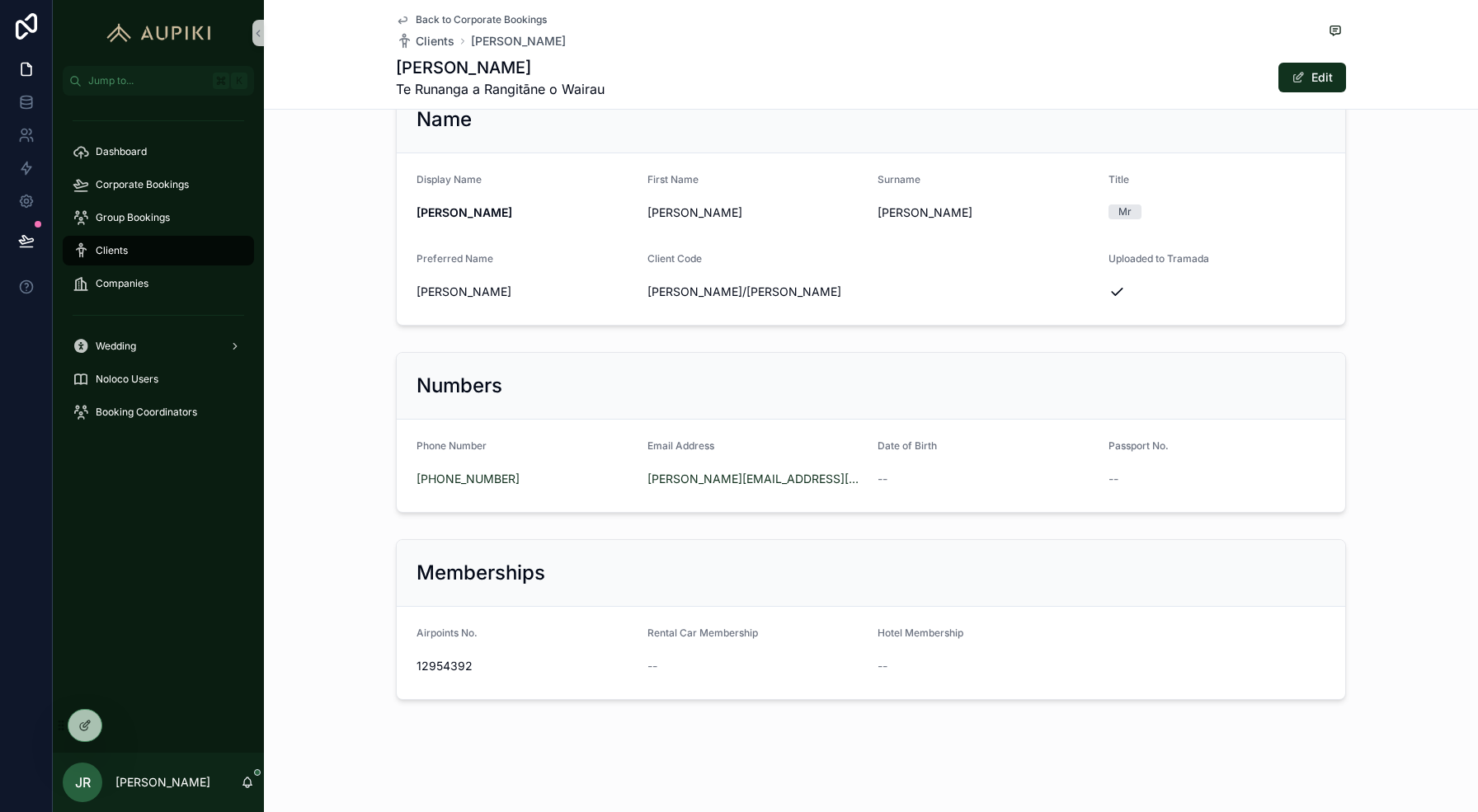
click at [472, 20] on span "Back to Corporate Bookings" at bounding box center [481, 20] width 131 height 14
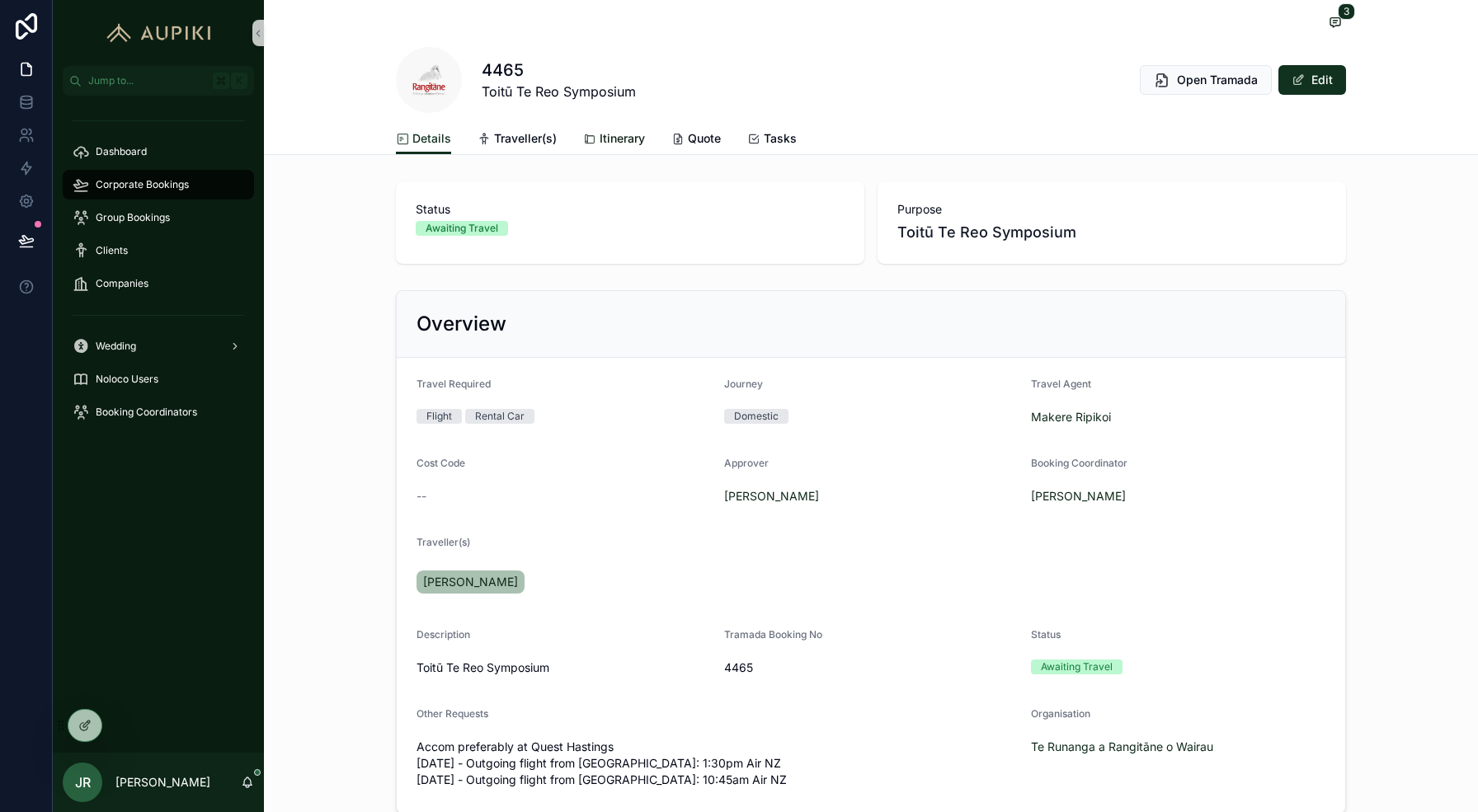
click at [608, 134] on span "Itinerary" at bounding box center [622, 138] width 45 height 17
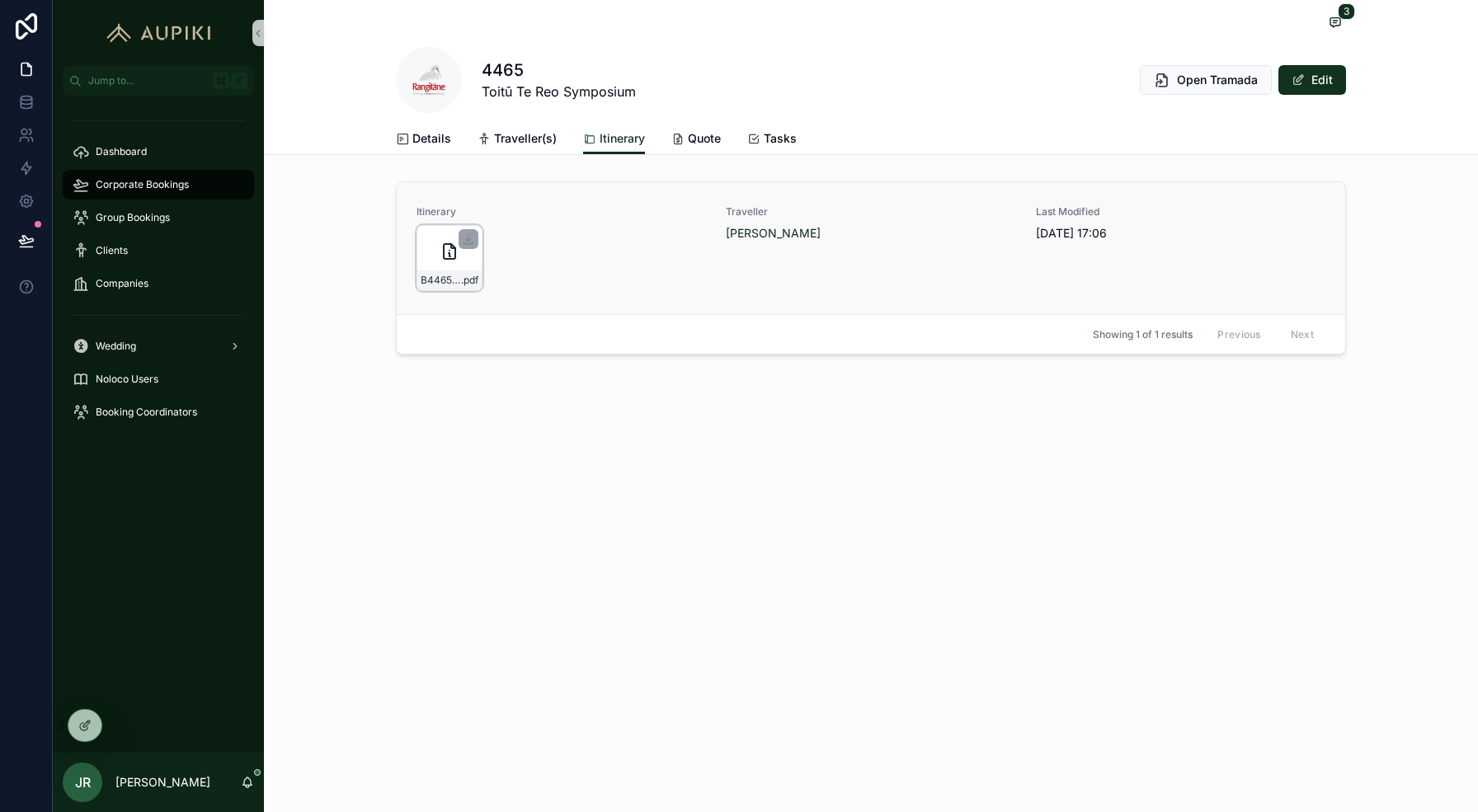
click at [447, 254] on icon "scrollable content" at bounding box center [449, 251] width 20 height 20
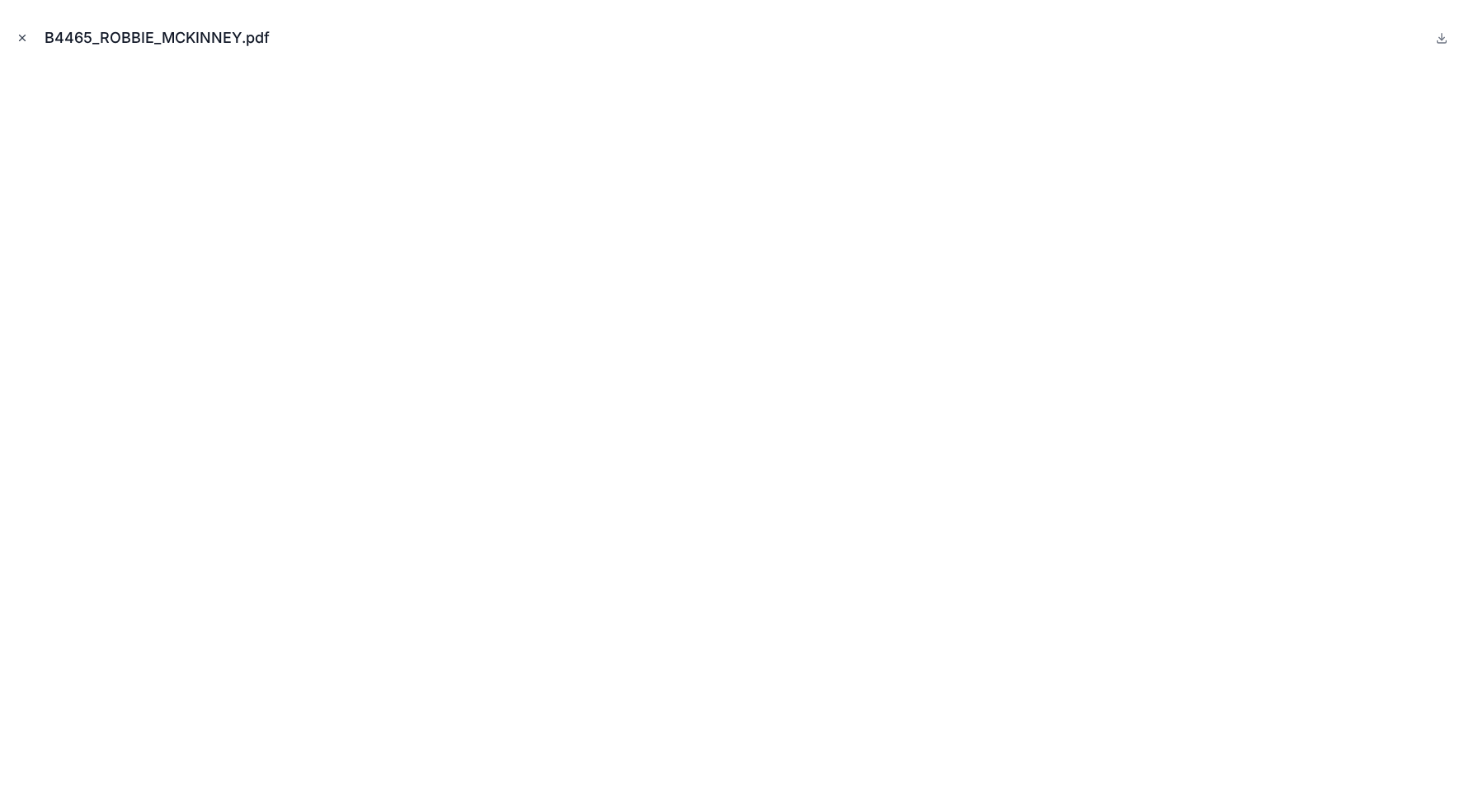
click at [14, 41] on button "Close modal" at bounding box center [22, 38] width 19 height 19
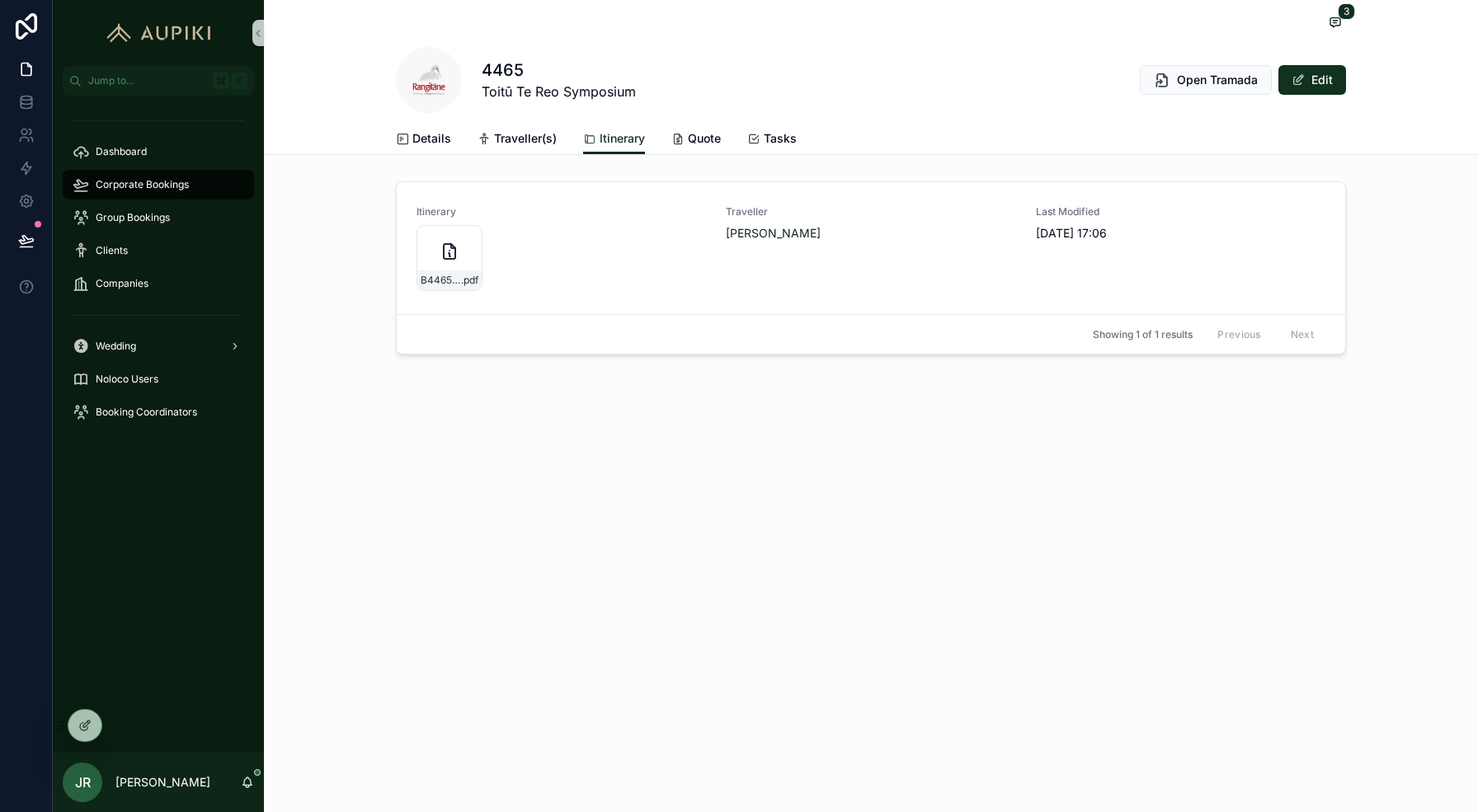
click at [154, 182] on span "Corporate Bookings" at bounding box center [142, 184] width 93 height 14
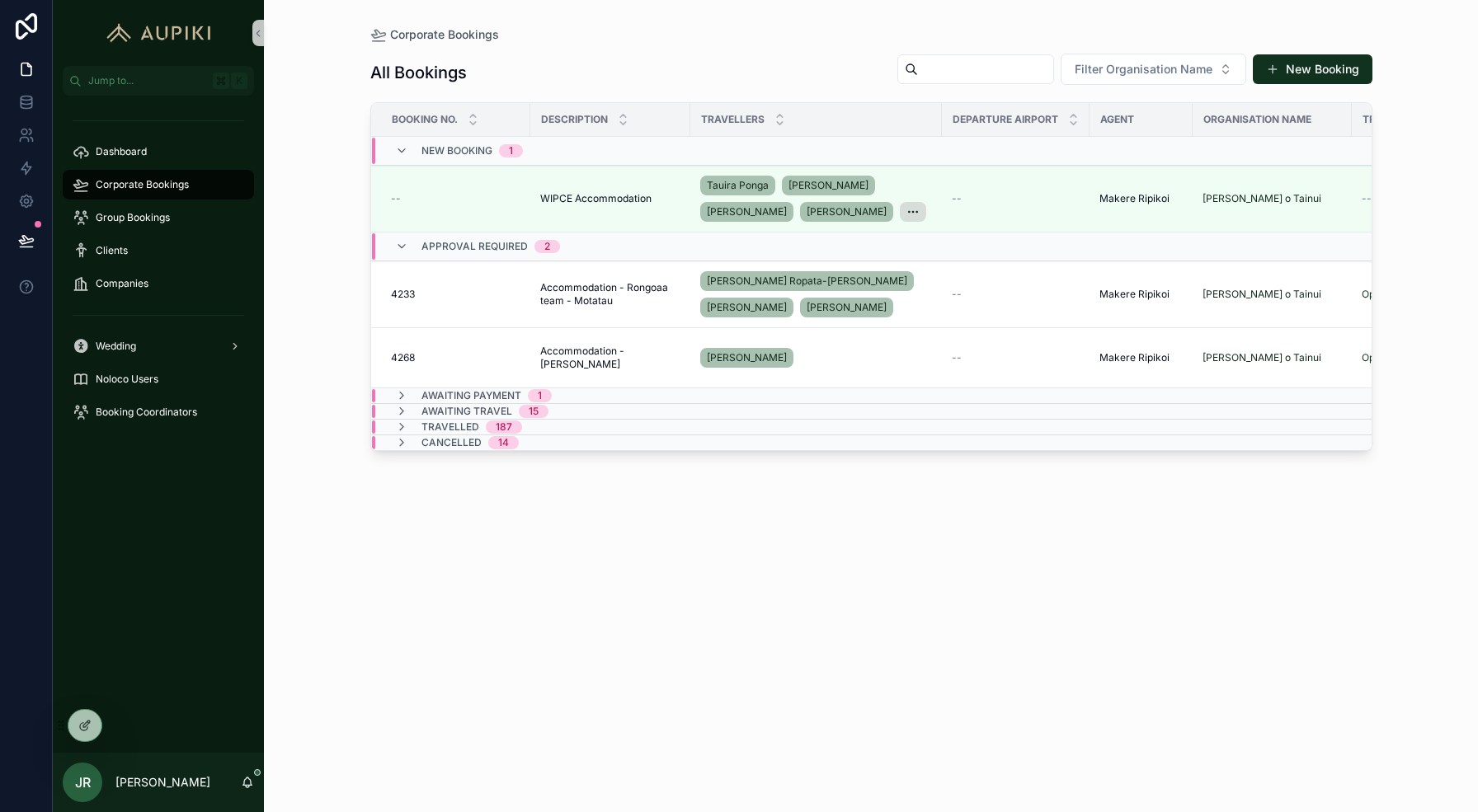
click at [266, 270] on div "Corporate Bookings All Bookings Filter Organisation Name New Booking Booking No…" at bounding box center [870, 406] width 1213 height 812
